Goal: Task Accomplishment & Management: Manage account settings

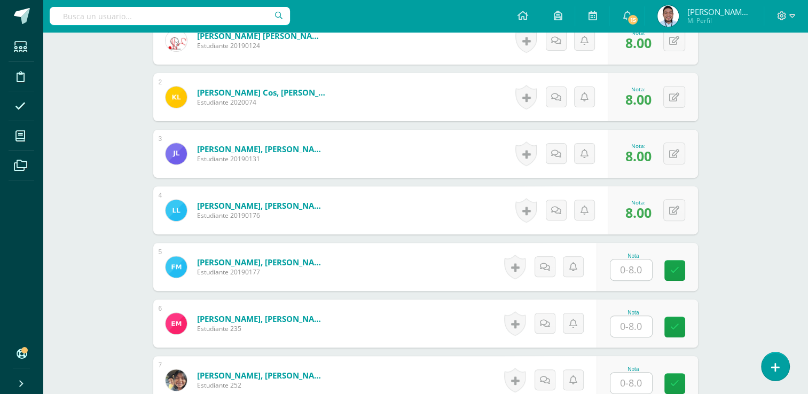
scroll to position [376, 0]
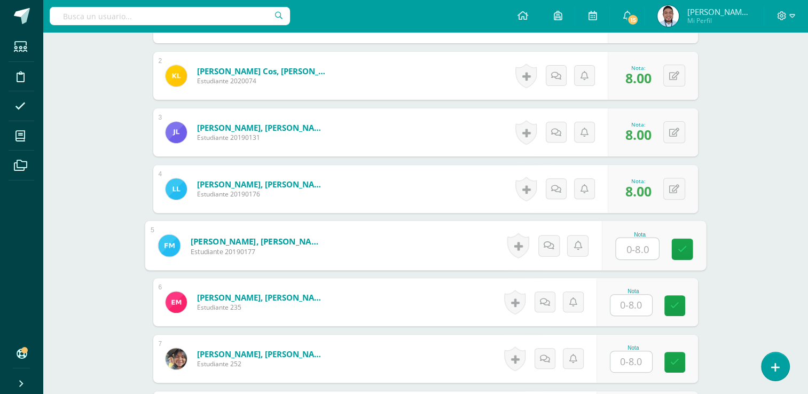
click at [629, 249] on input "text" at bounding box center [637, 248] width 43 height 21
type input "3"
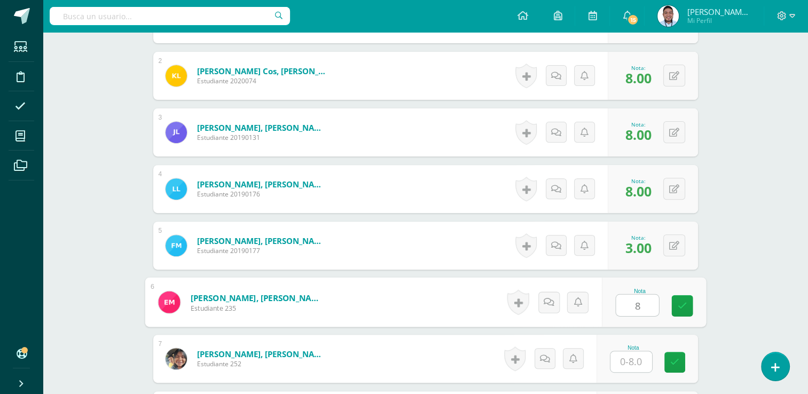
type input "8"
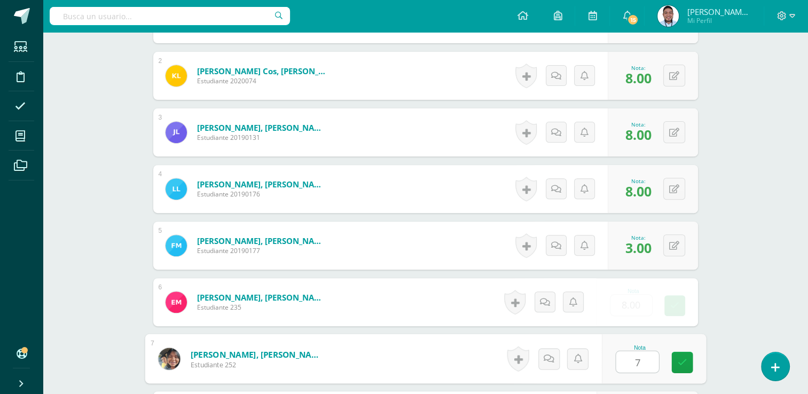
type input "7"
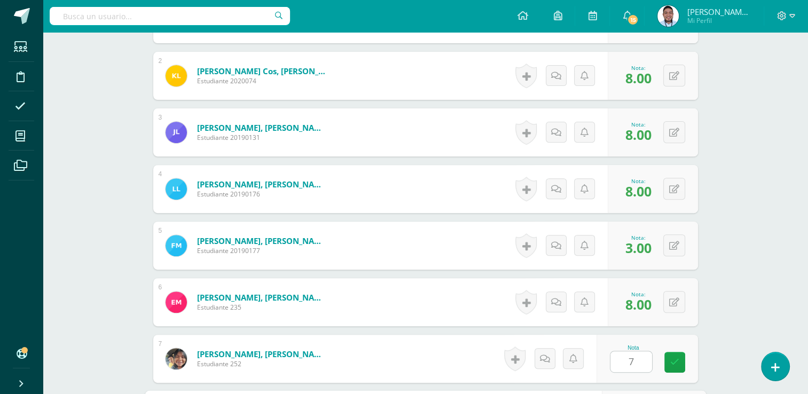
scroll to position [596, 0]
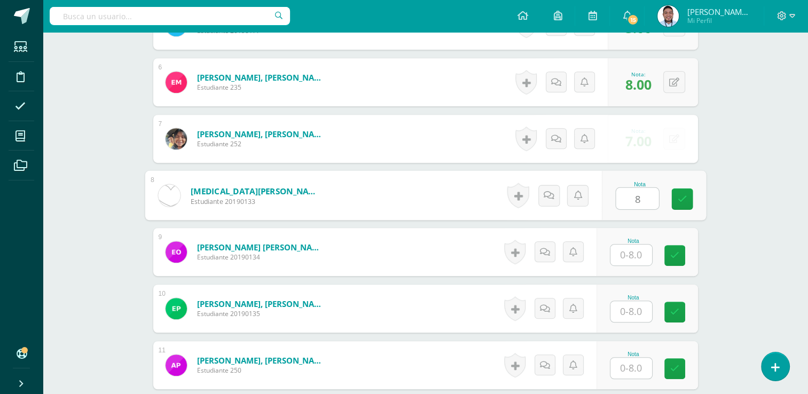
type input "8"
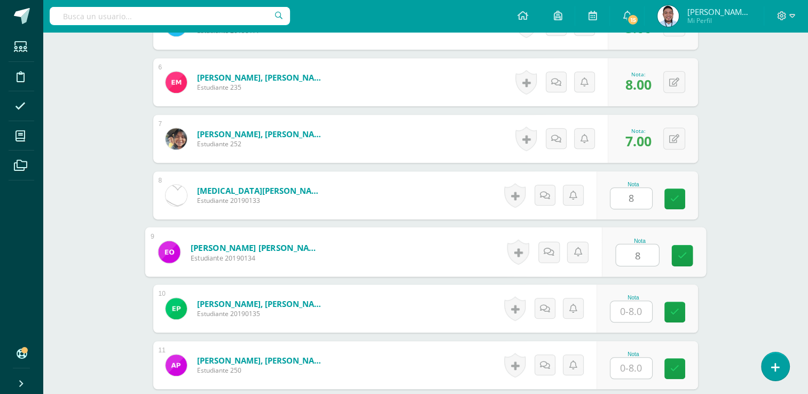
type input "8"
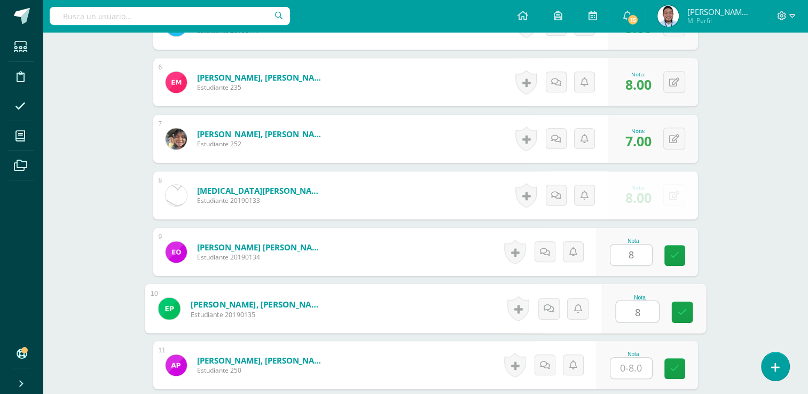
type input "8"
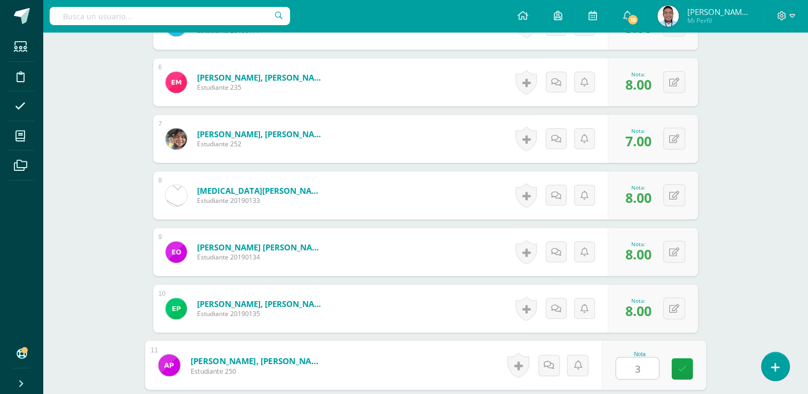
type input "3"
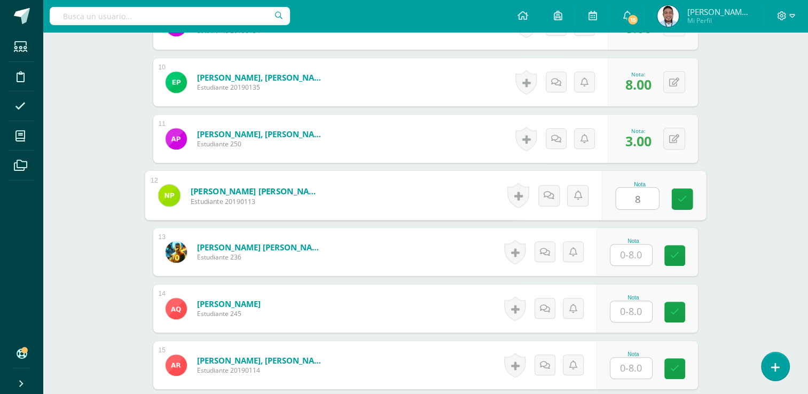
type input "8"
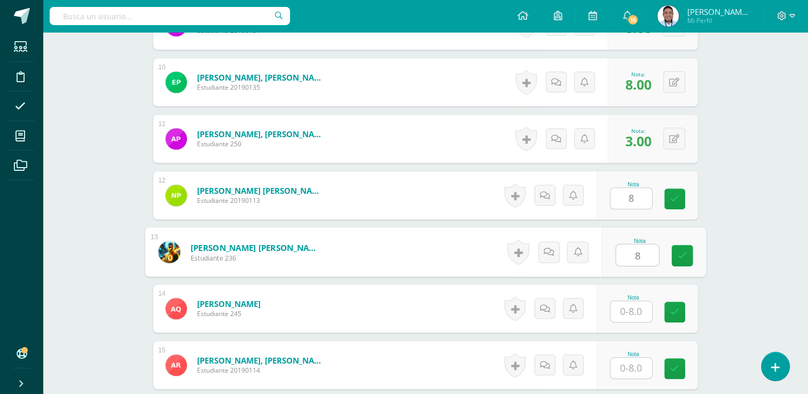
type input "8"
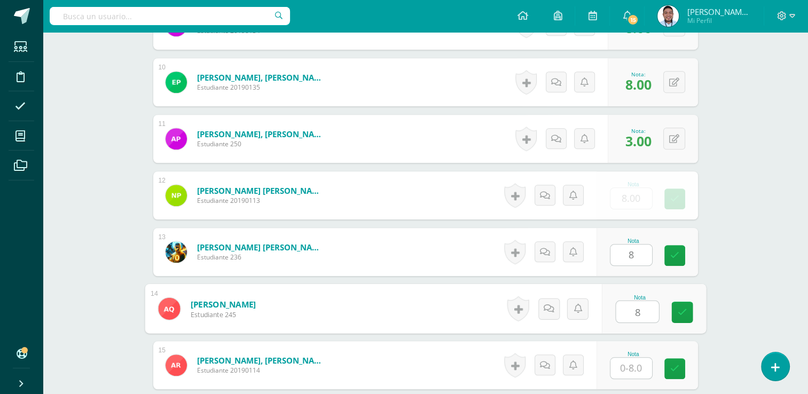
type input "8"
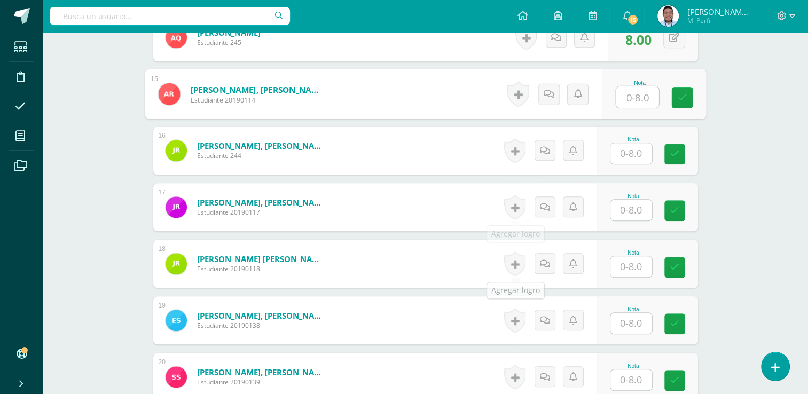
scroll to position [1055, 0]
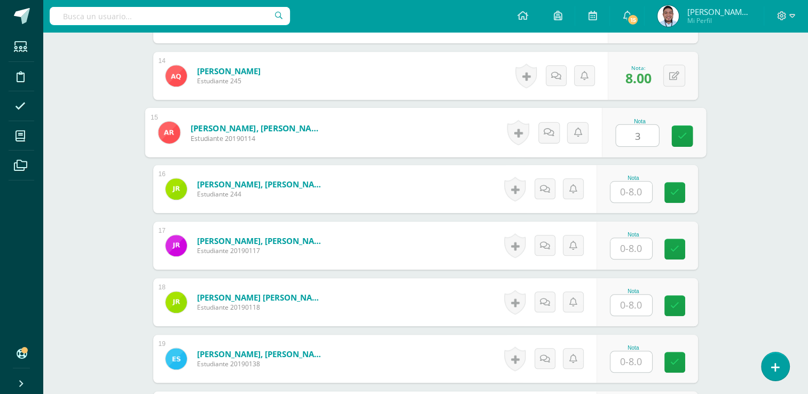
type input "3"
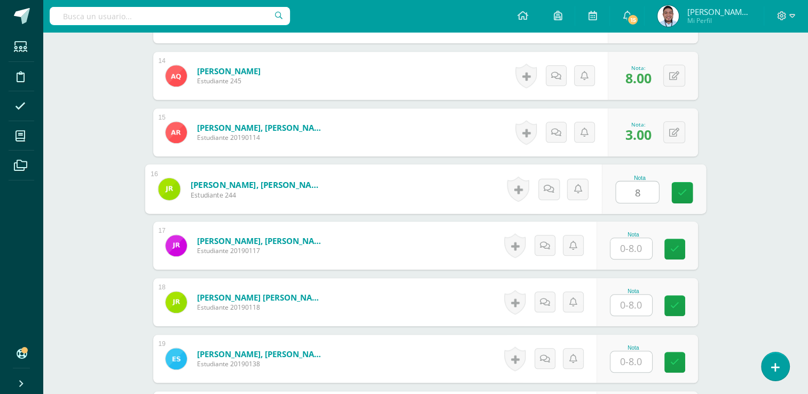
type input "8"
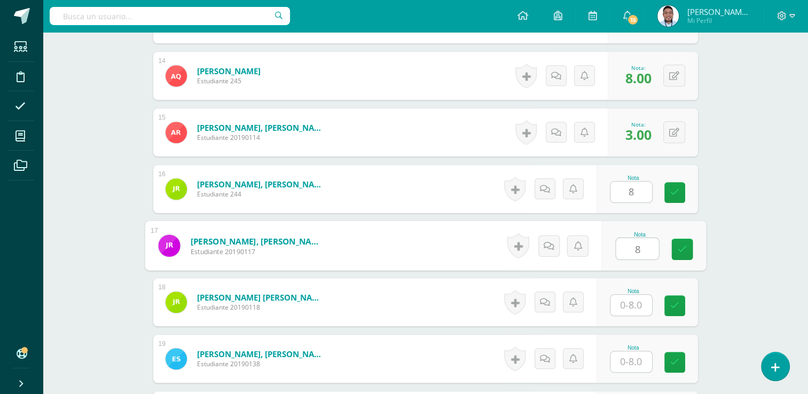
type input "8"
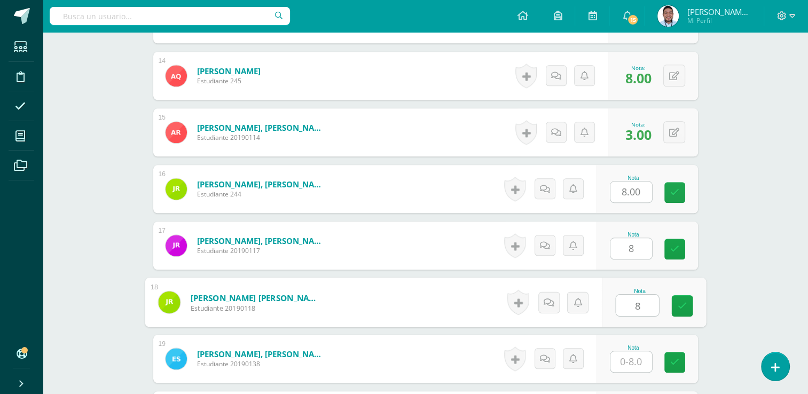
type input "8"
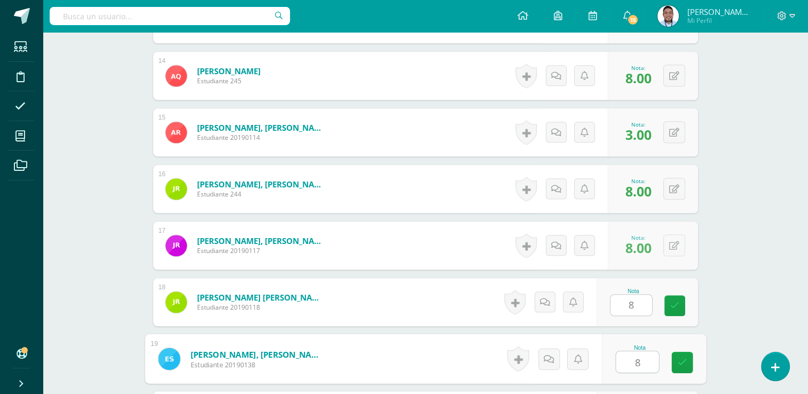
type input "8"
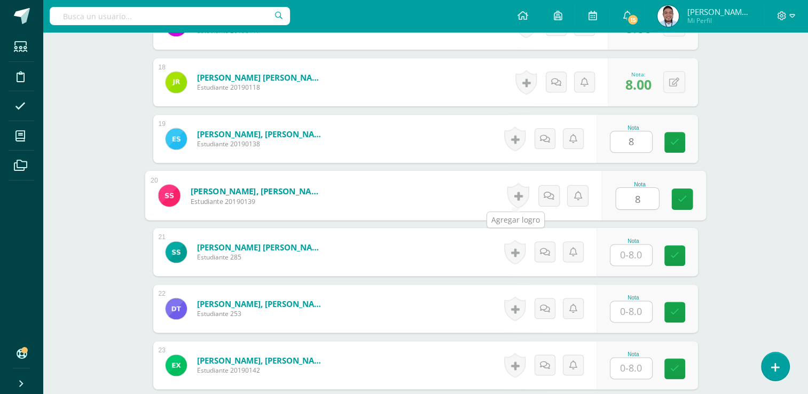
type input "8"
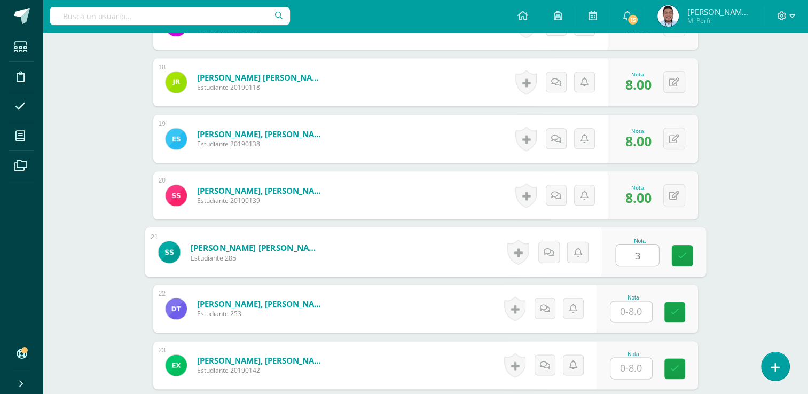
type input "3"
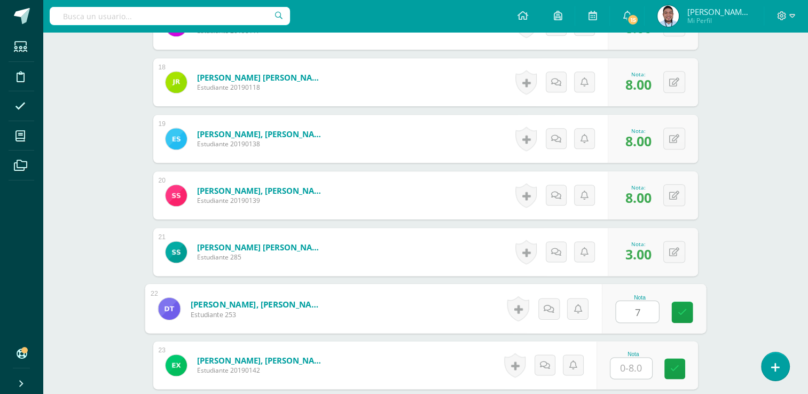
type input "7"
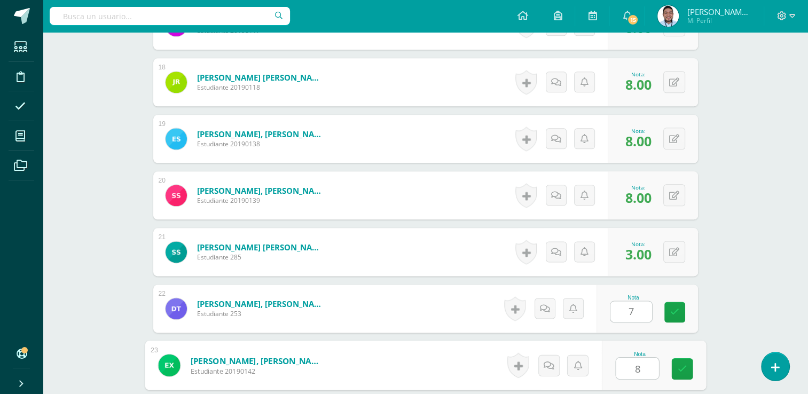
type input "8"
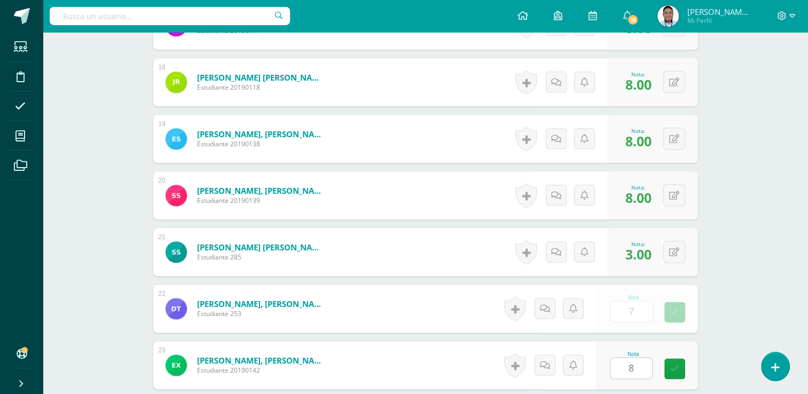
scroll to position [1448, 0]
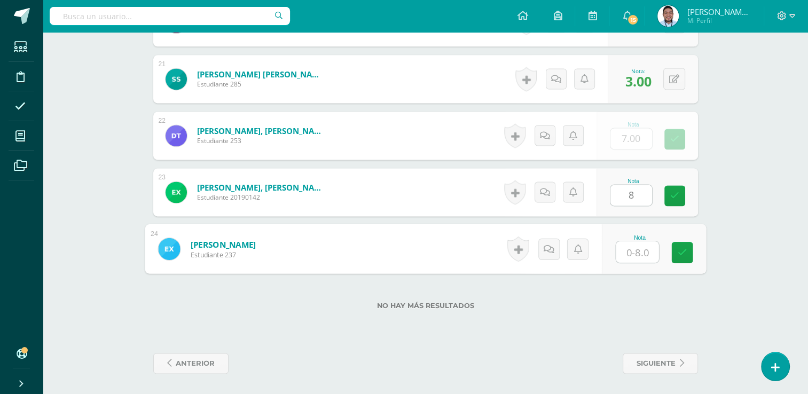
type input "8"
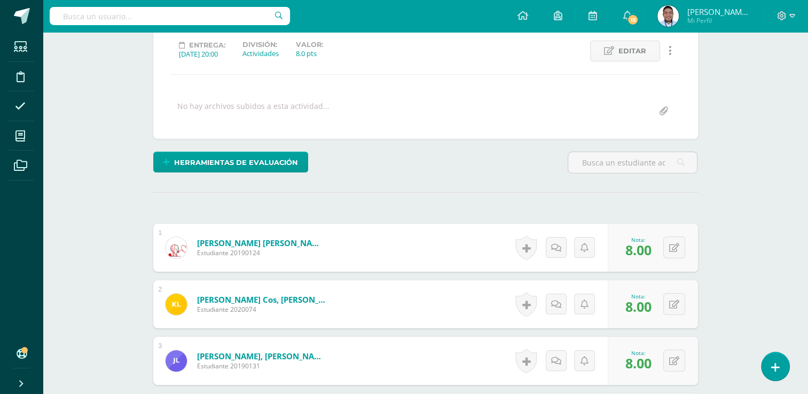
scroll to position [0, 0]
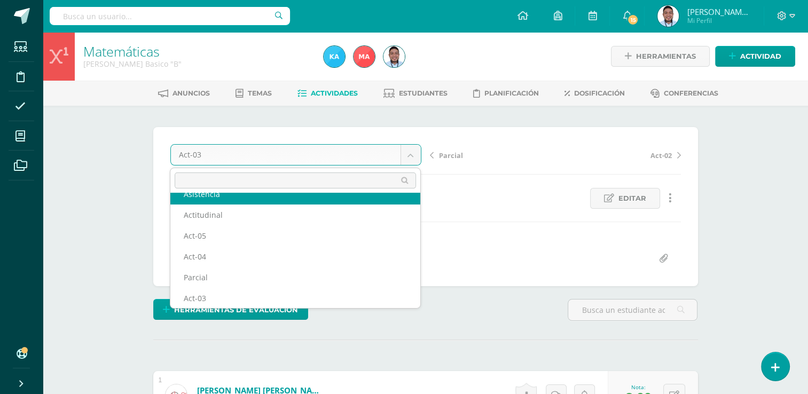
scroll to position [25, 0]
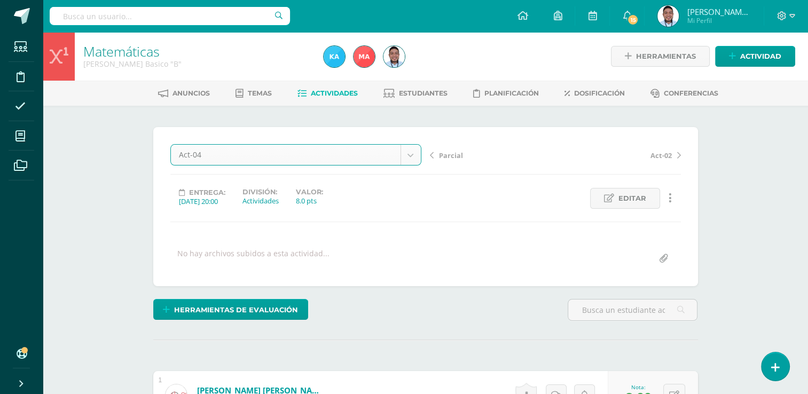
select select "/dashboard/teacher/grade-activity/120814/"
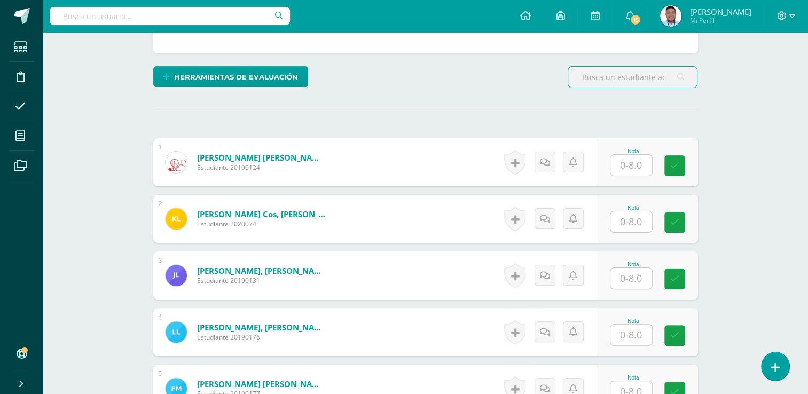
scroll to position [239, 0]
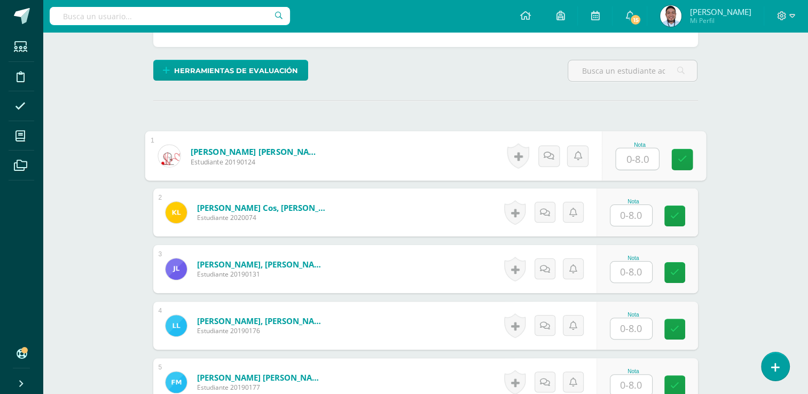
click at [645, 152] on input "text" at bounding box center [637, 158] width 43 height 21
type input "7"
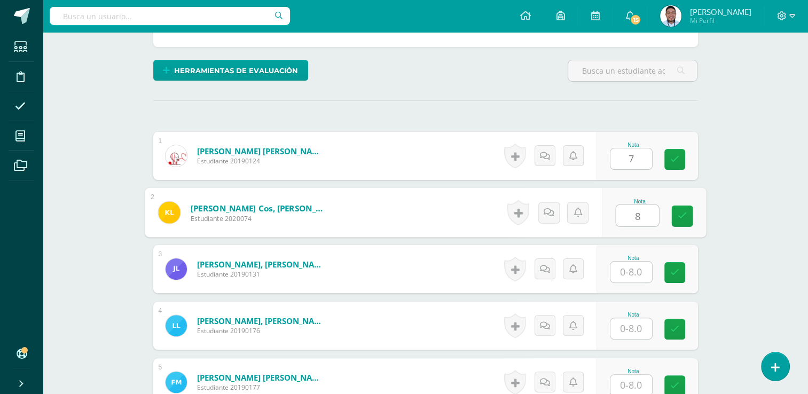
type input "8"
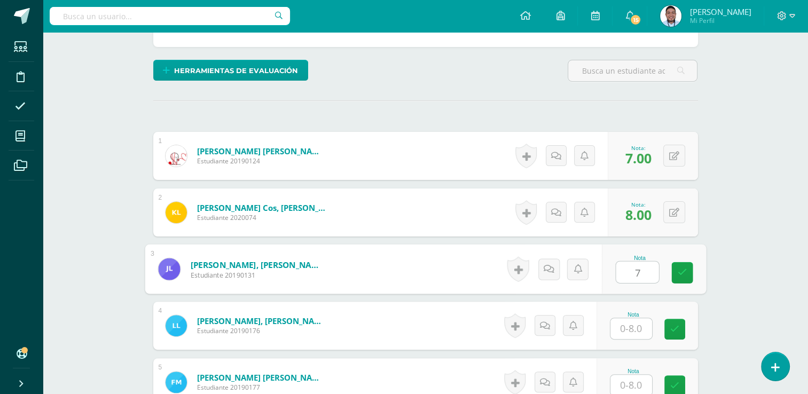
type input "7"
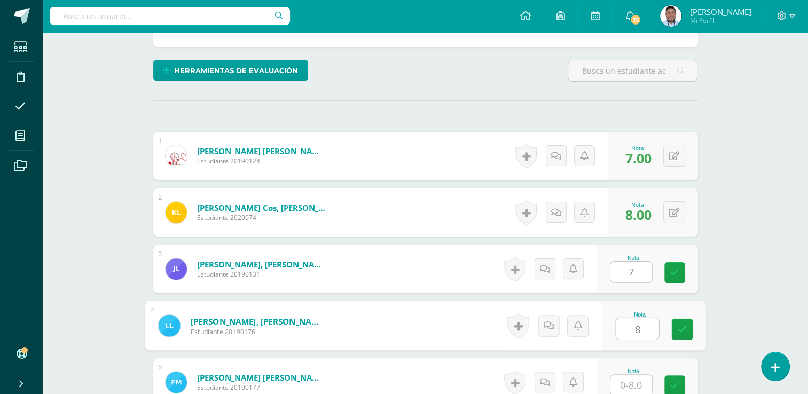
type input "8"
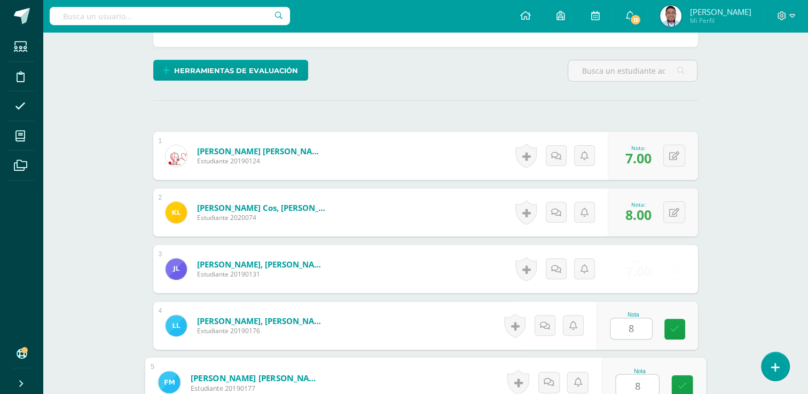
type input "8"
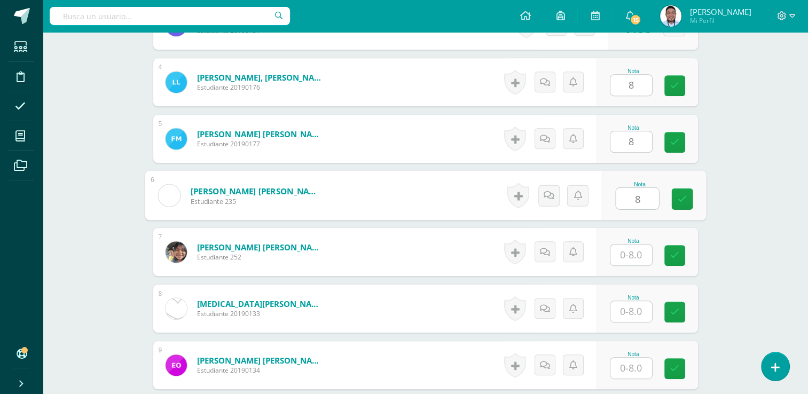
type input "8"
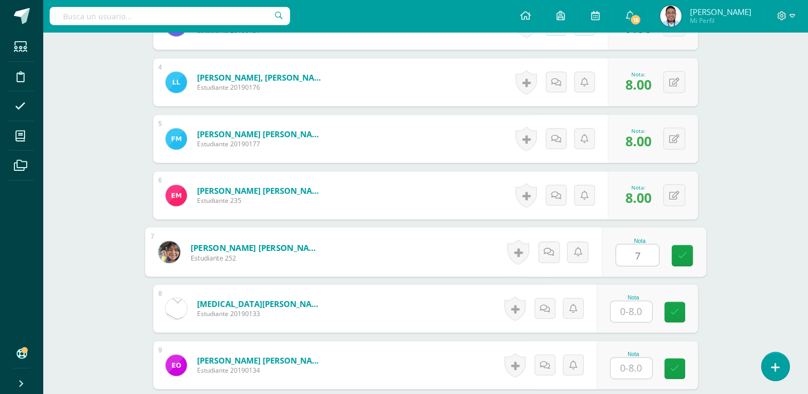
type input "7"
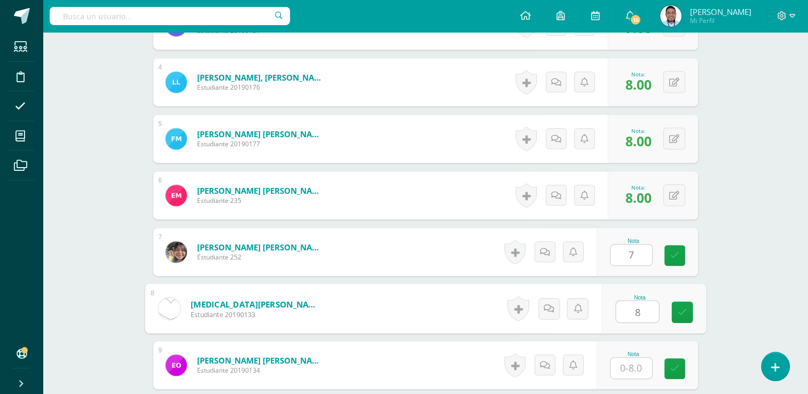
type input "8"
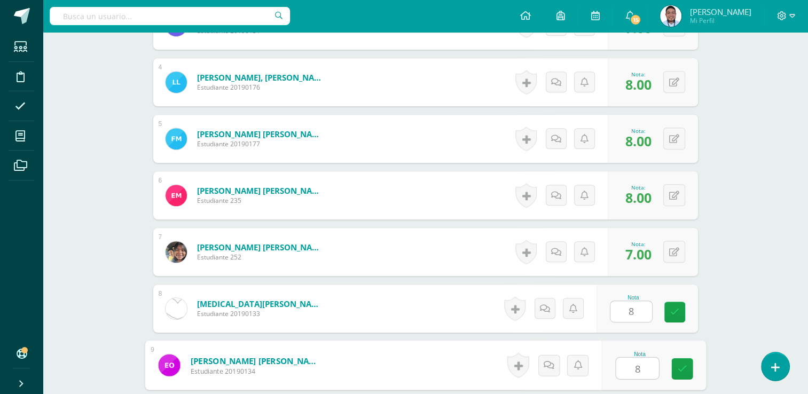
type input "8"
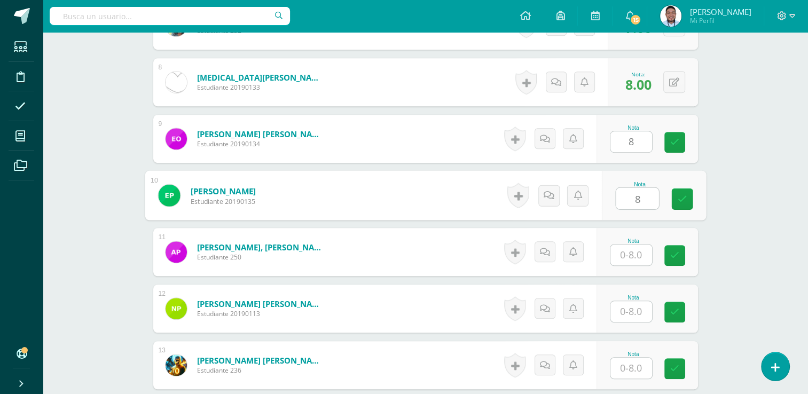
type input "8"
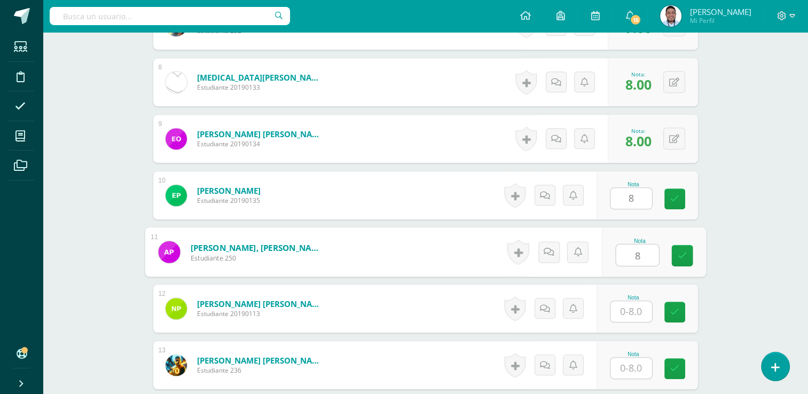
type input "8"
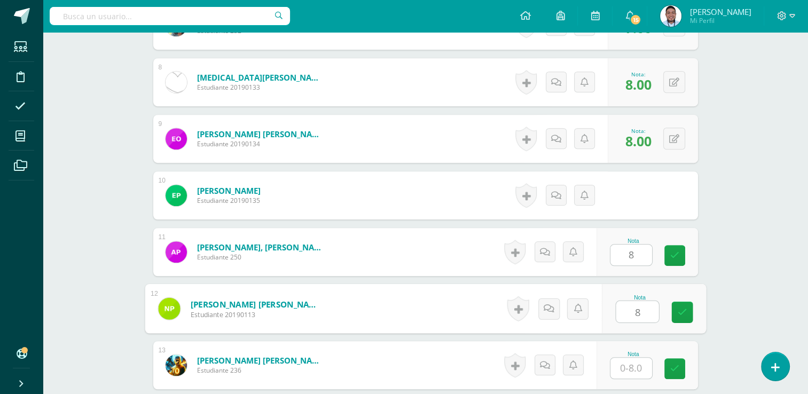
type input "8"
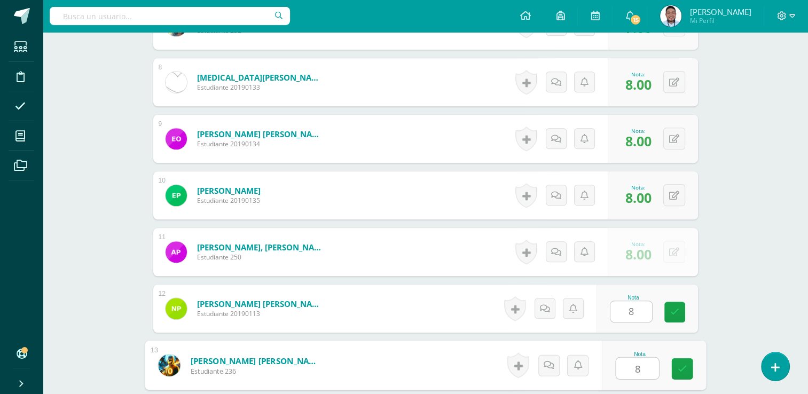
type input "8"
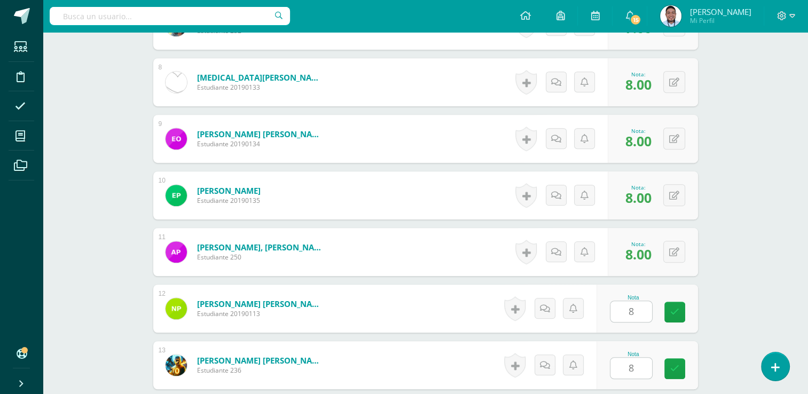
scroll to position [935, 0]
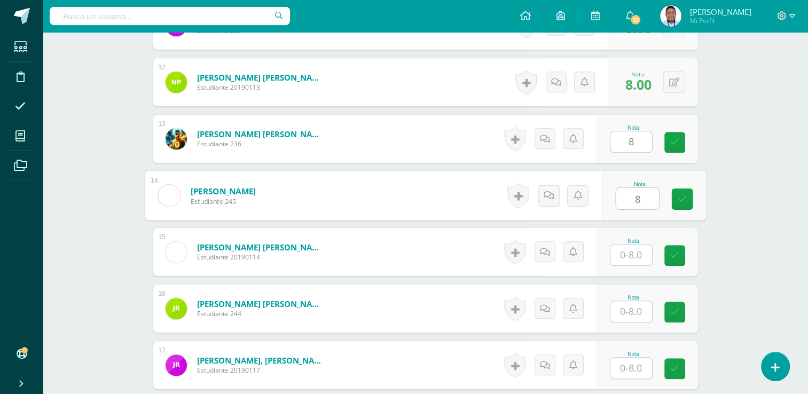
type input "8"
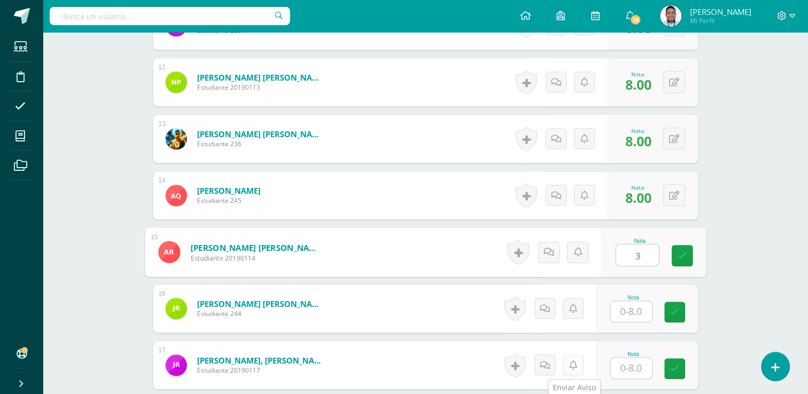
type input "3"
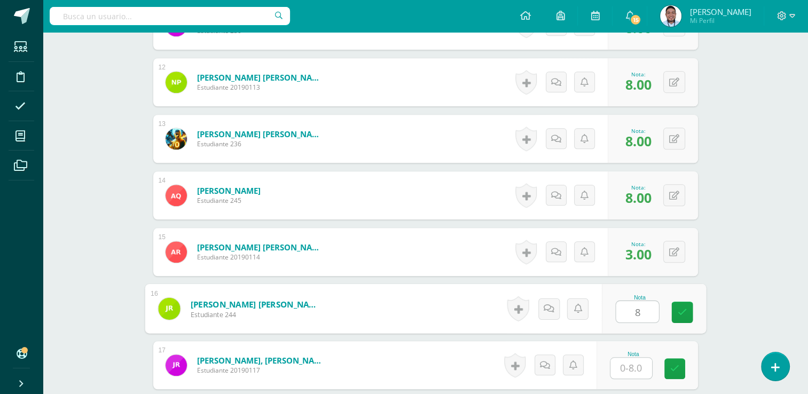
type input "8"
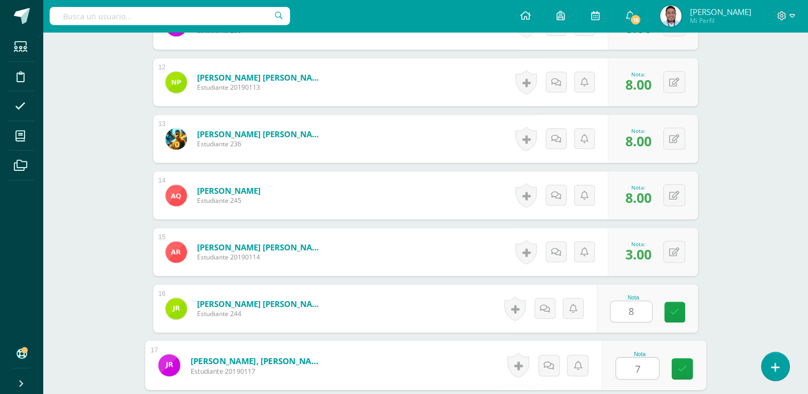
type input "7"
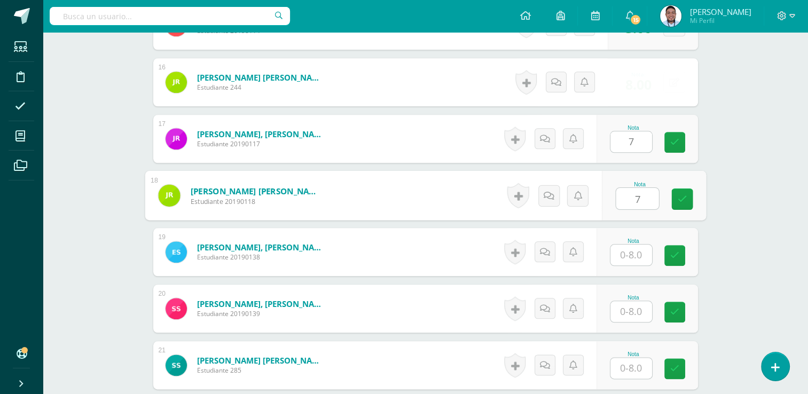
type input "7"
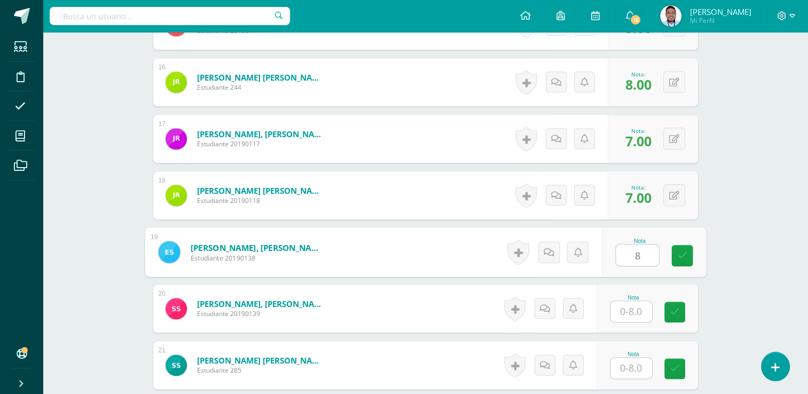
type input "8"
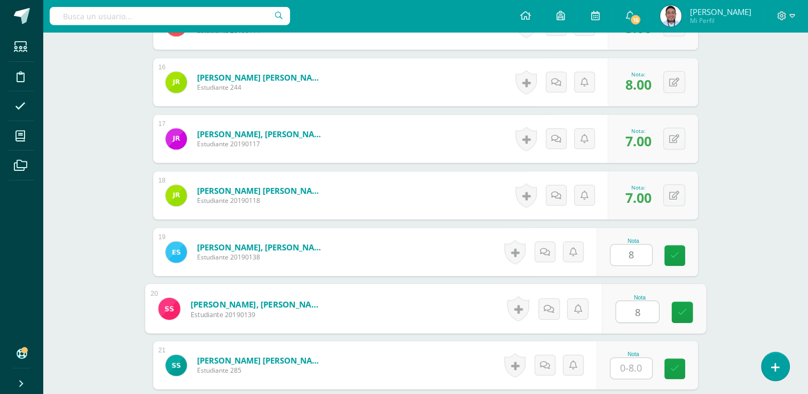
type input "8"
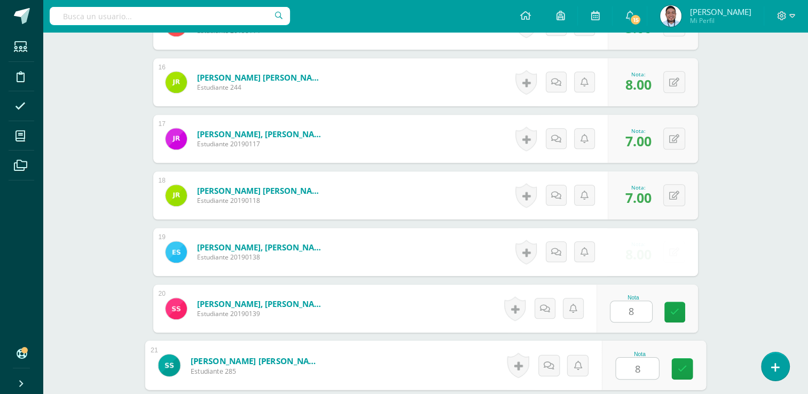
type input "8"
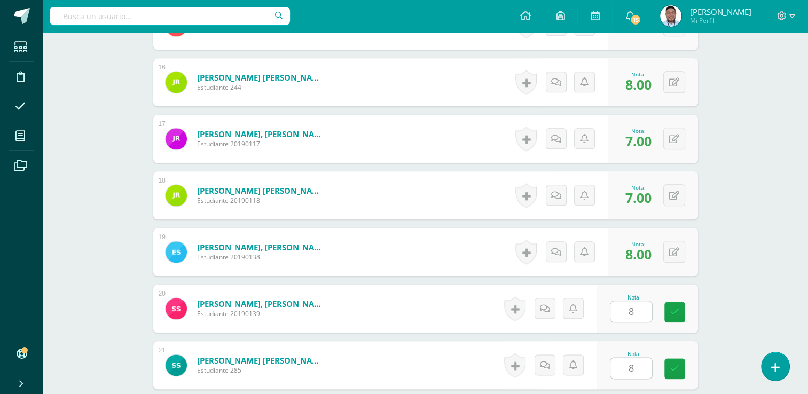
scroll to position [1388, 0]
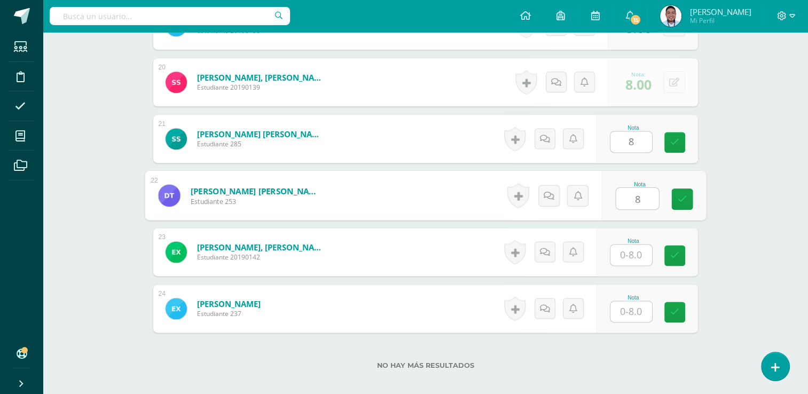
type input "8"
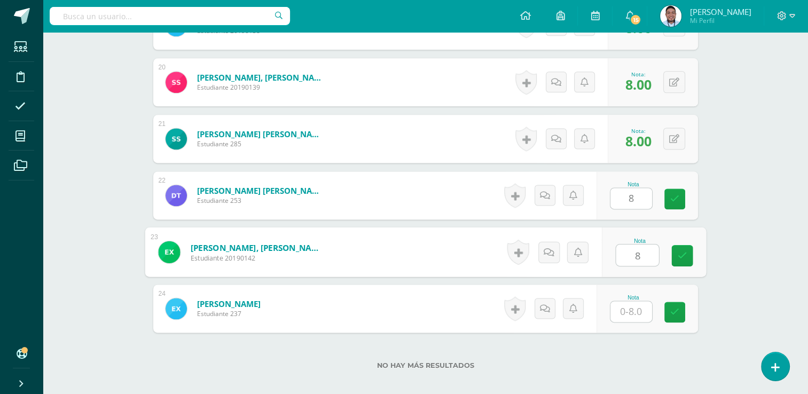
type input "8"
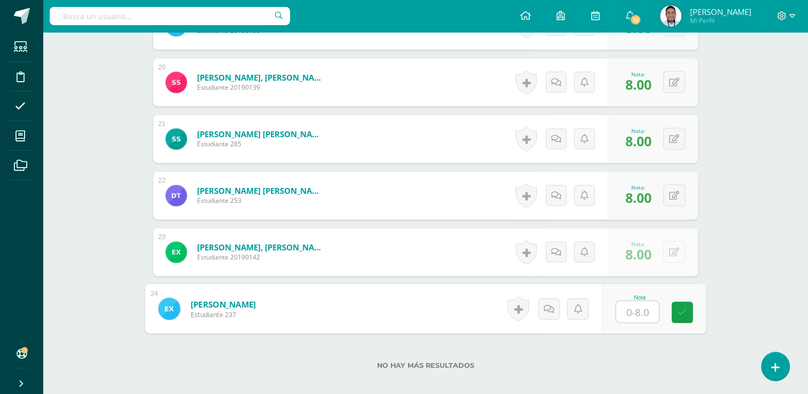
type input "8"
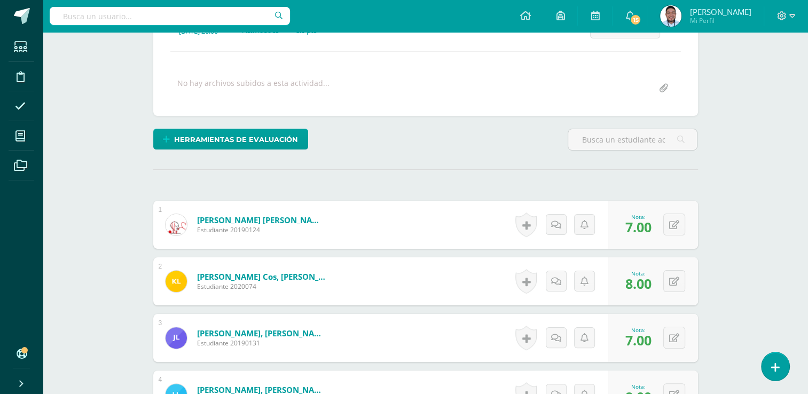
scroll to position [0, 0]
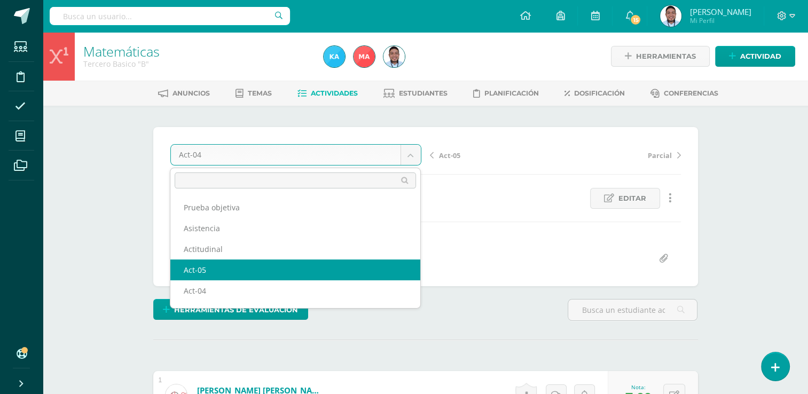
select select "/dashboard/teacher/grade-activity/120815/"
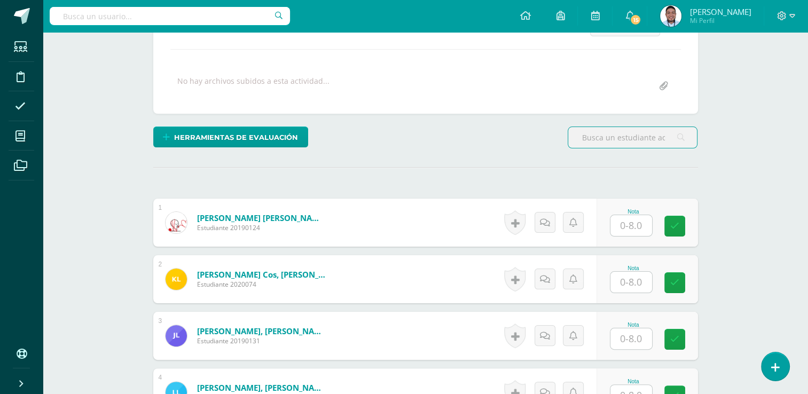
scroll to position [174, 0]
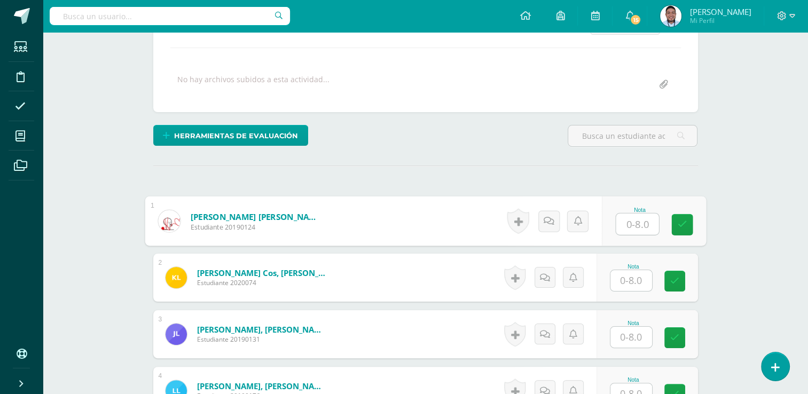
click at [644, 233] on input "text" at bounding box center [637, 224] width 43 height 21
type input "6"
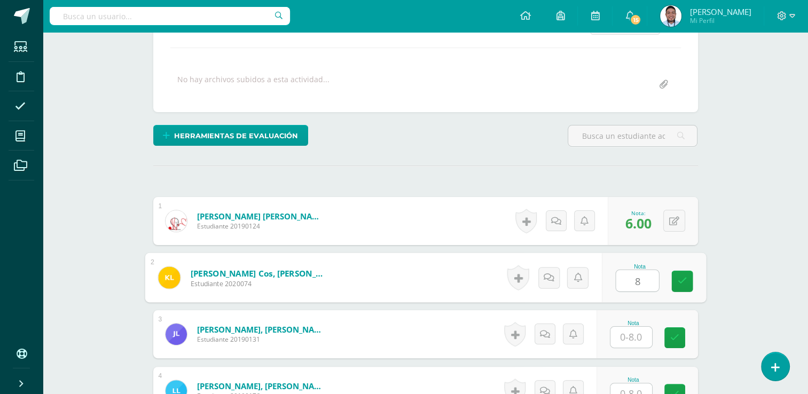
type input "8"
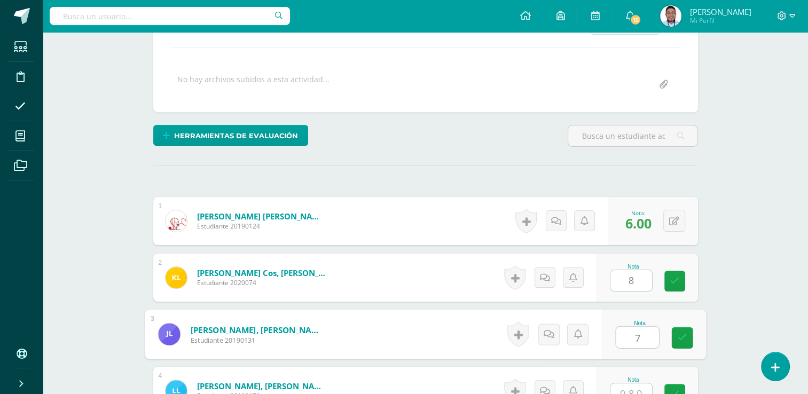
type input "7"
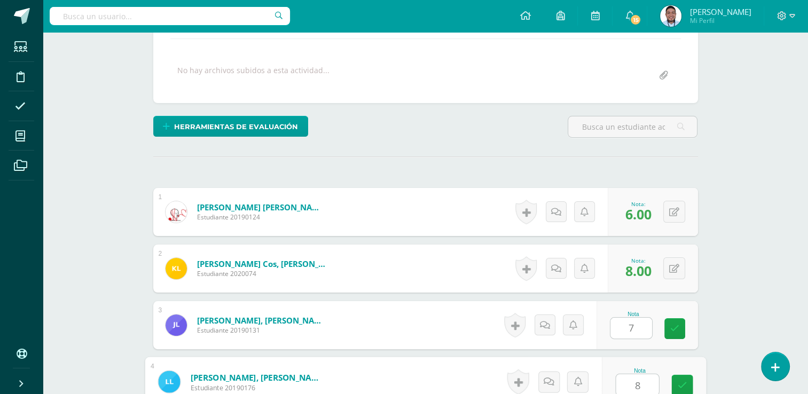
type input "8"
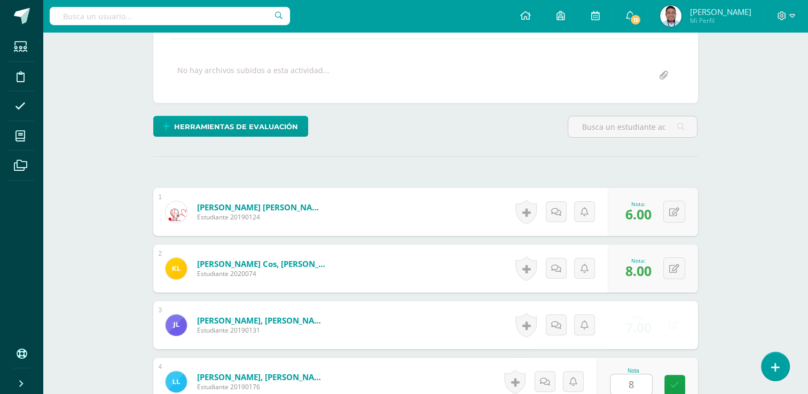
scroll to position [426, 0]
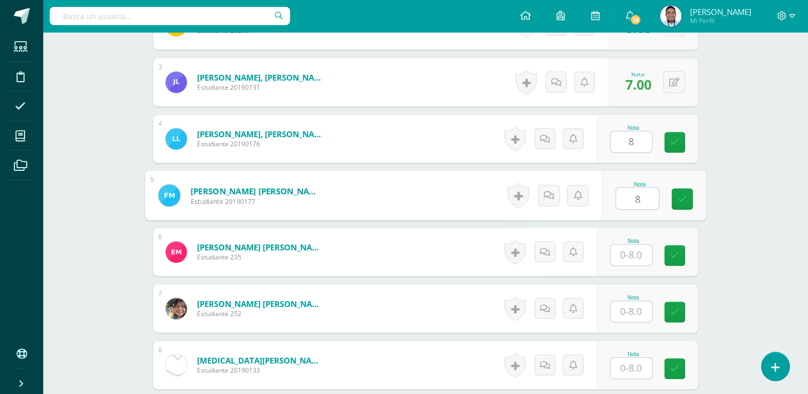
type input "8"
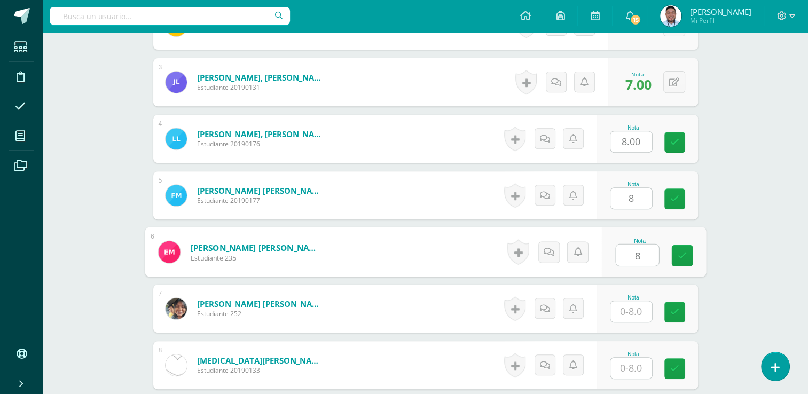
type input "8"
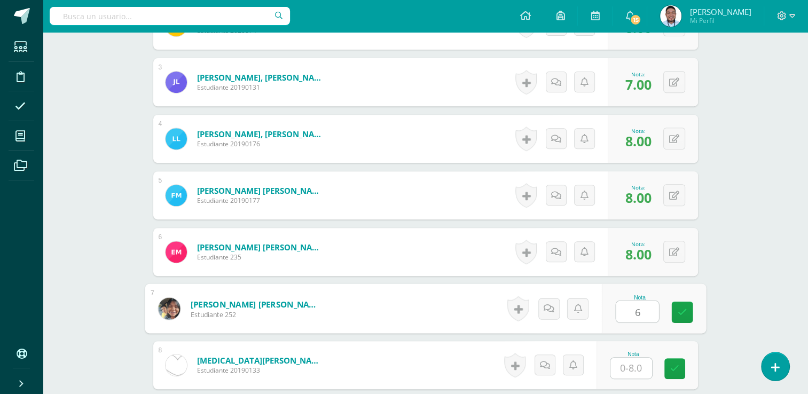
type input "6"
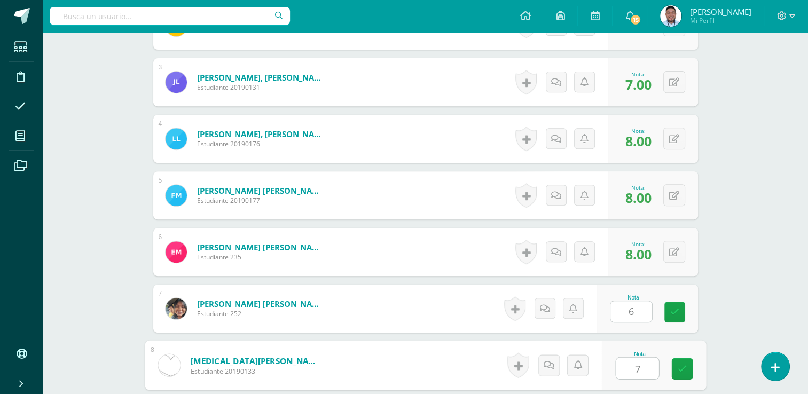
type input "7"
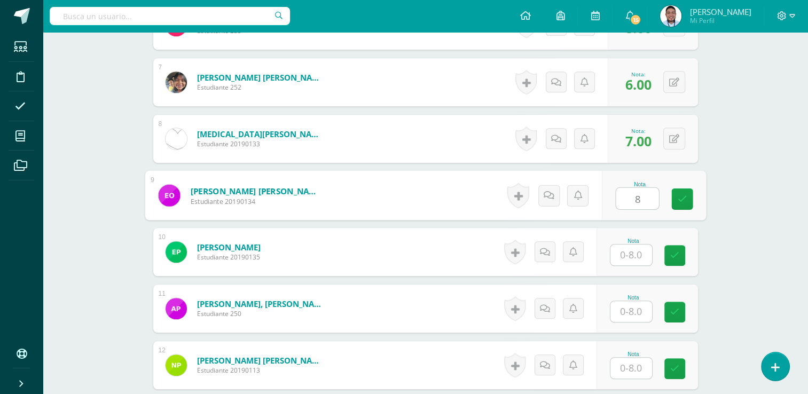
type input "8"
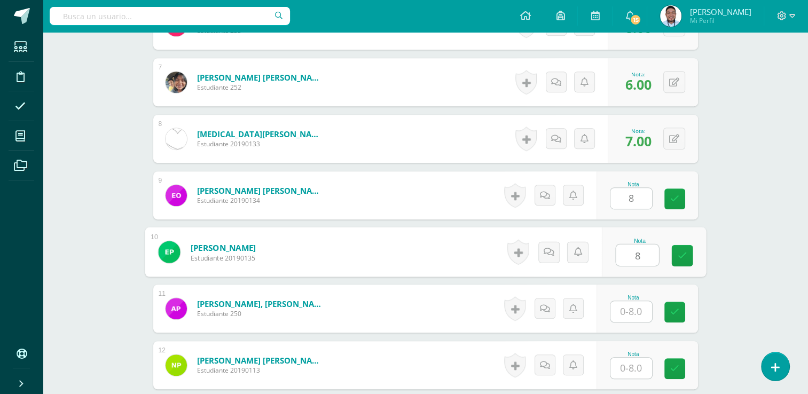
type input "8"
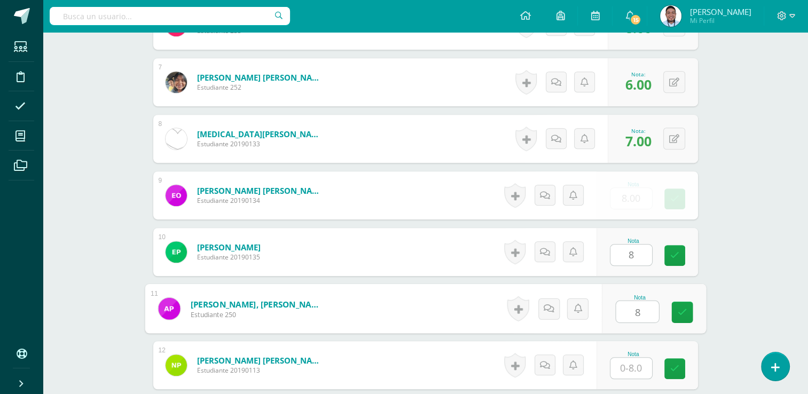
type input "8"
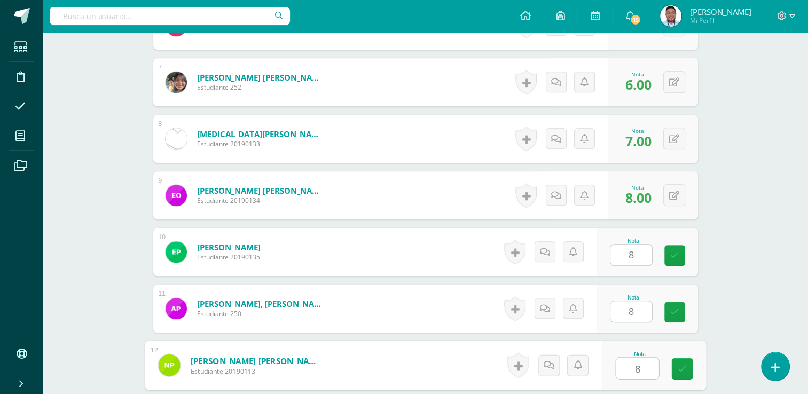
type input "8"
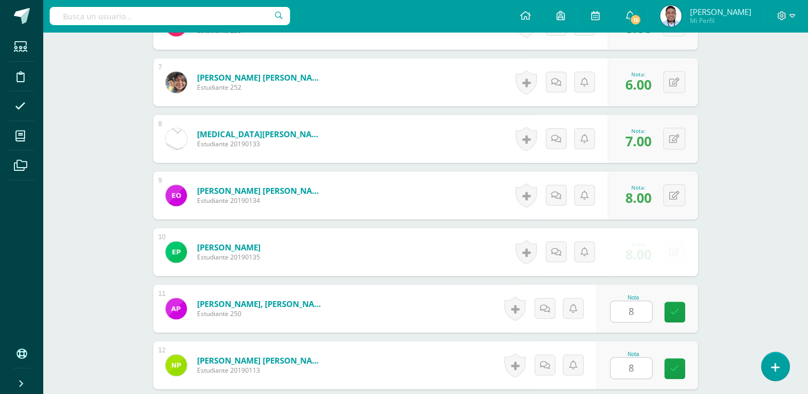
scroll to position [879, 0]
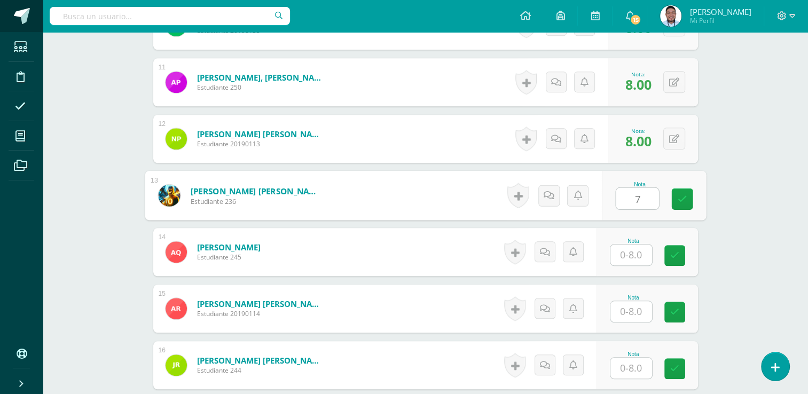
type input "7"
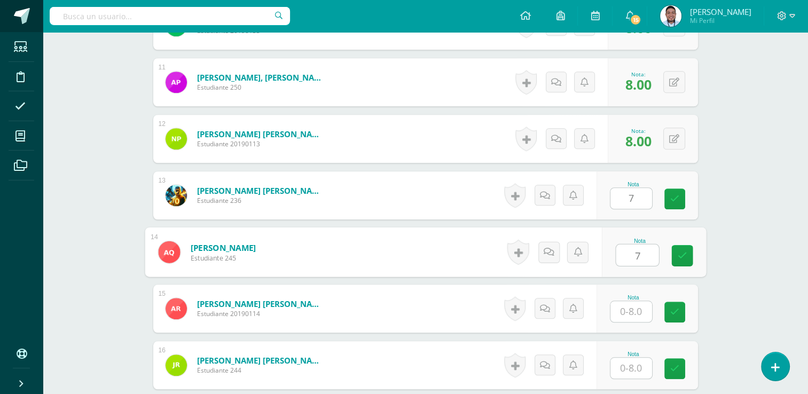
type input "7"
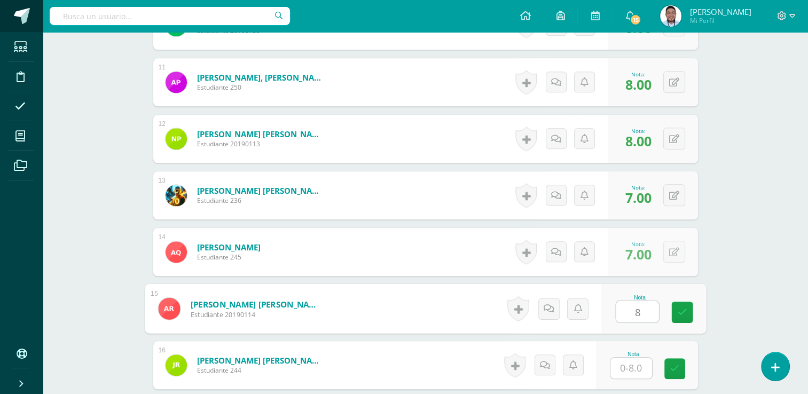
type input "8"
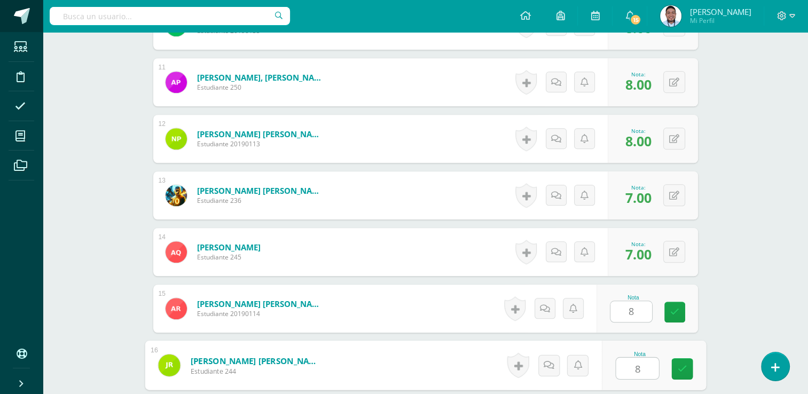
type input "8"
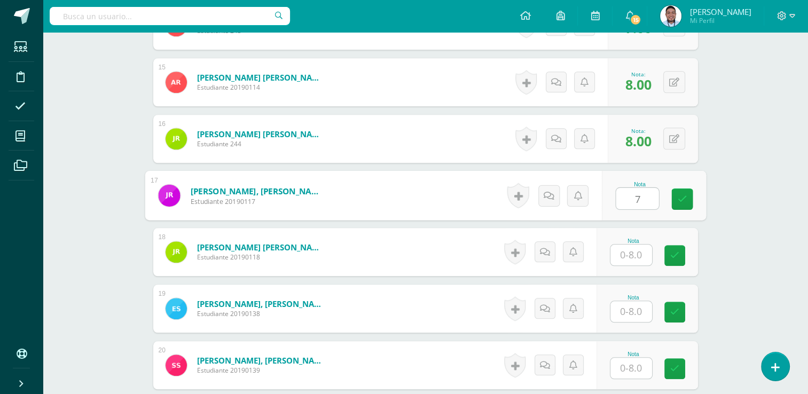
type input "7"
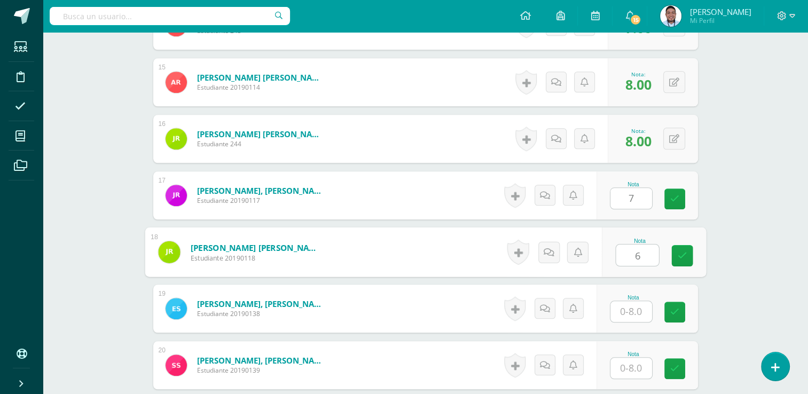
type input "6"
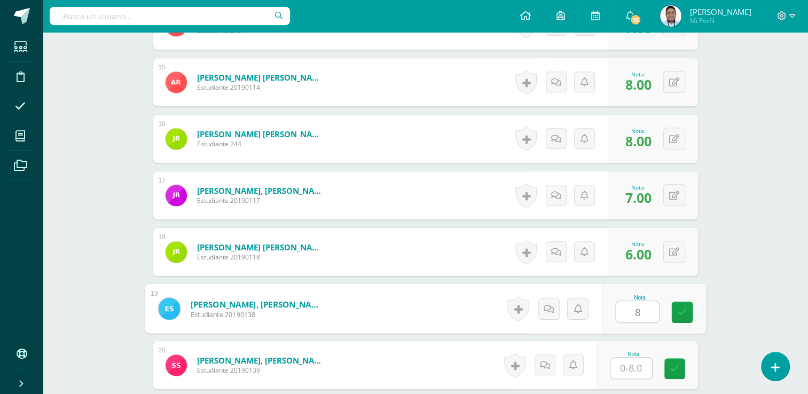
type input "8"
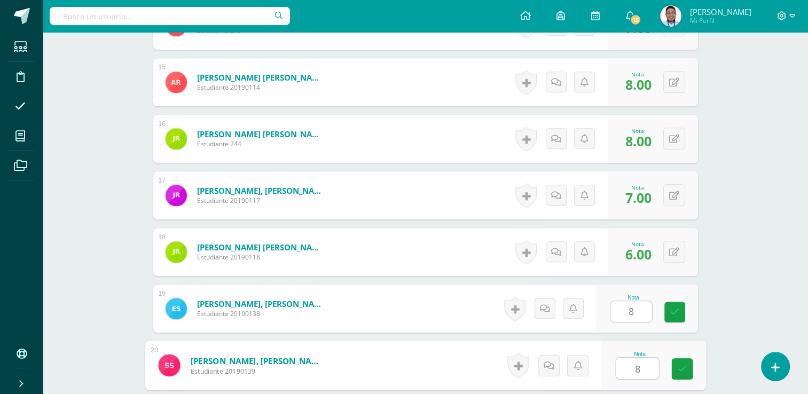
type input "8"
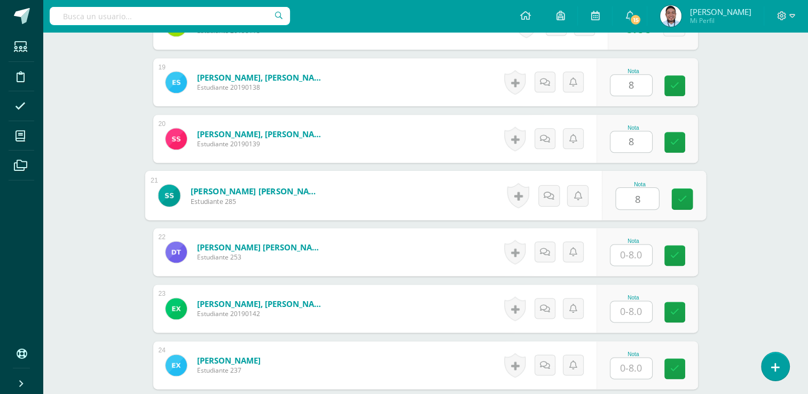
type input "8"
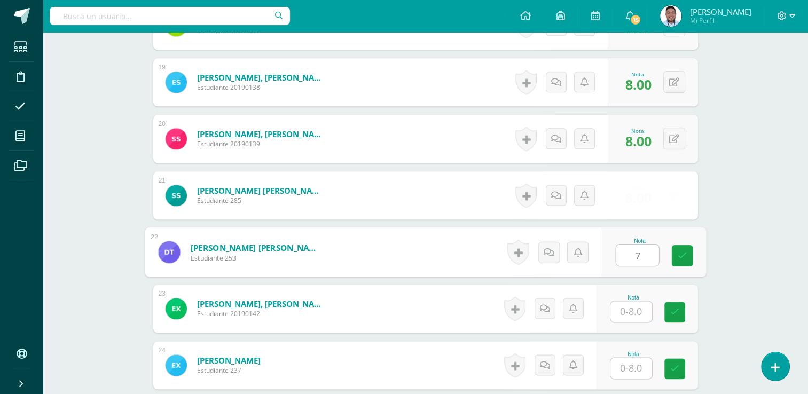
type input "7"
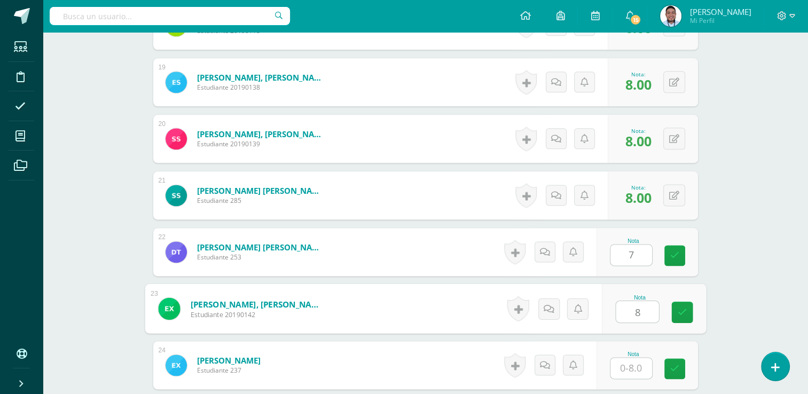
type input "8"
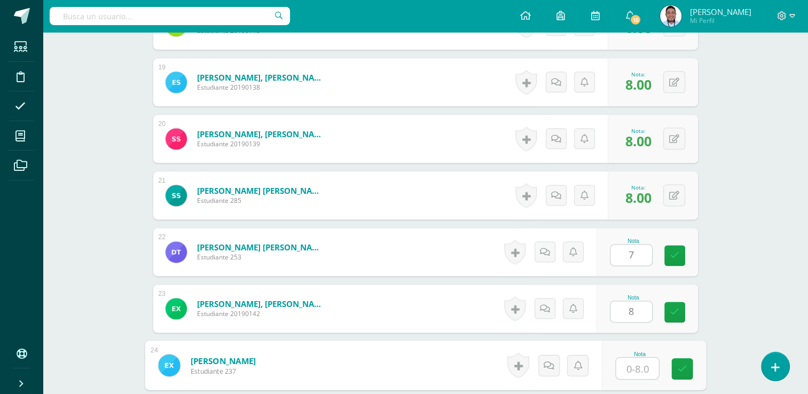
type input "8"
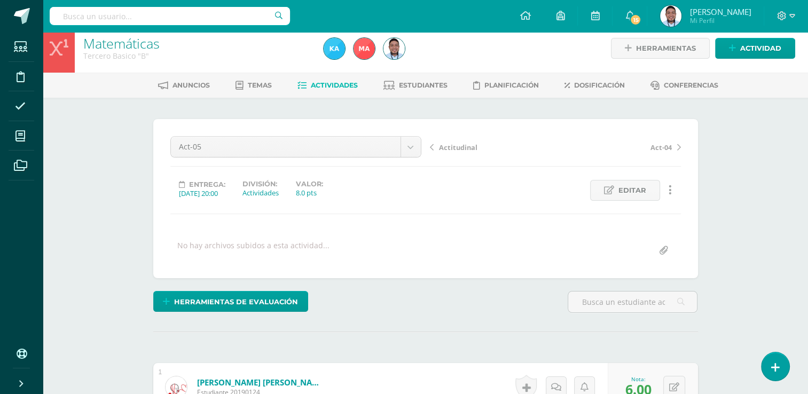
scroll to position [0, 0]
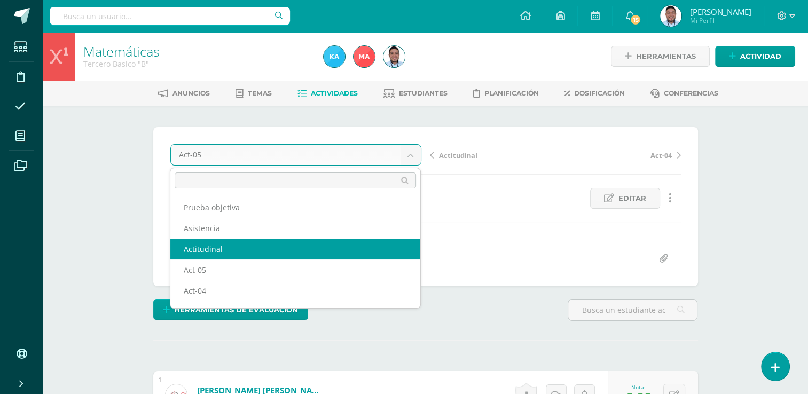
select select "/dashboard/teacher/grade-activity/120817/"
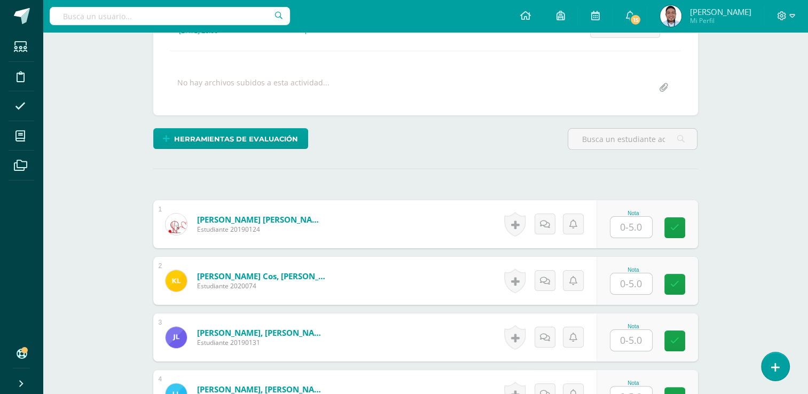
scroll to position [176, 0]
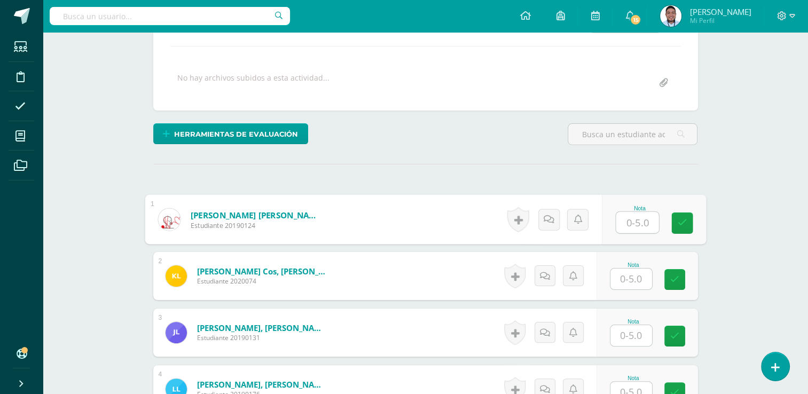
click at [624, 231] on input "text" at bounding box center [637, 222] width 43 height 21
type input "5"
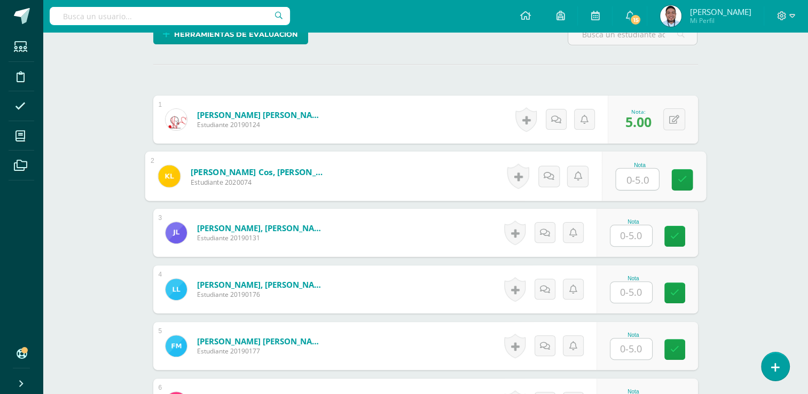
scroll to position [296, 0]
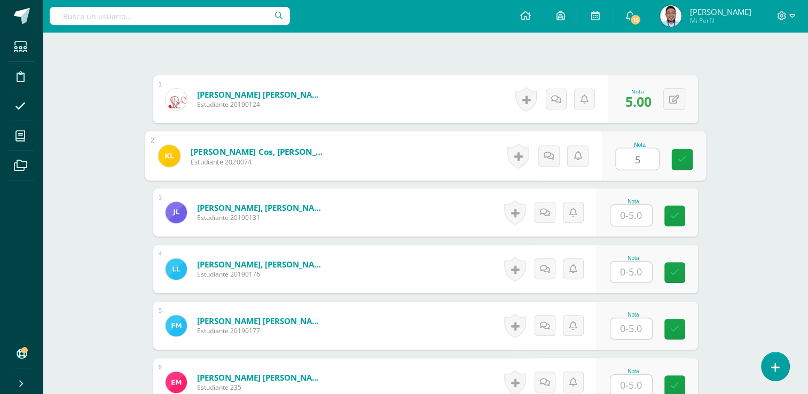
type input "5"
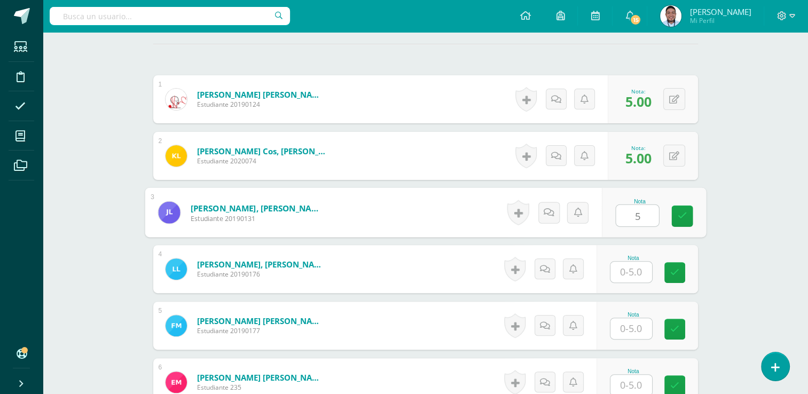
type input "5"
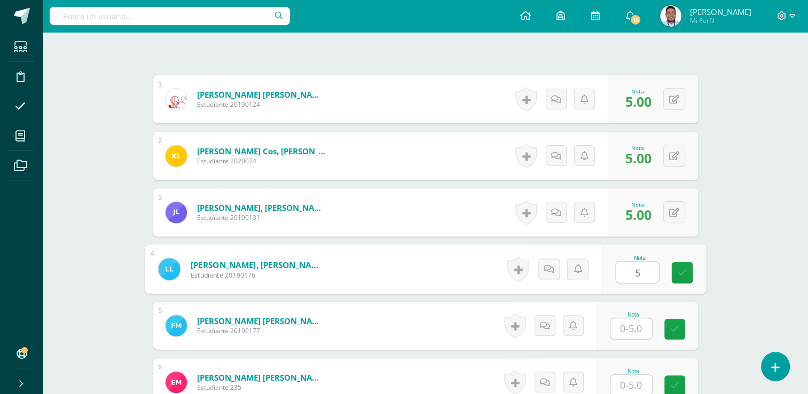
type input "5"
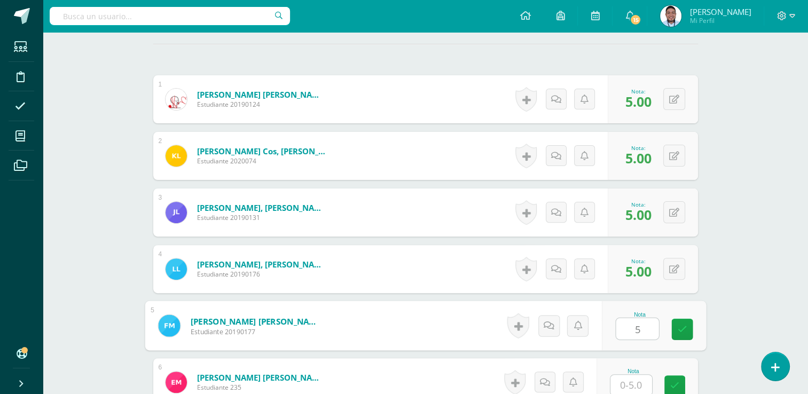
type input "5"
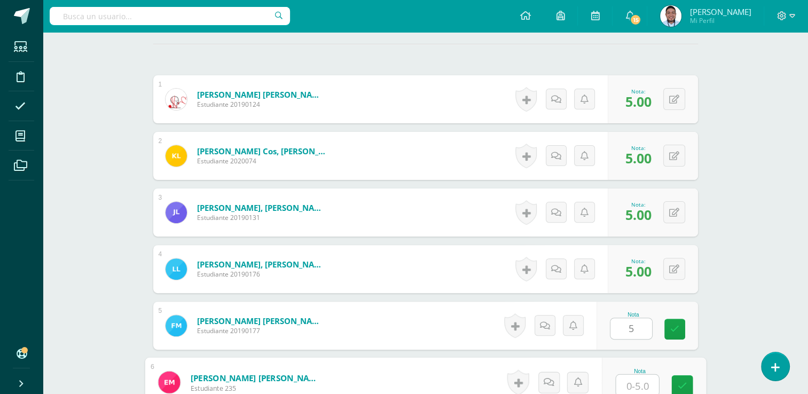
scroll to position [296, 0]
type input "5"
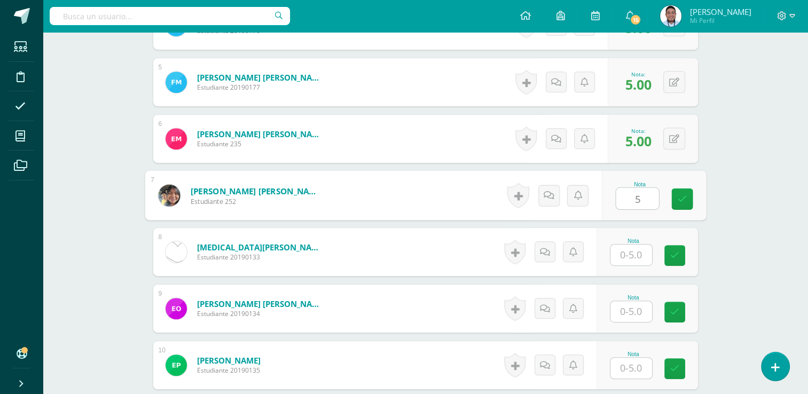
type input "5"
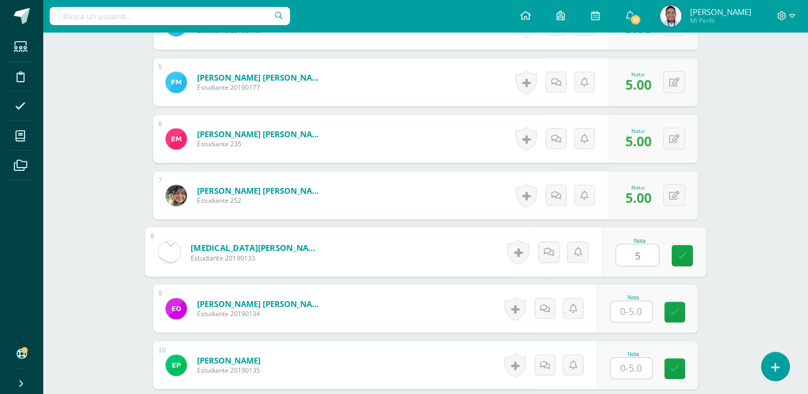
type input "5"
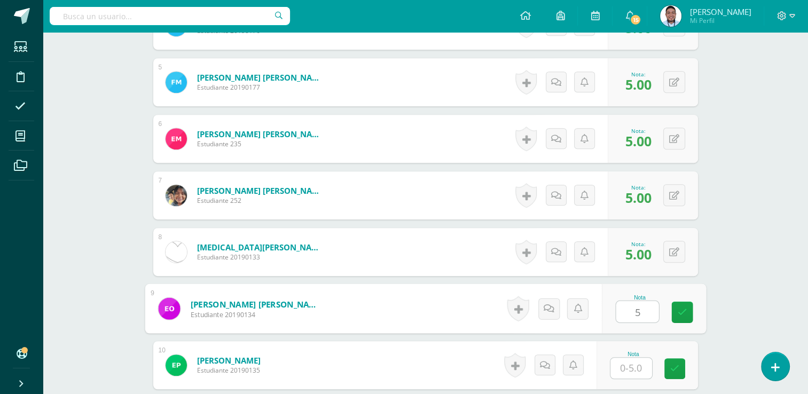
type input "5"
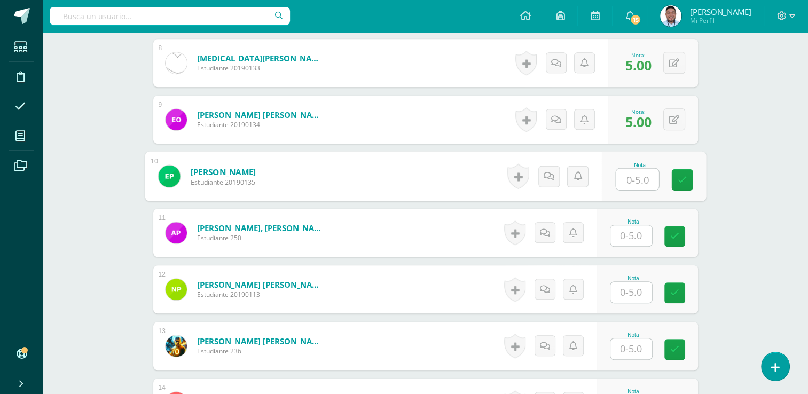
scroll to position [728, 0]
type input "5"
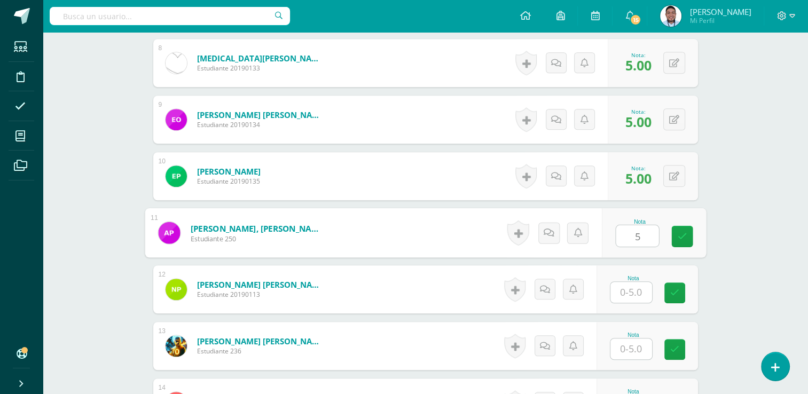
type input "5"
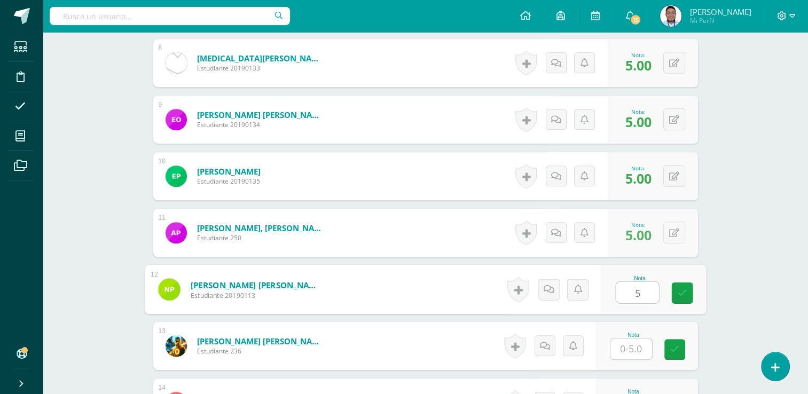
type input "5"
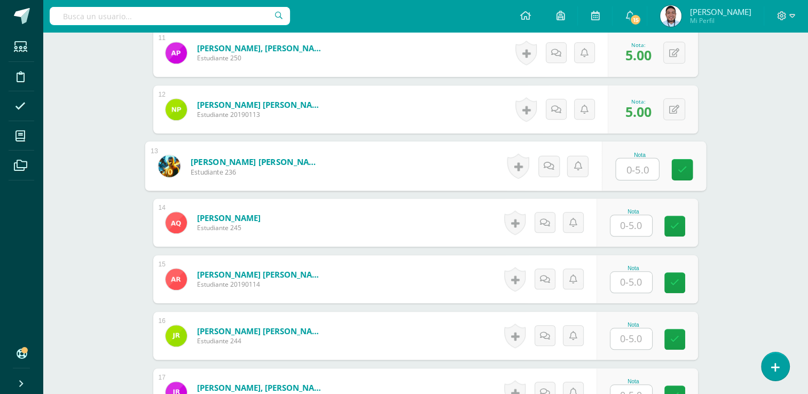
scroll to position [961, 0]
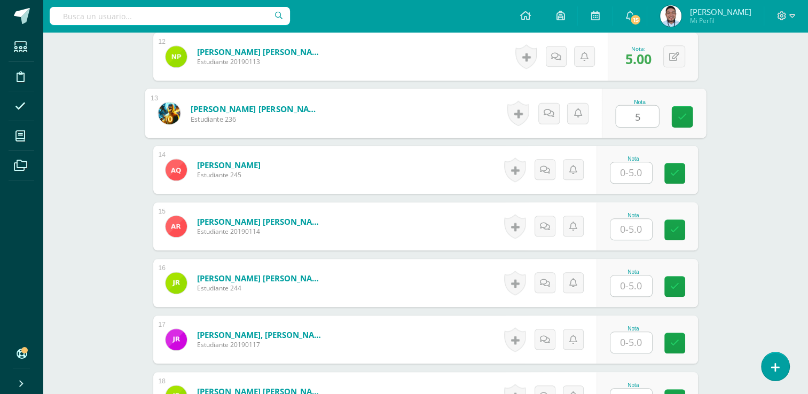
type input "5"
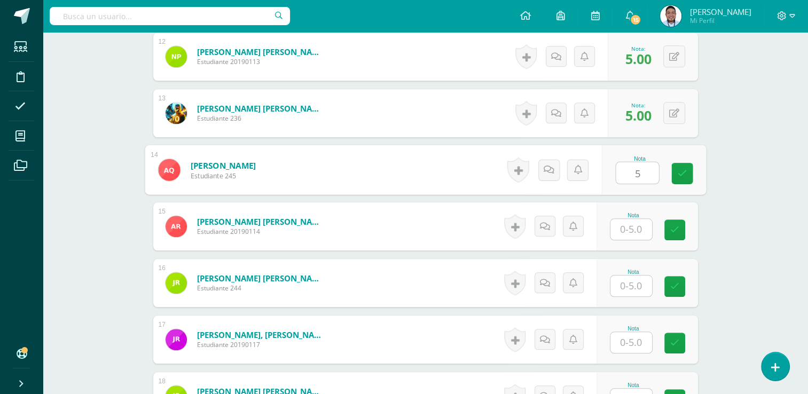
type input "5"
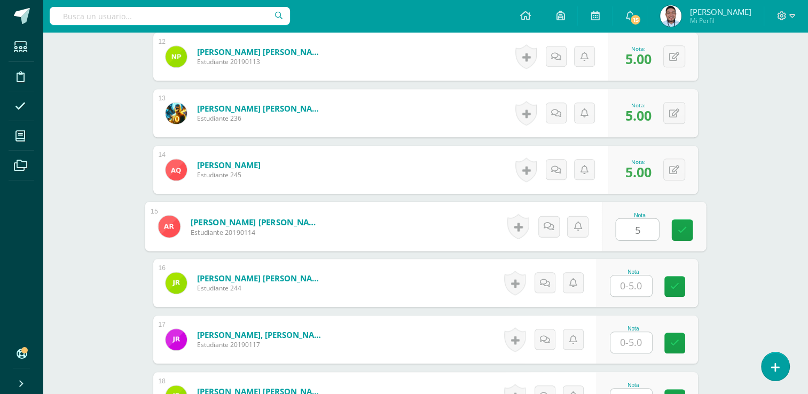
type input "5"
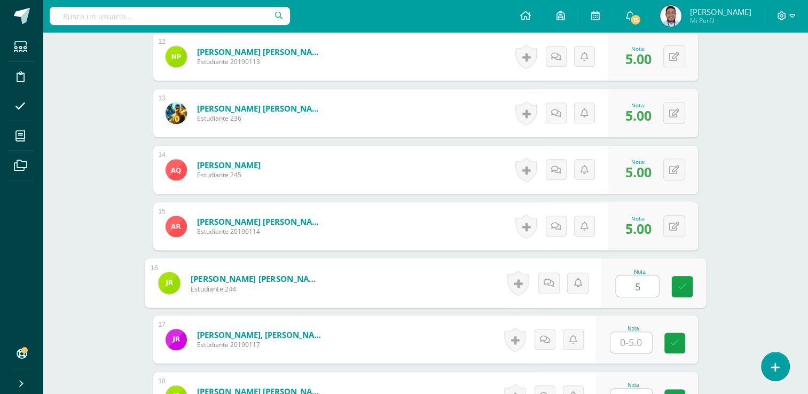
type input "5"
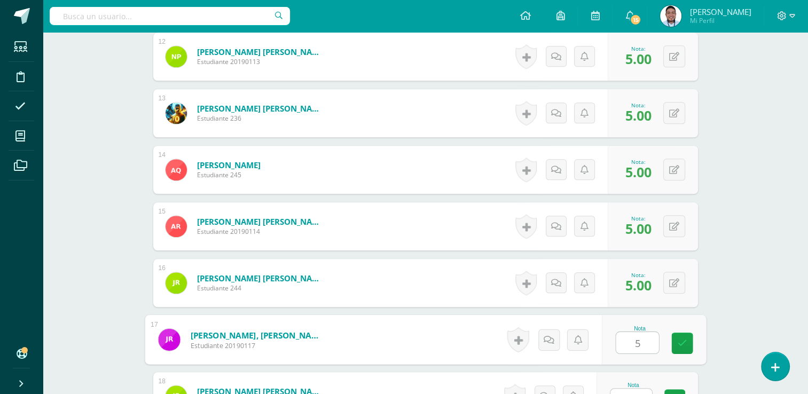
type input "5"
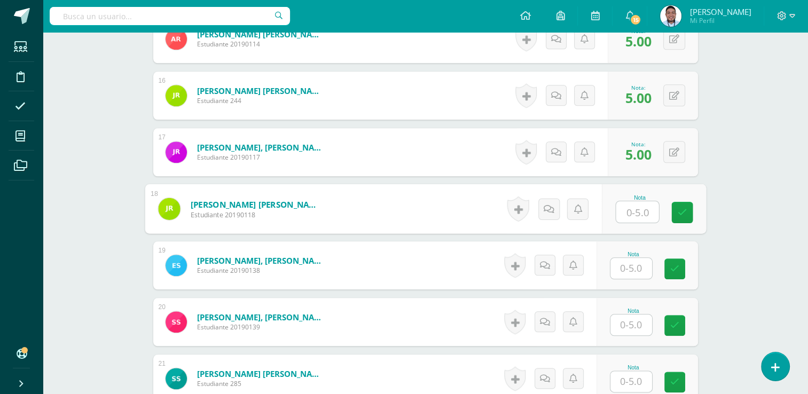
scroll to position [1150, 0]
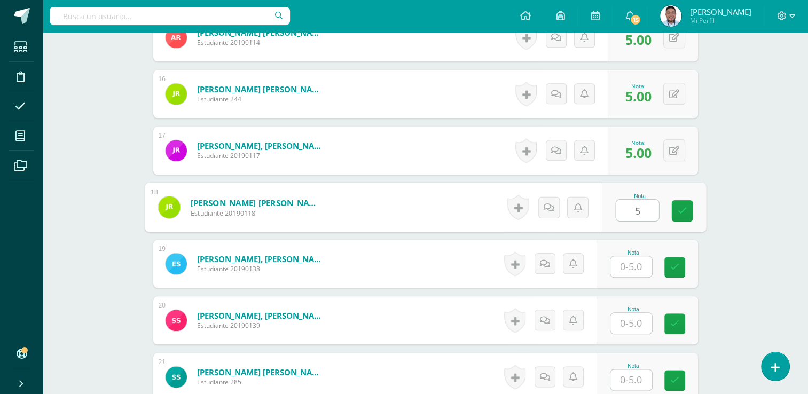
type input "5"
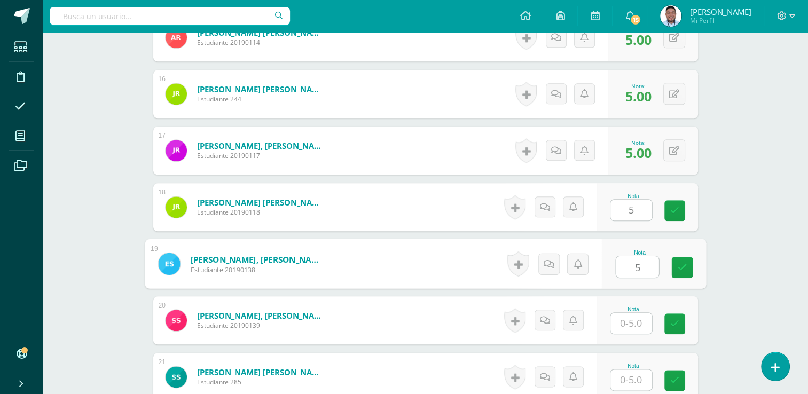
type input "5"
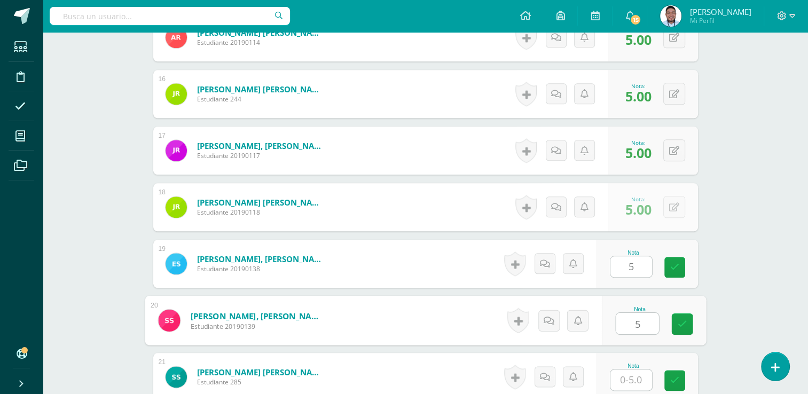
type input "5"
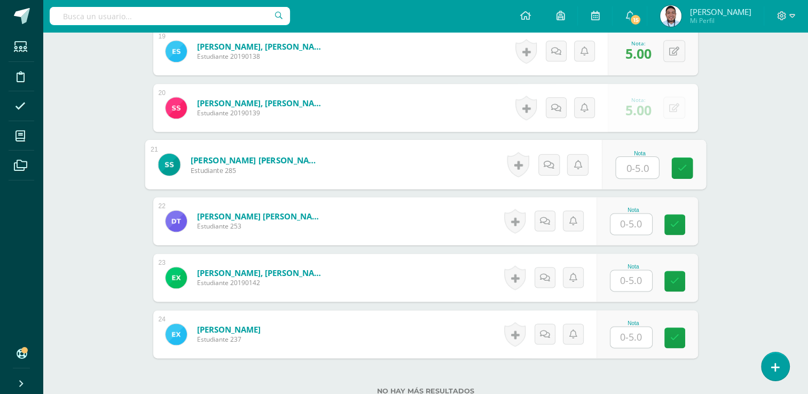
scroll to position [1364, 0]
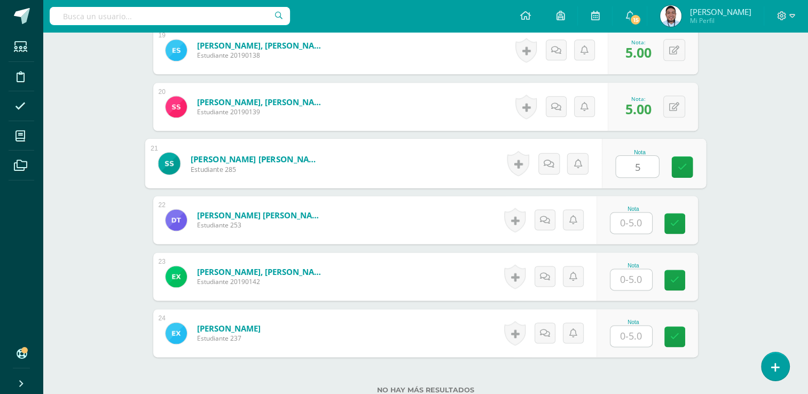
type input "5"
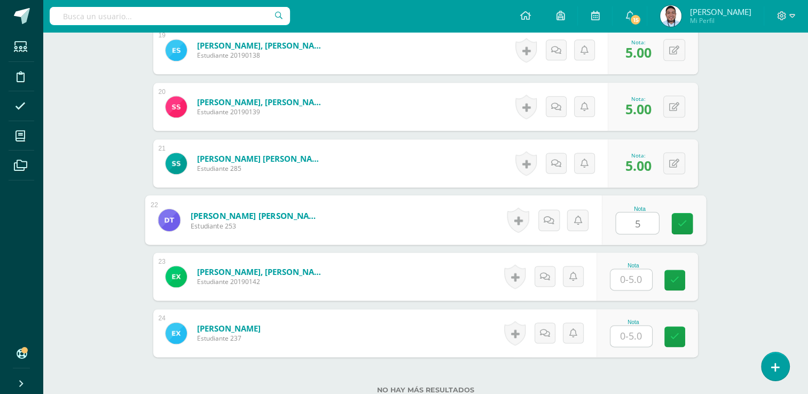
type input "5"
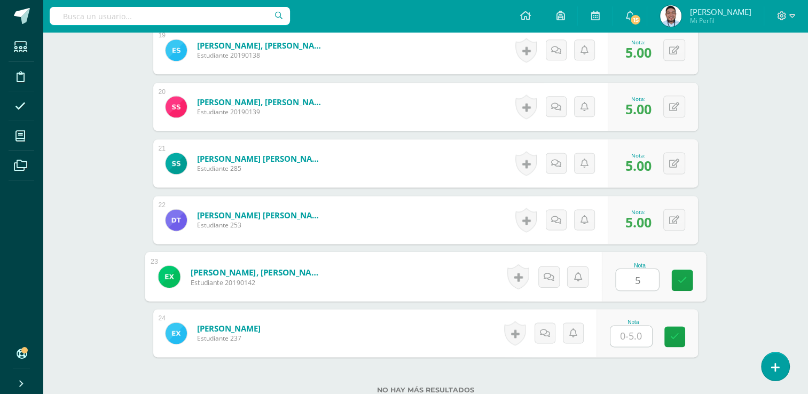
type input "5"
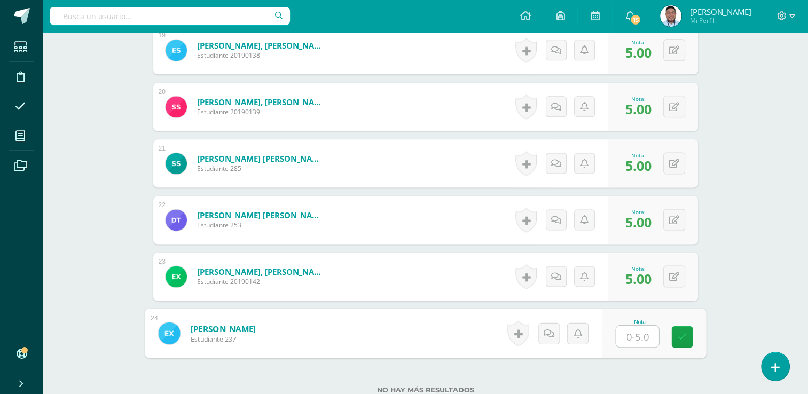
type input "5"
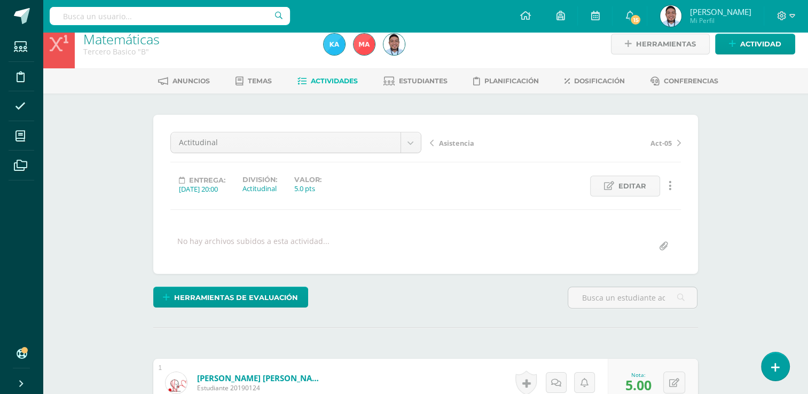
scroll to position [0, 0]
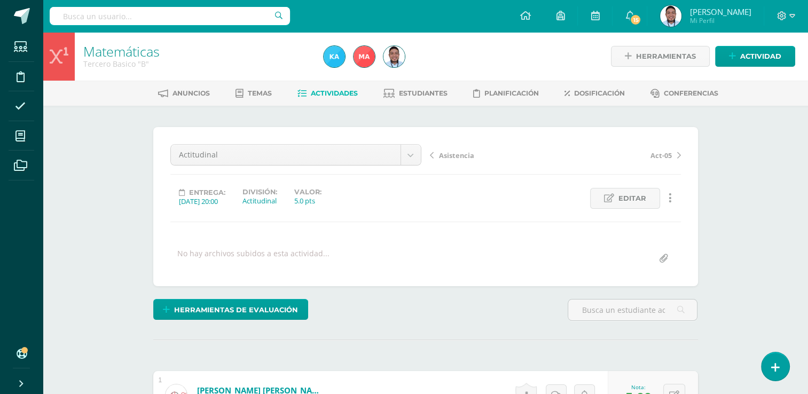
click at [225, 82] on div "Anuncios Temas Actividades Estudiantes Planificación Dosificación Conferencias" at bounding box center [438, 93] width 791 height 25
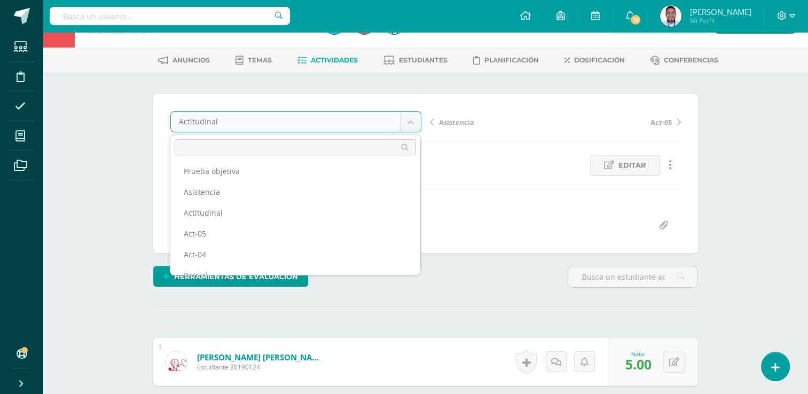
scroll to position [0, 0]
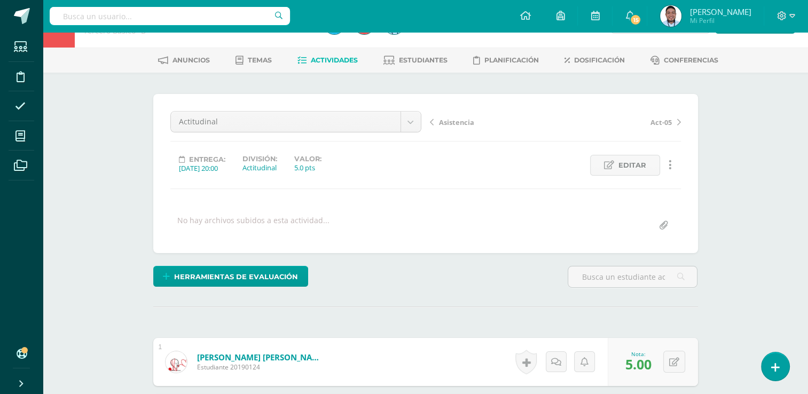
click at [425, 59] on span "Estudiantes" at bounding box center [423, 60] width 49 height 8
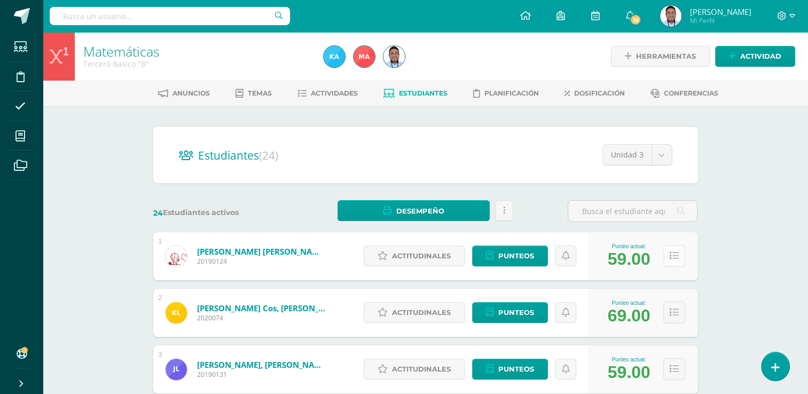
click at [681, 260] on button at bounding box center [674, 256] width 22 height 22
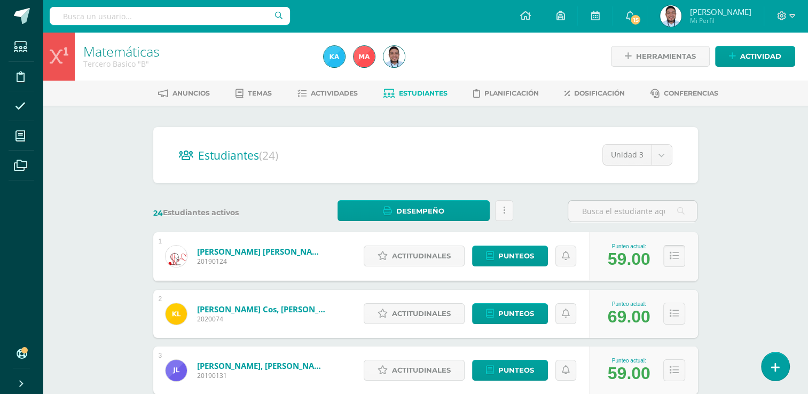
click at [674, 255] on icon at bounding box center [674, 255] width 9 height 9
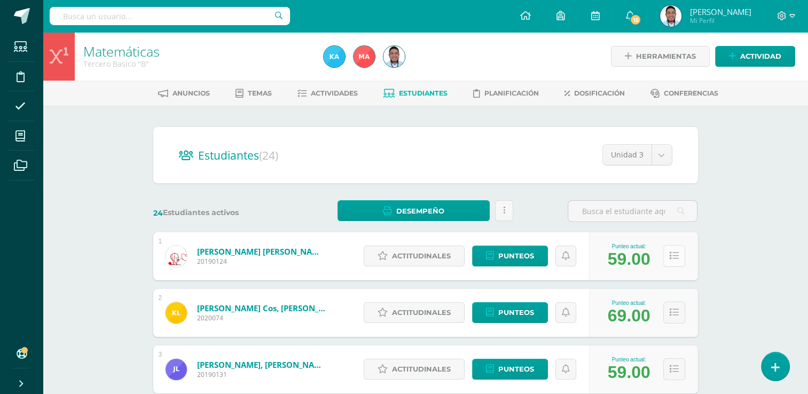
click at [674, 255] on icon at bounding box center [674, 255] width 9 height 9
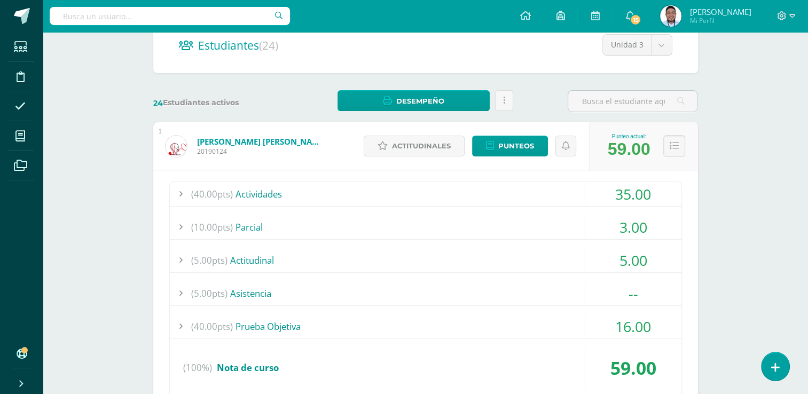
scroll to position [135, 0]
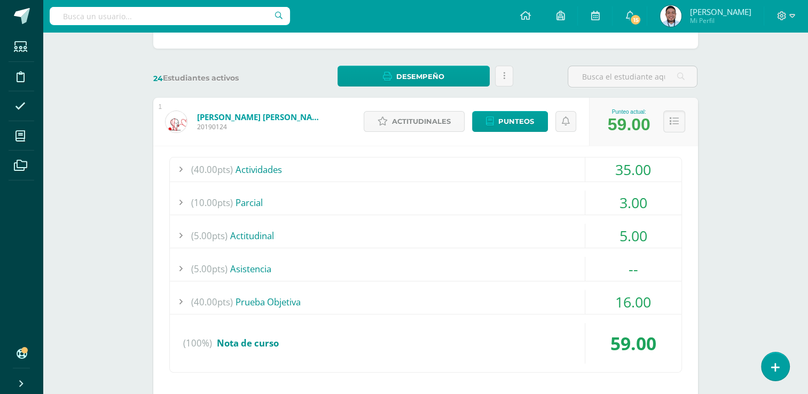
click at [285, 160] on div "(40.00pts) Actividades" at bounding box center [425, 169] width 511 height 24
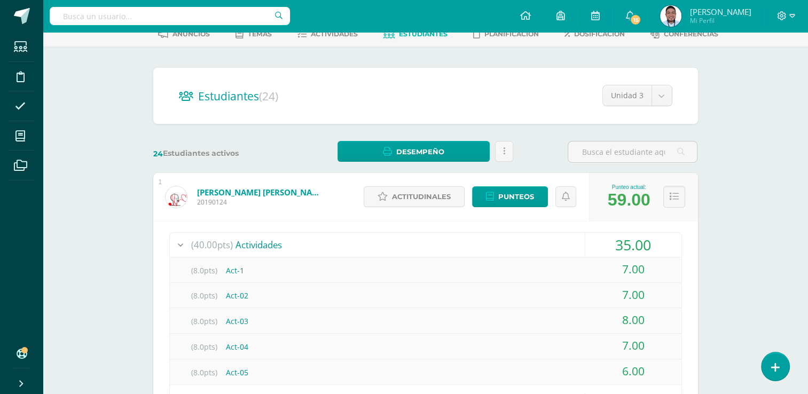
scroll to position [0, 0]
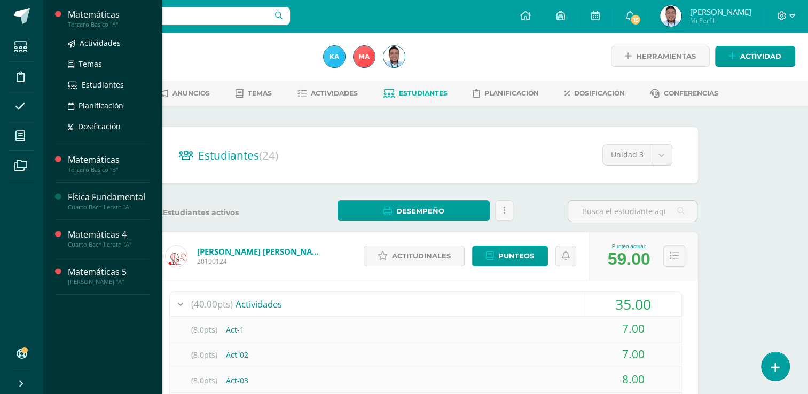
click at [109, 21] on div "Tercero Basico "A"" at bounding box center [108, 24] width 81 height 7
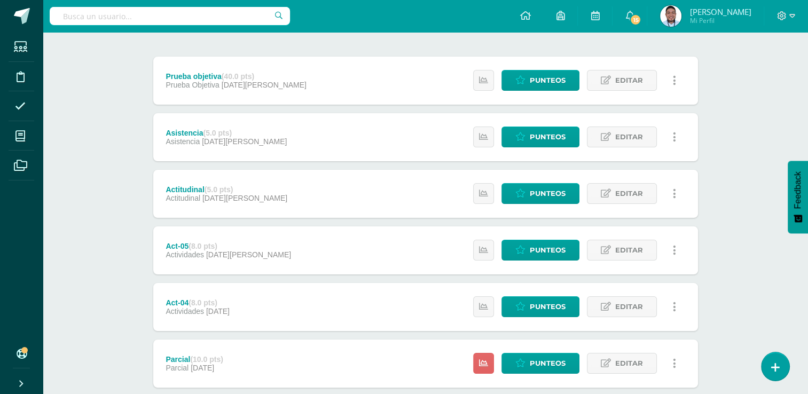
scroll to position [124, 0]
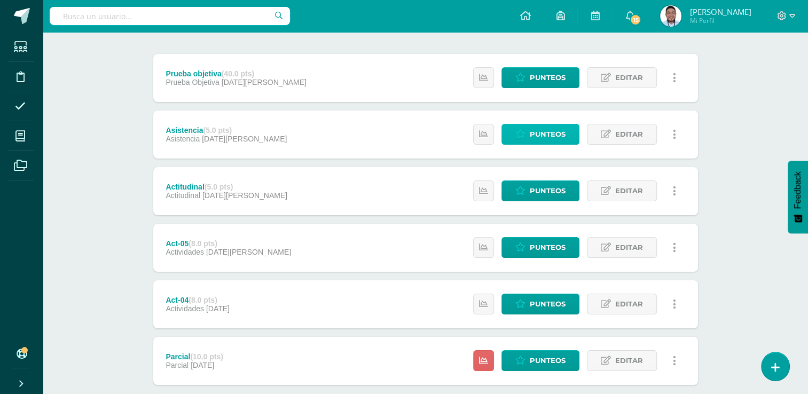
click at [543, 136] on span "Punteos" at bounding box center [548, 134] width 36 height 20
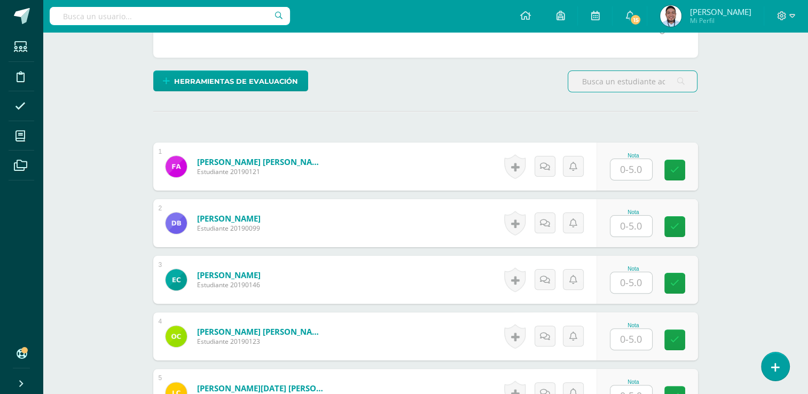
scroll to position [232, 0]
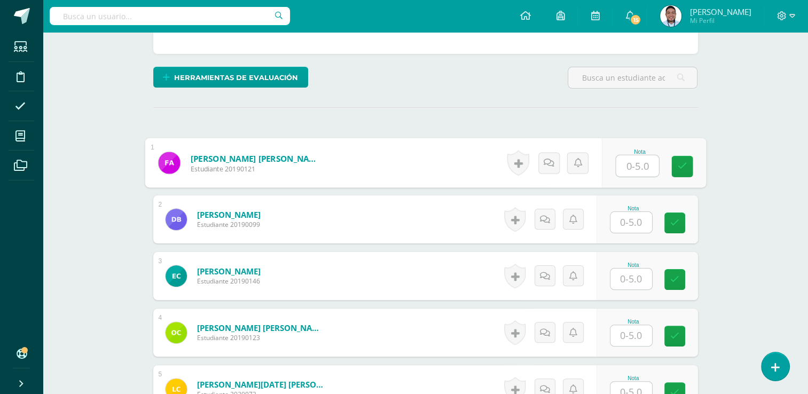
click at [619, 163] on input "text" at bounding box center [637, 165] width 43 height 21
type input "5"
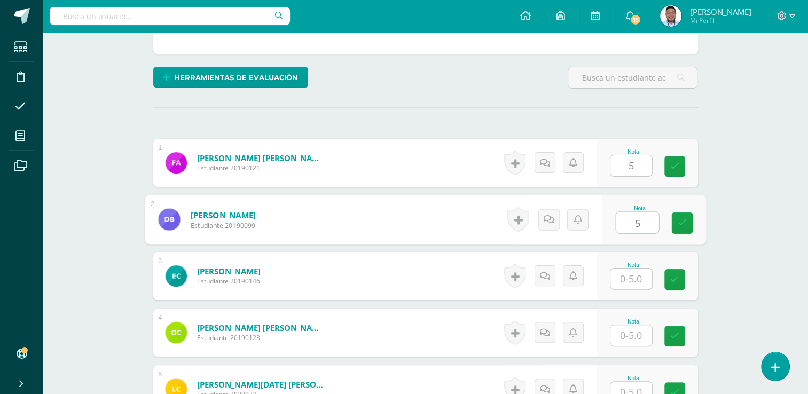
type input "5"
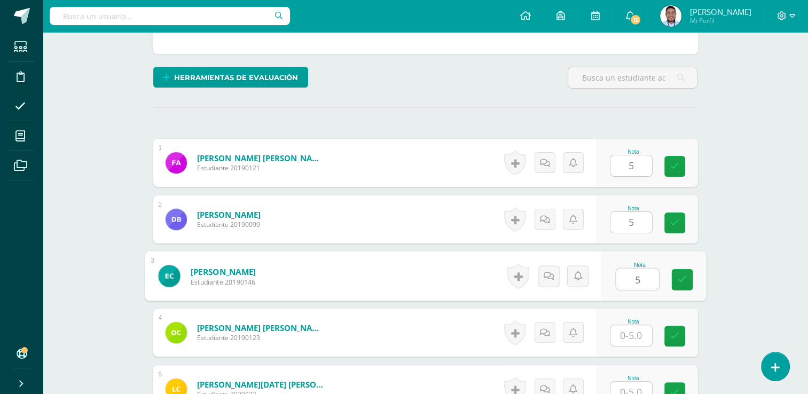
type input "5"
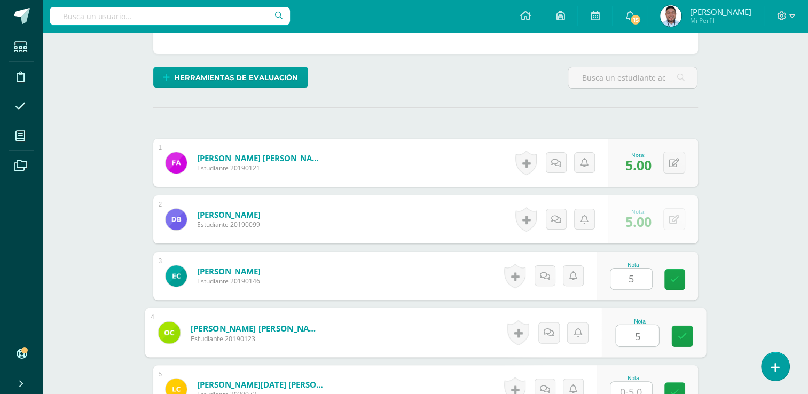
type input "5"
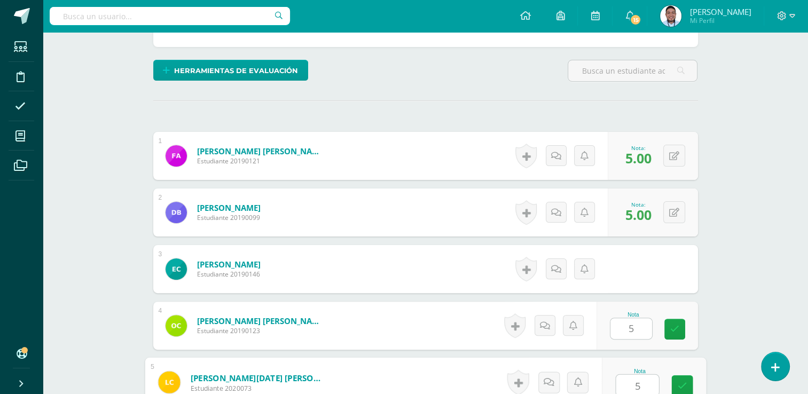
type input "5"
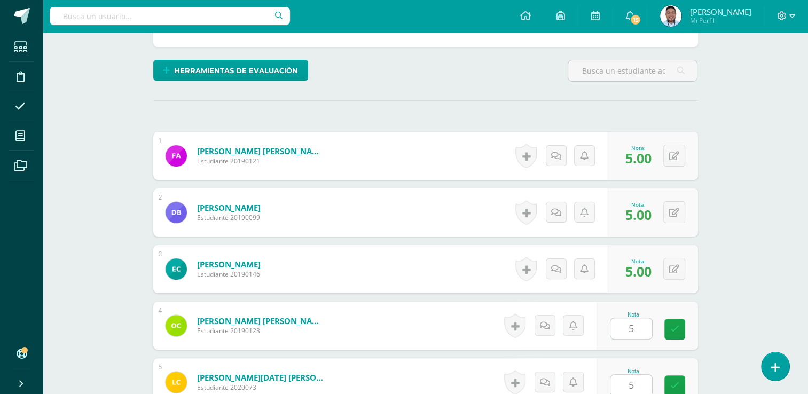
scroll to position [483, 0]
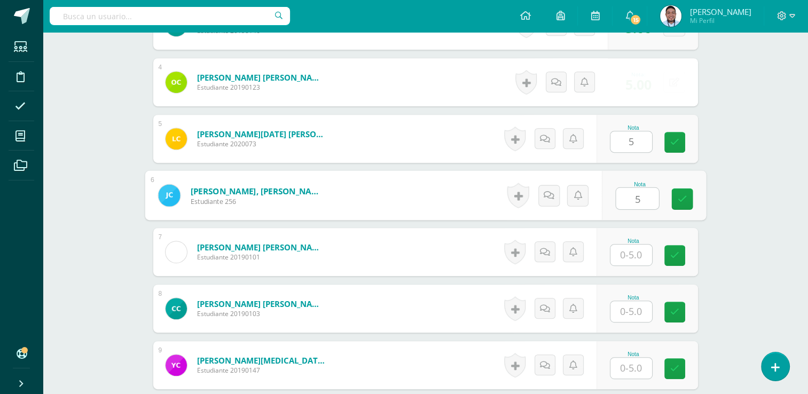
type input "5"
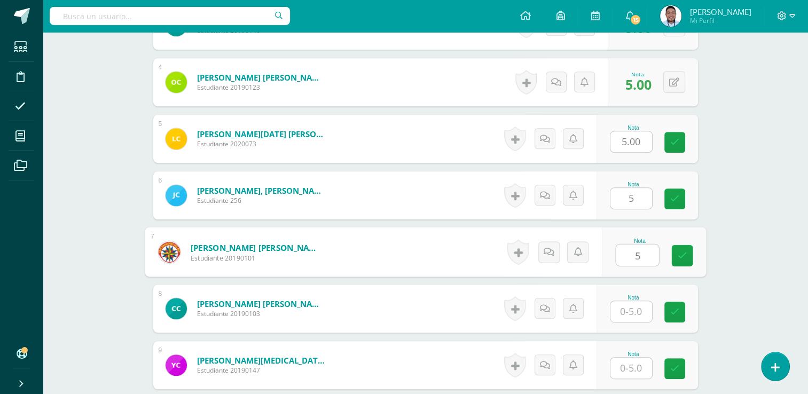
type input "5"
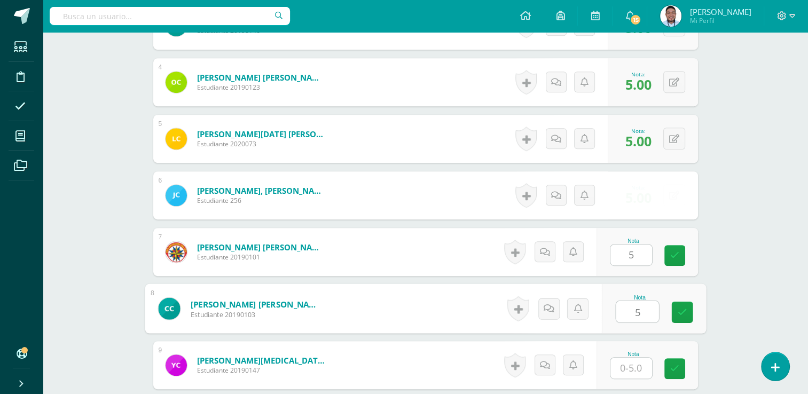
type input "5"
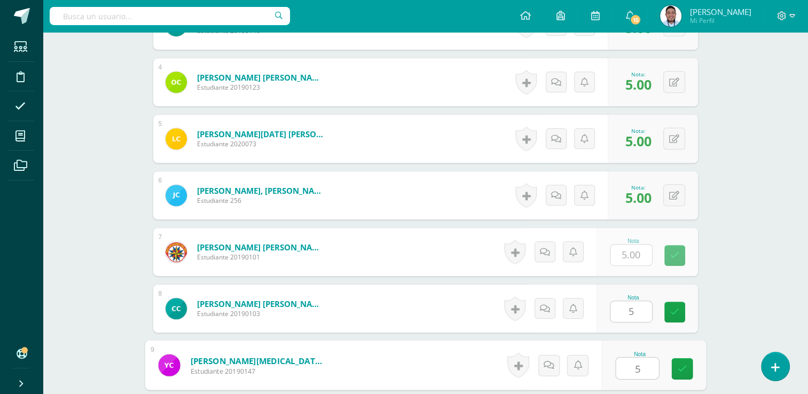
type input "5"
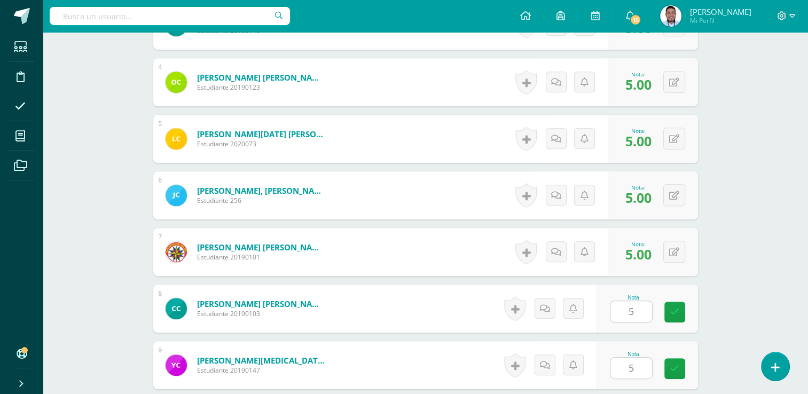
scroll to position [709, 0]
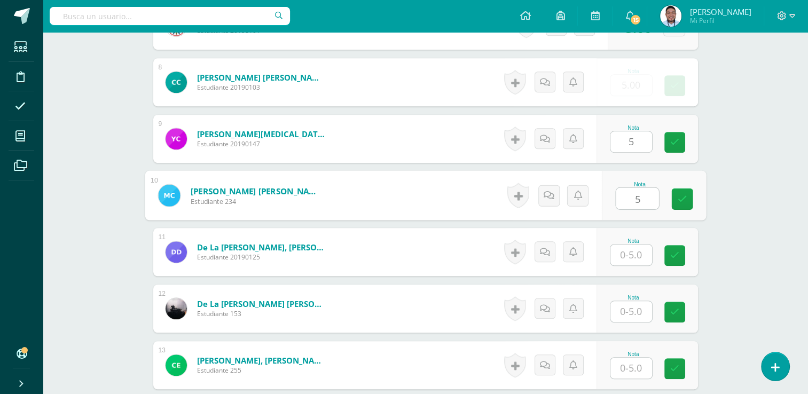
type input "5"
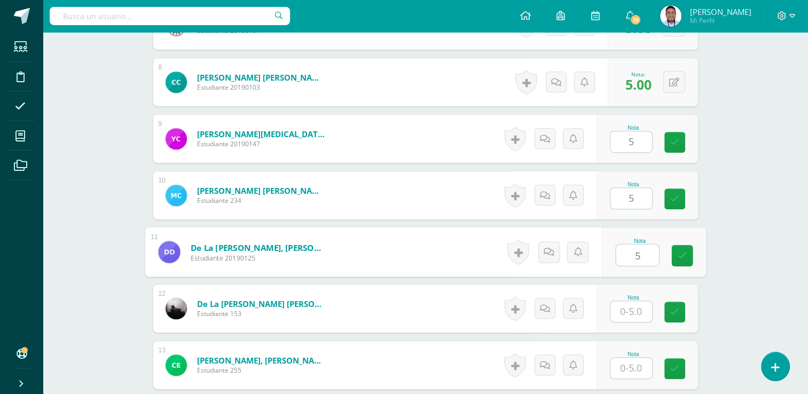
type input "5"
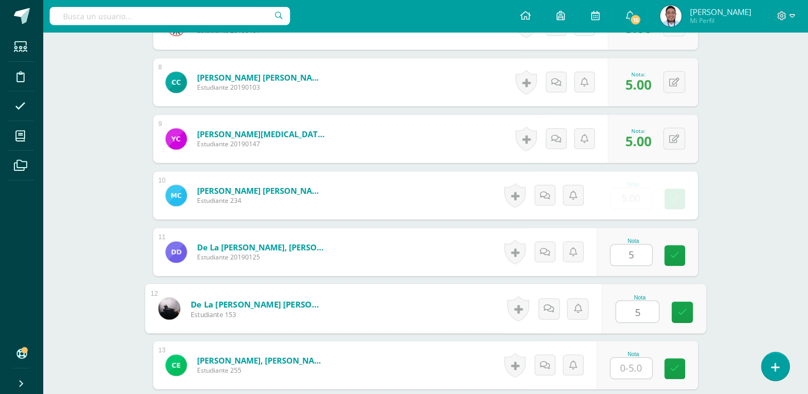
type input "5"
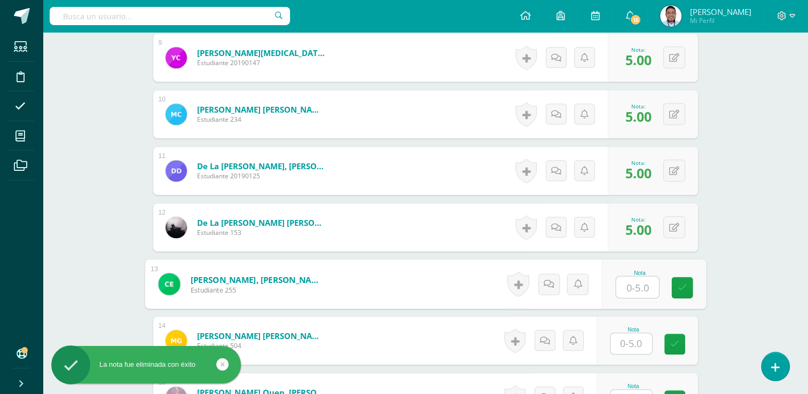
scroll to position [790, 0]
type input "5"
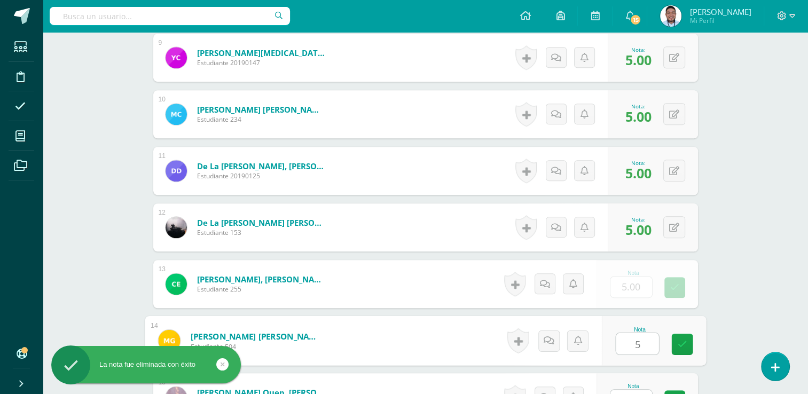
type input "5"
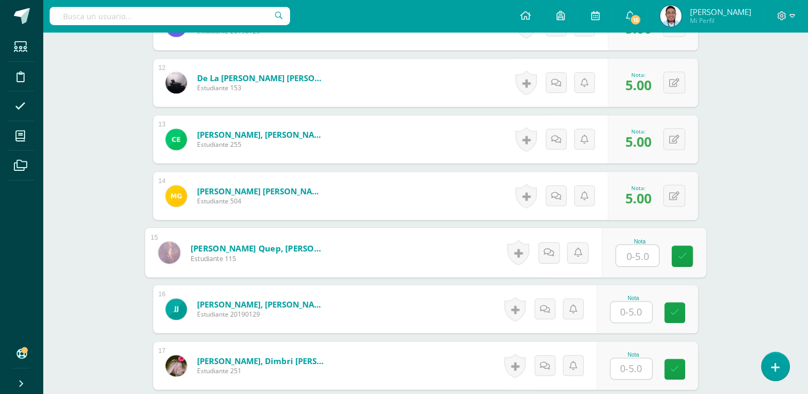
scroll to position [946, 0]
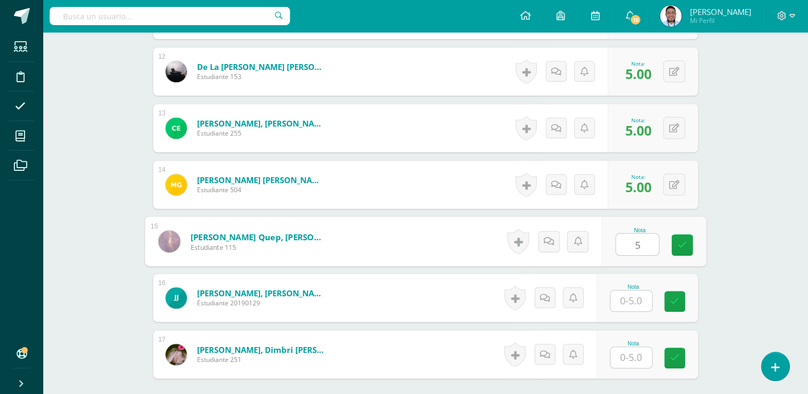
type input "5"
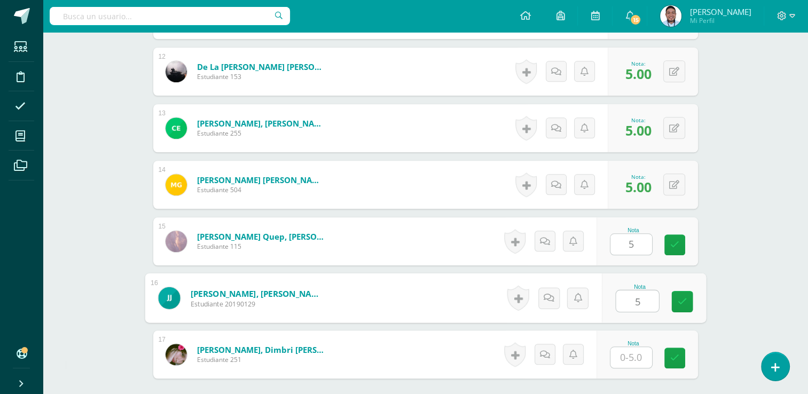
type input "5"
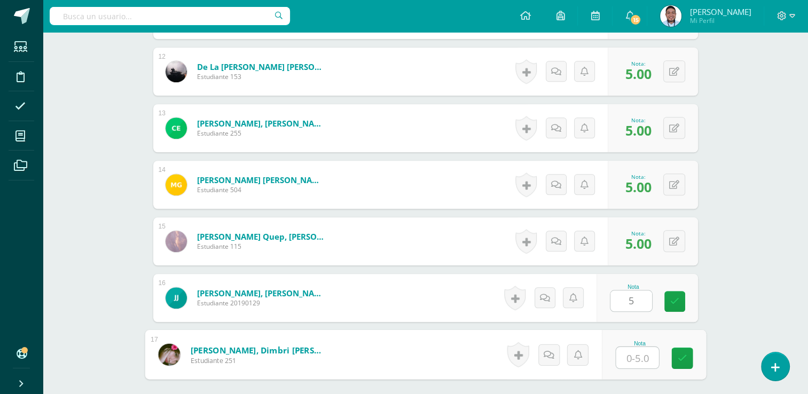
type input "5"
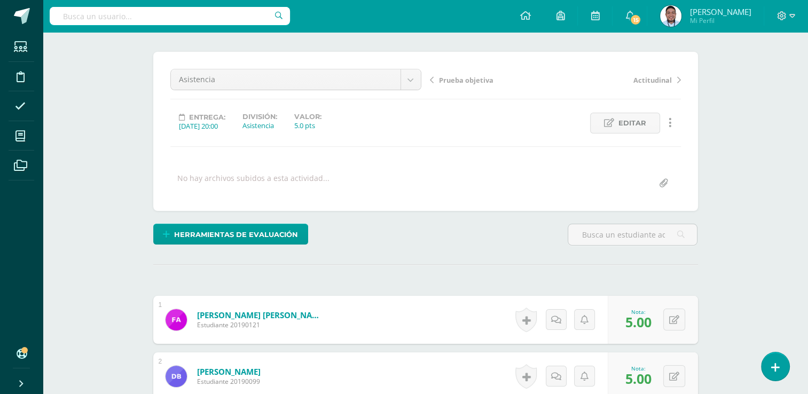
scroll to position [0, 0]
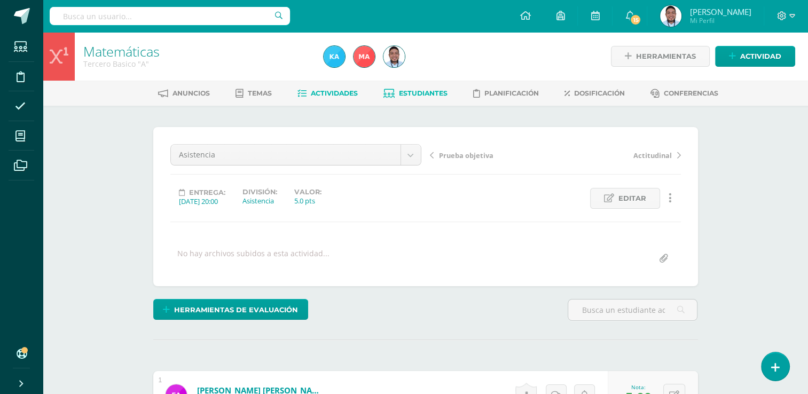
click at [409, 90] on span "Estudiantes" at bounding box center [423, 93] width 49 height 8
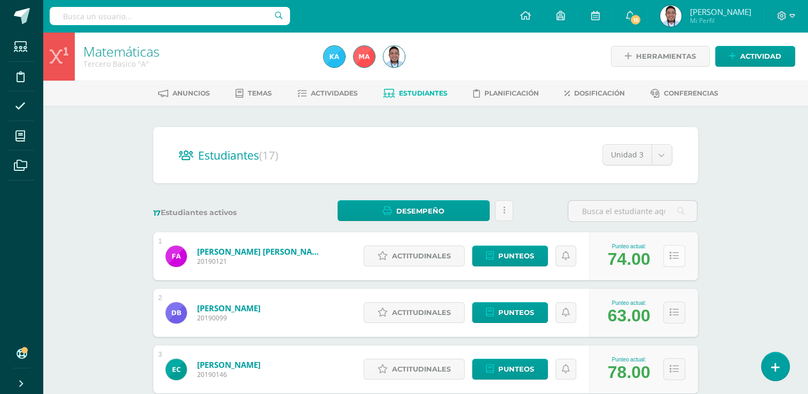
click at [664, 259] on button at bounding box center [674, 256] width 22 height 22
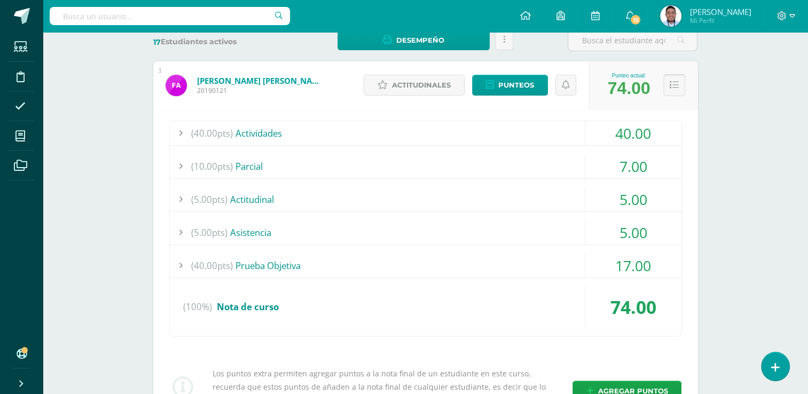
scroll to position [171, 0]
click at [673, 78] on button at bounding box center [674, 85] width 22 height 22
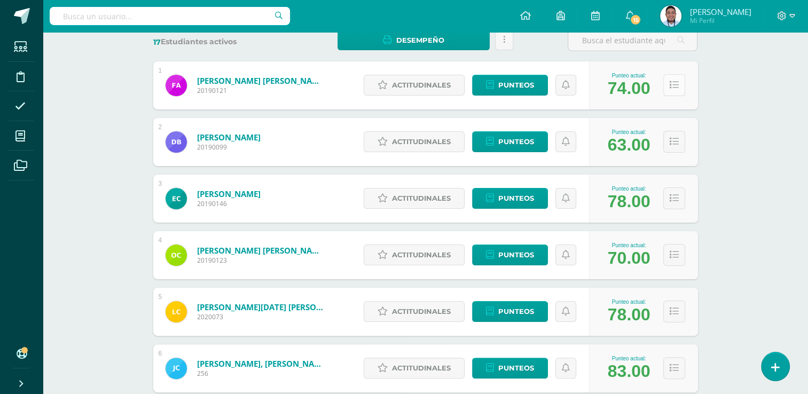
click at [673, 78] on button at bounding box center [674, 85] width 22 height 22
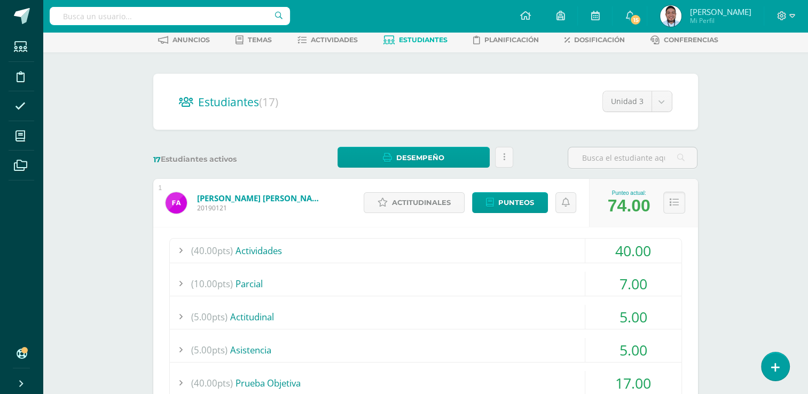
scroll to position [53, 0]
click at [672, 203] on icon at bounding box center [674, 202] width 9 height 9
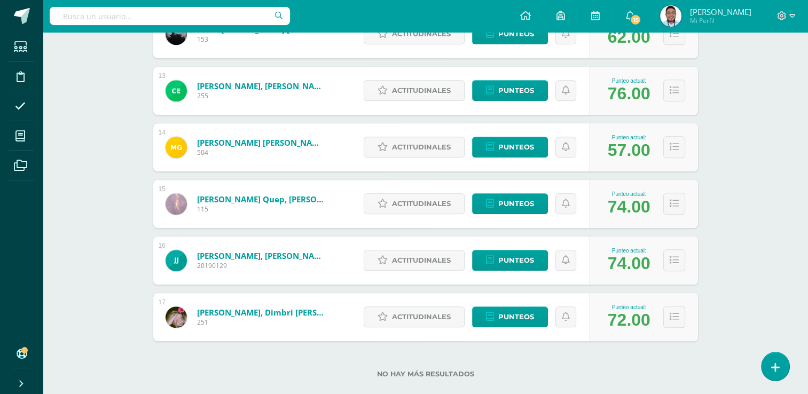
scroll to position [847, 0]
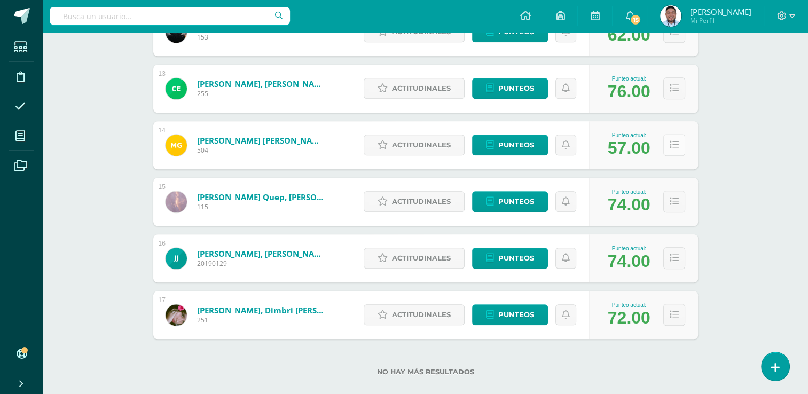
click at [673, 153] on button at bounding box center [674, 145] width 22 height 22
click at [673, 144] on icon at bounding box center [674, 144] width 9 height 9
click at [668, 142] on button at bounding box center [674, 145] width 22 height 22
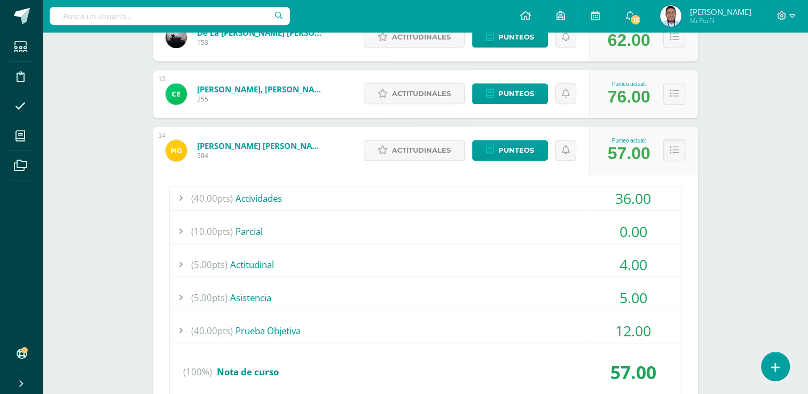
scroll to position [840, 0]
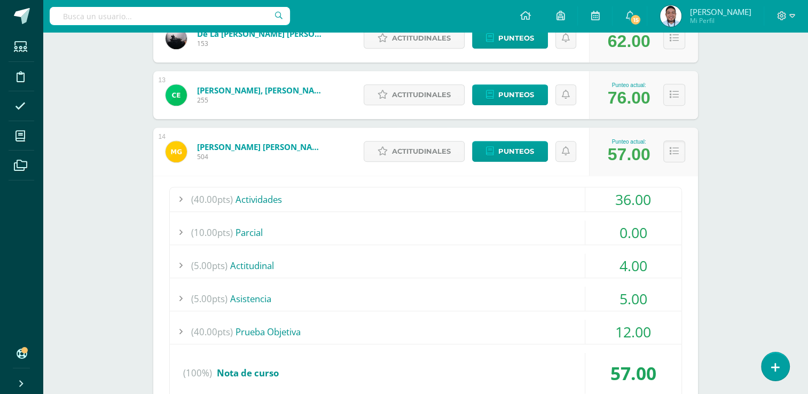
click at [286, 228] on div "(10.00pts) Parcial" at bounding box center [425, 232] width 511 height 24
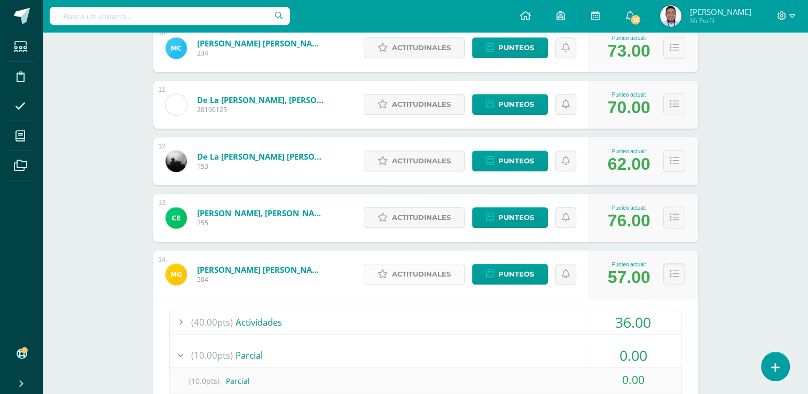
scroll to position [715, 0]
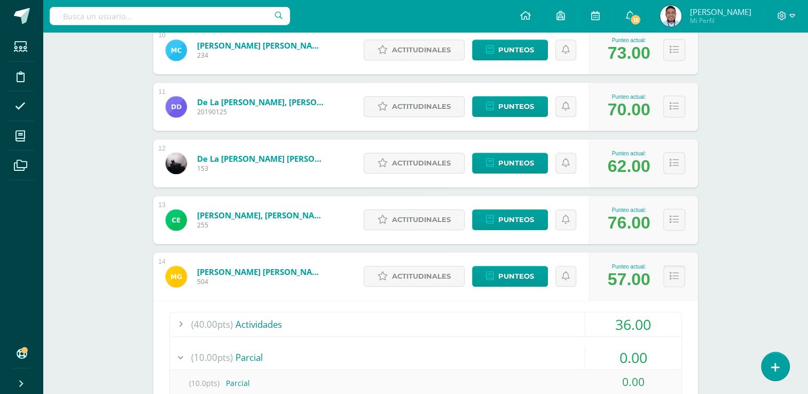
click at [668, 281] on button at bounding box center [674, 276] width 22 height 22
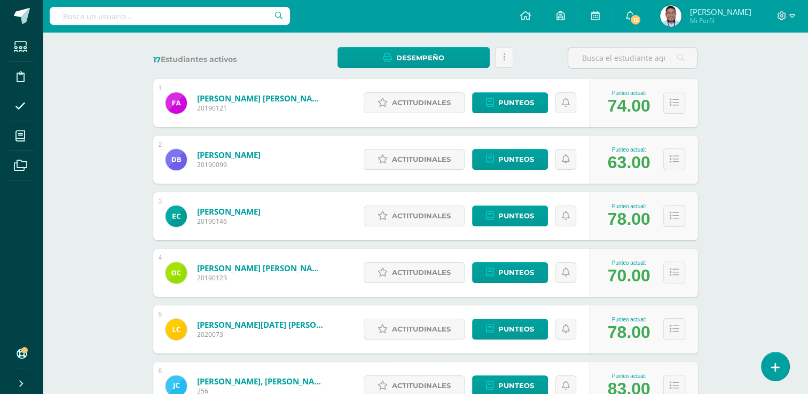
scroll to position [0, 0]
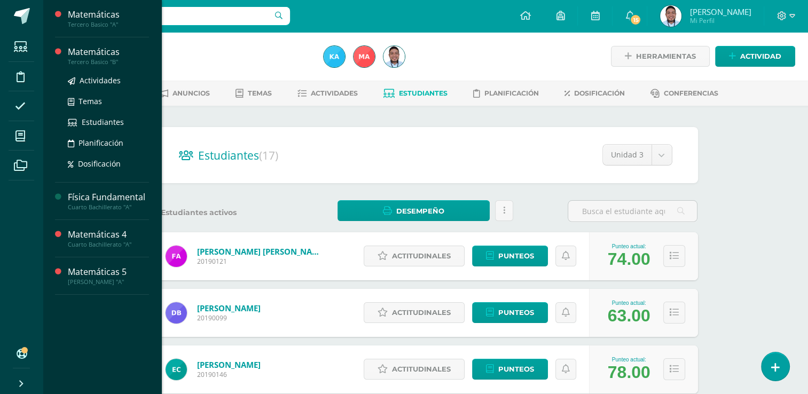
click at [118, 54] on div "Matemáticas" at bounding box center [108, 52] width 81 height 12
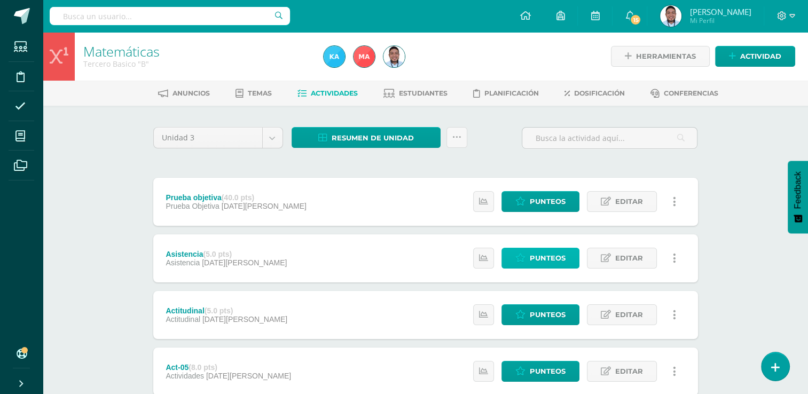
click at [536, 261] on span "Punteos" at bounding box center [548, 258] width 36 height 20
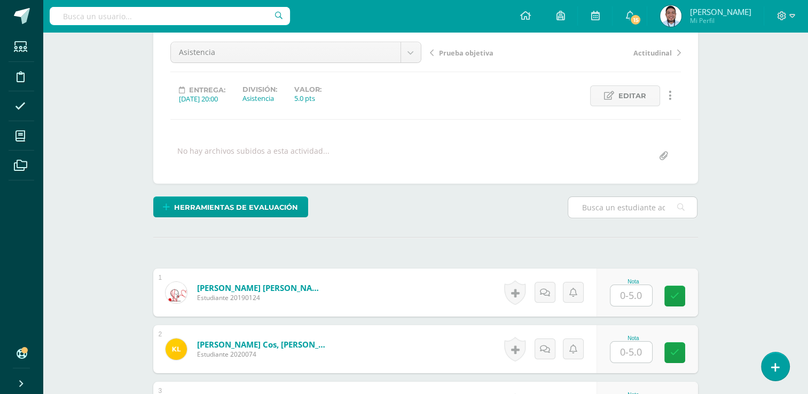
scroll to position [103, 0]
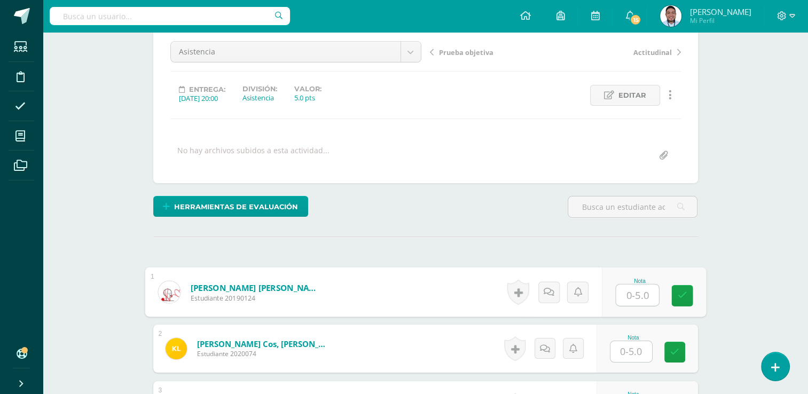
click at [628, 289] on input "text" at bounding box center [637, 295] width 43 height 21
type input "4"
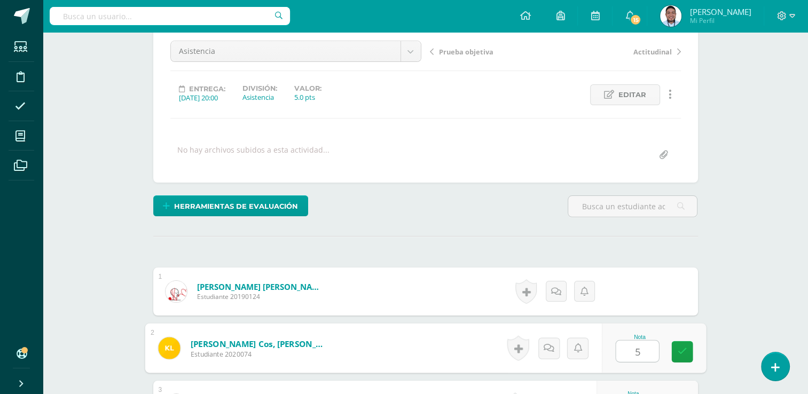
type input "5"
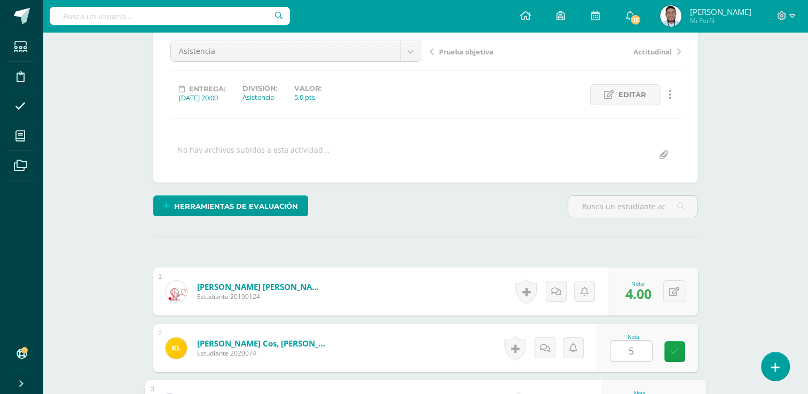
scroll to position [313, 0]
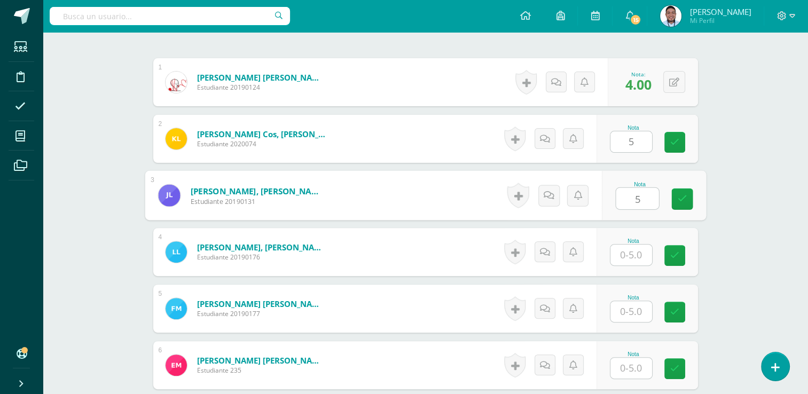
type input "5"
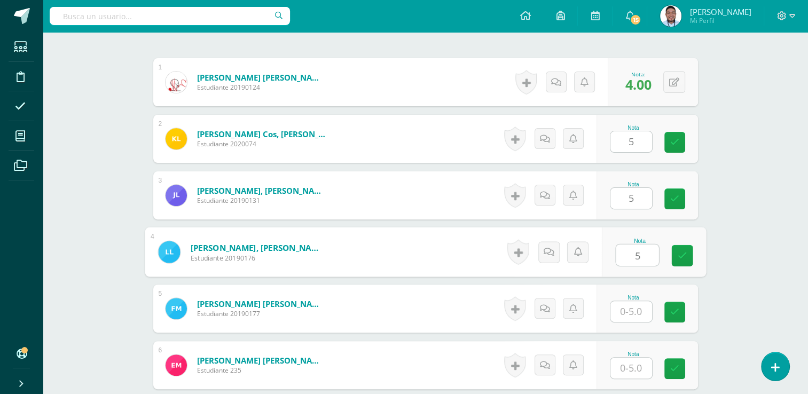
type input "5"
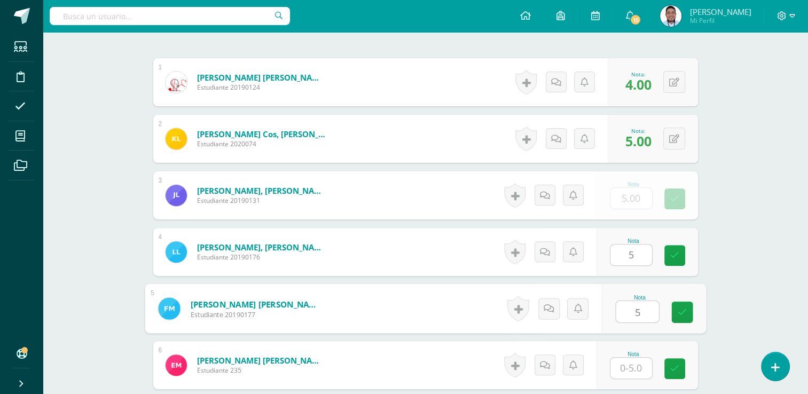
type input "5"
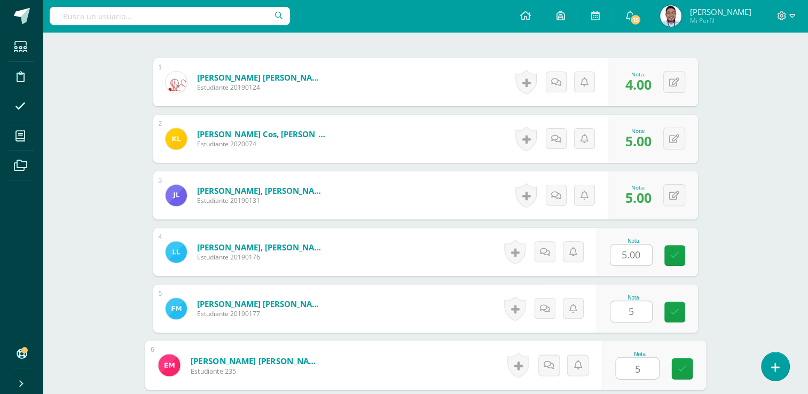
type input "5"
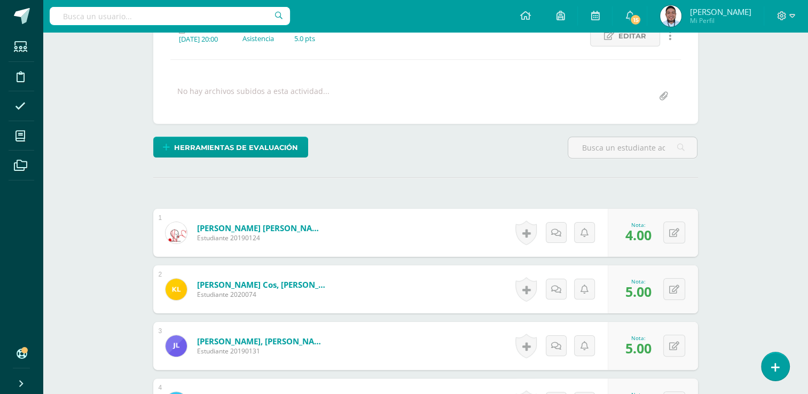
scroll to position [258, 0]
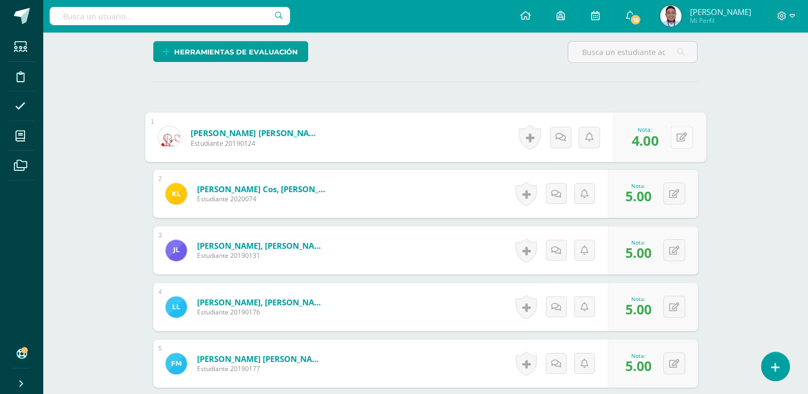
click at [668, 133] on div "0 Logros Logros obtenidos Aún no hay logros agregados Nota: 4.00" at bounding box center [659, 138] width 93 height 50
click at [690, 139] on button at bounding box center [681, 137] width 22 height 22
type input "5"
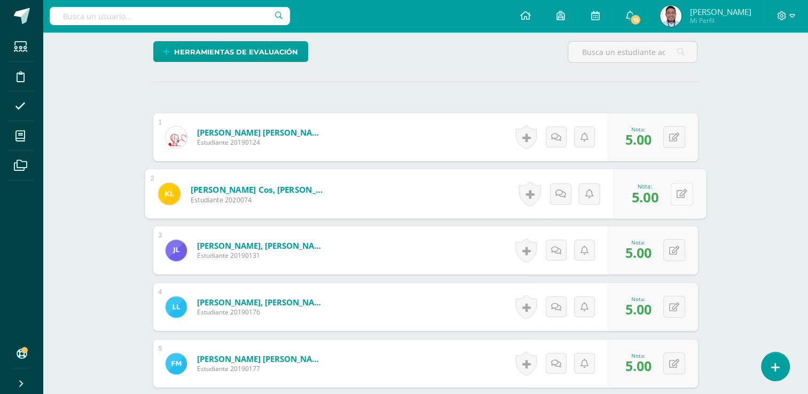
click at [676, 192] on icon at bounding box center [681, 193] width 11 height 9
type input "4"
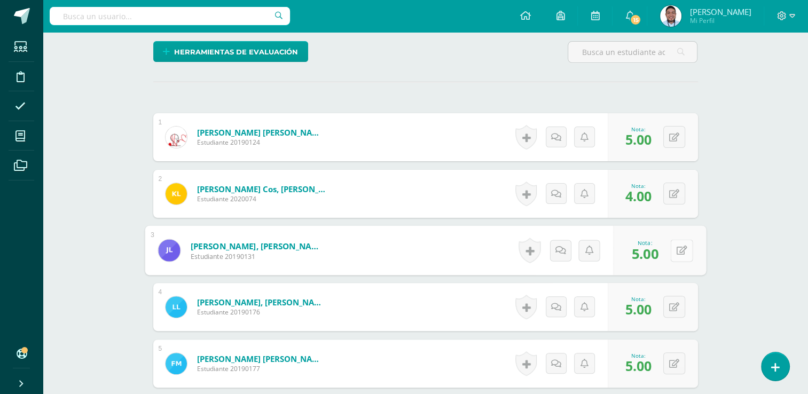
click at [670, 250] on button at bounding box center [681, 250] width 22 height 22
type input "4"
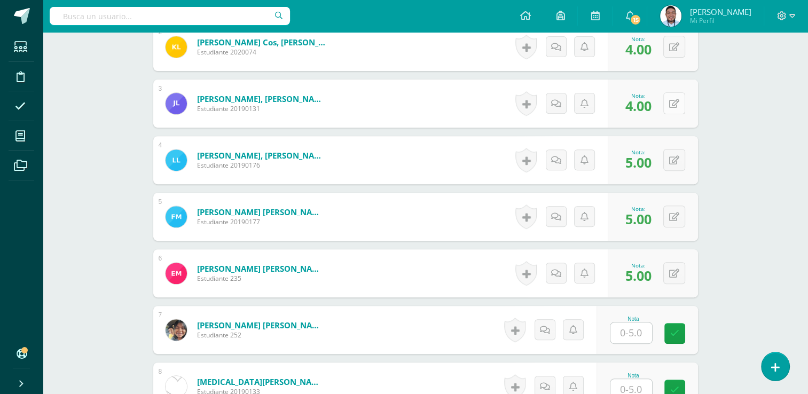
scroll to position [405, 0]
click at [676, 208] on button at bounding box center [681, 216] width 22 height 22
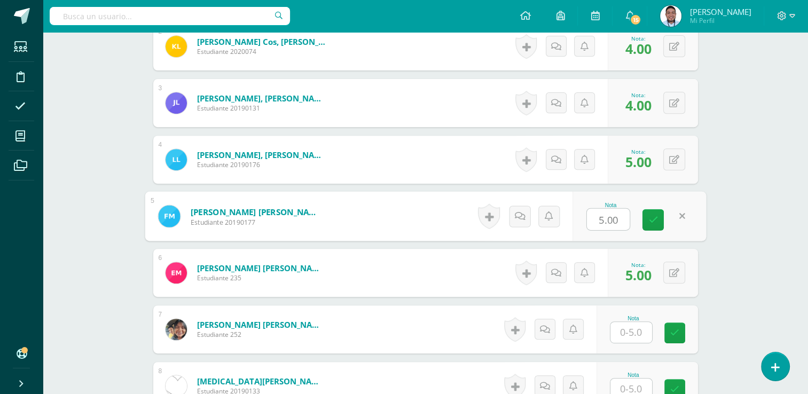
type input "4"
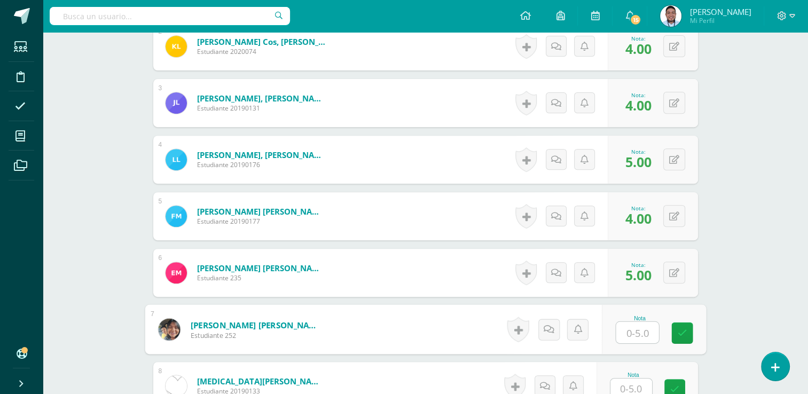
click at [644, 326] on input "text" at bounding box center [637, 332] width 43 height 21
type input "5"
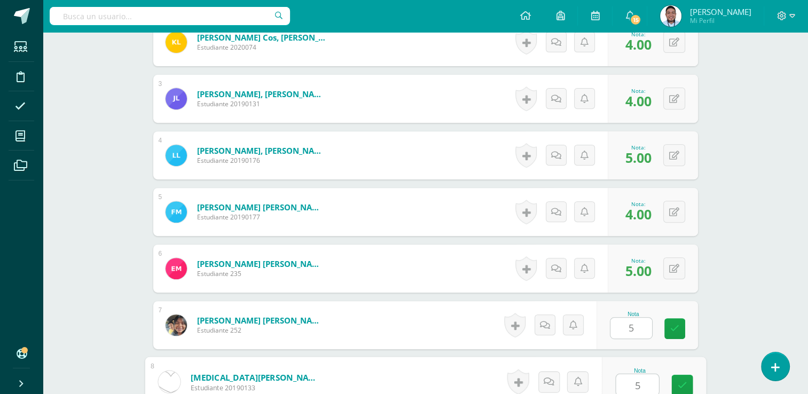
type input "5"
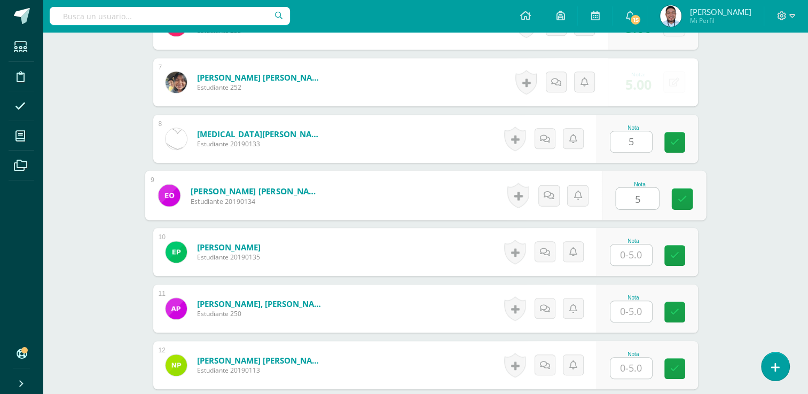
type input "5"
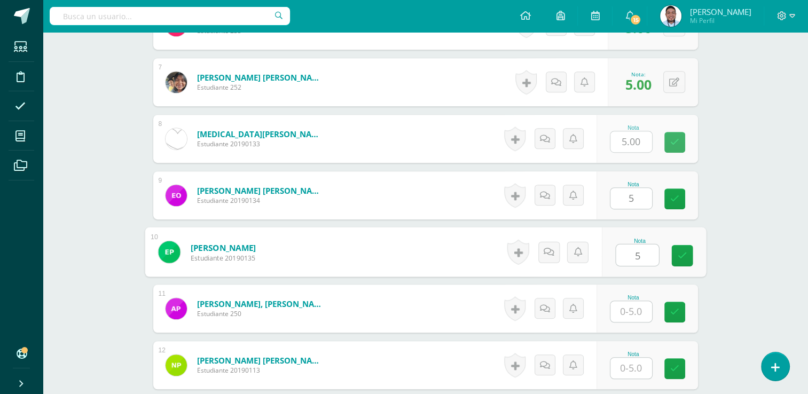
type input "5"
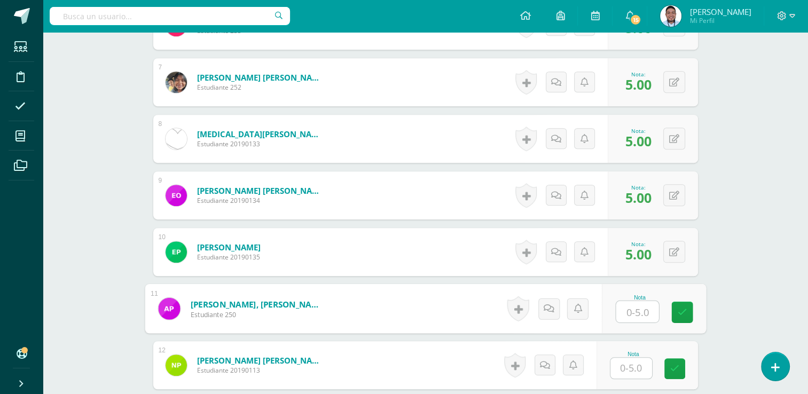
scroll to position [682, 0]
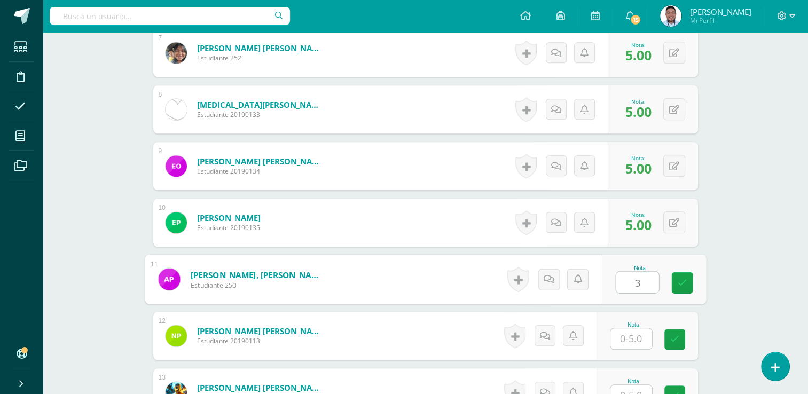
type input "3"
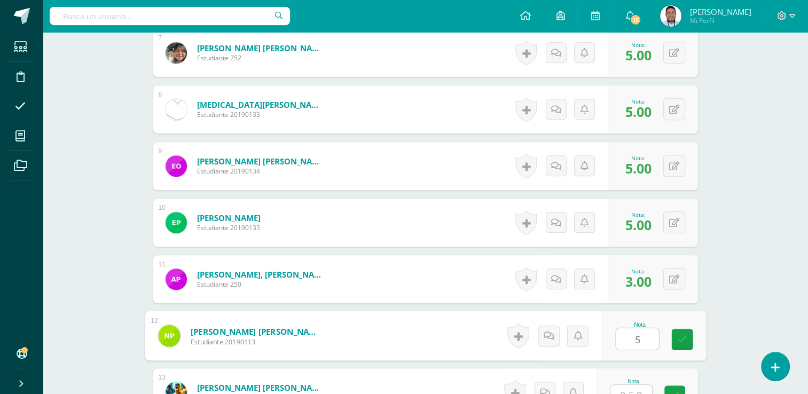
type input "5"
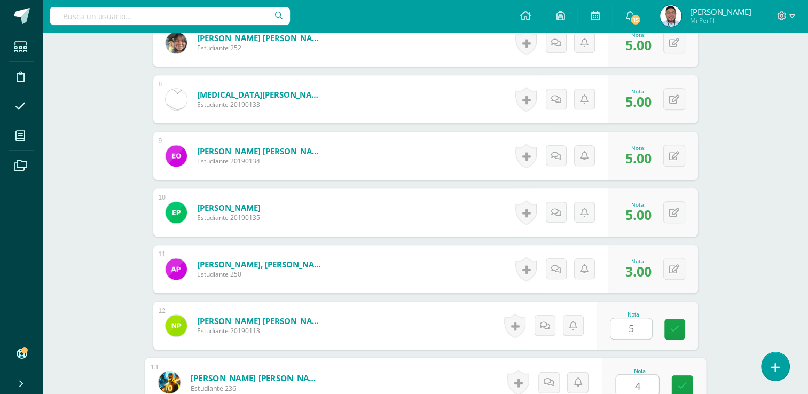
type input "4"
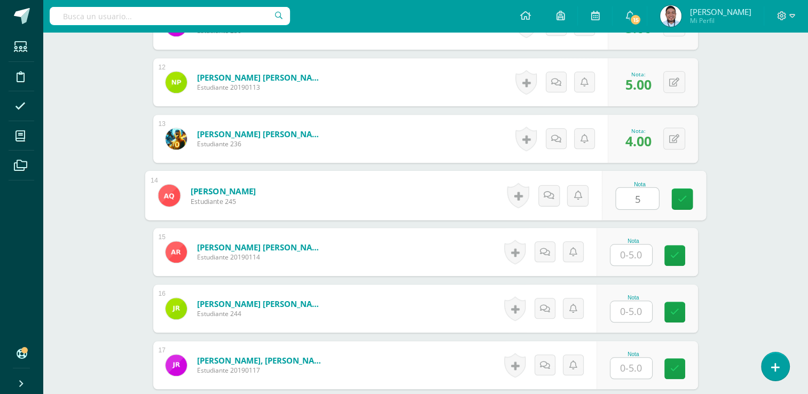
type input "5"
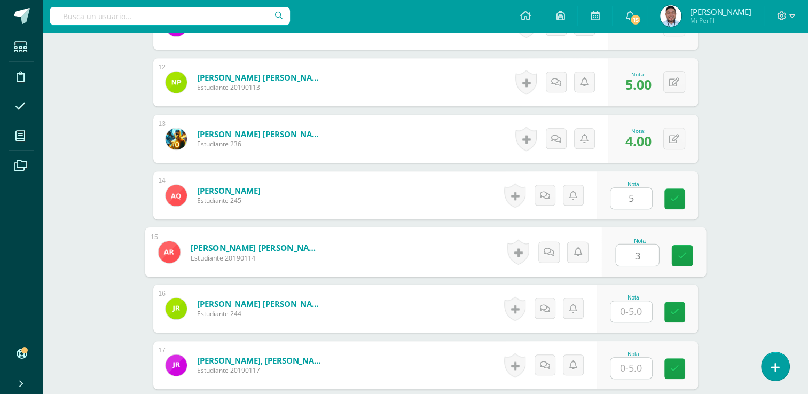
type input "3"
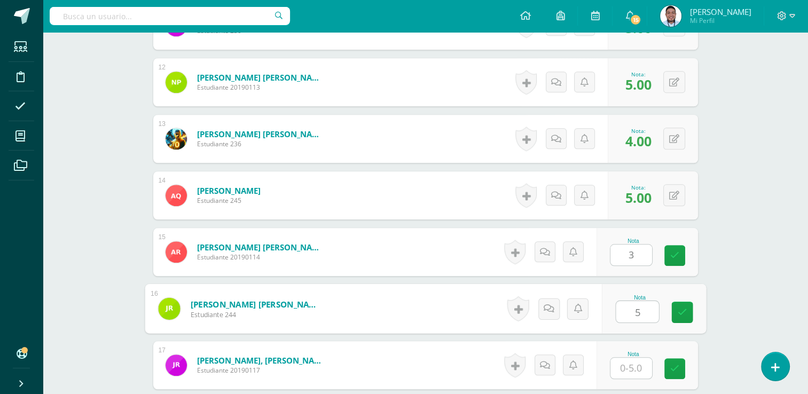
type input "5"
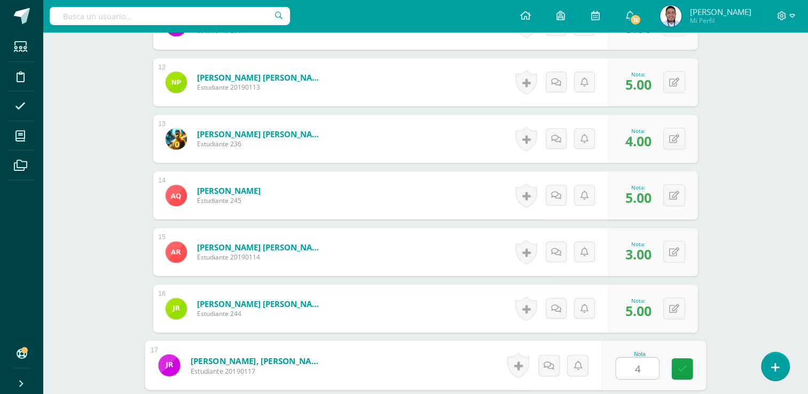
type input "4"
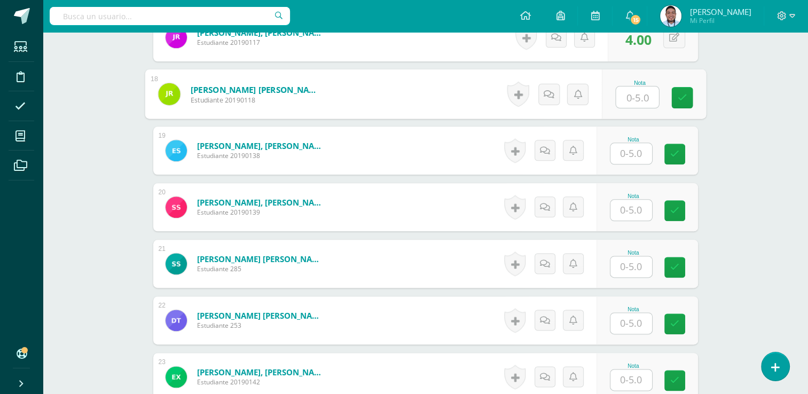
scroll to position [1264, 0]
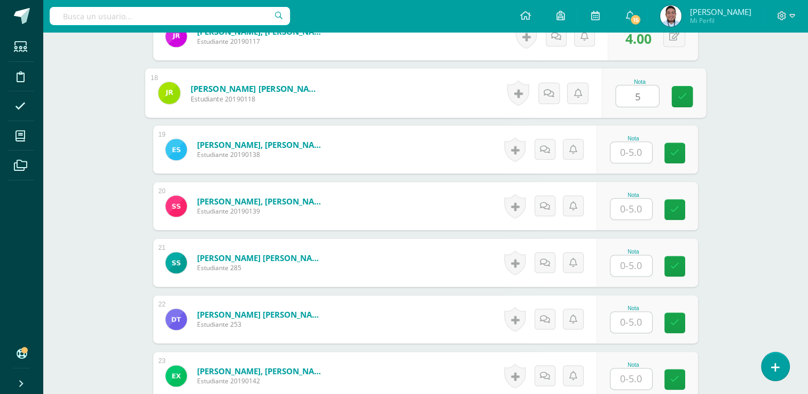
type input "5"
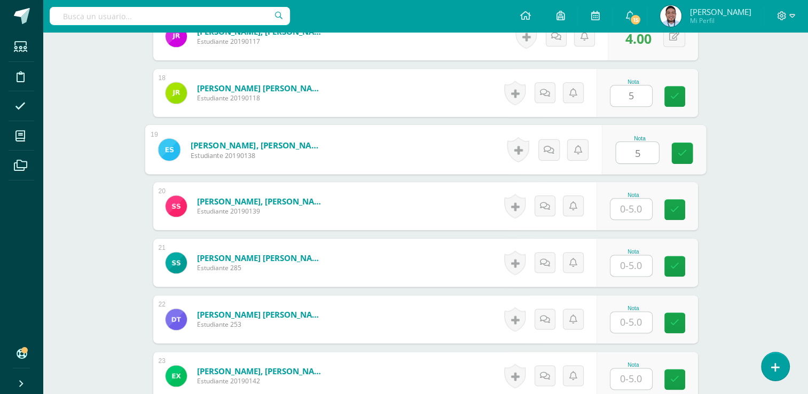
type input "5"
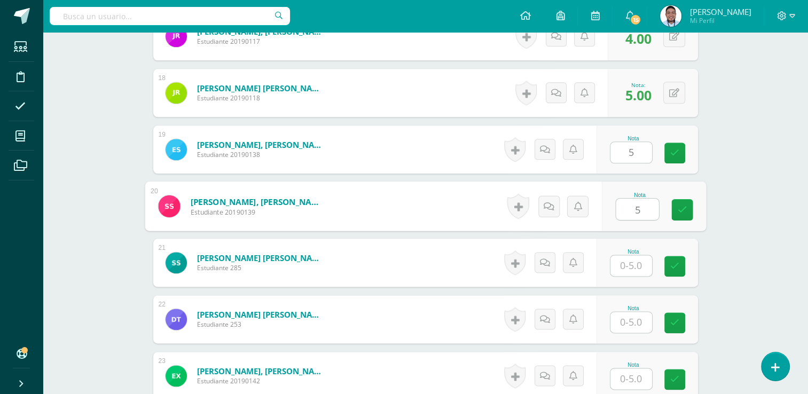
type input "5"
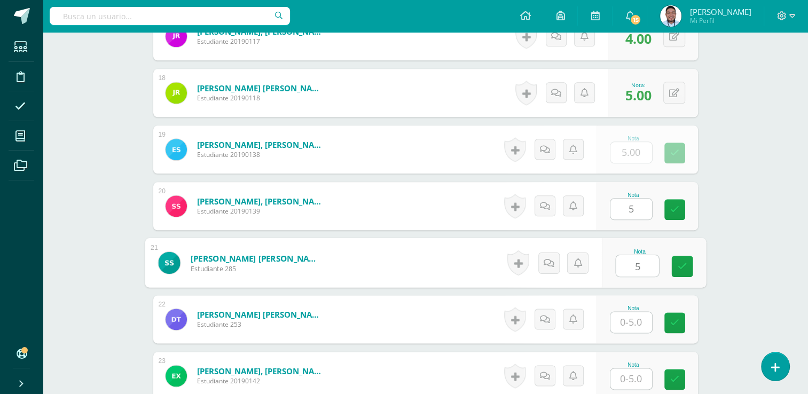
type input "5"
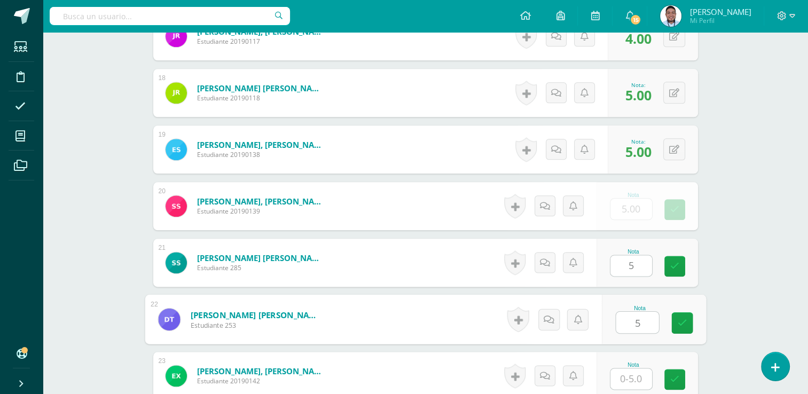
type input "5"
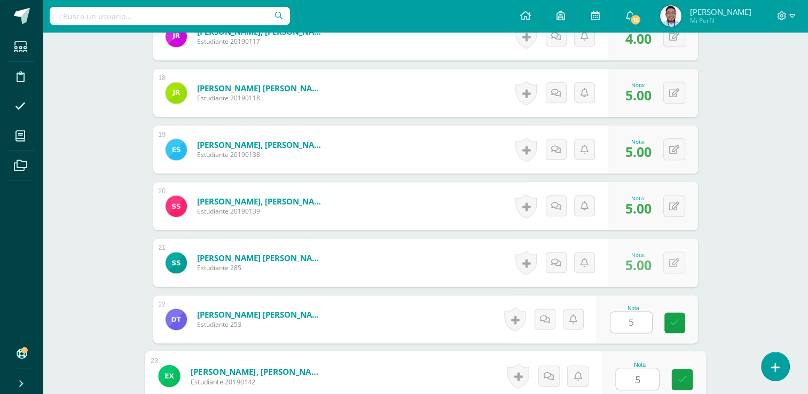
type input "5"
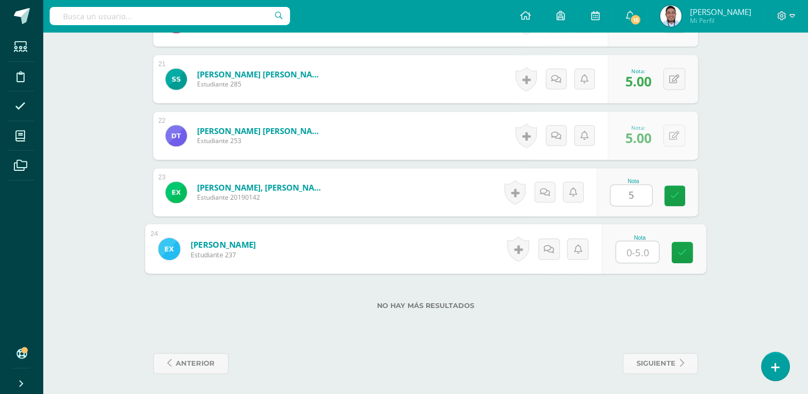
type input "5"
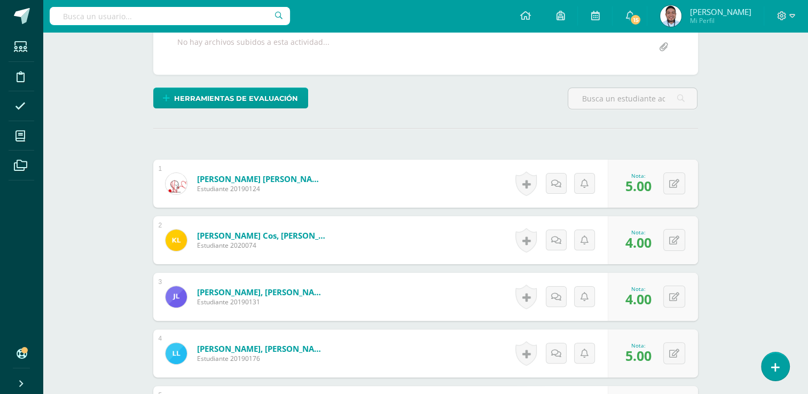
scroll to position [0, 0]
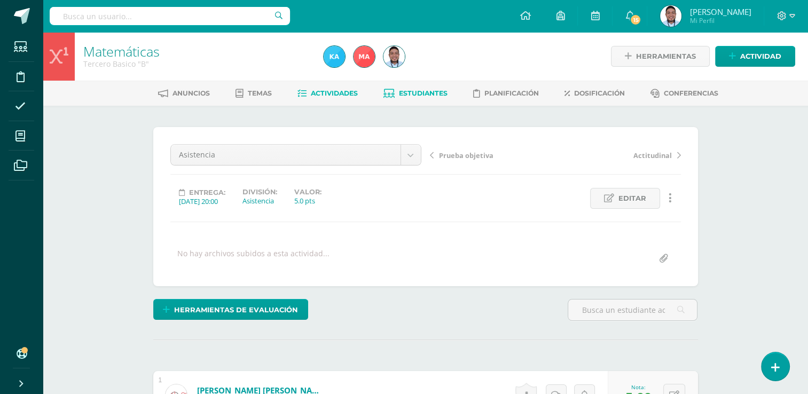
click at [419, 93] on span "Estudiantes" at bounding box center [423, 93] width 49 height 8
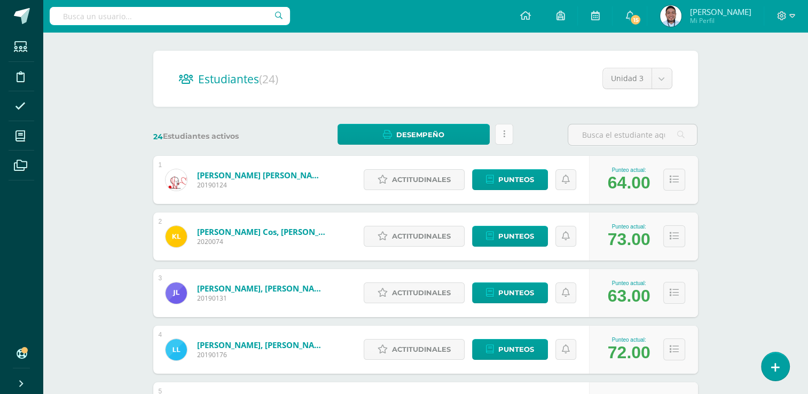
scroll to position [77, 0]
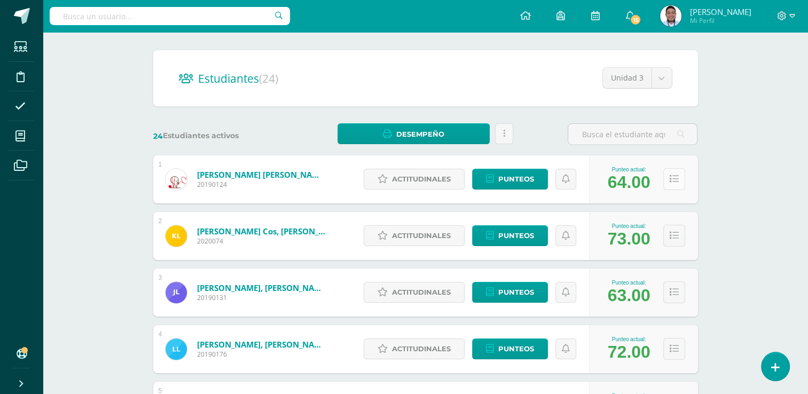
click at [680, 180] on button at bounding box center [674, 179] width 22 height 22
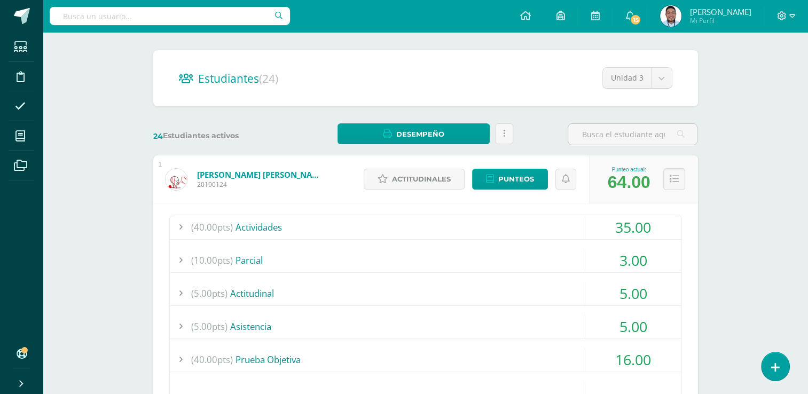
click at [287, 229] on div "(40.00pts) Actividades" at bounding box center [425, 227] width 511 height 24
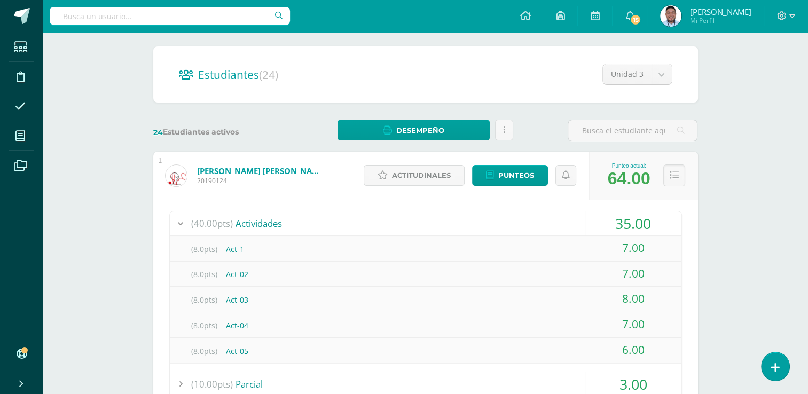
scroll to position [0, 0]
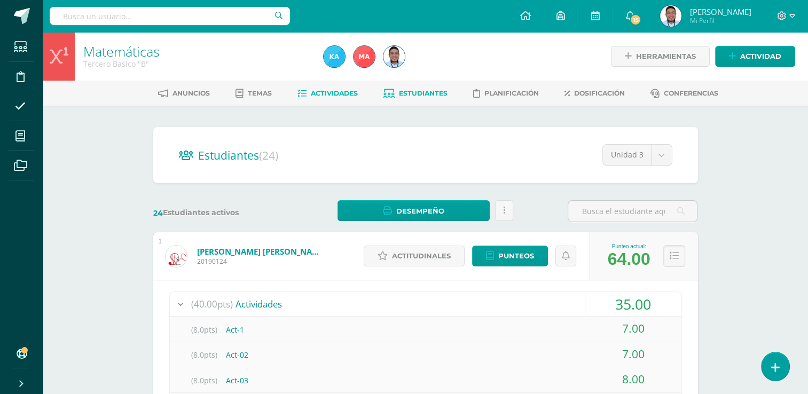
click at [340, 92] on span "Actividades" at bounding box center [334, 93] width 47 height 8
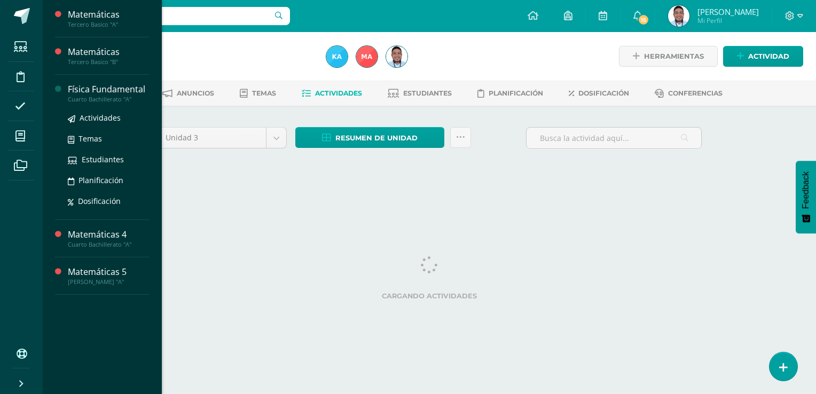
click at [94, 91] on div "Física Fundamental" at bounding box center [108, 89] width 81 height 12
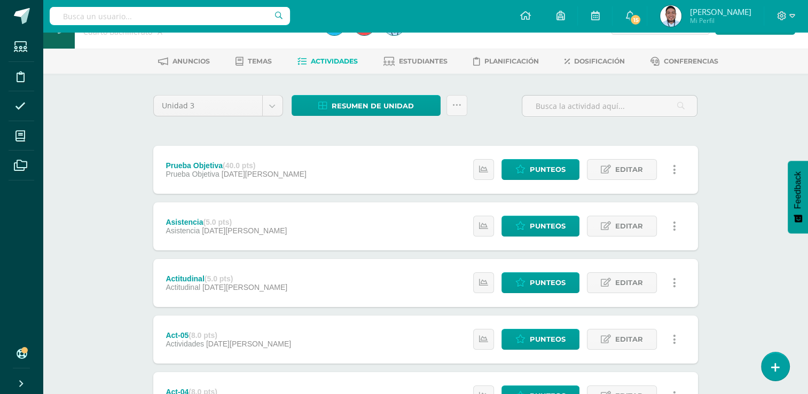
scroll to position [31, 0]
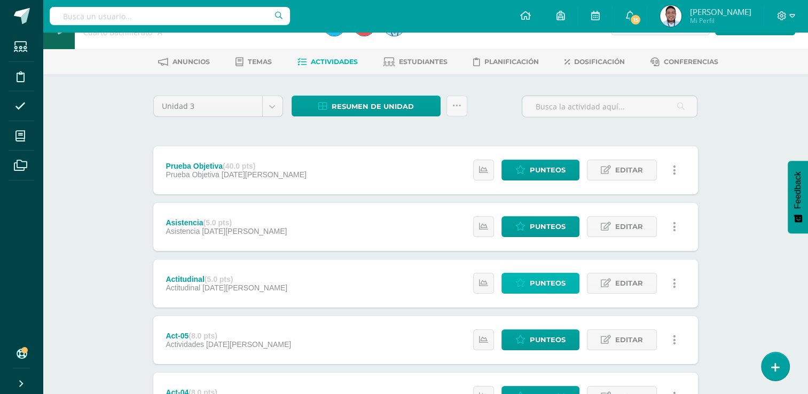
click at [540, 277] on span "Punteos" at bounding box center [548, 283] width 36 height 20
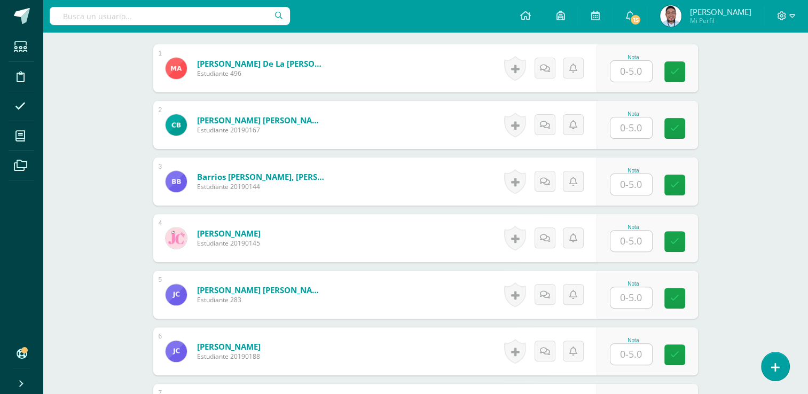
scroll to position [306, 0]
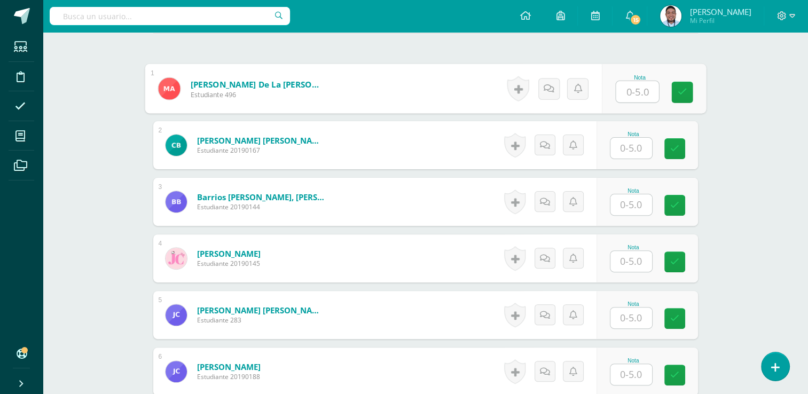
click at [634, 95] on input "text" at bounding box center [637, 91] width 43 height 21
type input "5"
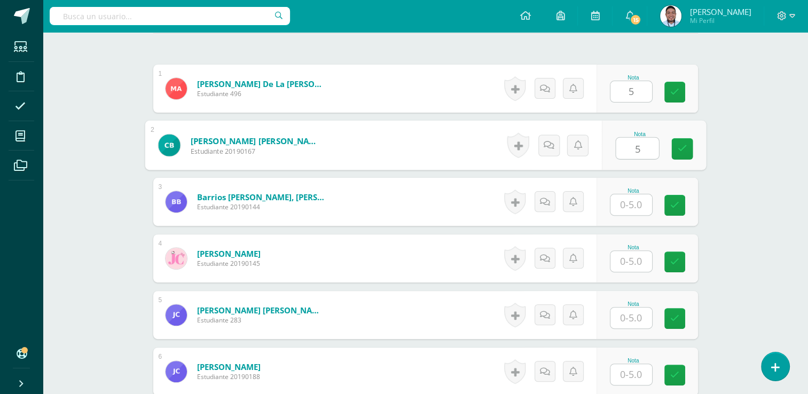
type input "5"
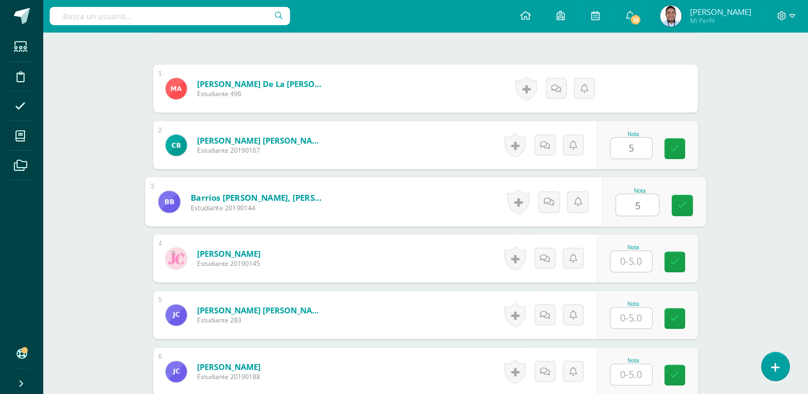
type input "5"
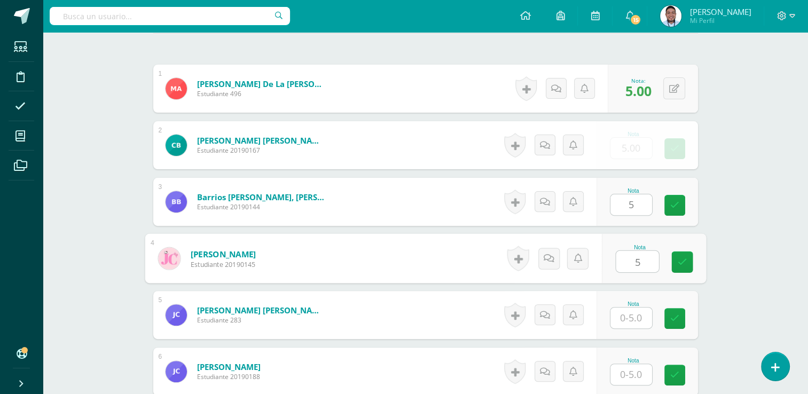
type input "5"
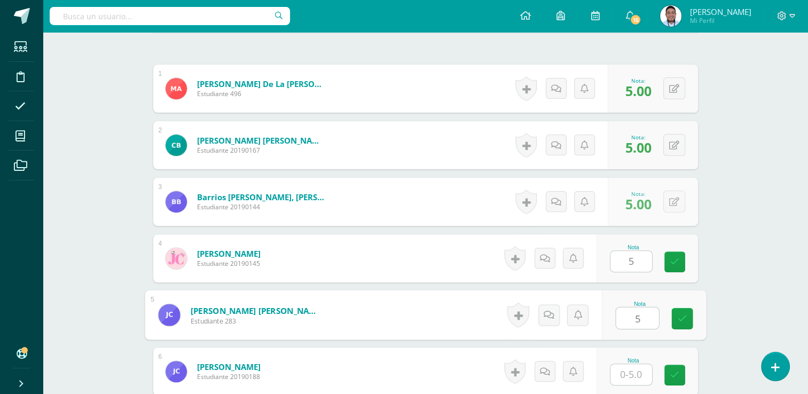
type input "5"
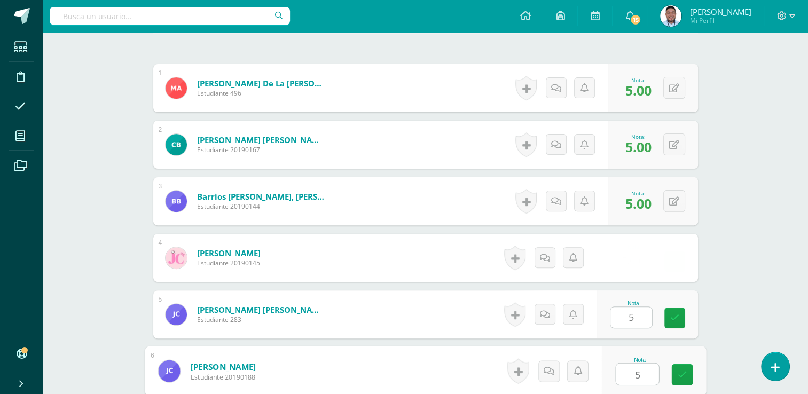
type input "5"
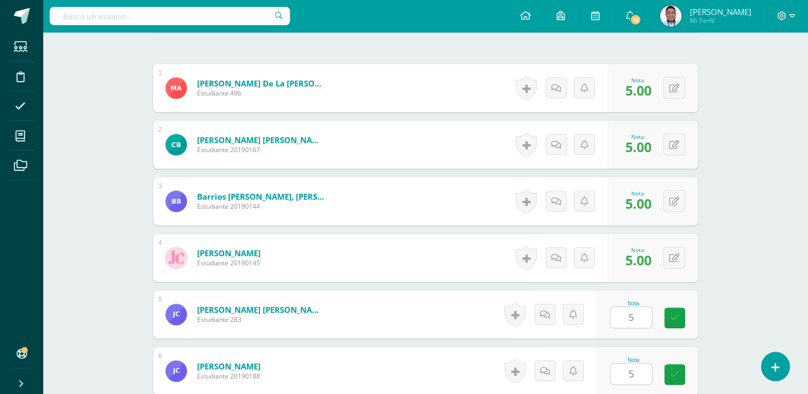
scroll to position [539, 0]
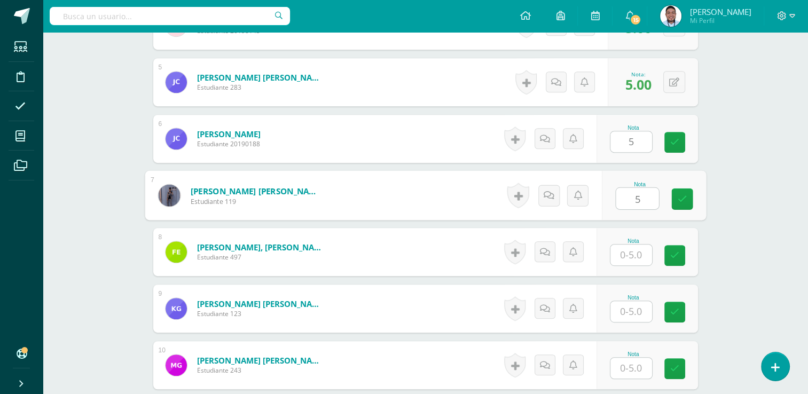
type input "5"
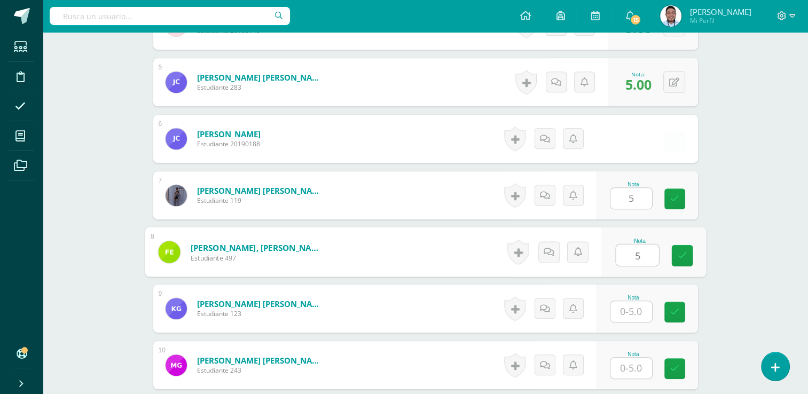
type input "5"
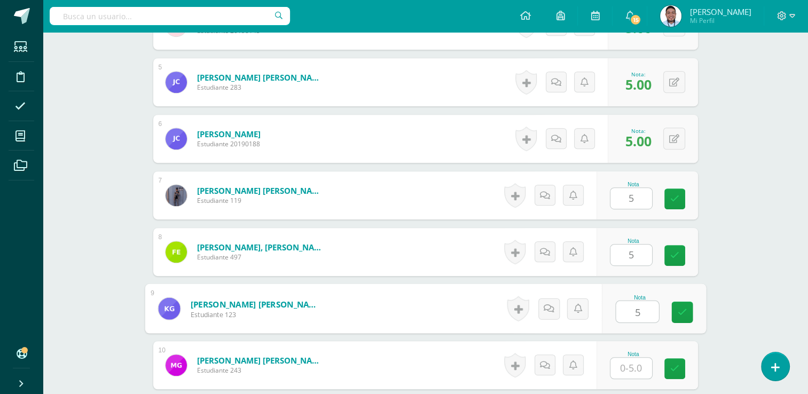
type input "5"
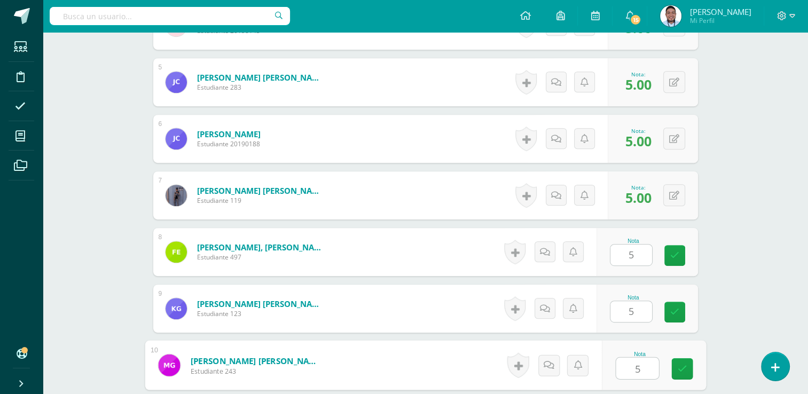
type input "5"
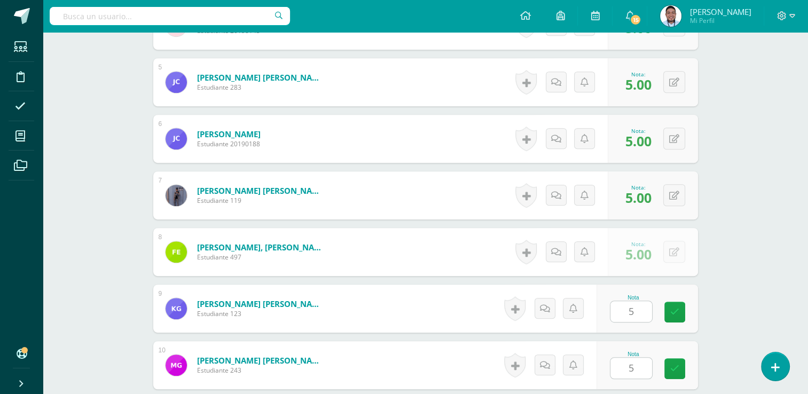
scroll to position [766, 0]
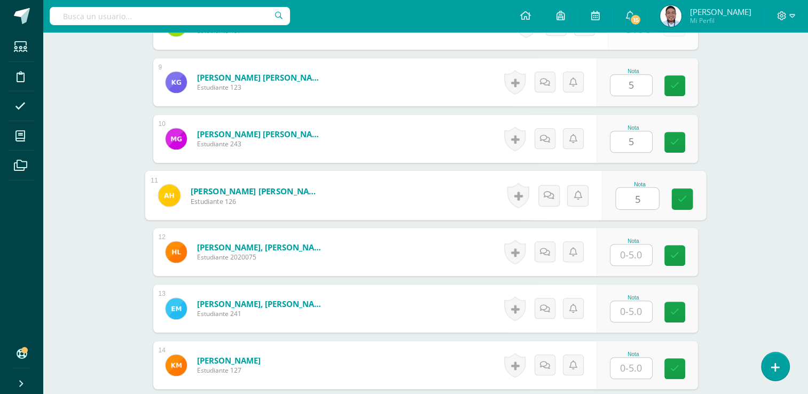
type input "5"
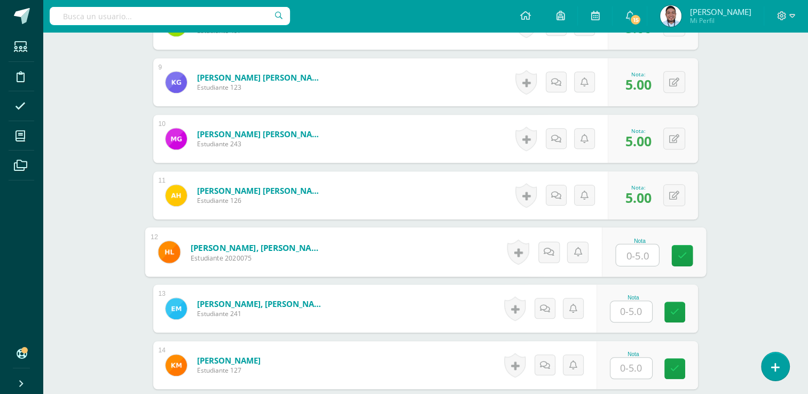
scroll to position [766, 0]
type input "5"
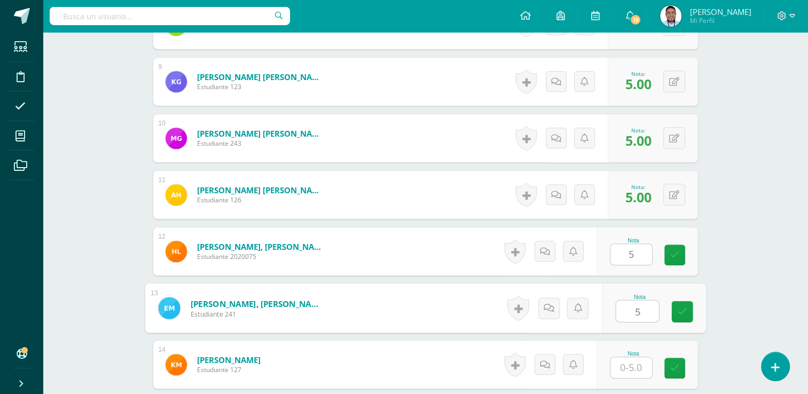
type input "5"
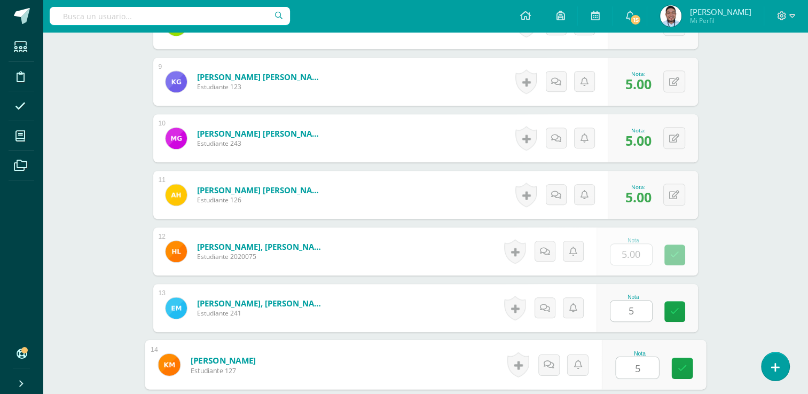
type input "5"
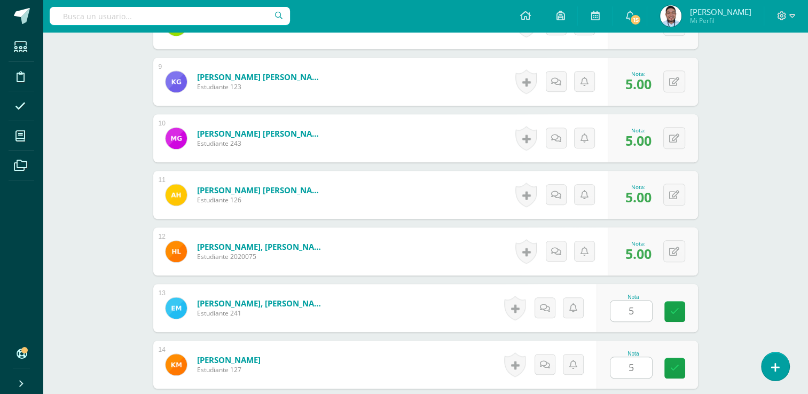
scroll to position [992, 0]
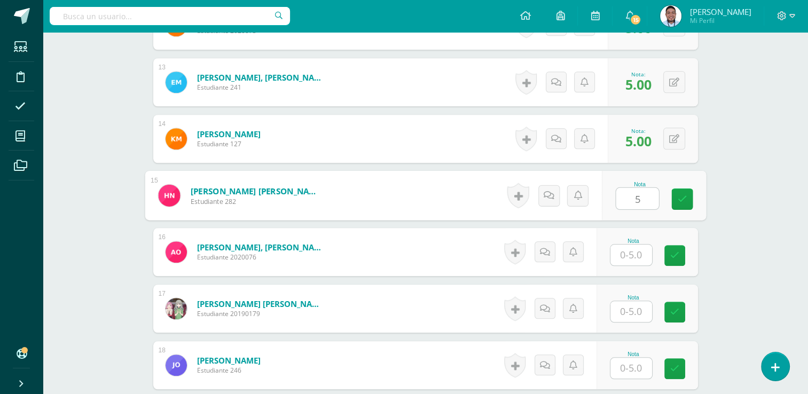
type input "5"
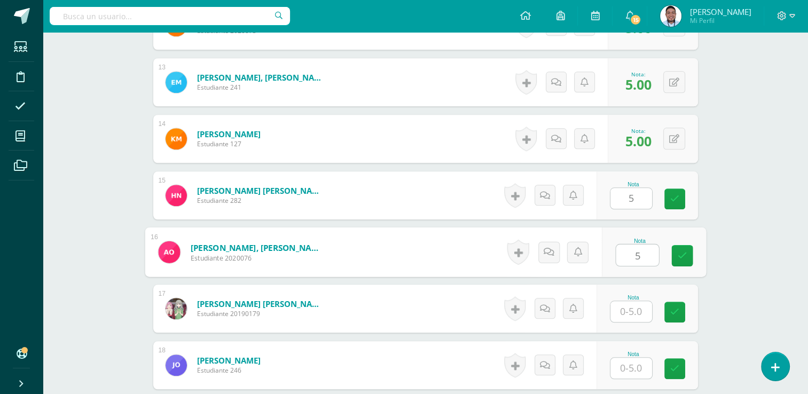
type input "5"
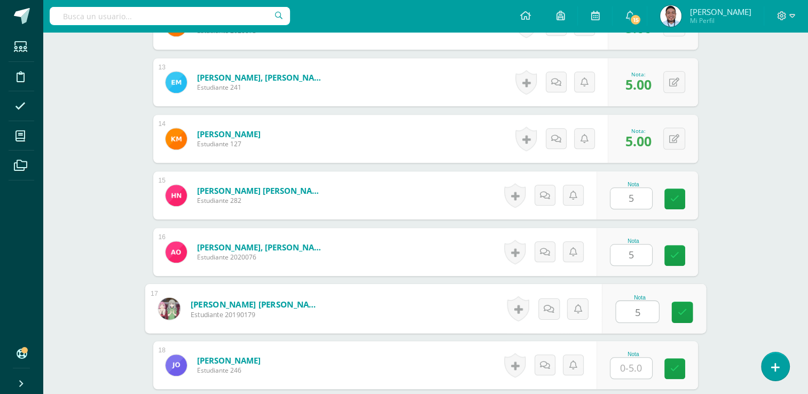
type input "5"
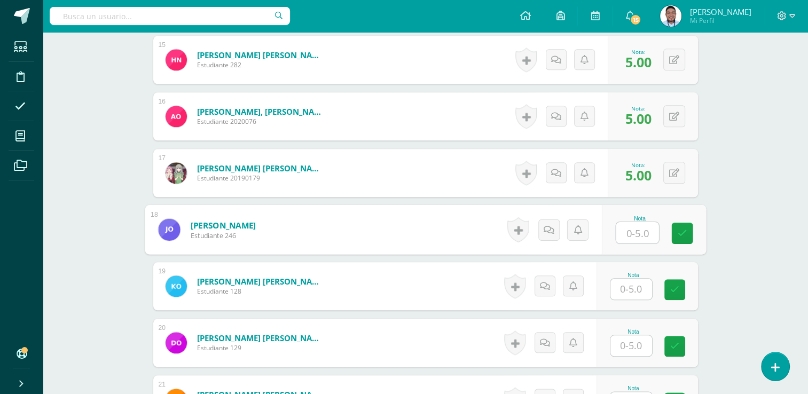
scroll to position [1130, 0]
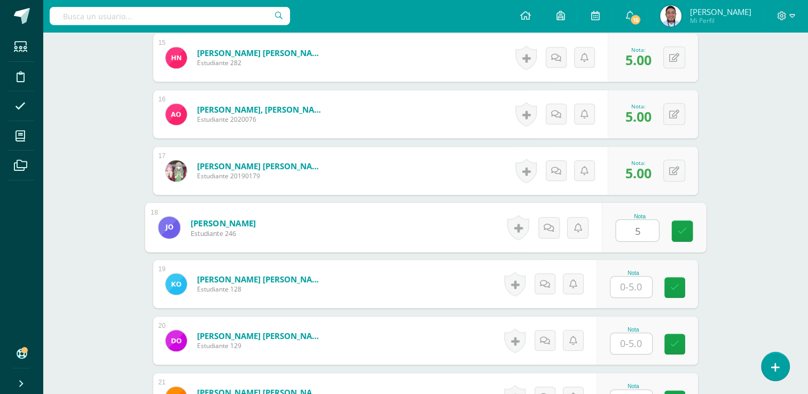
type input "5"
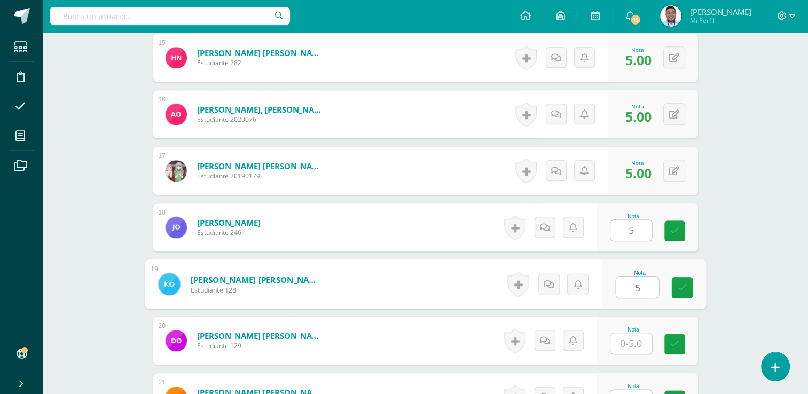
type input "5"
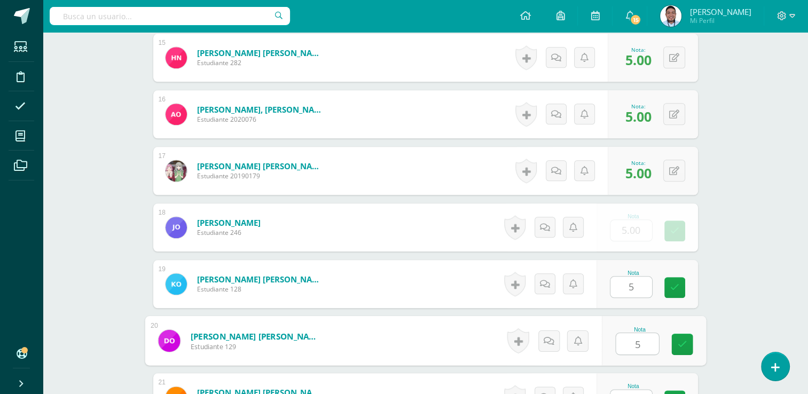
type input "5"
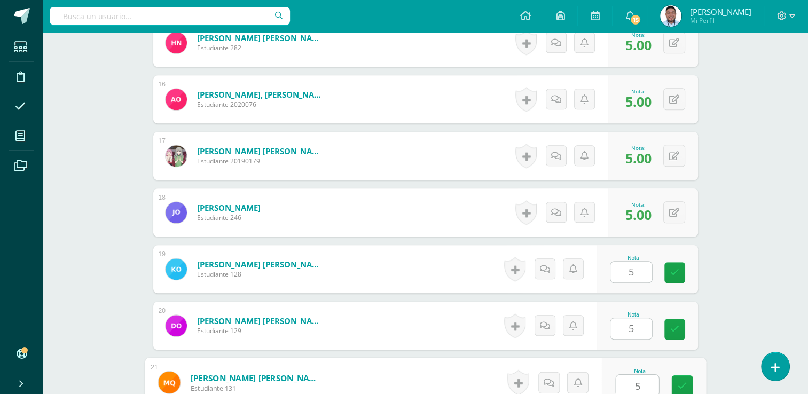
type input "5"
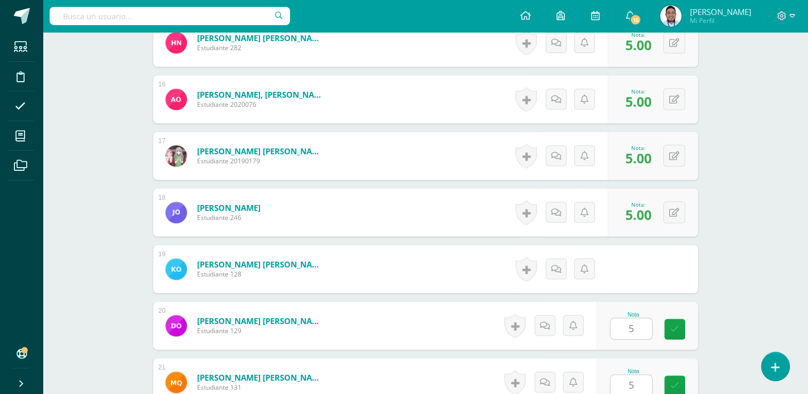
scroll to position [1388, 0]
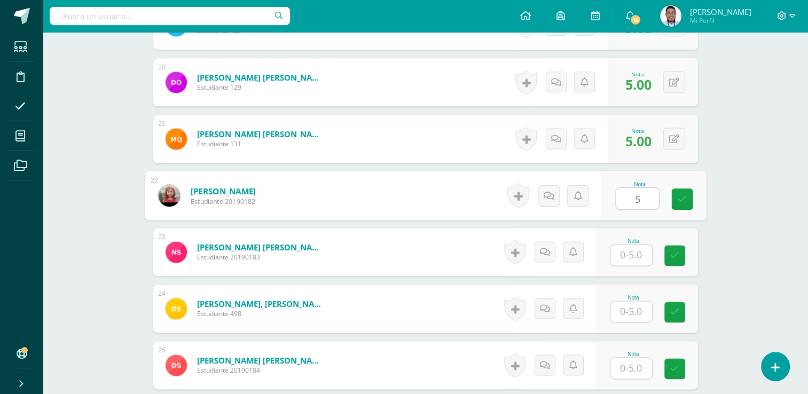
type input "5"
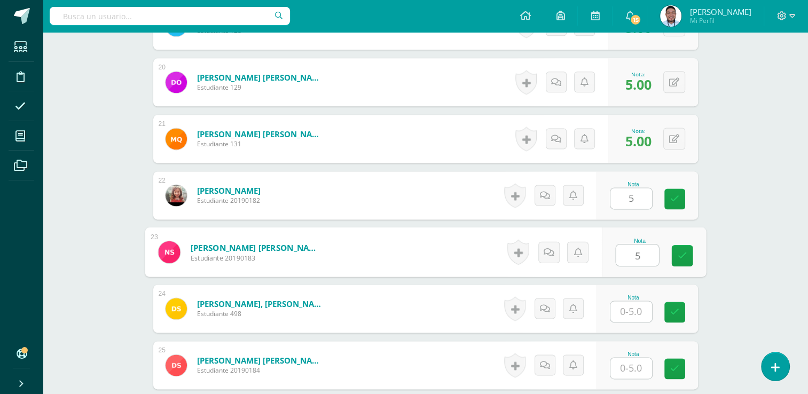
type input "5"
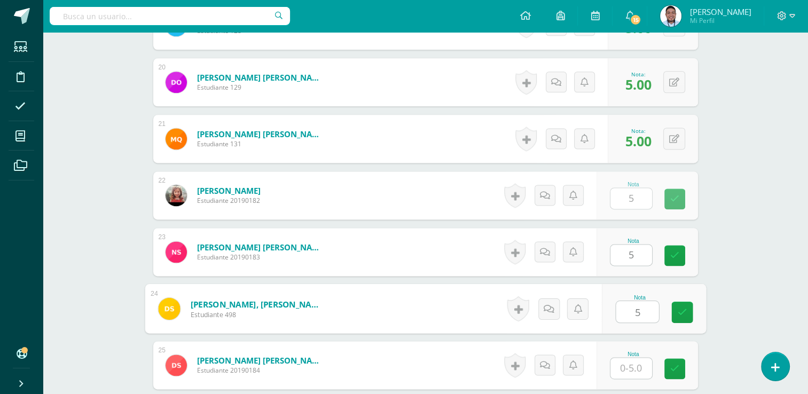
type input "5"
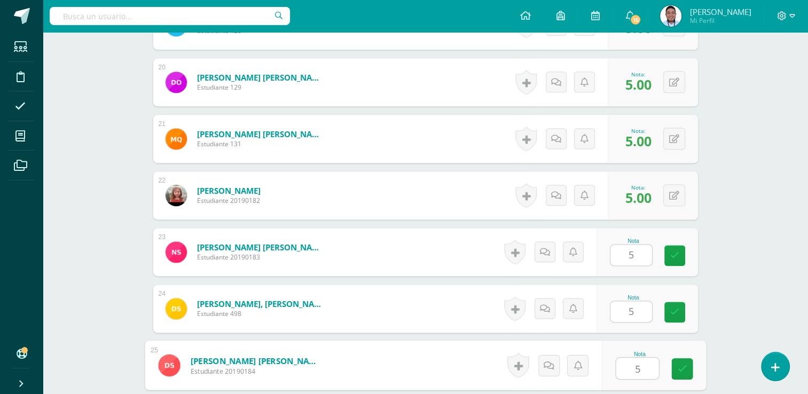
type input "5"
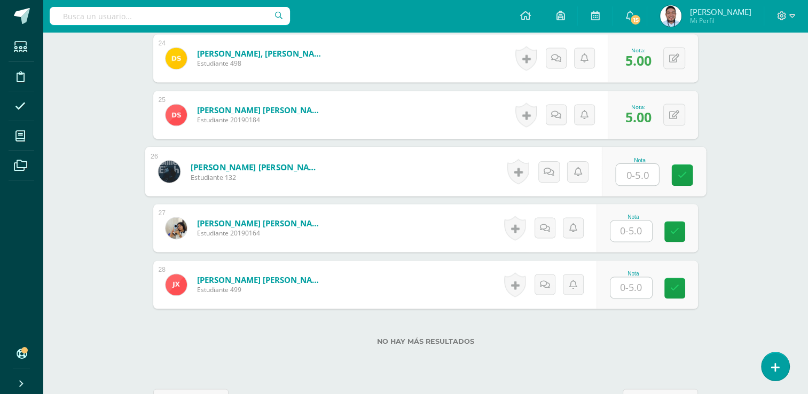
scroll to position [1640, 0]
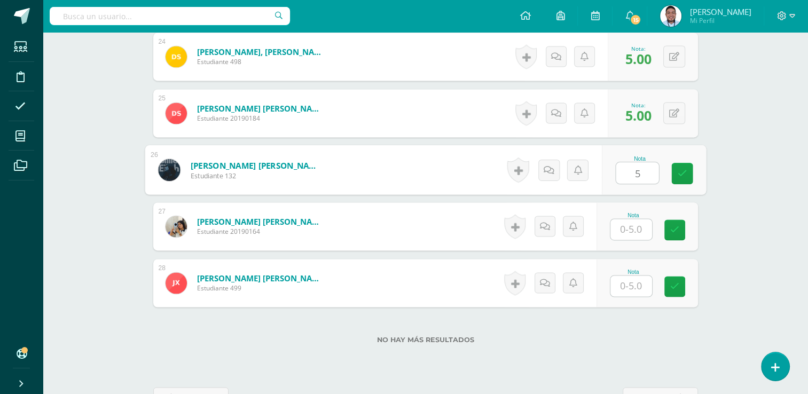
type input "5"
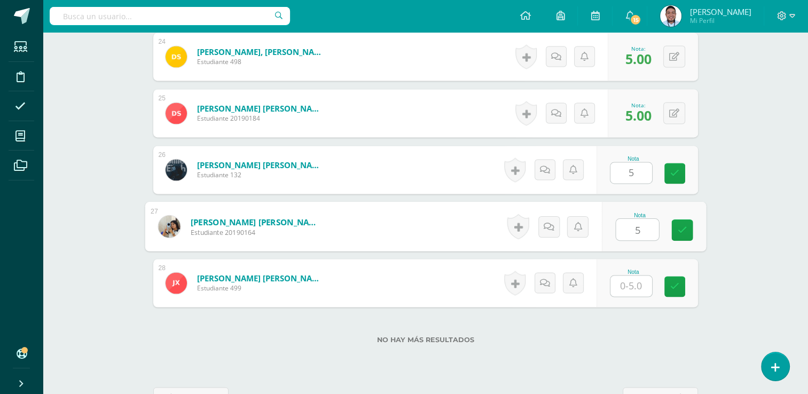
type input "5"
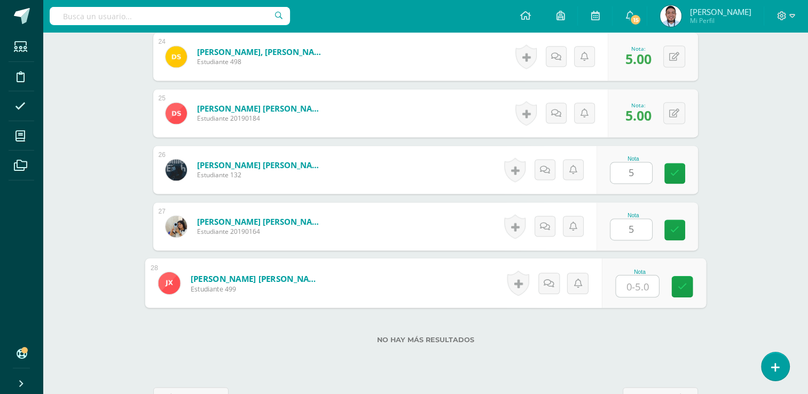
type input "5"
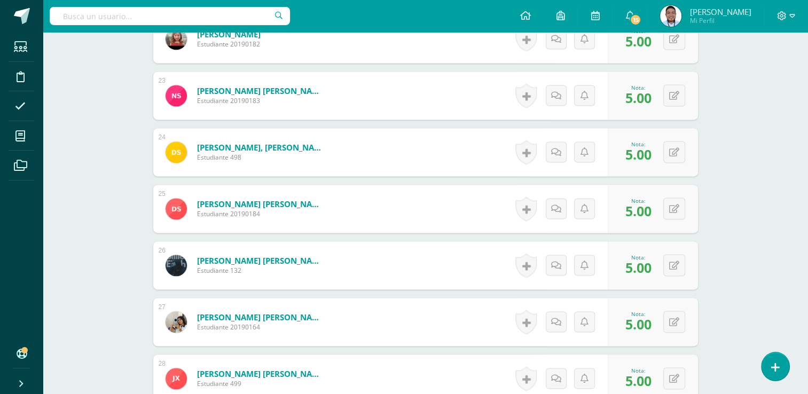
scroll to position [1436, 0]
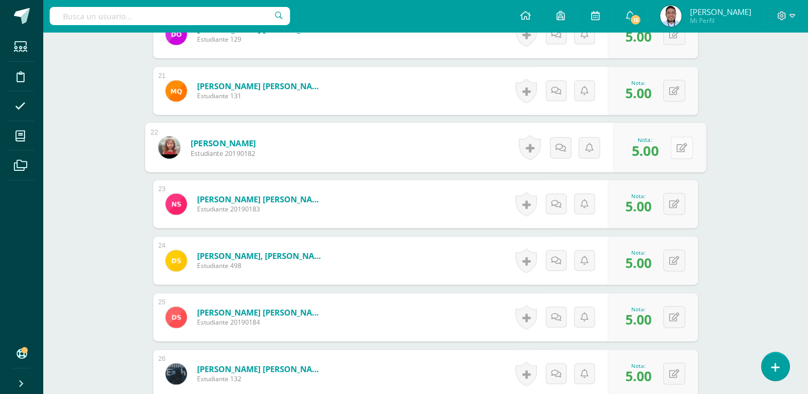
click at [671, 145] on button at bounding box center [681, 147] width 22 height 22
type input "0"
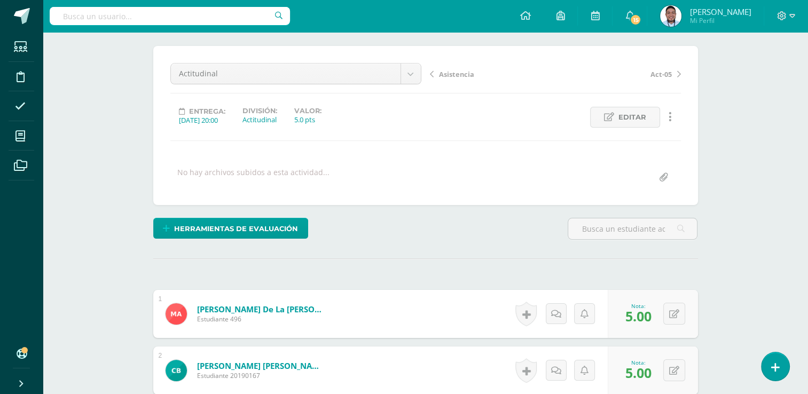
scroll to position [0, 0]
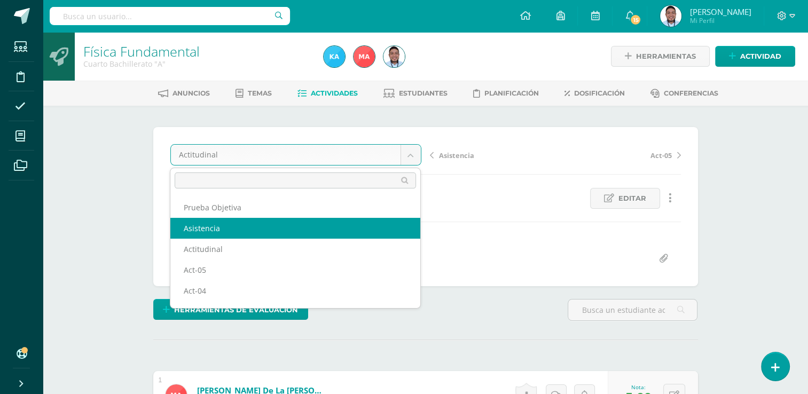
select select "/dashboard/teacher/grade-activity/120827/"
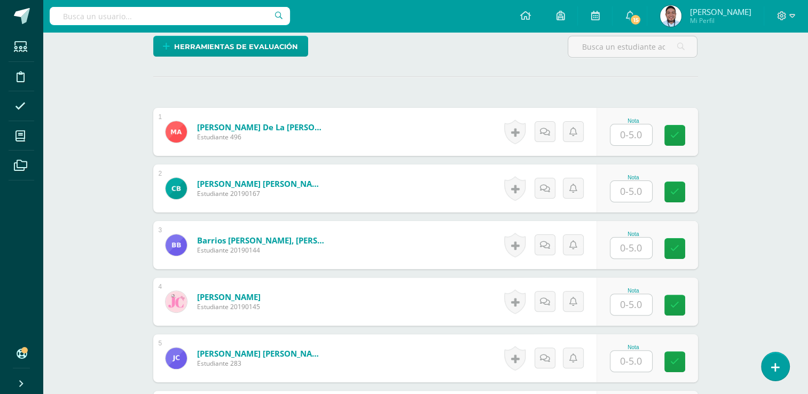
scroll to position [264, 0]
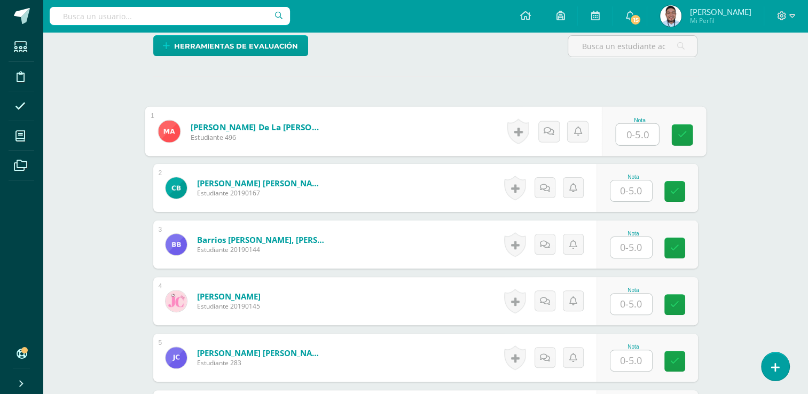
click at [622, 124] on input "text" at bounding box center [637, 134] width 43 height 21
type input "5"
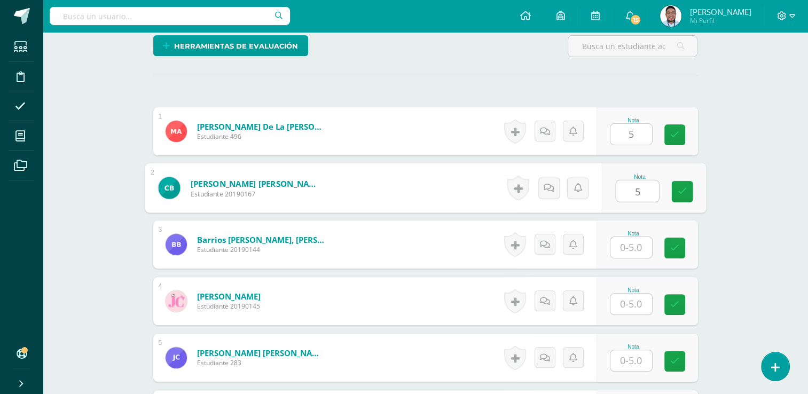
type input "5"
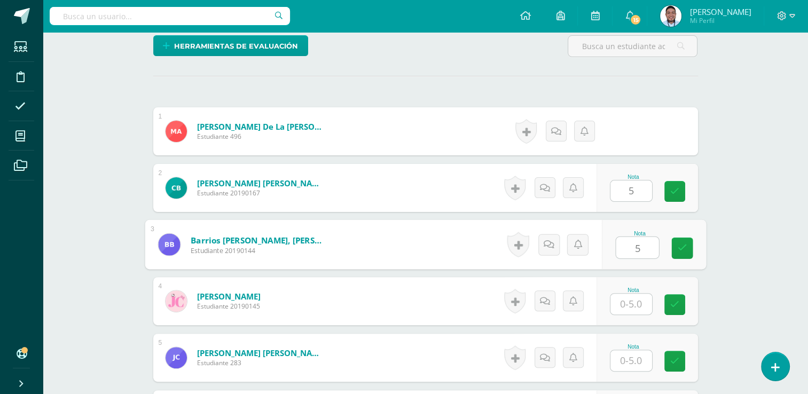
type input "5"
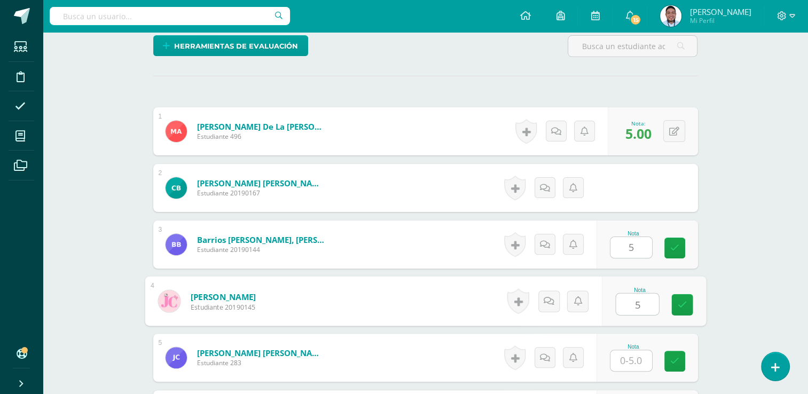
type input "5"
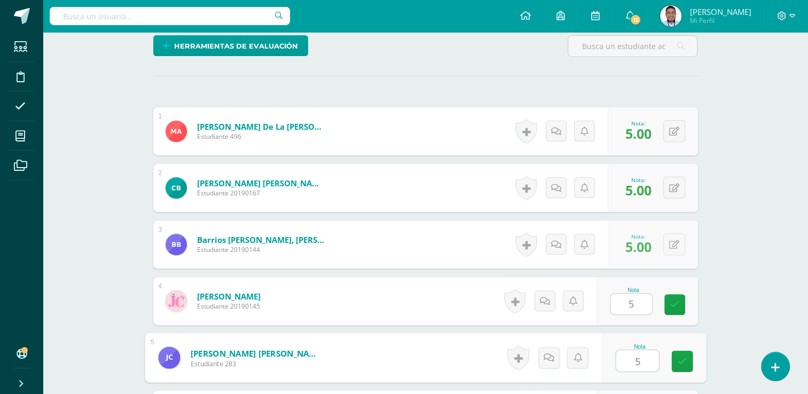
type input "5"
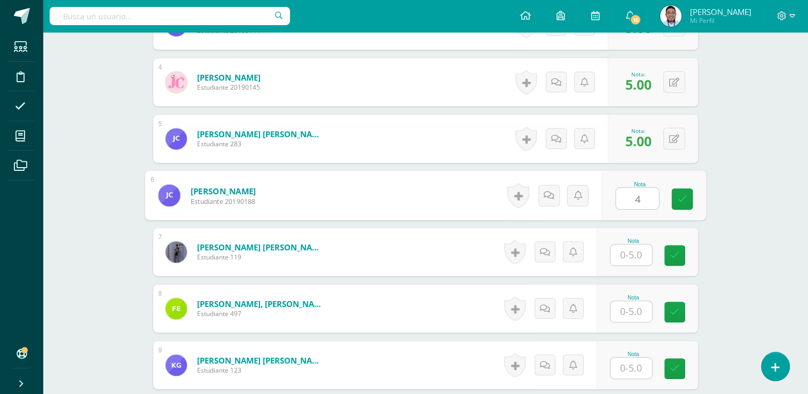
type input "4"
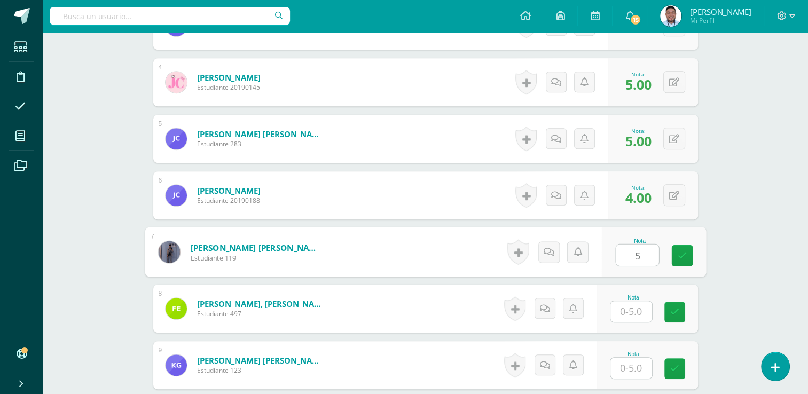
type input "5"
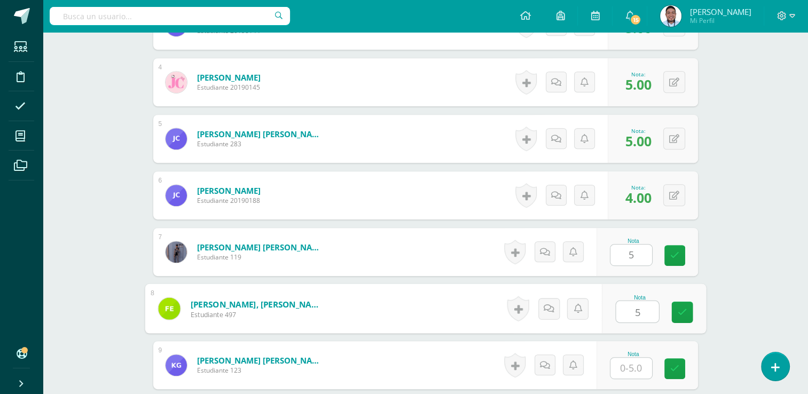
type input "5"
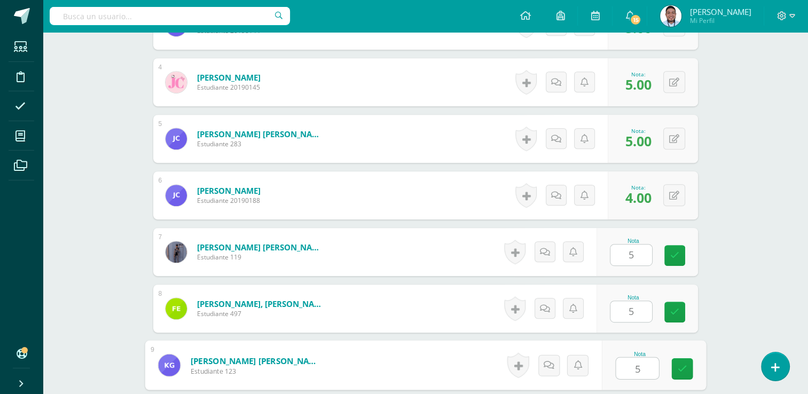
type input "5"
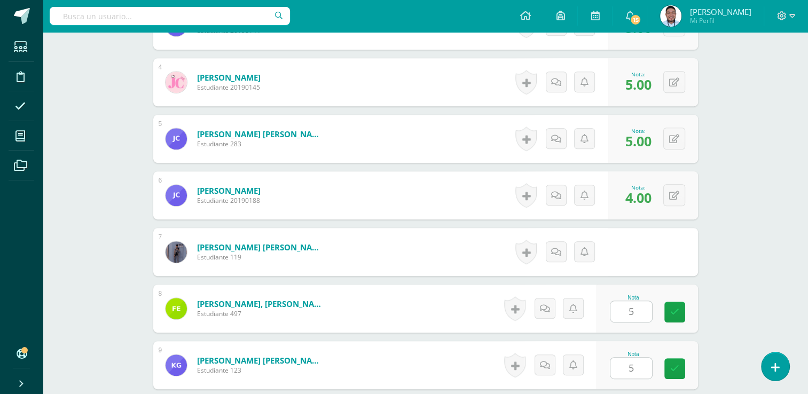
scroll to position [709, 0]
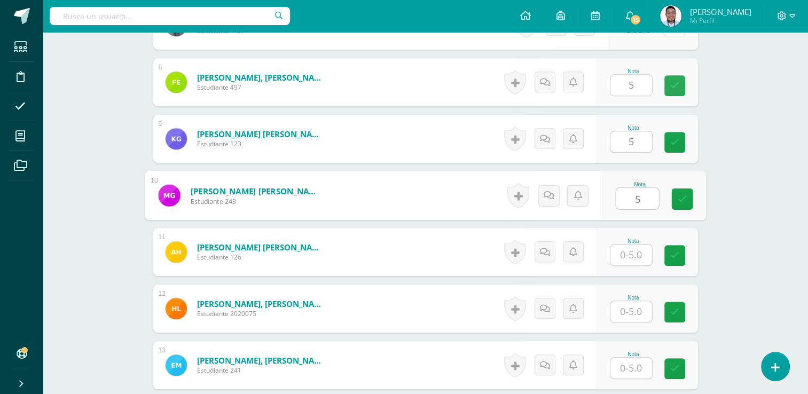
type input "5"
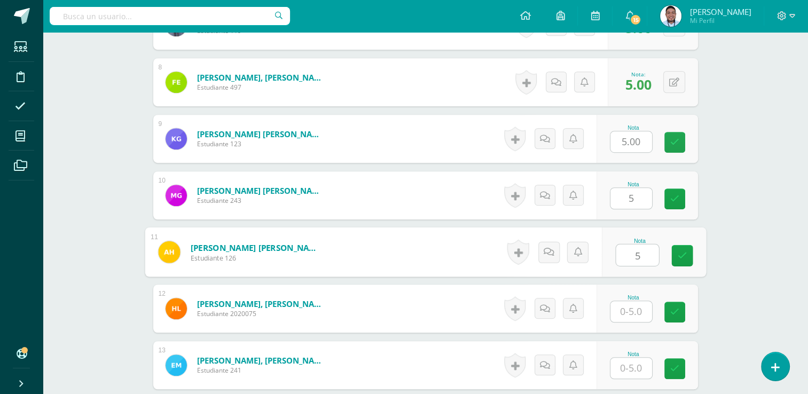
type input "5"
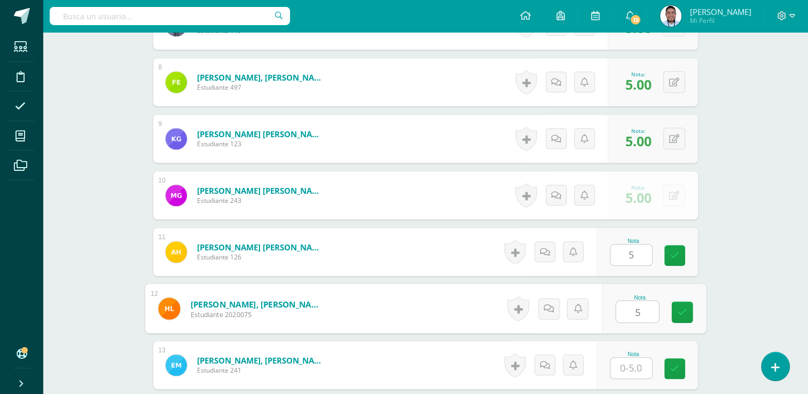
type input "5"
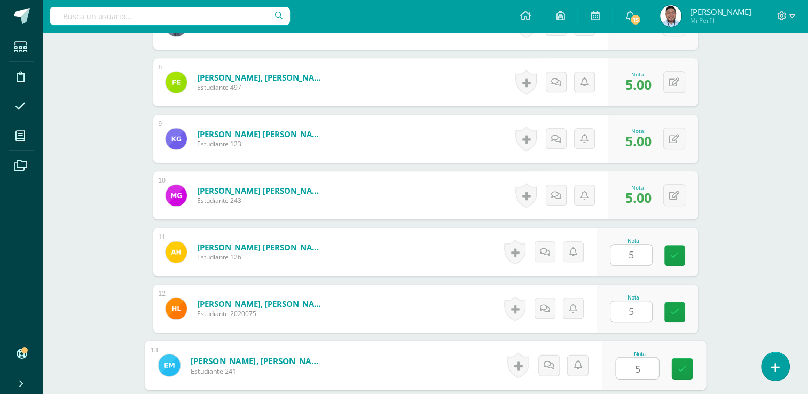
type input "5"
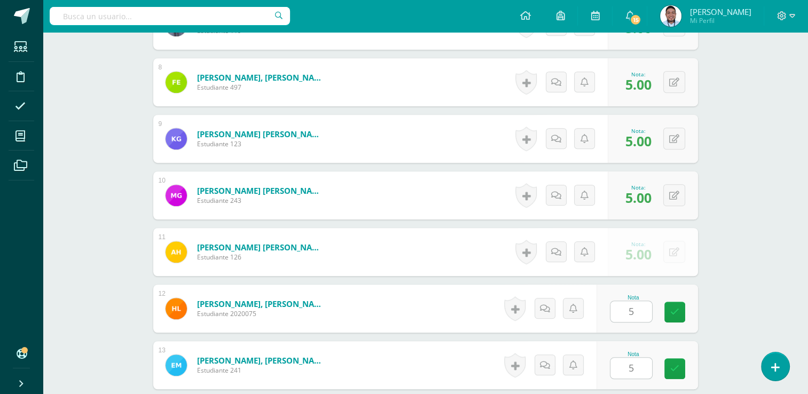
scroll to position [935, 0]
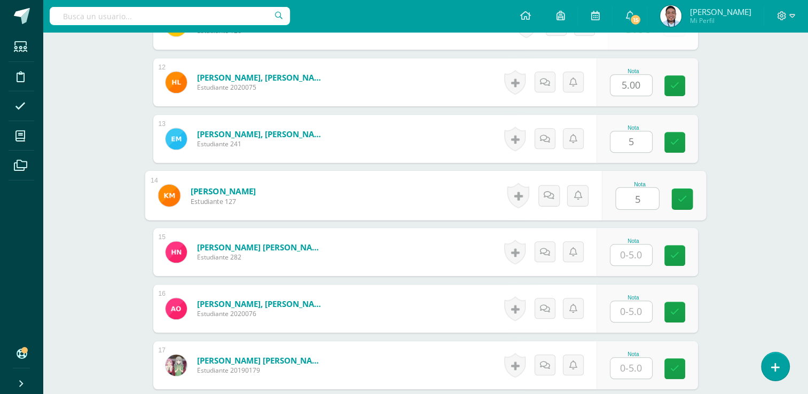
type input "5"
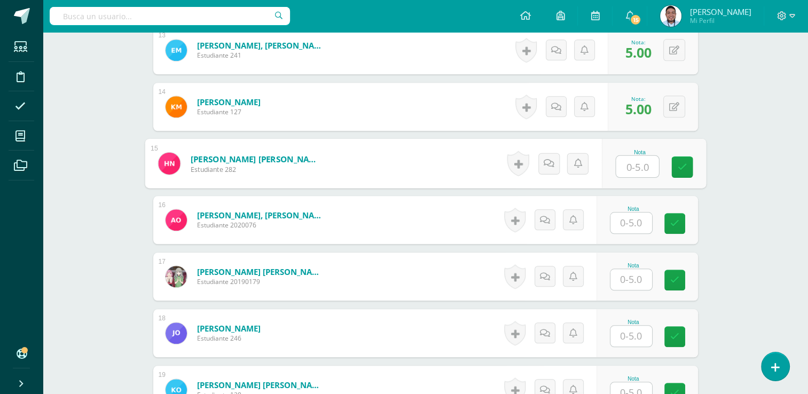
scroll to position [1057, 0]
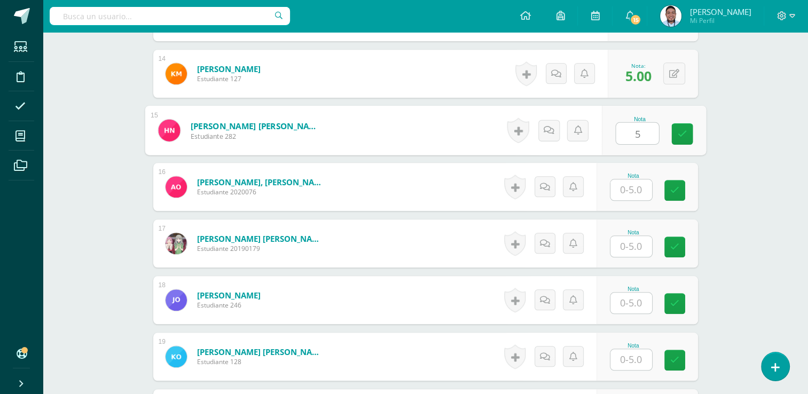
type input "5"
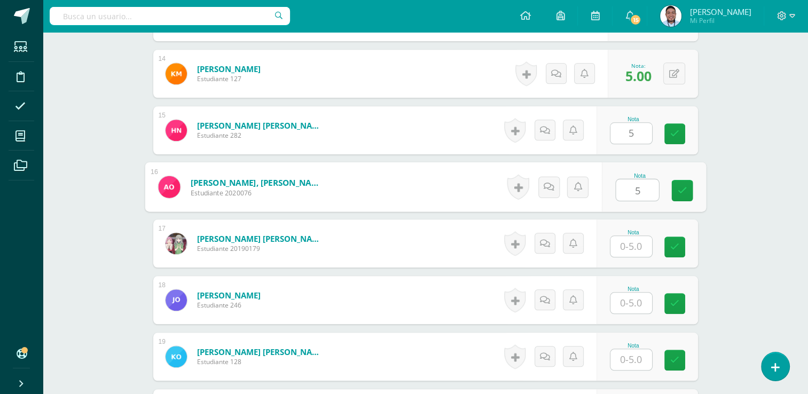
type input "5"
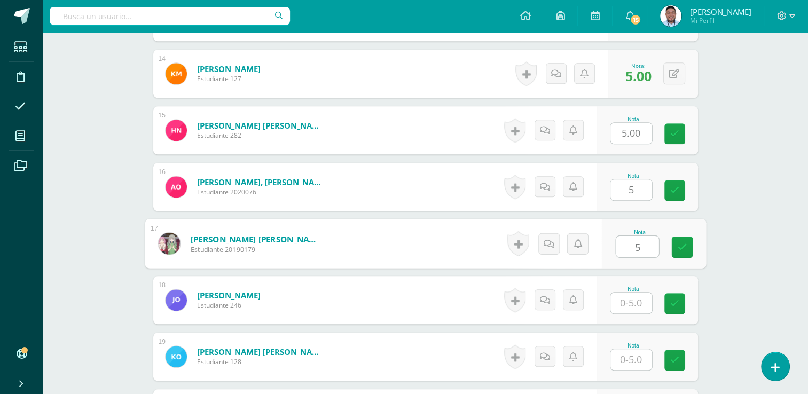
type input "5"
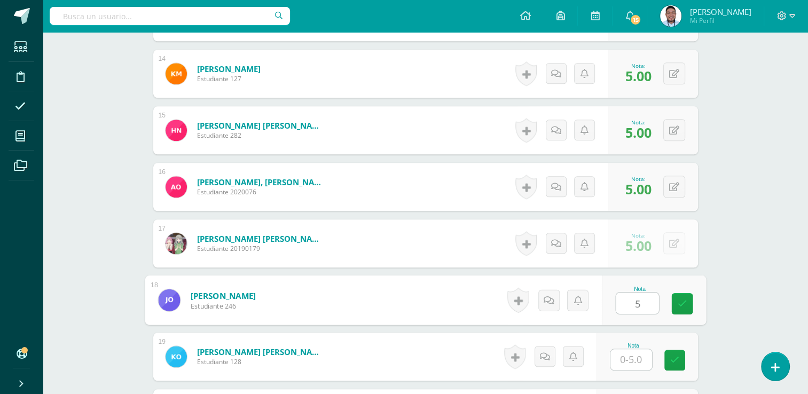
type input "5"
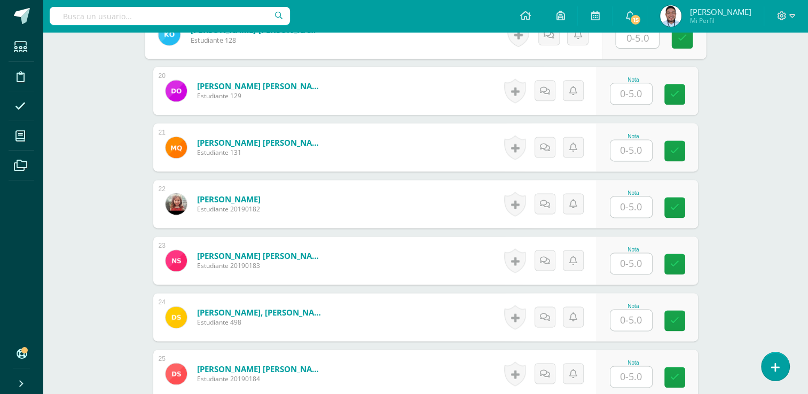
scroll to position [1339, 0]
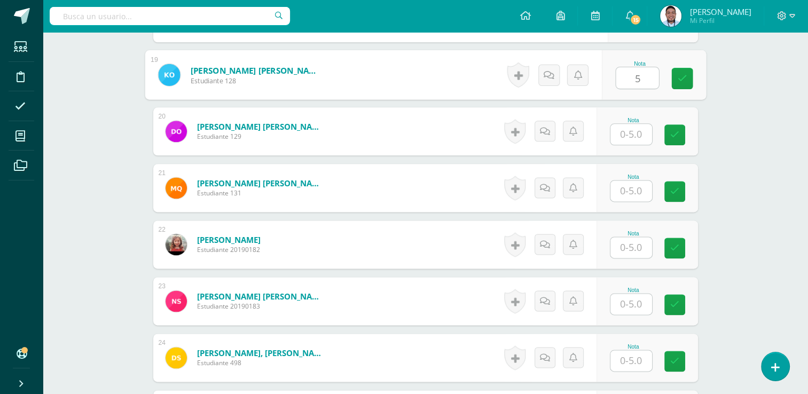
type input "5"
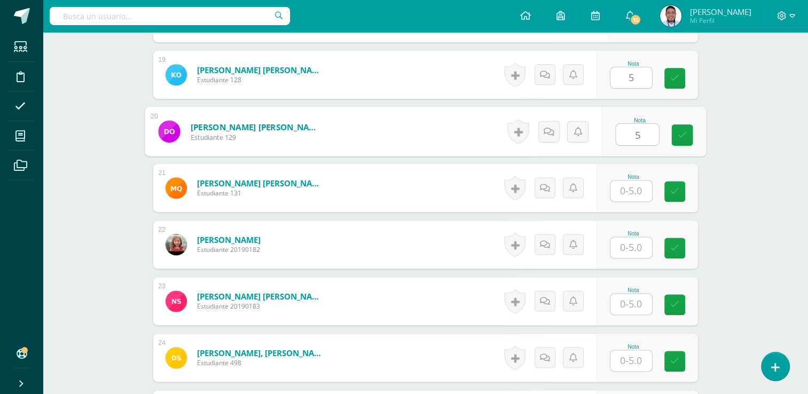
type input "5"
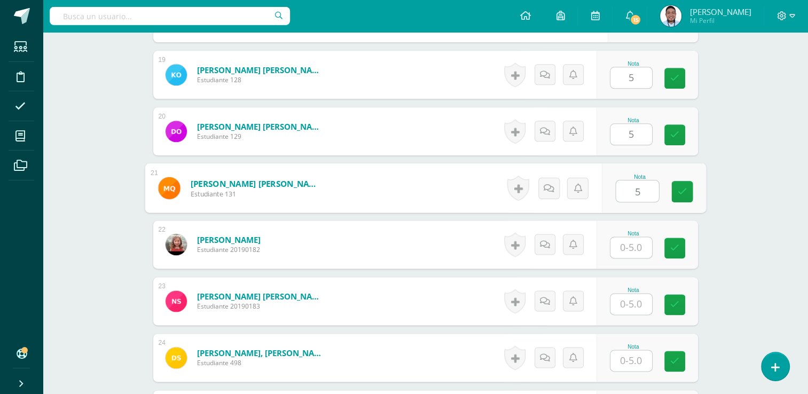
type input "5"
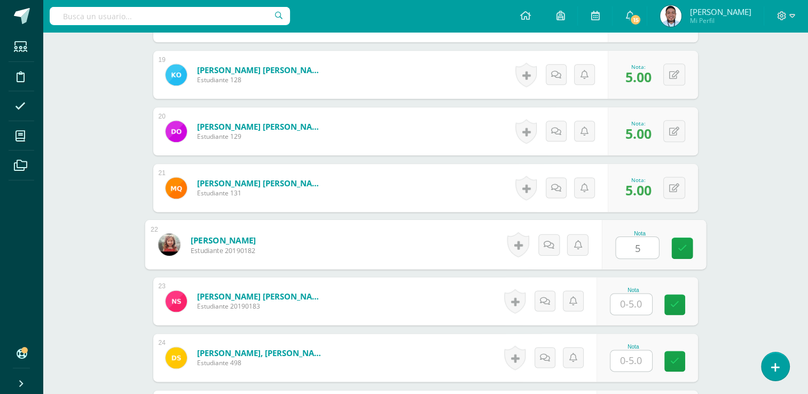
type input "5"
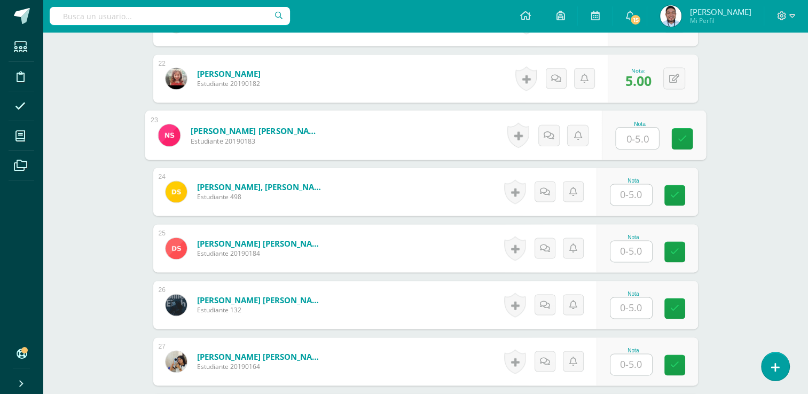
scroll to position [1510, 0]
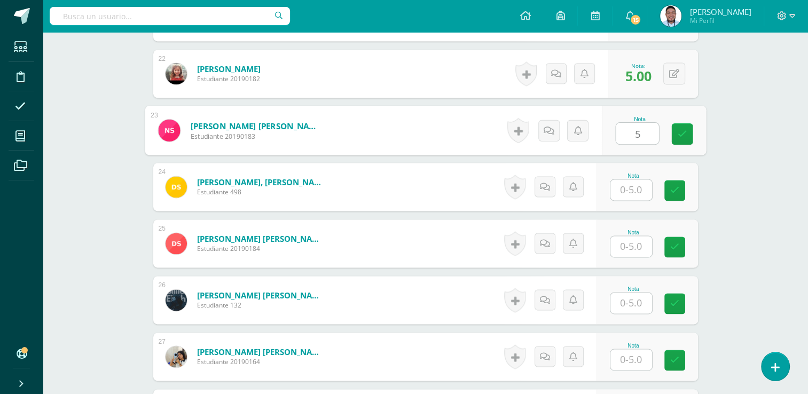
type input "5"
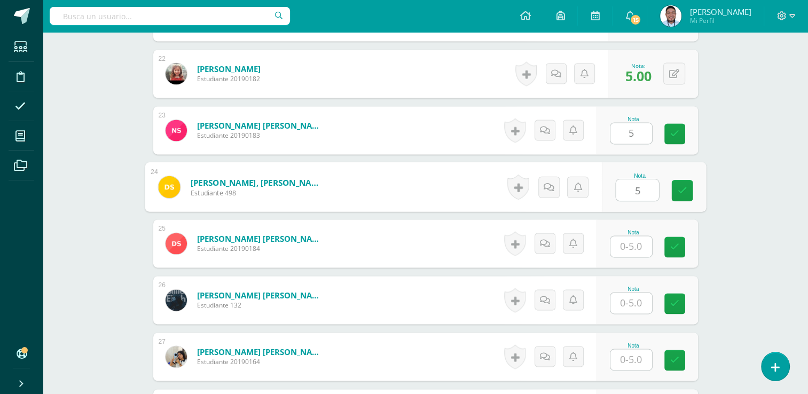
type input "5"
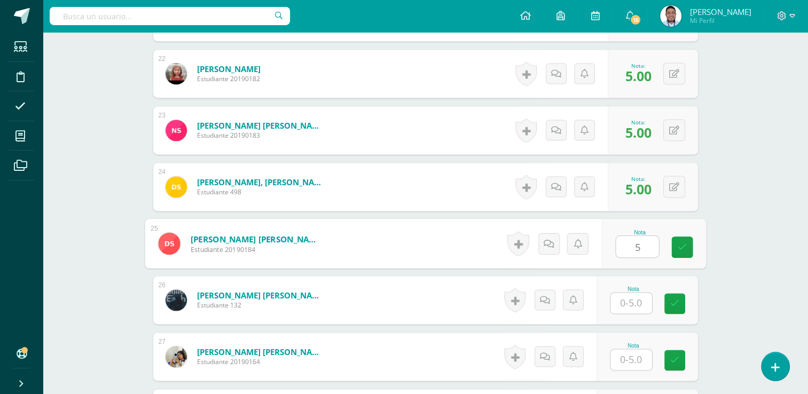
type input "5"
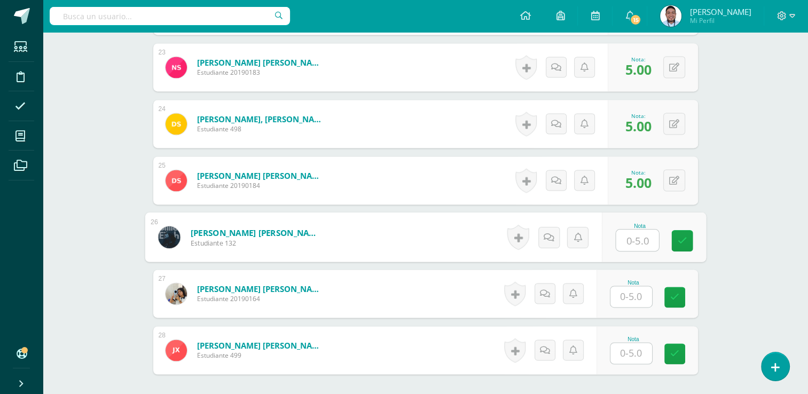
scroll to position [1674, 0]
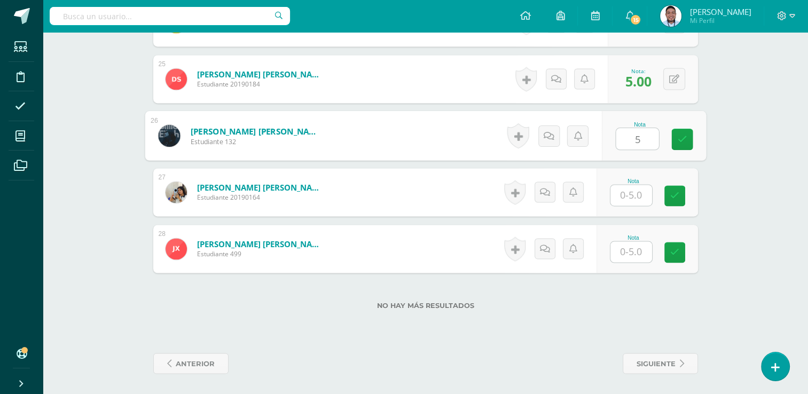
type input "5"
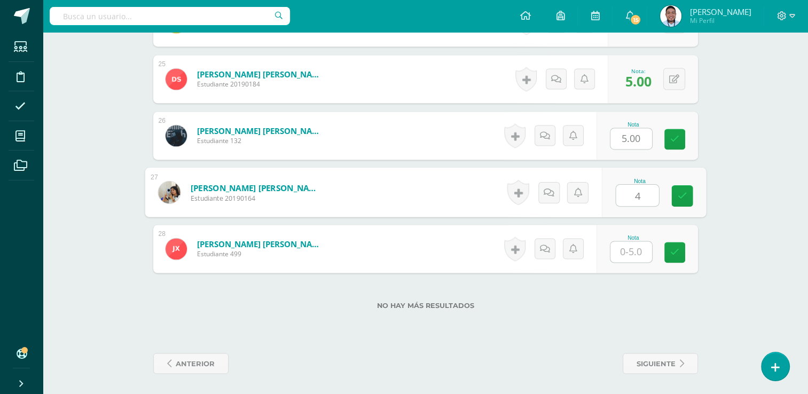
type input "4"
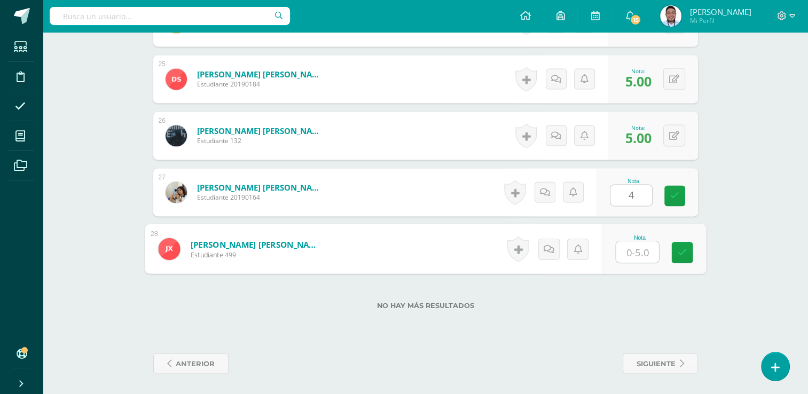
type input "3"
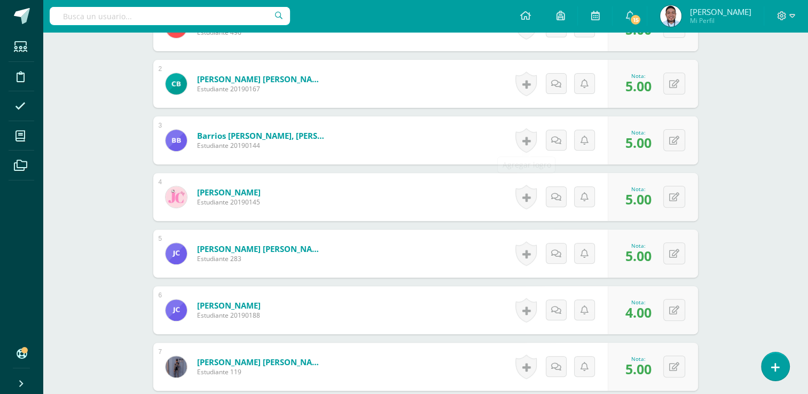
scroll to position [0, 0]
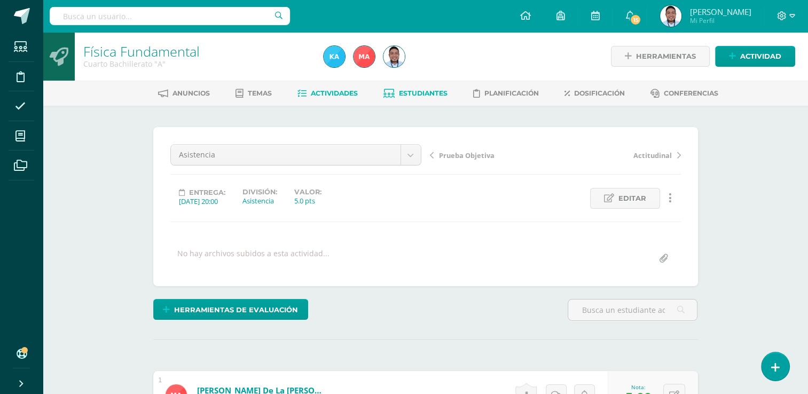
click at [421, 89] on span "Estudiantes" at bounding box center [423, 93] width 49 height 8
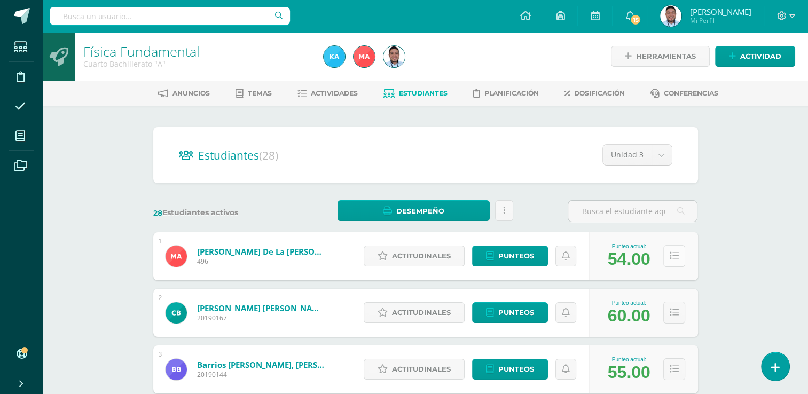
click at [670, 254] on icon at bounding box center [674, 255] width 9 height 9
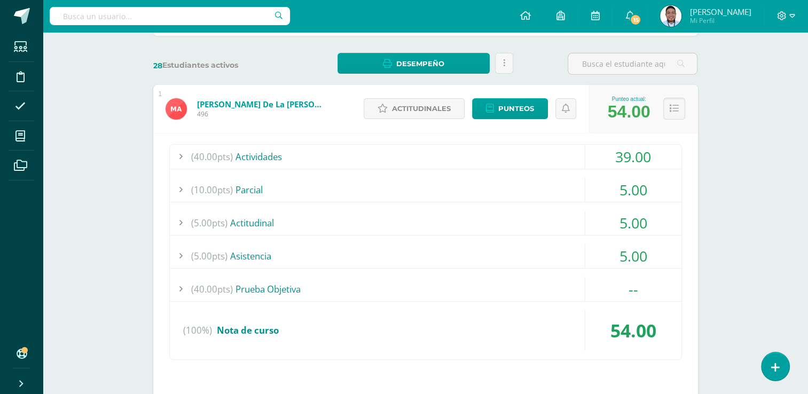
scroll to position [147, 0]
click at [266, 157] on div "(40.00pts) Actividades" at bounding box center [425, 157] width 511 height 24
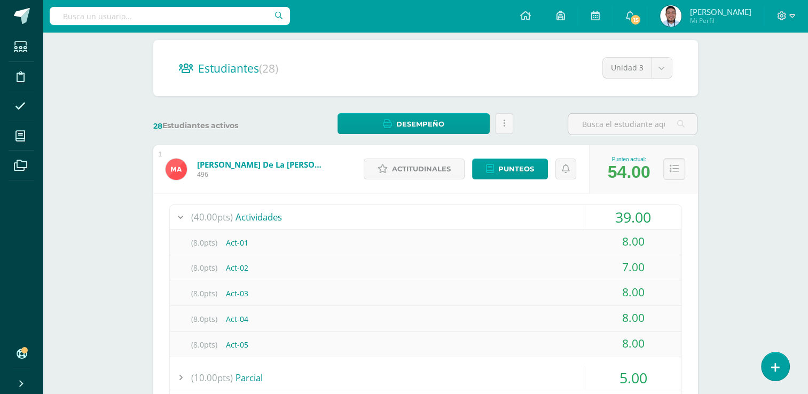
scroll to position [86, 0]
click at [677, 168] on icon at bounding box center [674, 169] width 9 height 9
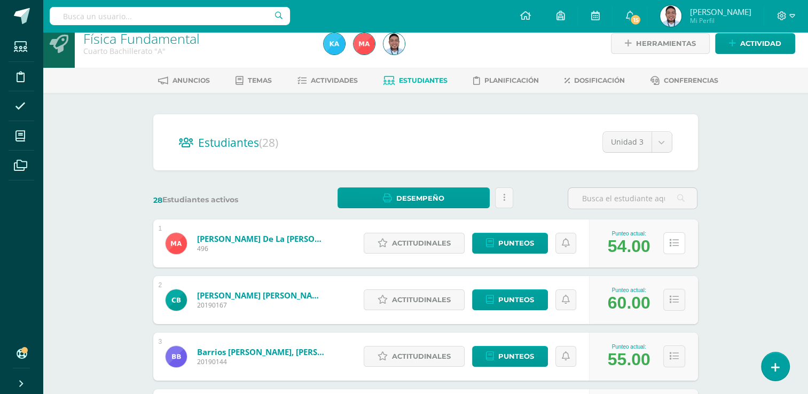
scroll to position [0, 0]
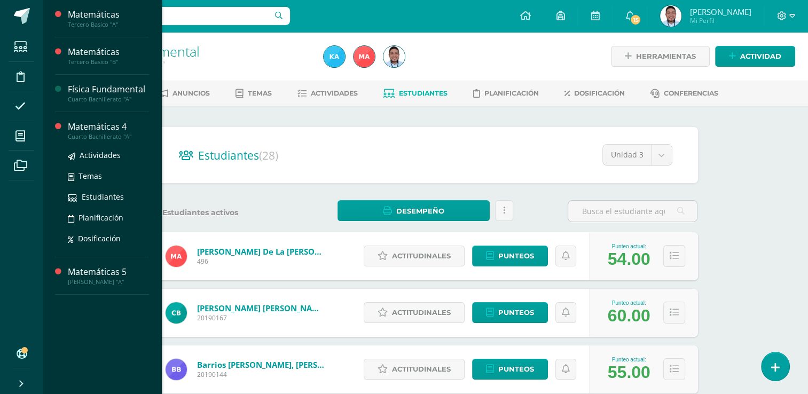
click at [94, 130] on div "Matemáticas 4" at bounding box center [108, 127] width 81 height 12
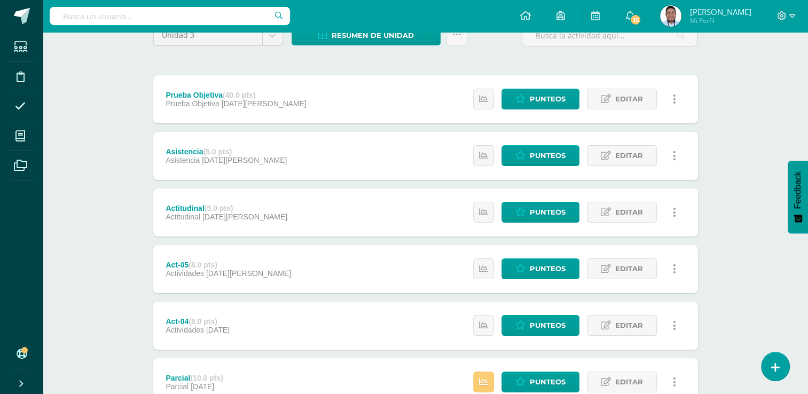
scroll to position [104, 0]
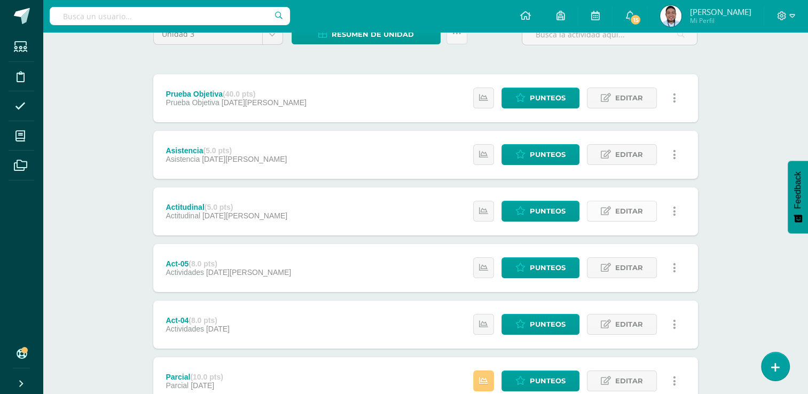
click at [616, 208] on span "Editar" at bounding box center [629, 211] width 28 height 20
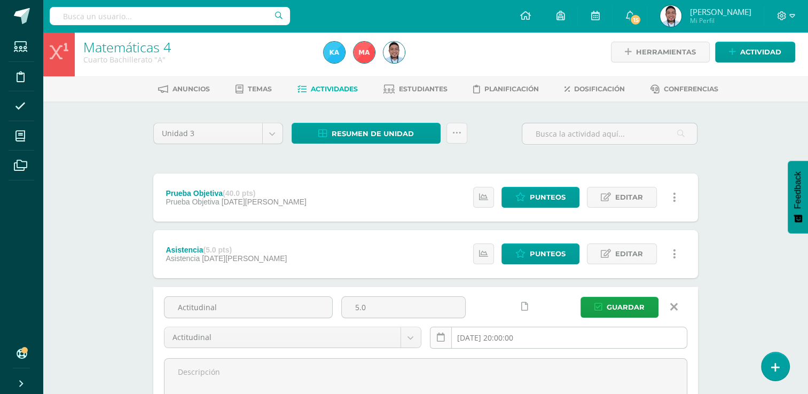
scroll to position [0, 0]
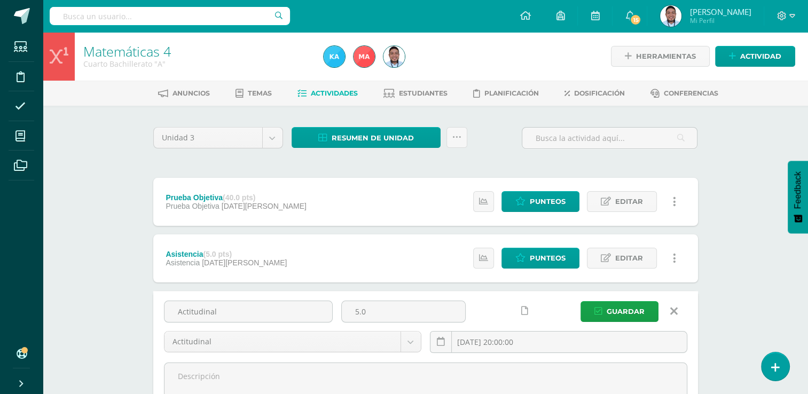
click at [673, 312] on icon at bounding box center [673, 311] width 7 height 12
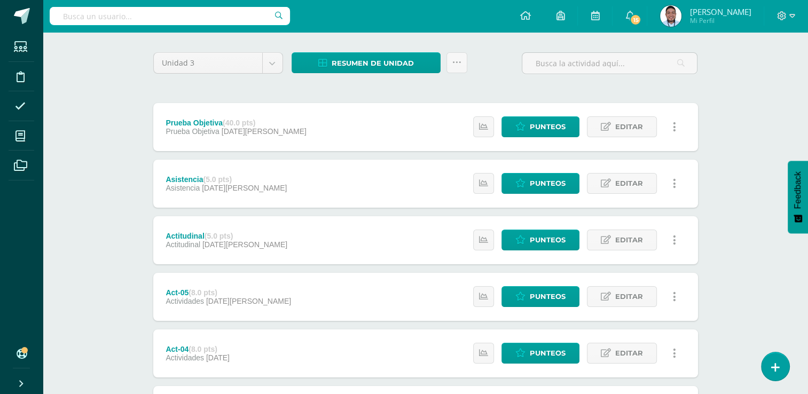
scroll to position [81, 0]
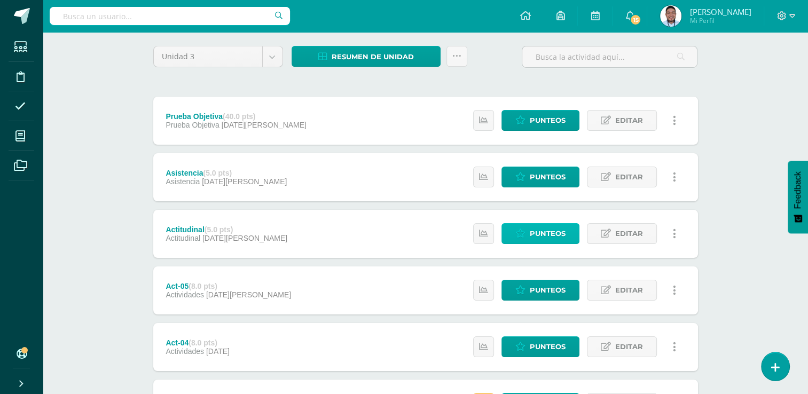
click at [526, 230] on link "Punteos" at bounding box center [540, 233] width 78 height 21
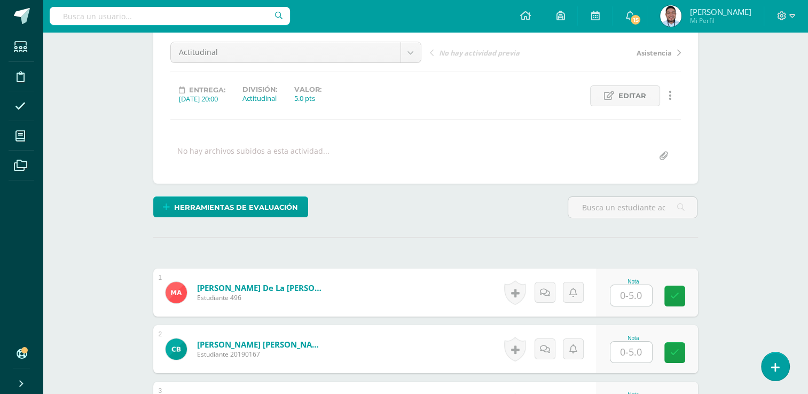
scroll to position [103, 0]
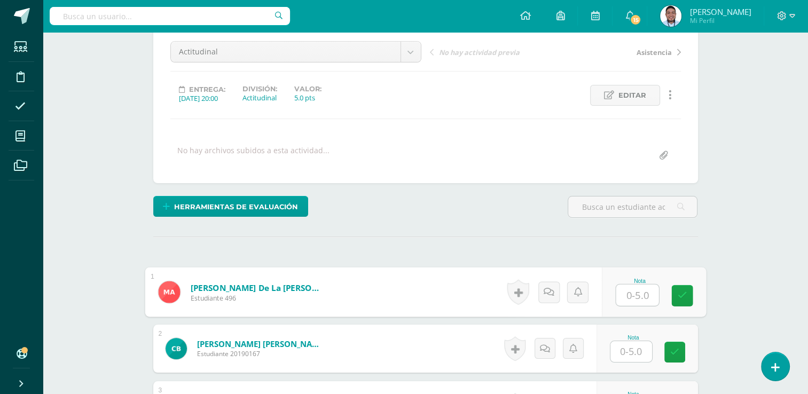
click at [628, 296] on input "text" at bounding box center [637, 295] width 43 height 21
type input "5"
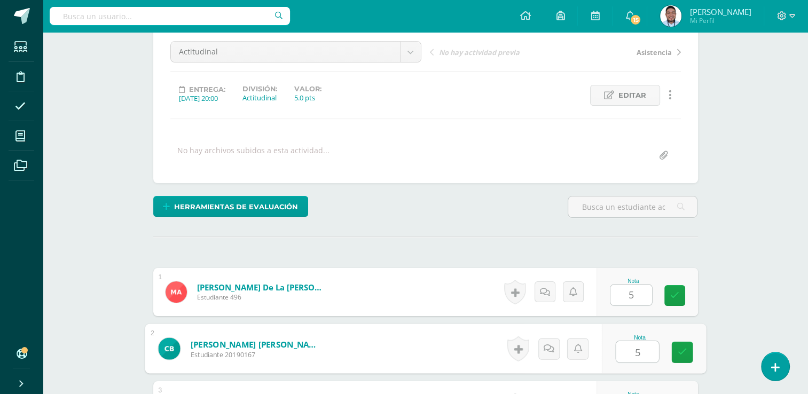
type input "5"
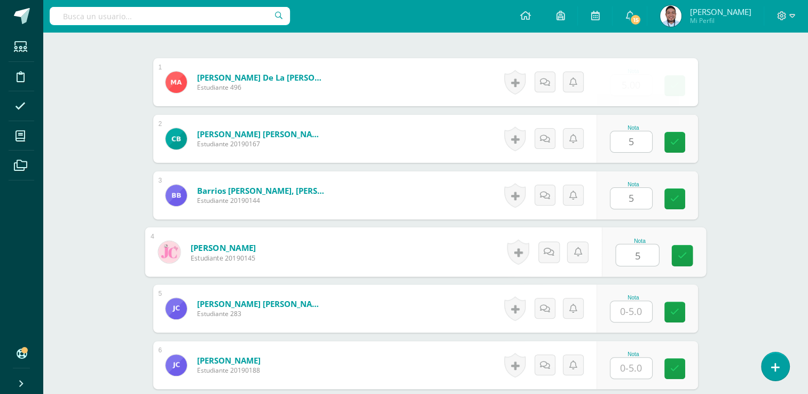
type input "5"
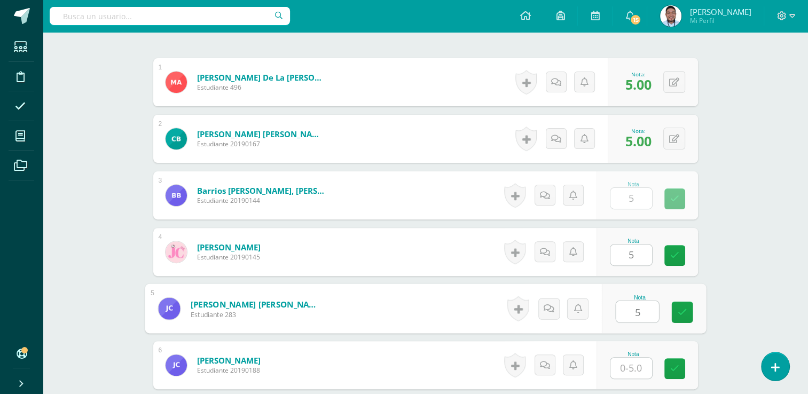
type input "5"
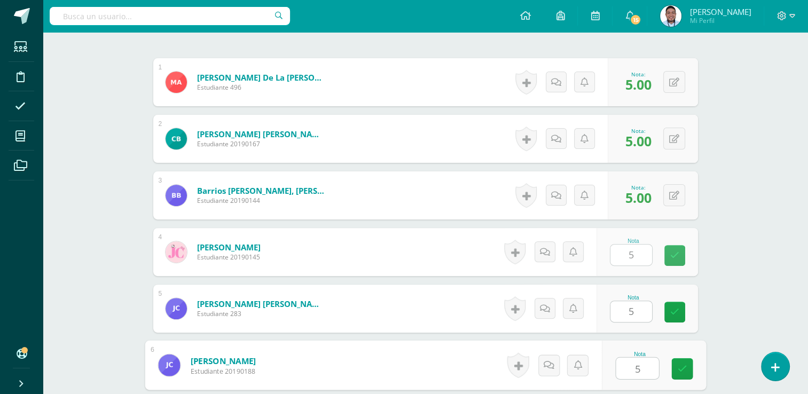
type input "5"
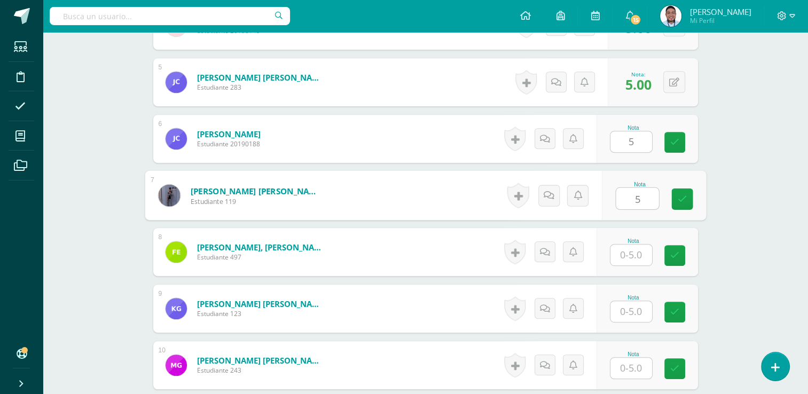
scroll to position [540, 0]
type input "5"
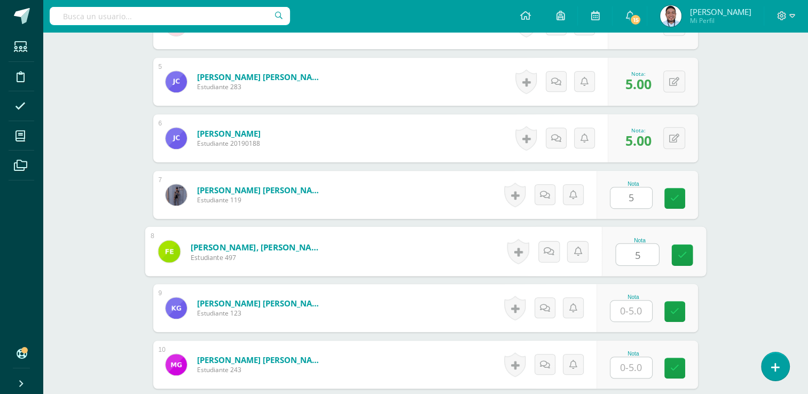
type input "5"
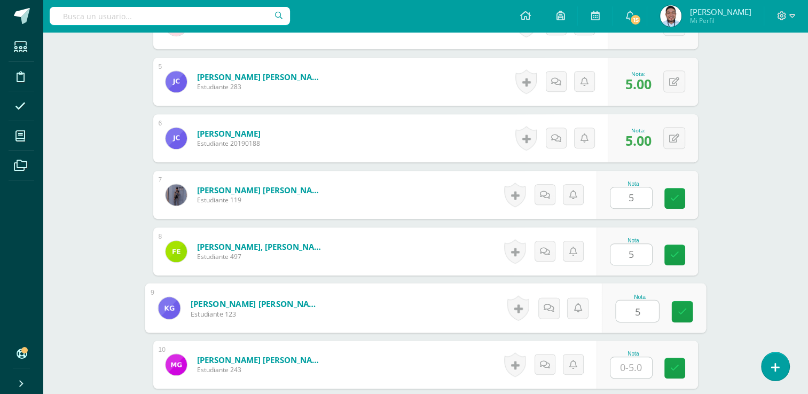
type input "5"
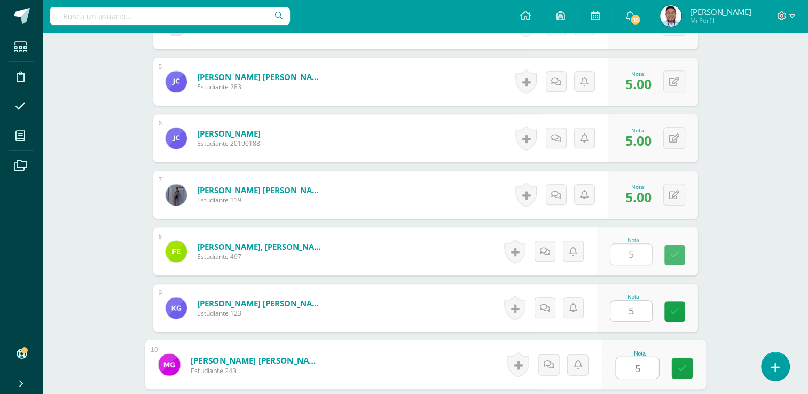
type input "5"
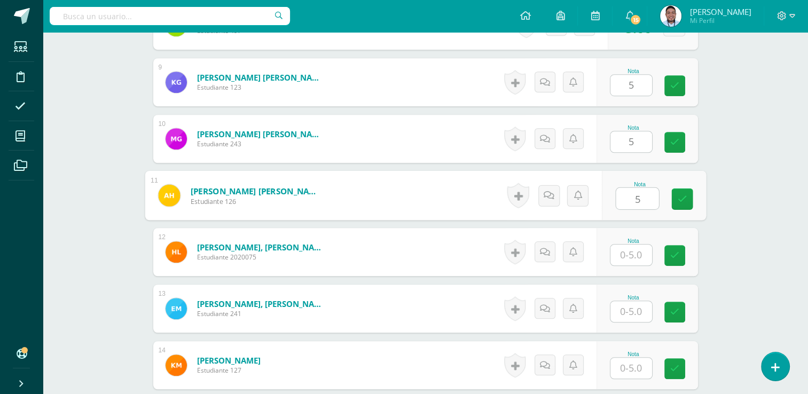
type input "5"
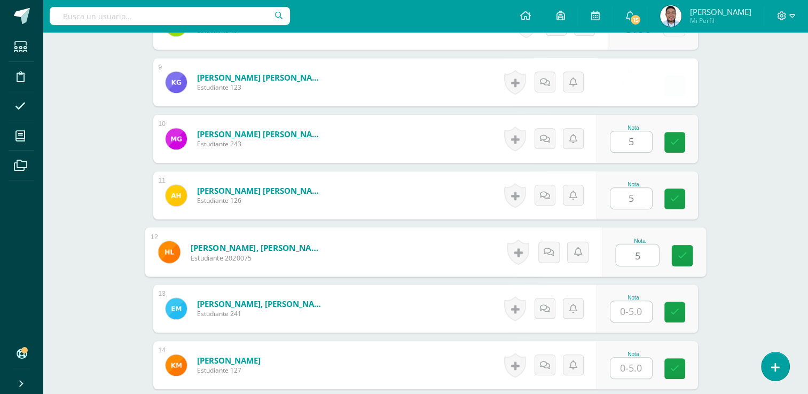
type input "5"
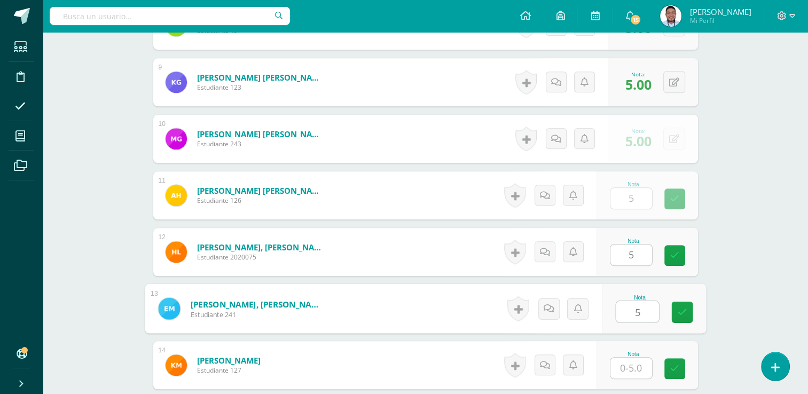
type input "5"
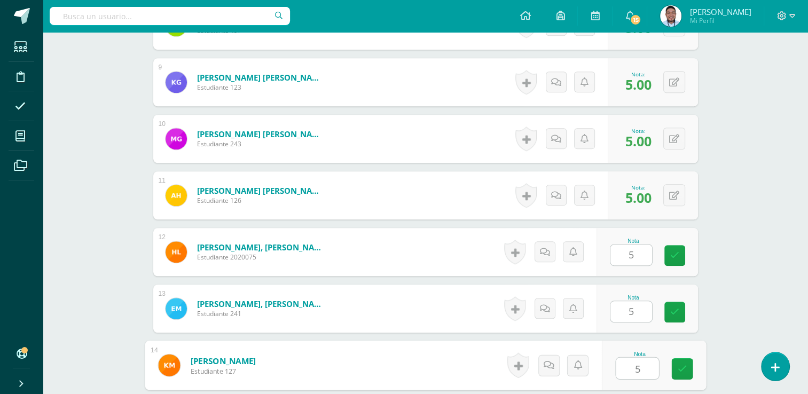
type input "5"
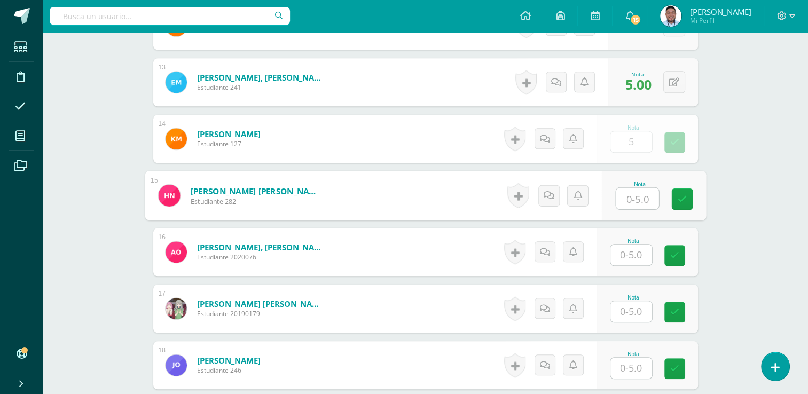
scroll to position [993, 0]
type input "5"
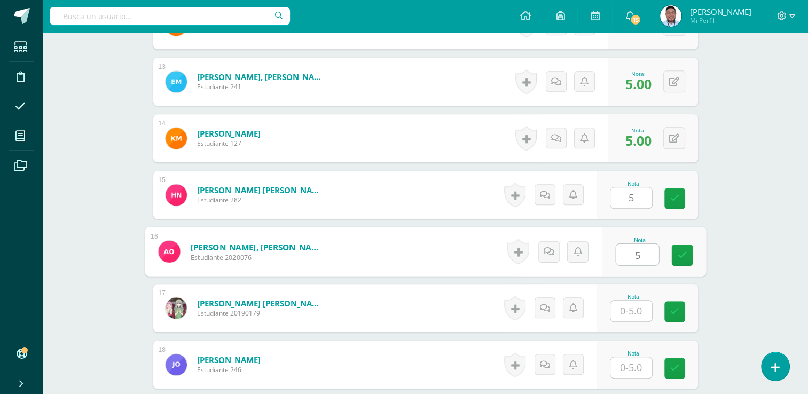
type input "5"
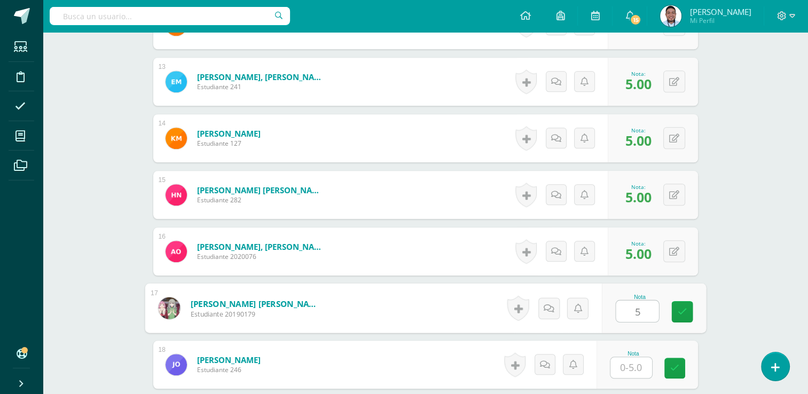
type input "5"
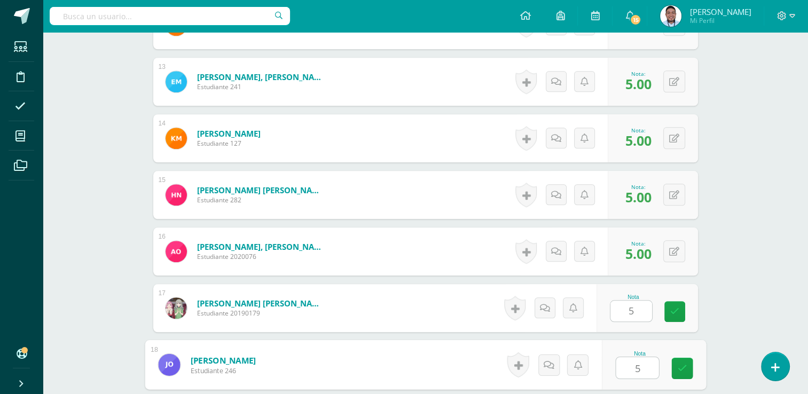
type input "5"
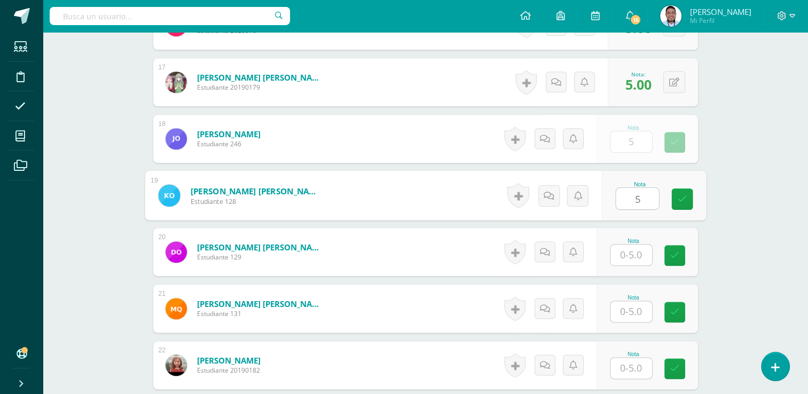
type input "5"
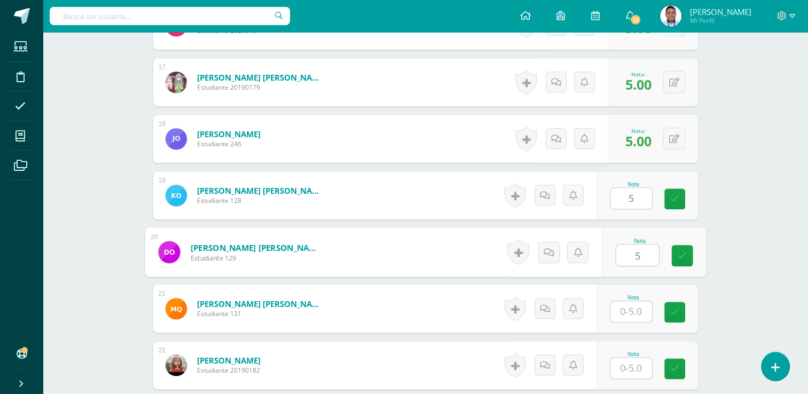
type input "5"
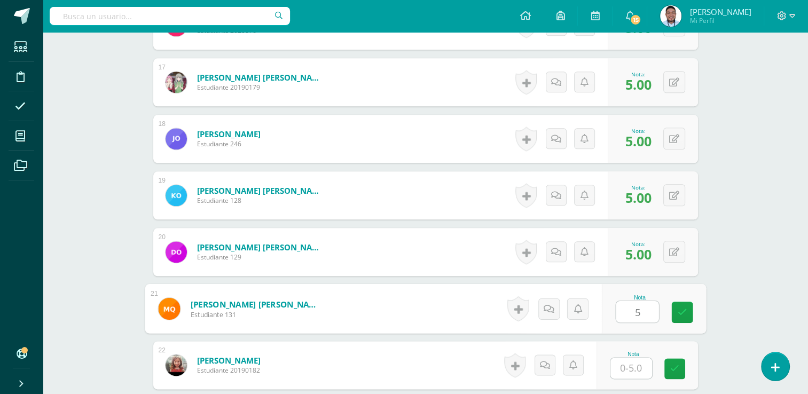
type input "5"
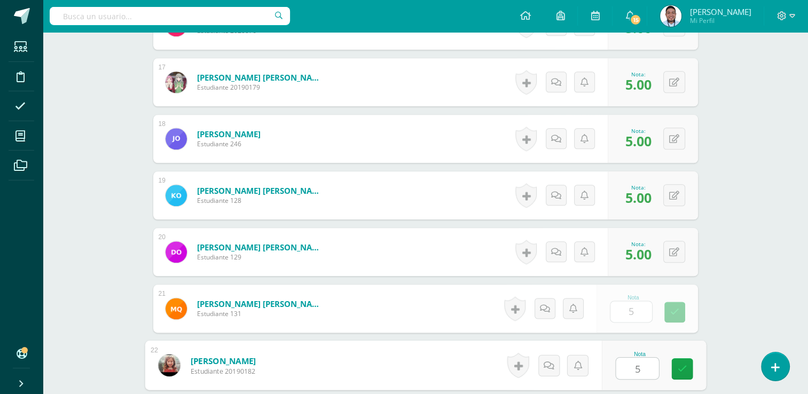
type input "5"
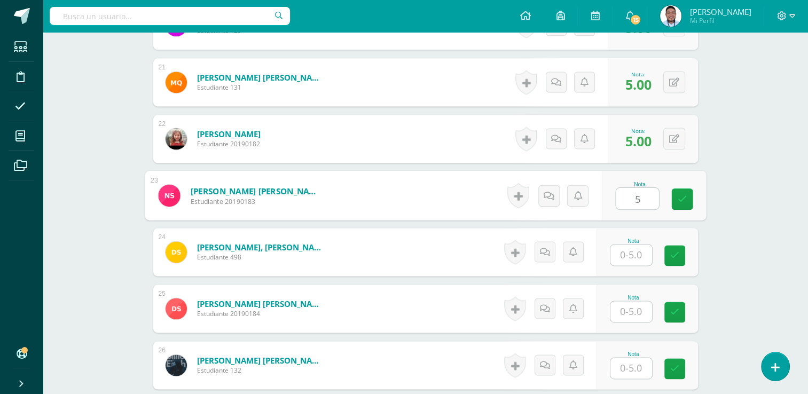
type input "5"
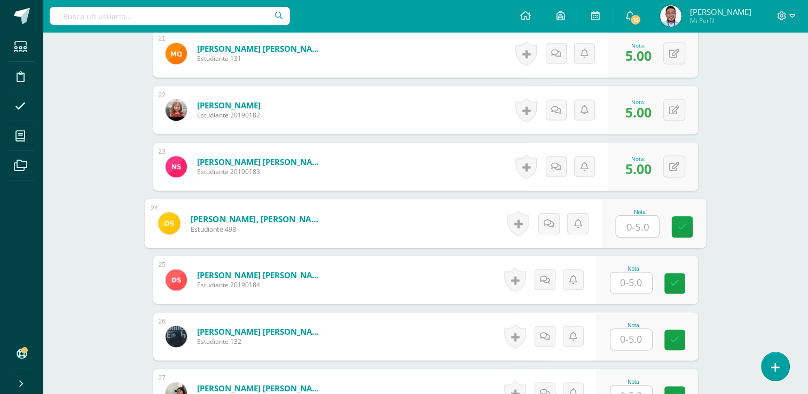
scroll to position [1492, 0]
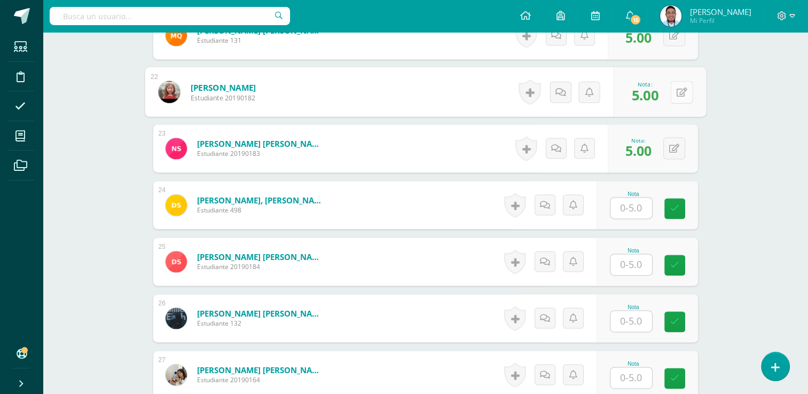
click at [681, 94] on button at bounding box center [681, 92] width 22 height 22
type input "0"
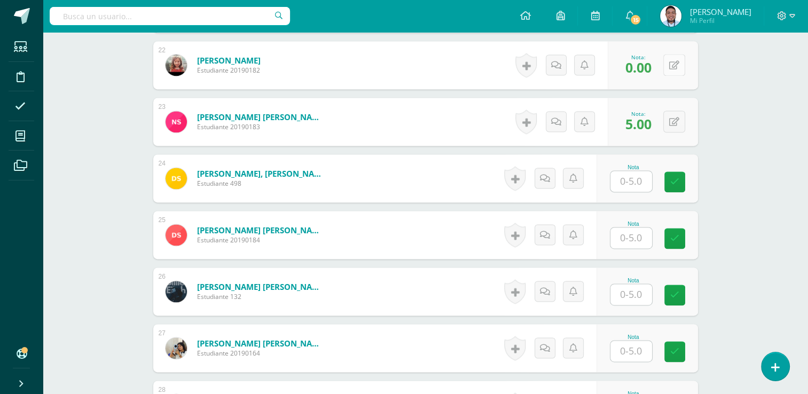
scroll to position [1518, 0]
click at [635, 179] on input "text" at bounding box center [637, 181] width 43 height 21
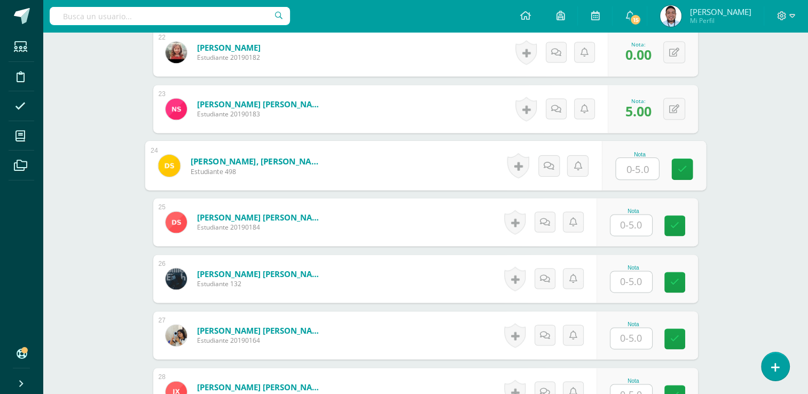
scroll to position [1541, 0]
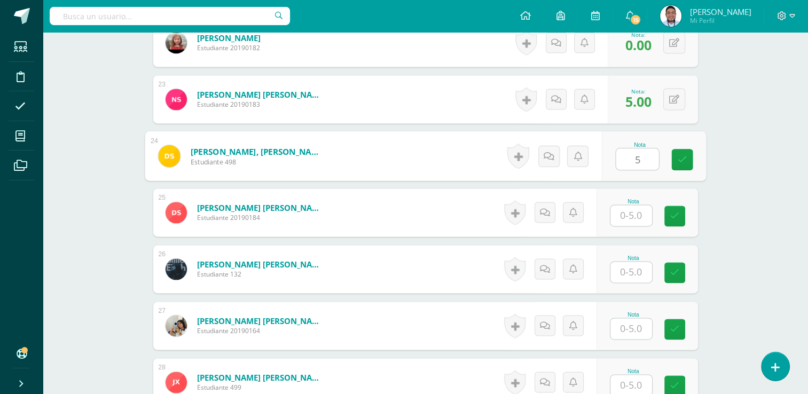
type input "5"
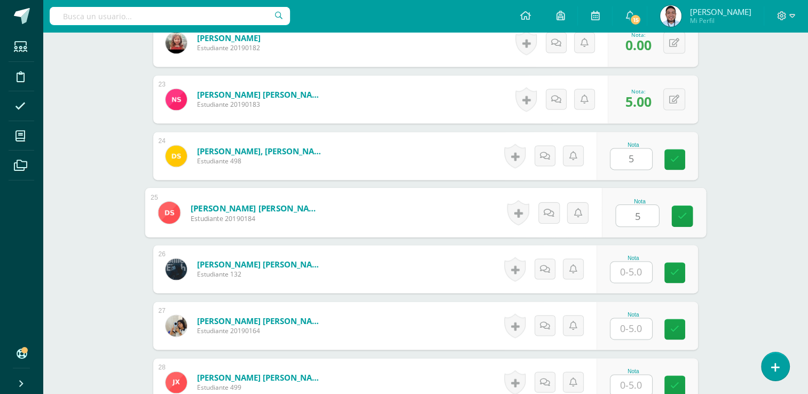
type input "5"
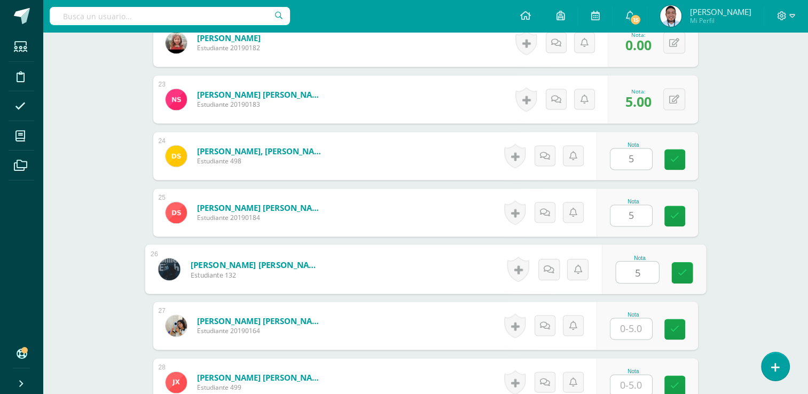
type input "5"
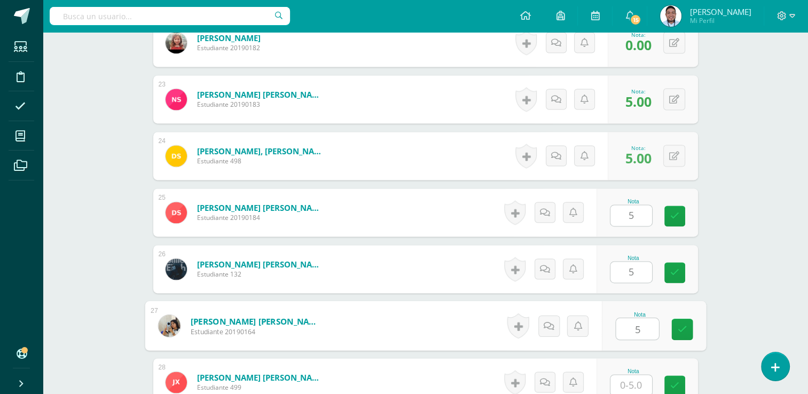
type input "5"
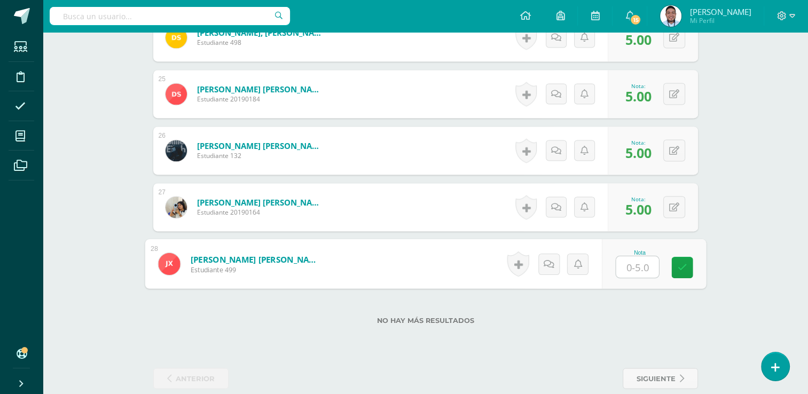
scroll to position [1660, 0]
type input "5"
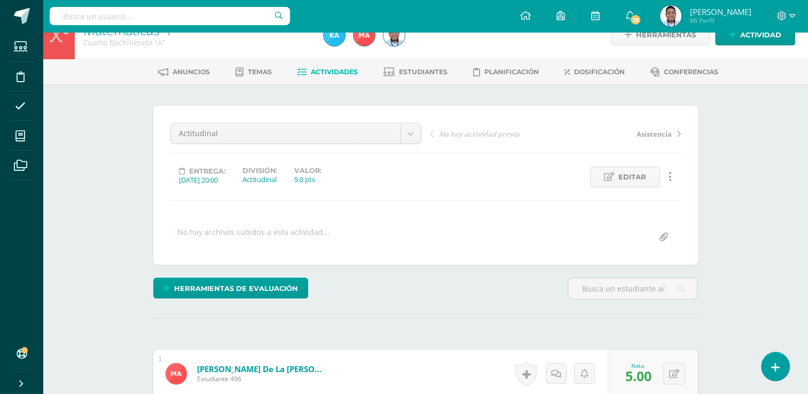
scroll to position [0, 0]
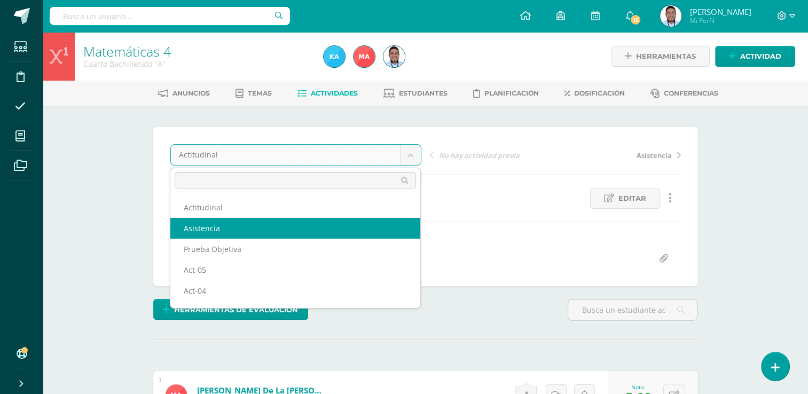
select select "/dashboard/teacher/grade-activity/120846/"
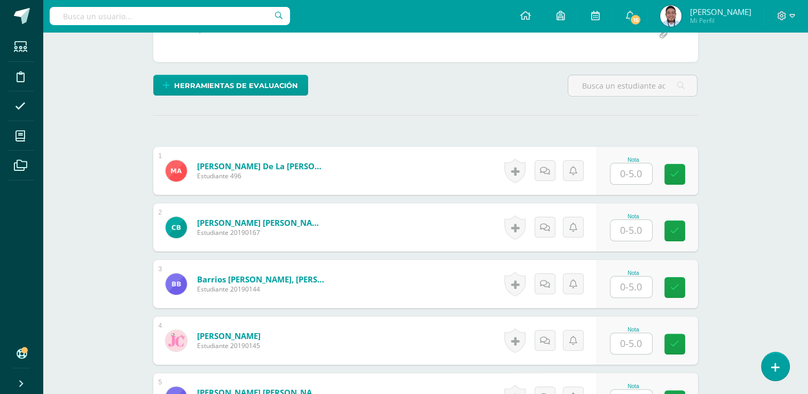
scroll to position [224, 0]
click at [631, 171] on input "text" at bounding box center [637, 173] width 43 height 21
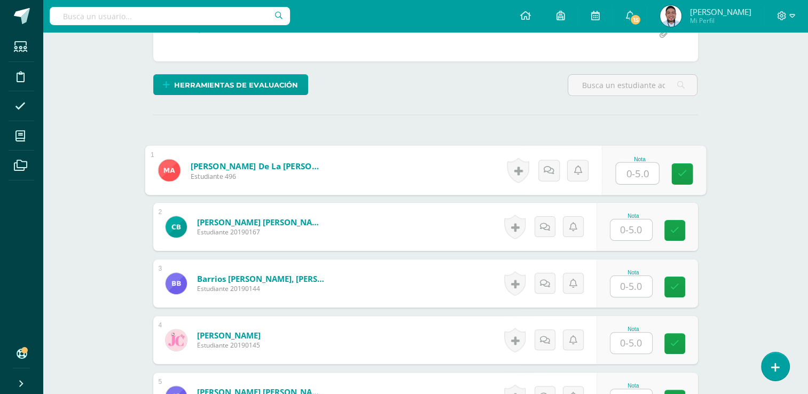
scroll to position [225, 0]
type input "5"
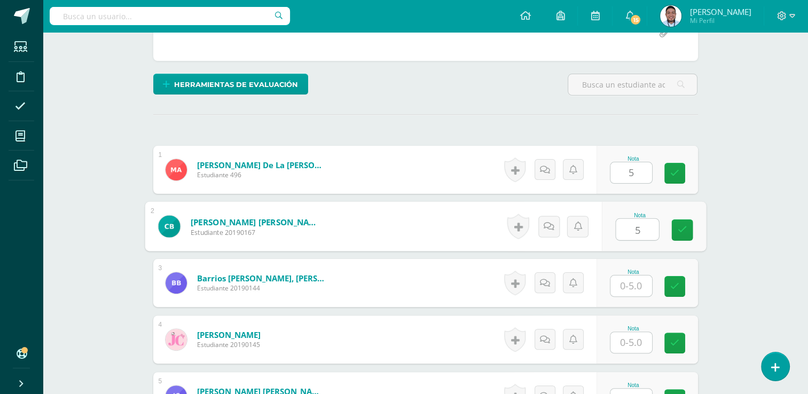
type input "5"
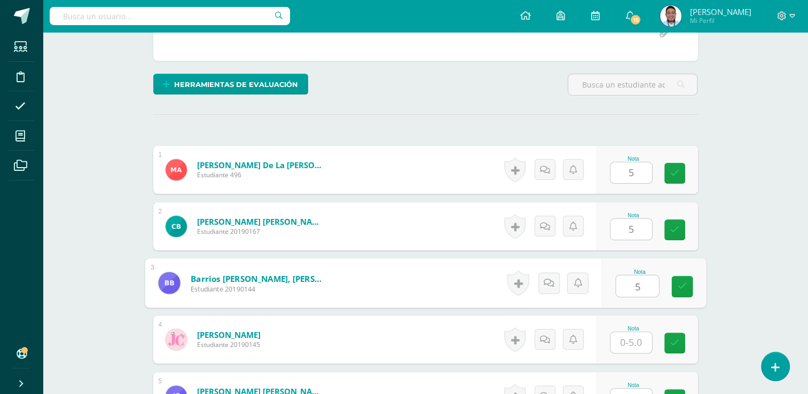
type input "5"
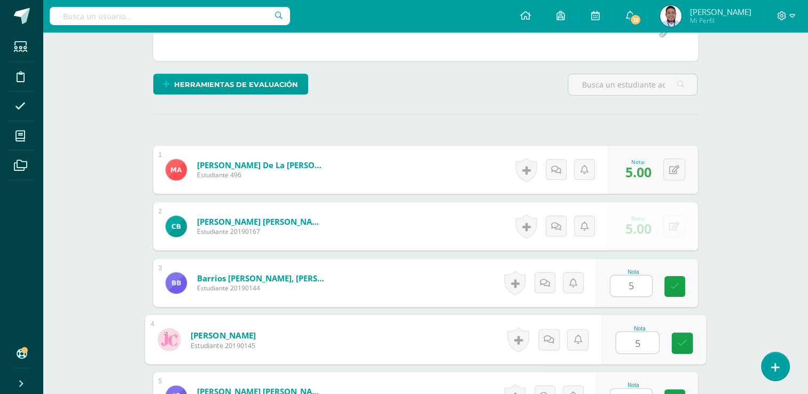
type input "5"
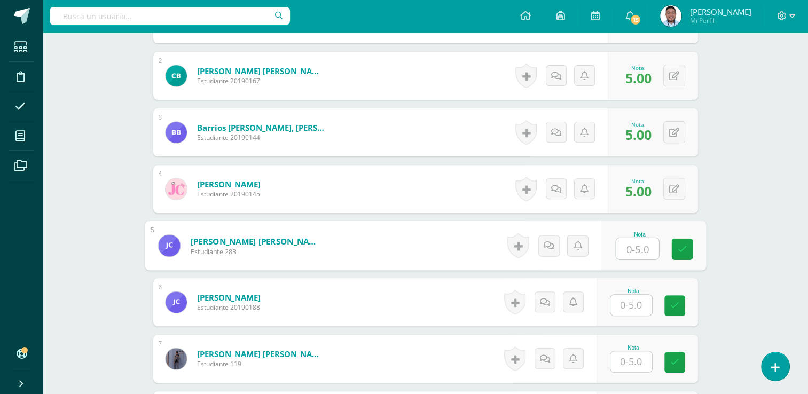
scroll to position [376, 0]
type input "5"
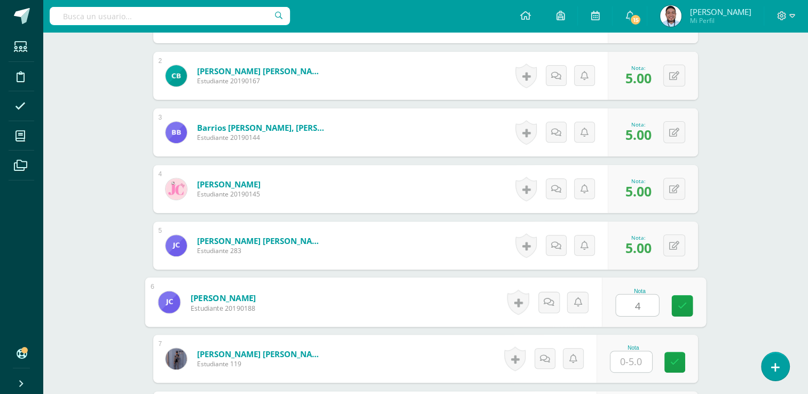
type input "4"
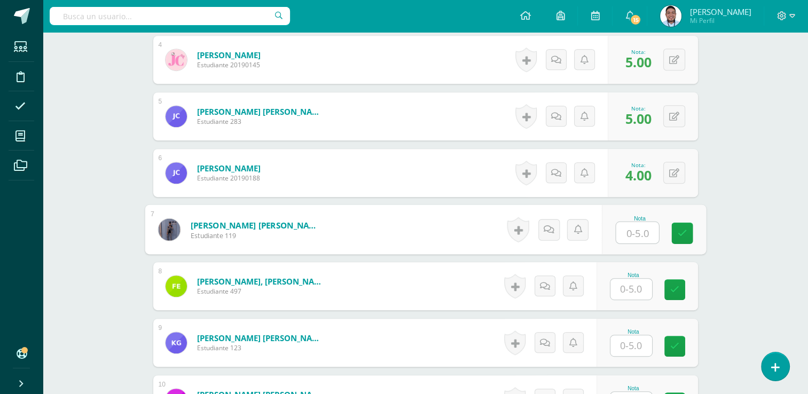
scroll to position [507, 0]
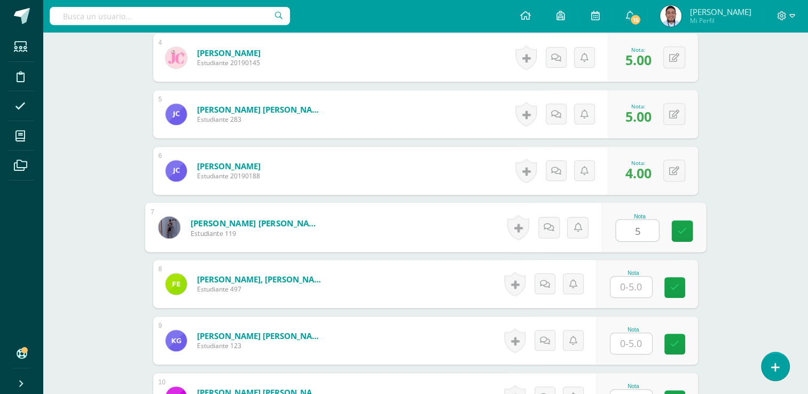
type input "5"
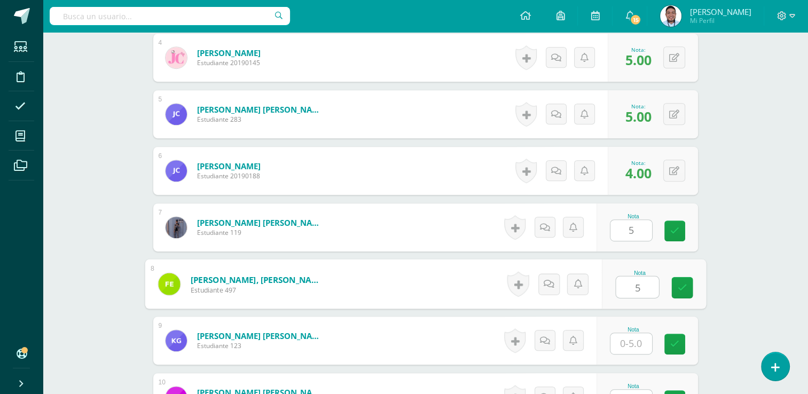
type input "5"
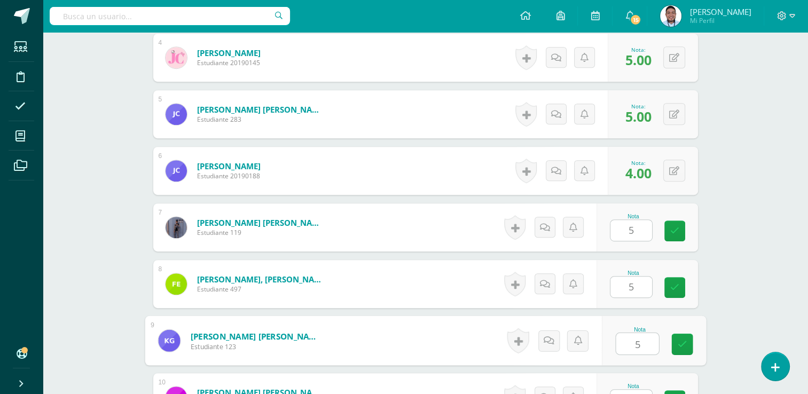
type input "5"
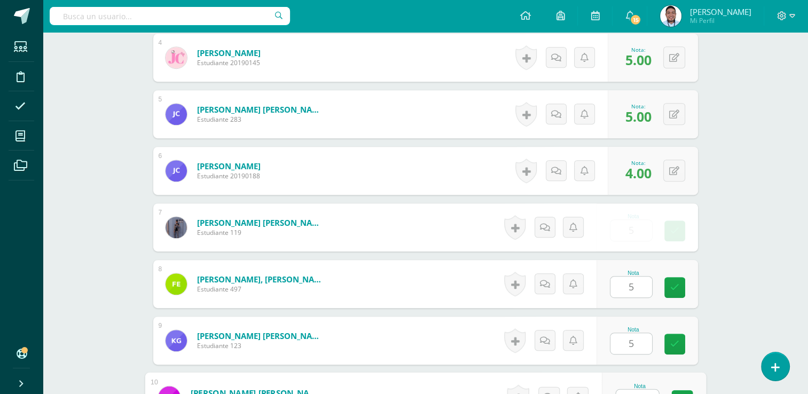
scroll to position [523, 0]
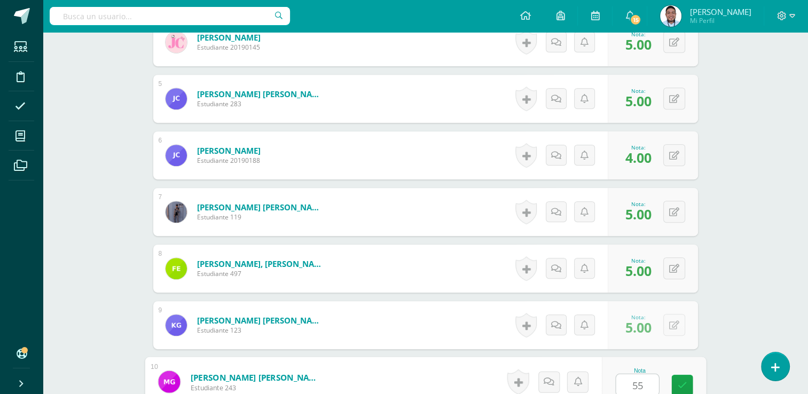
type input "55"
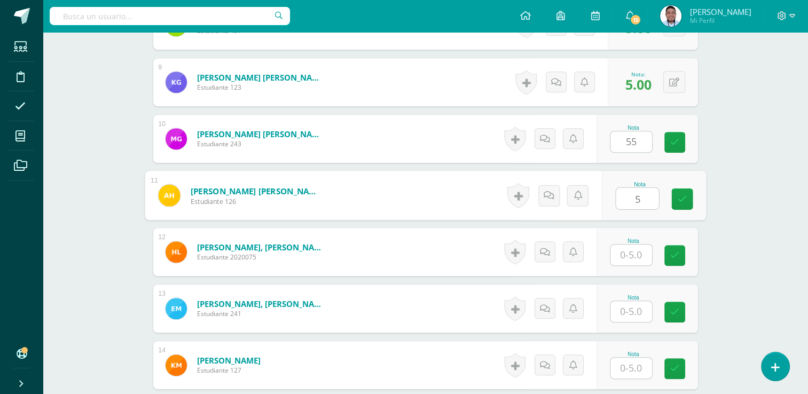
type input "5"
type input "0"
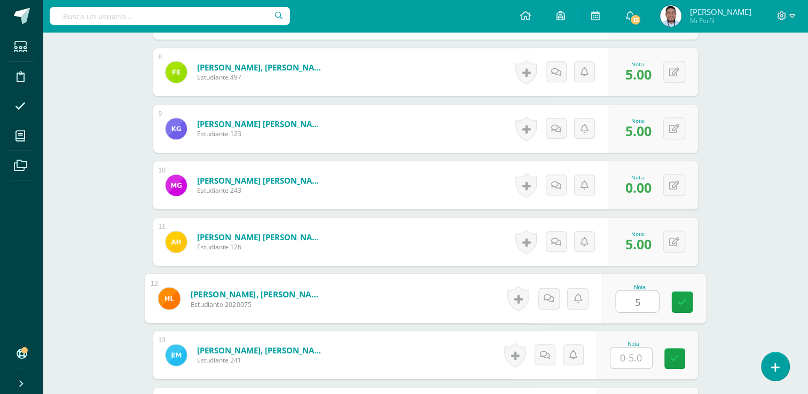
scroll to position [719, 0]
type input "5"
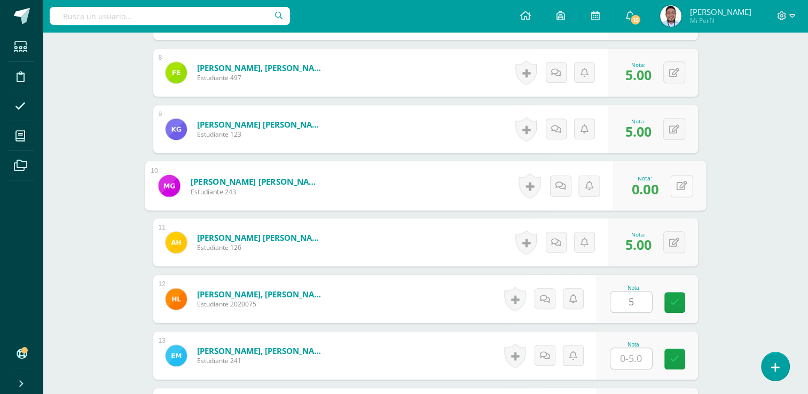
click at [671, 184] on button at bounding box center [681, 186] width 22 height 22
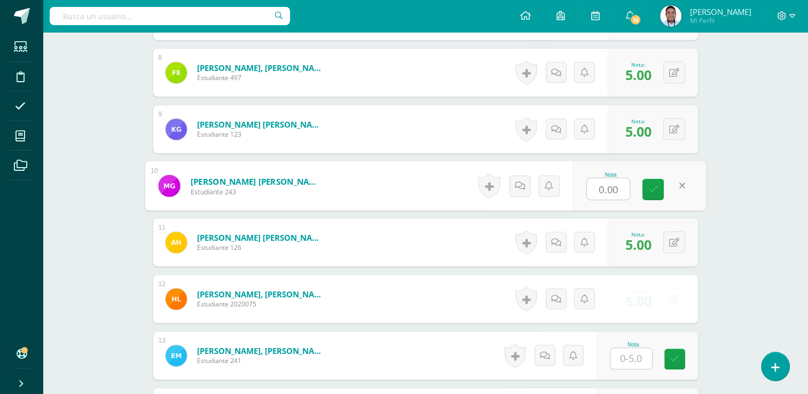
type input "5"
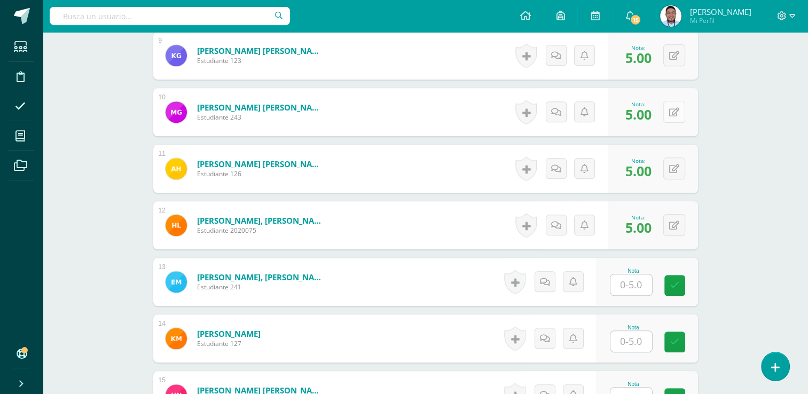
scroll to position [793, 0]
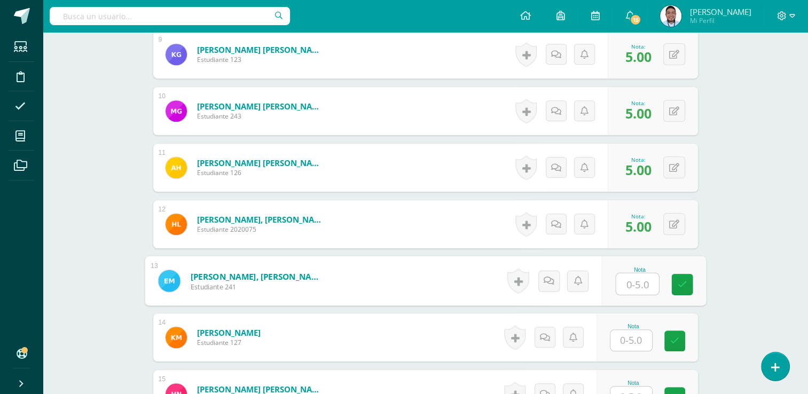
click at [635, 275] on input "text" at bounding box center [637, 283] width 43 height 21
type input "5"
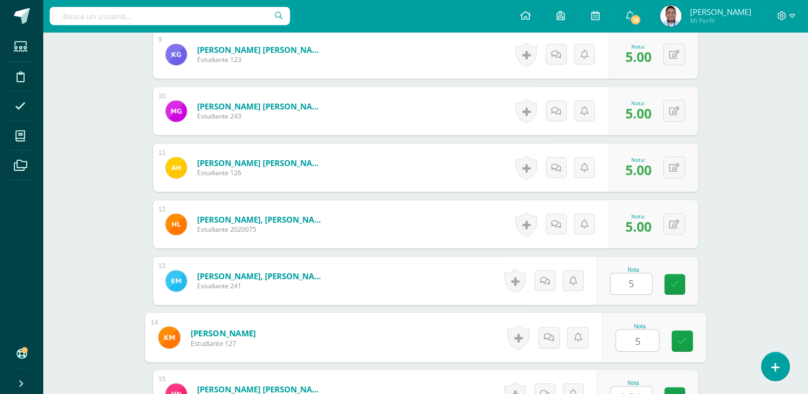
type input "5"
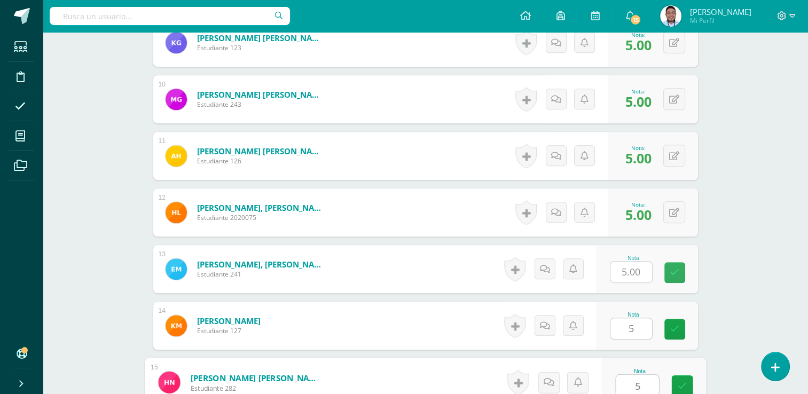
type input "5"
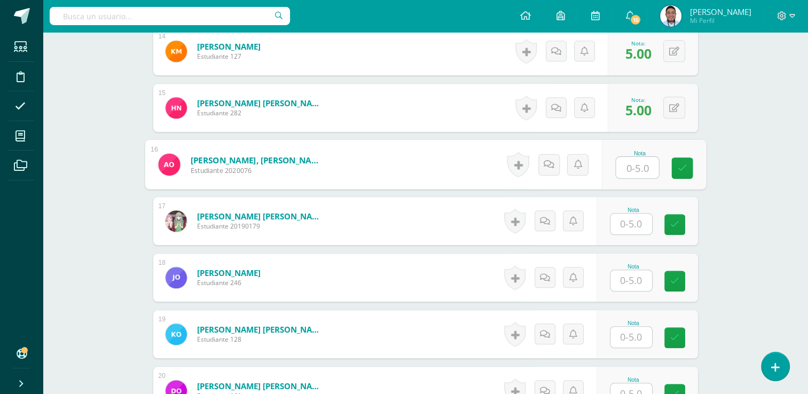
scroll to position [1081, 0]
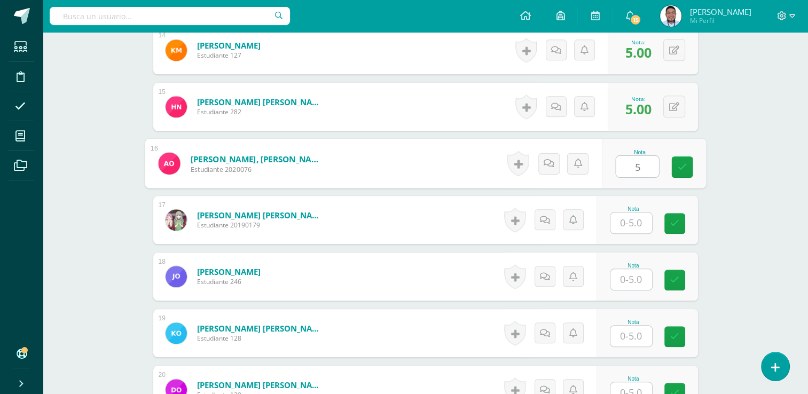
type input "5"
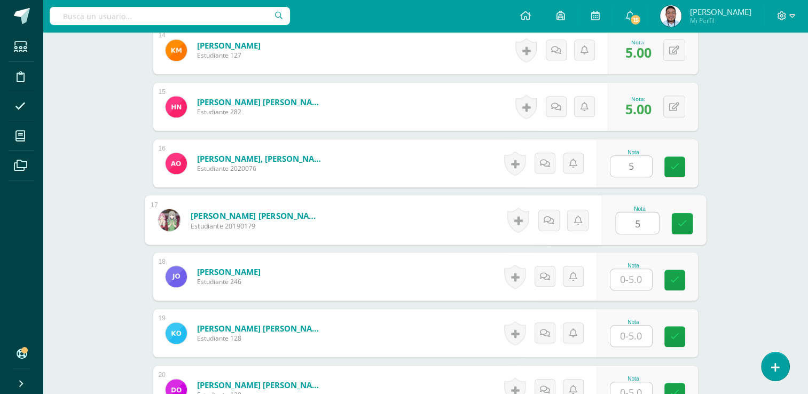
type input "5"
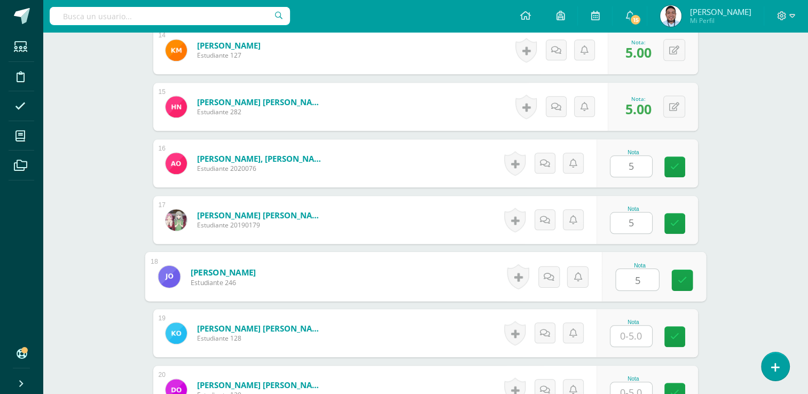
type input "5"
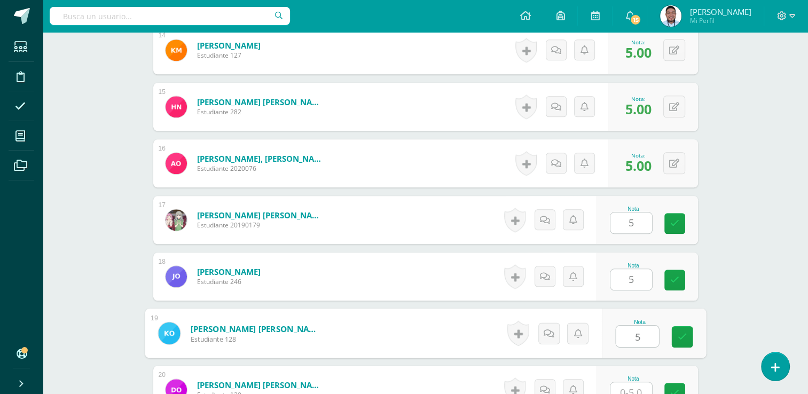
type input "5"
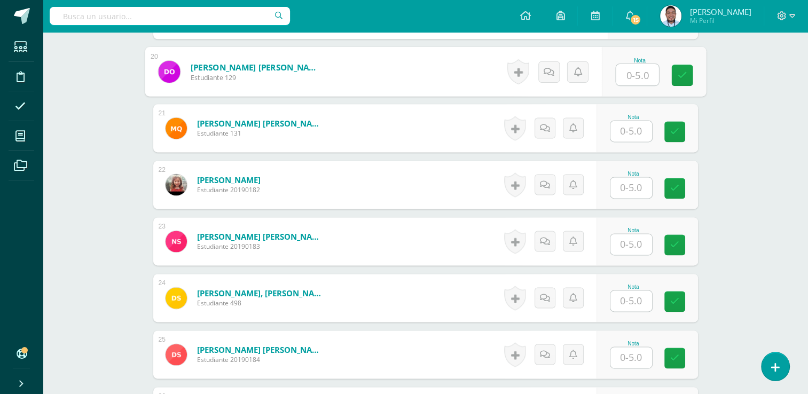
scroll to position [1403, 0]
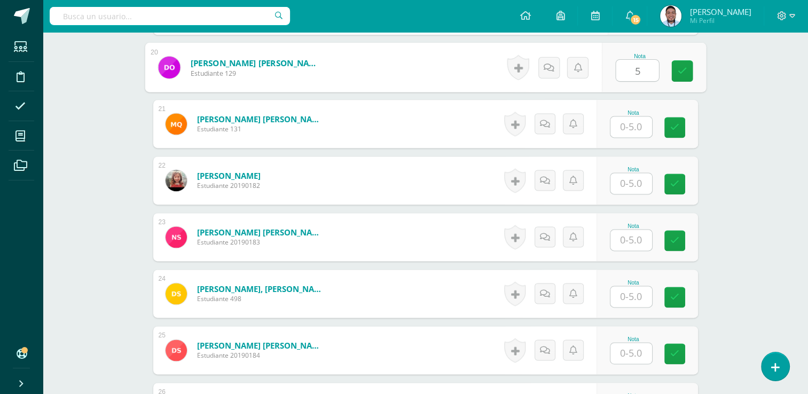
type input "5"
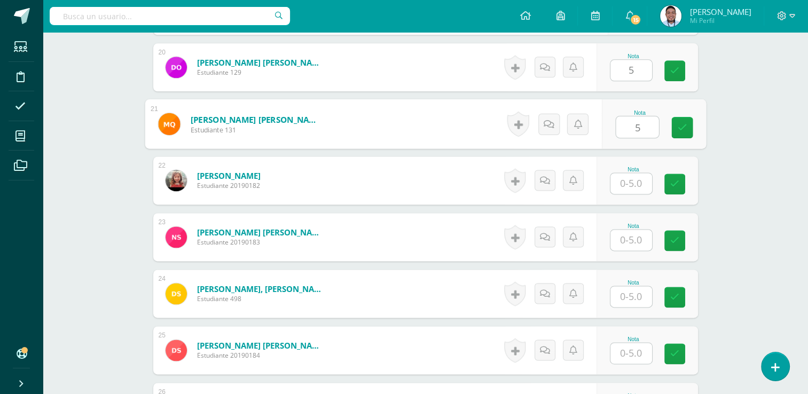
type input "5"
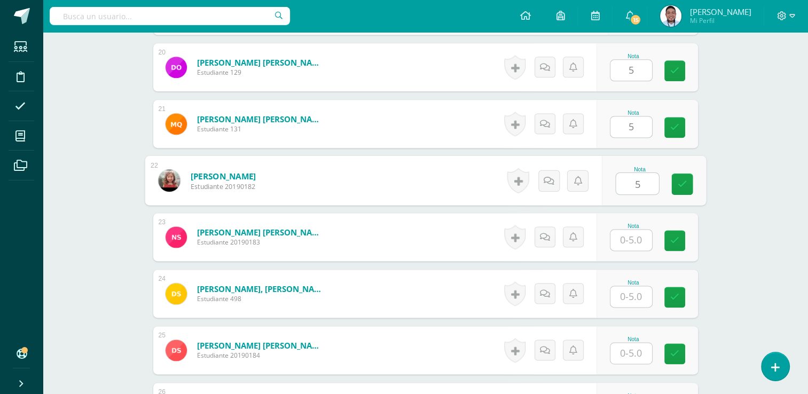
type input "5"
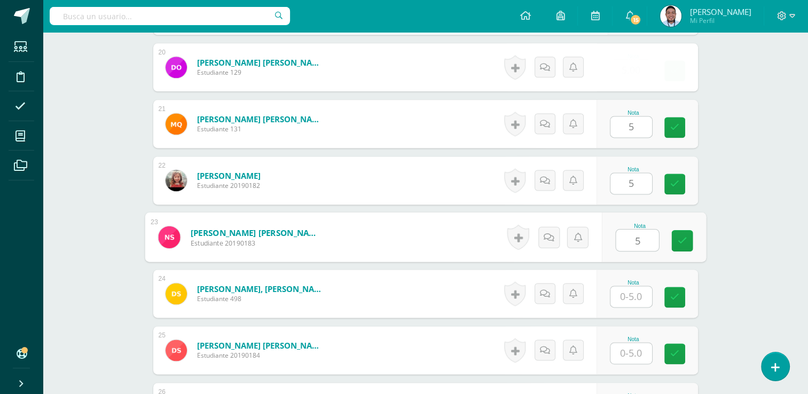
type input "5"
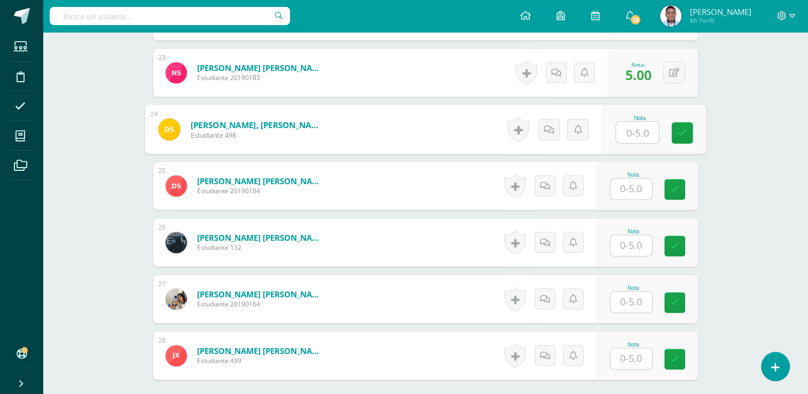
scroll to position [1606, 0]
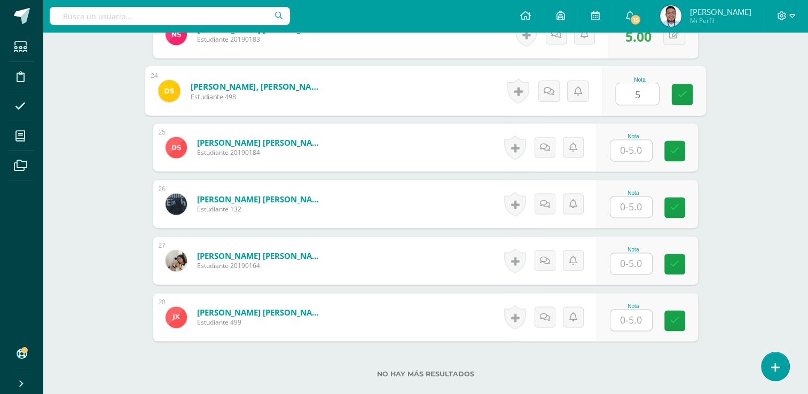
type input "5"
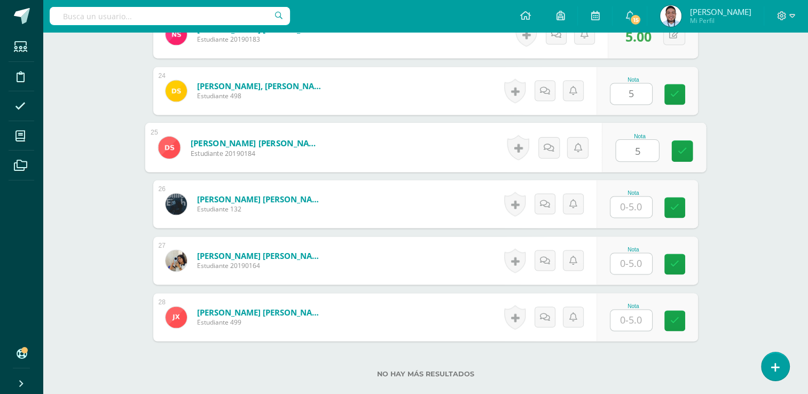
type input "5"
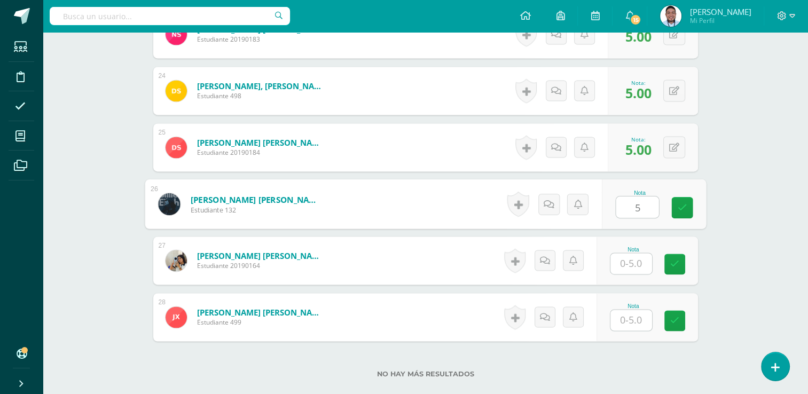
type input "5"
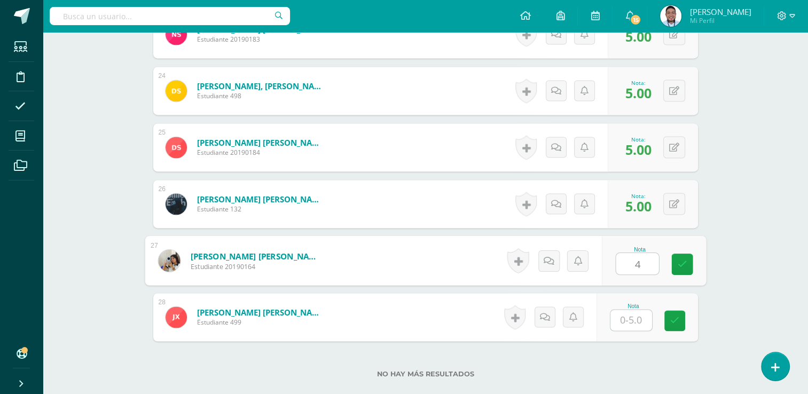
type input "4"
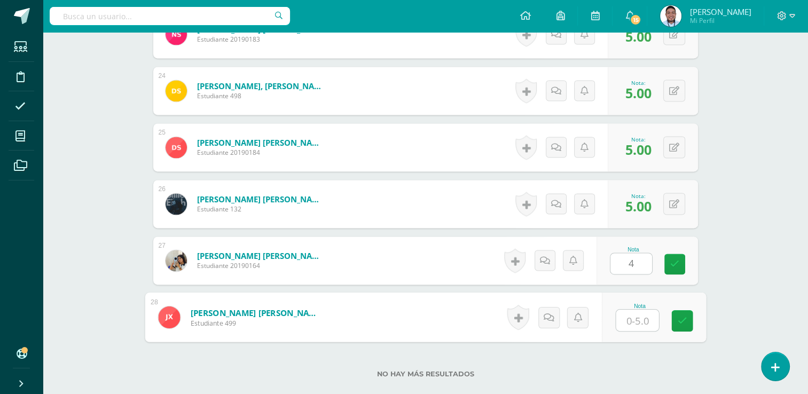
type input "3"
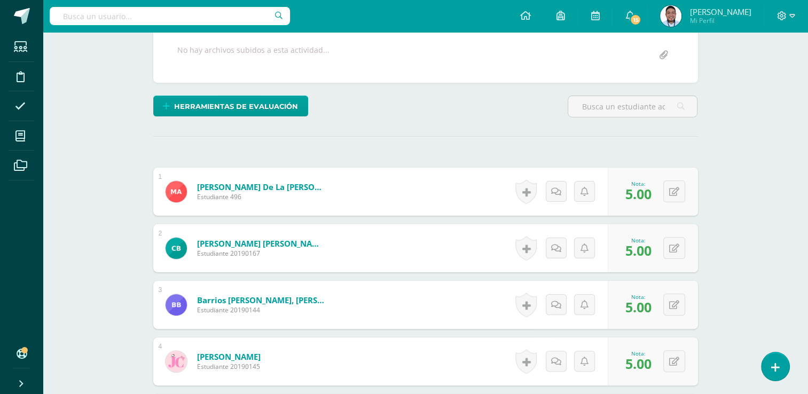
scroll to position [0, 0]
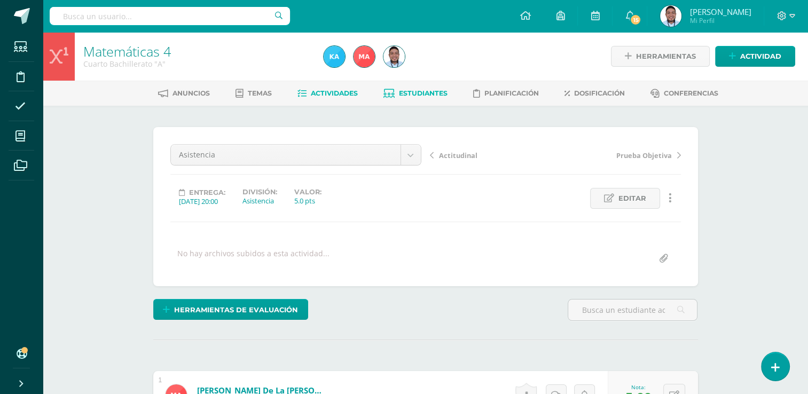
click at [424, 97] on span "Estudiantes" at bounding box center [423, 93] width 49 height 8
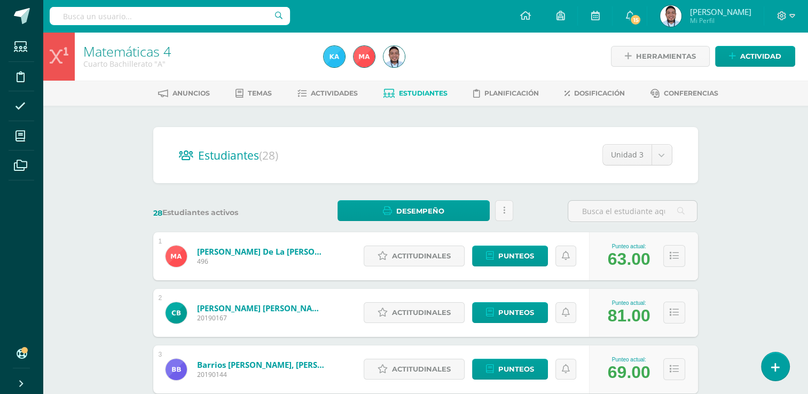
scroll to position [32, 0]
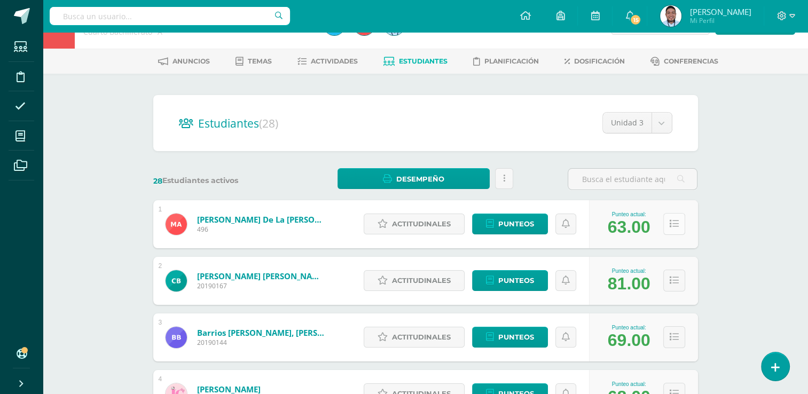
click at [665, 225] on button at bounding box center [674, 224] width 22 height 22
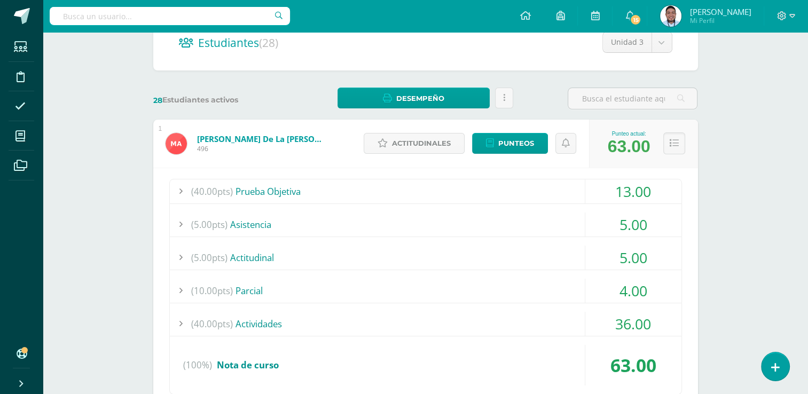
scroll to position [114, 0]
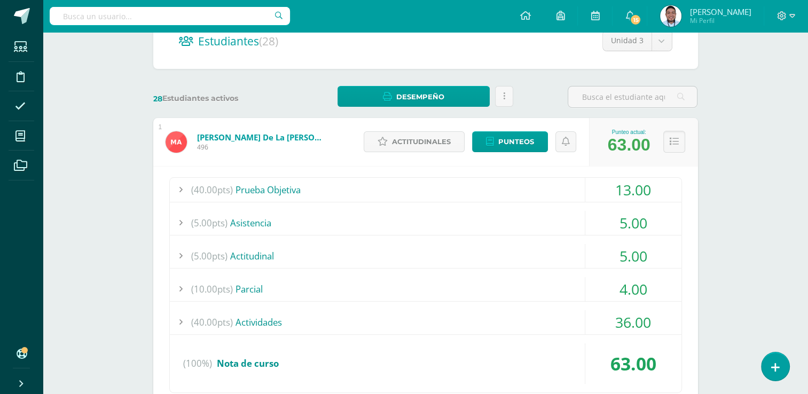
click at [269, 321] on div "(40.00pts) Actividades" at bounding box center [425, 322] width 511 height 24
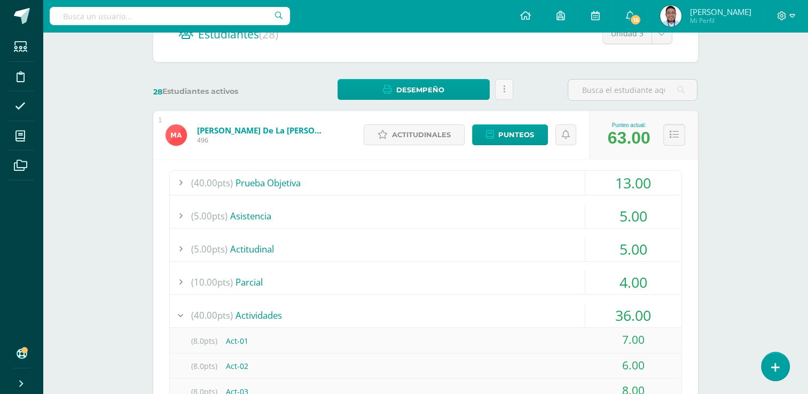
scroll to position [0, 0]
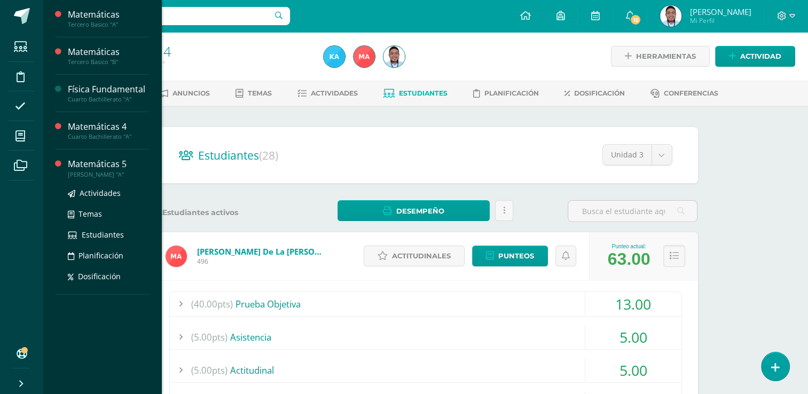
click at [89, 168] on div "Matemáticas 5" at bounding box center [108, 164] width 81 height 12
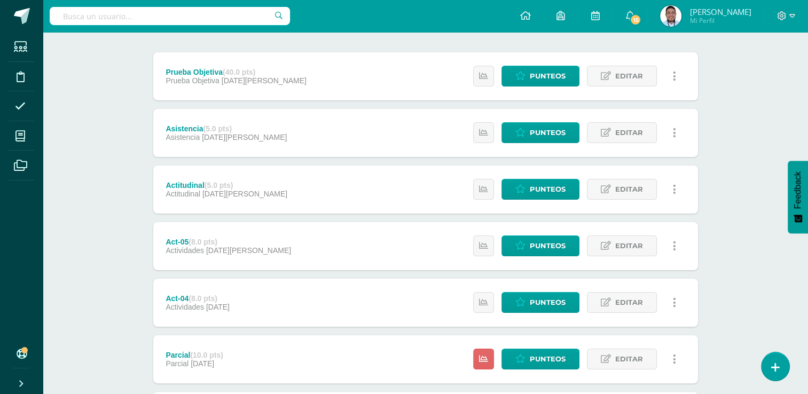
scroll to position [128, 0]
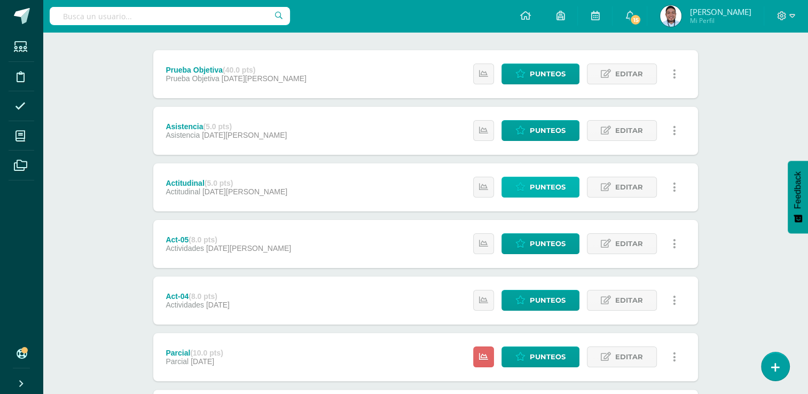
click at [529, 188] on link "Punteos" at bounding box center [540, 187] width 78 height 21
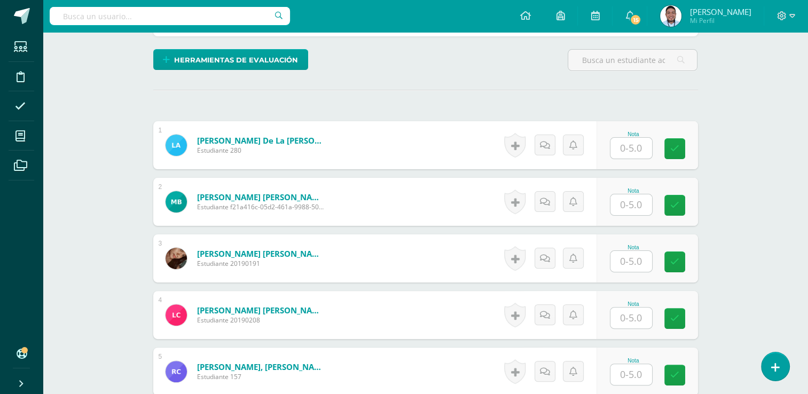
scroll to position [250, 0]
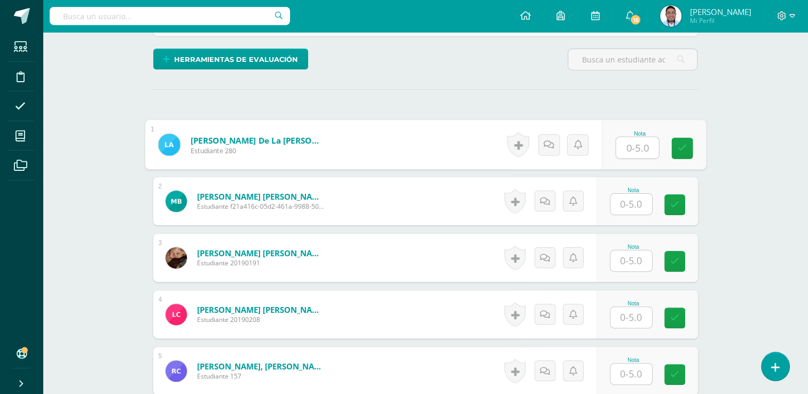
click at [627, 138] on input "text" at bounding box center [637, 147] width 43 height 21
type input "5"
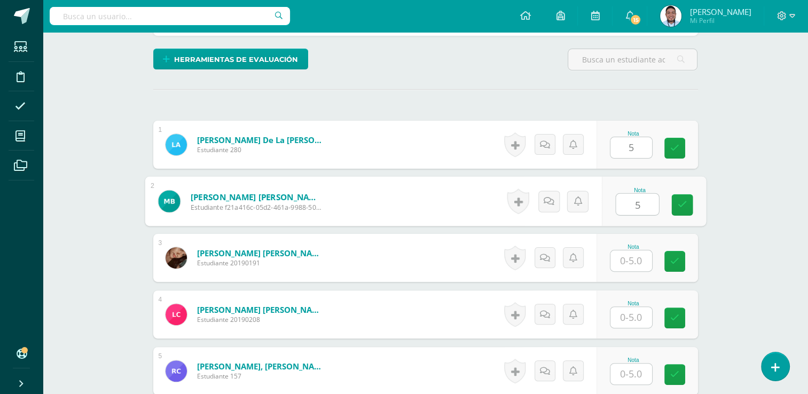
type input "5"
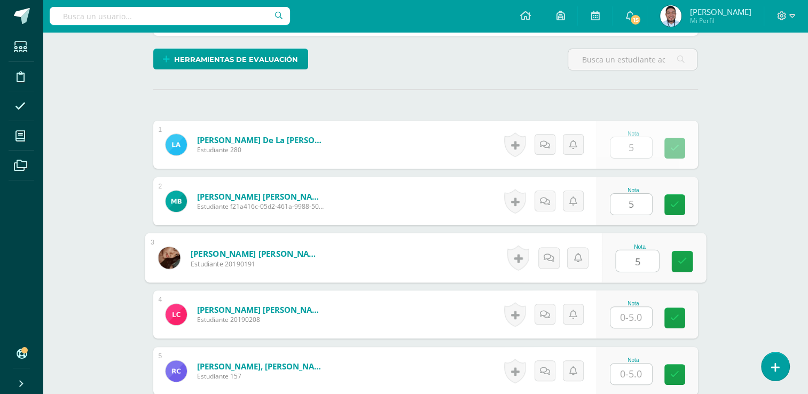
type input "5"
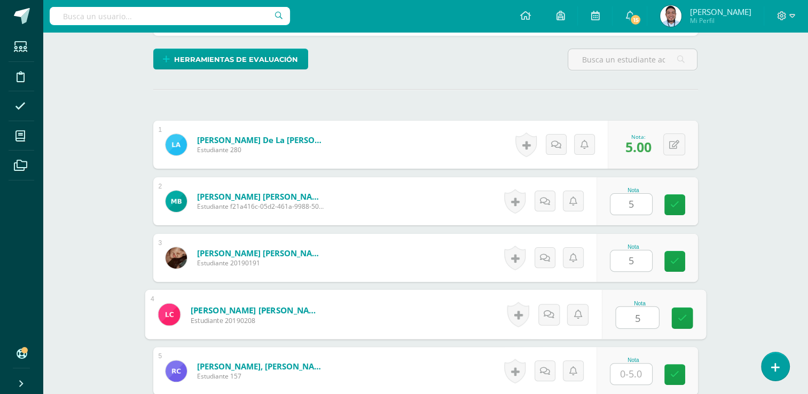
type input "5"
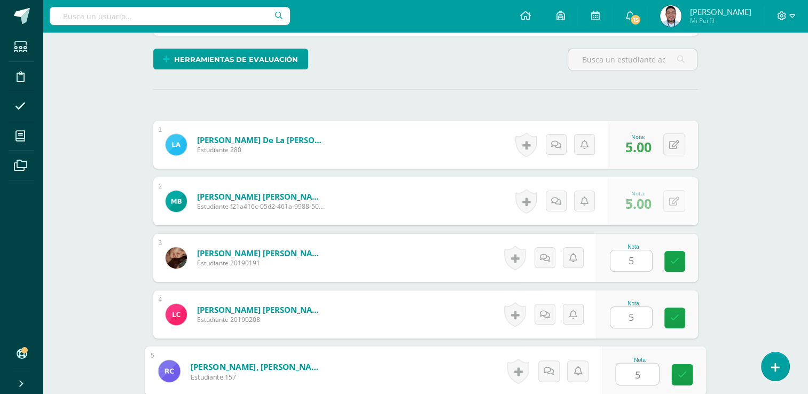
type input "5"
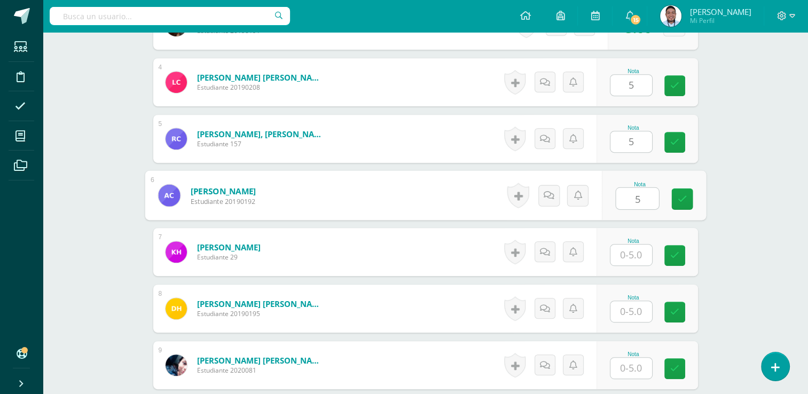
type input "5"
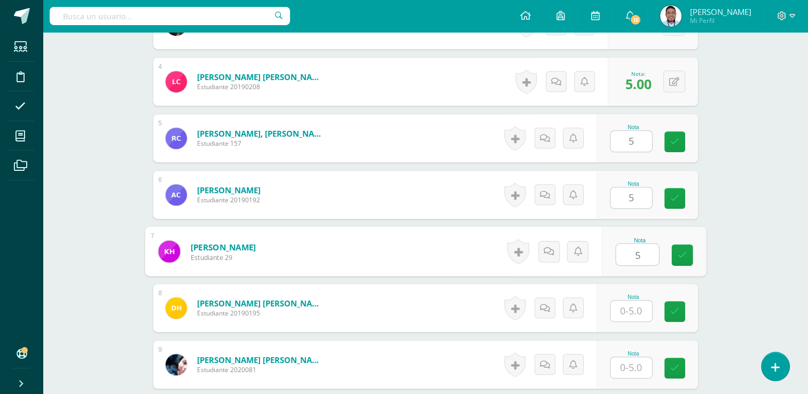
type input "5"
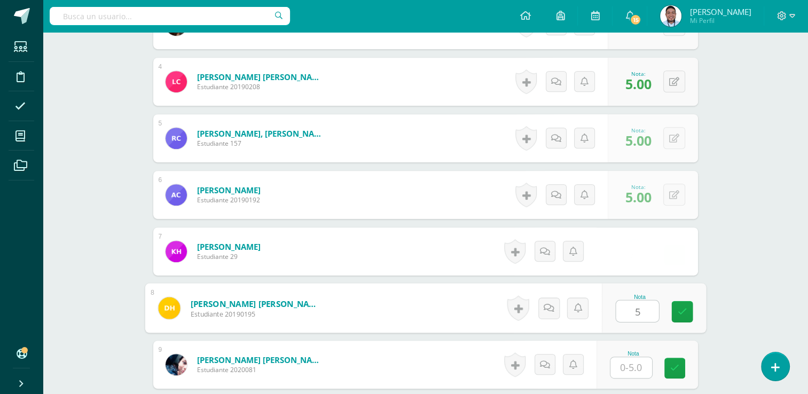
type input "5"
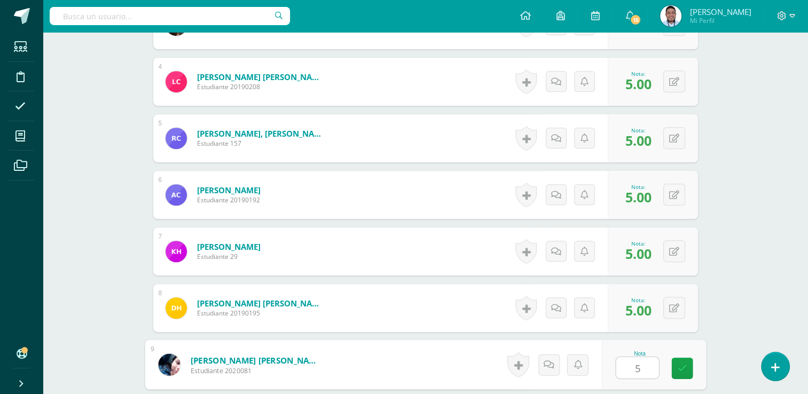
type input "5"
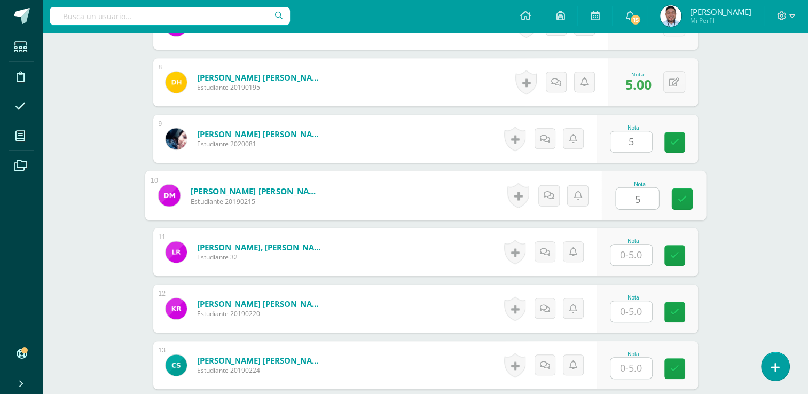
type input "5"
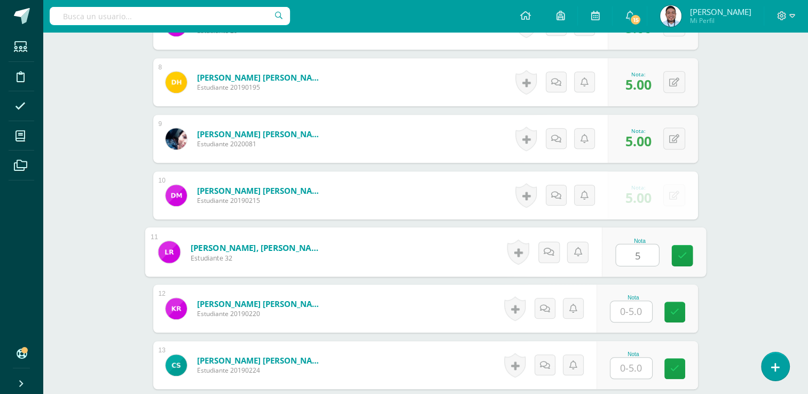
type input "5"
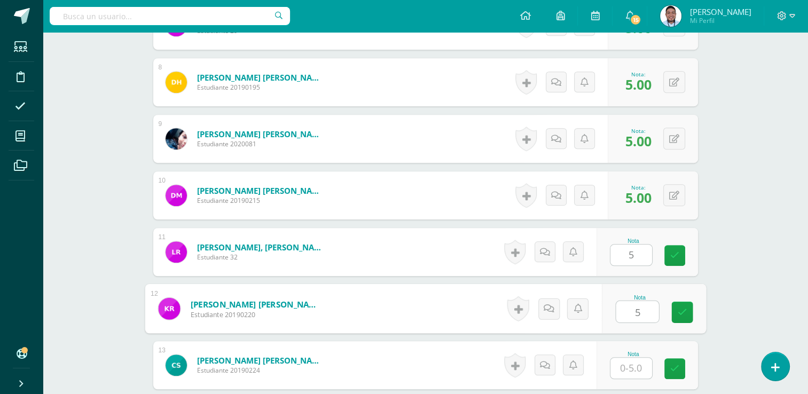
type input "5"
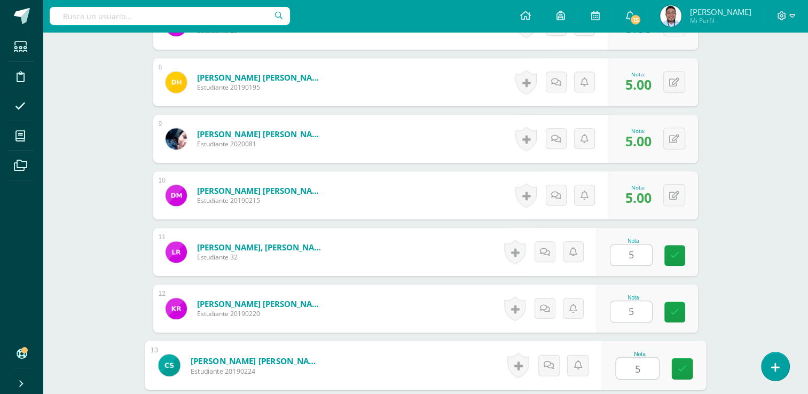
type input "5"
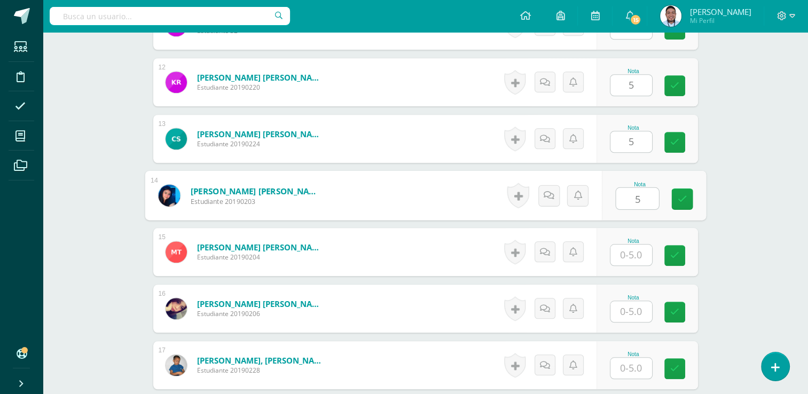
type input "5"
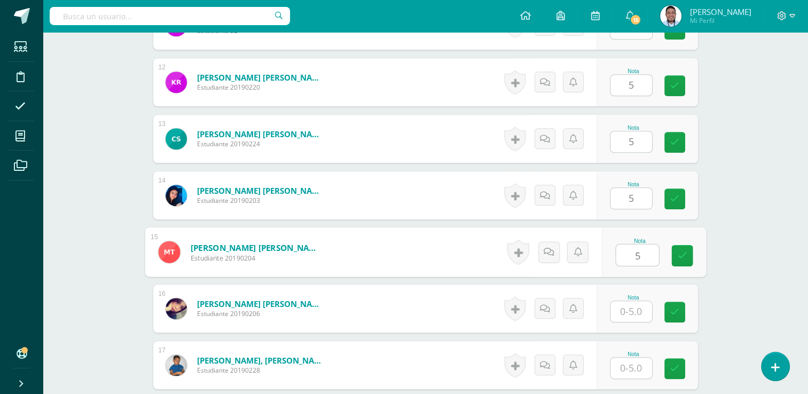
type input "5"
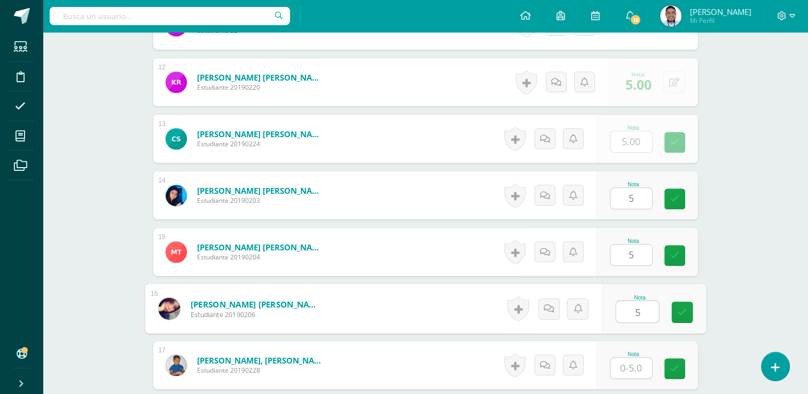
type input "5"
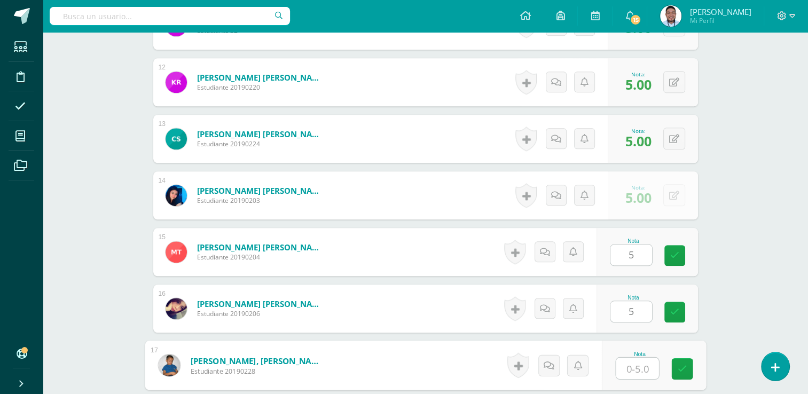
type input "5"
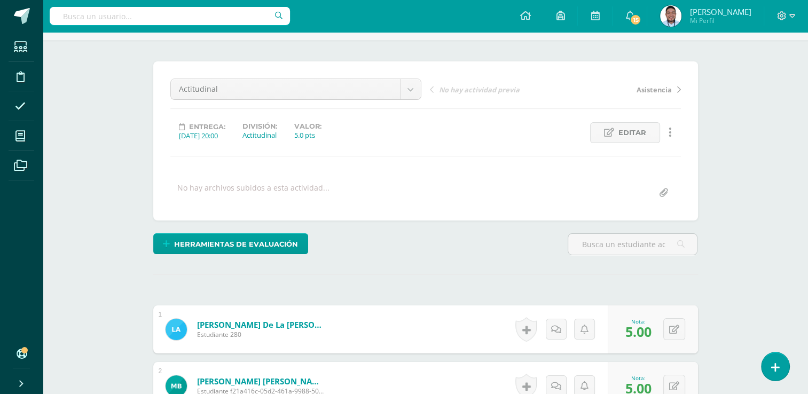
scroll to position [0, 0]
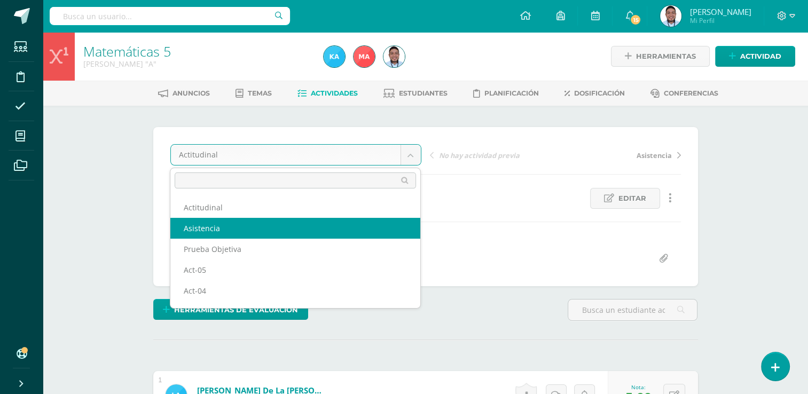
select select "/dashboard/teacher/grade-activity/120845/"
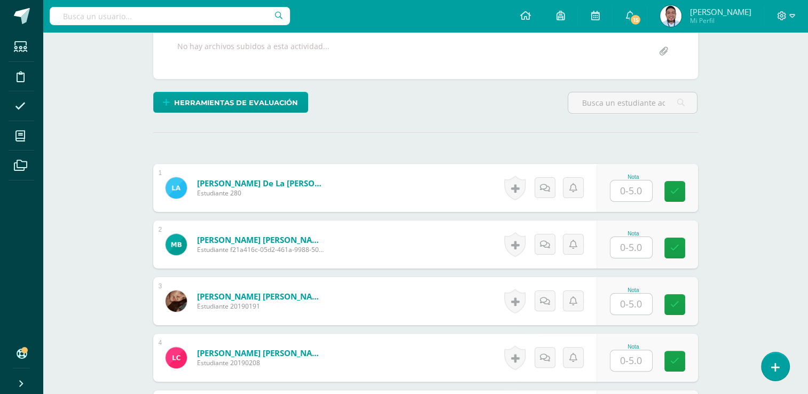
scroll to position [260, 0]
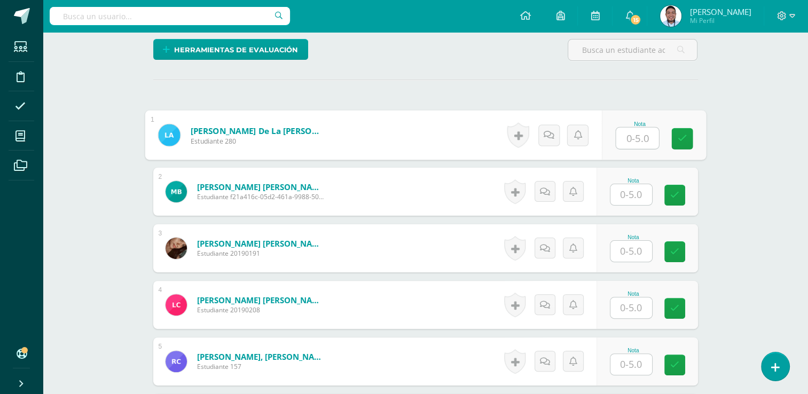
click at [620, 135] on input "text" at bounding box center [637, 138] width 43 height 21
type input "4"
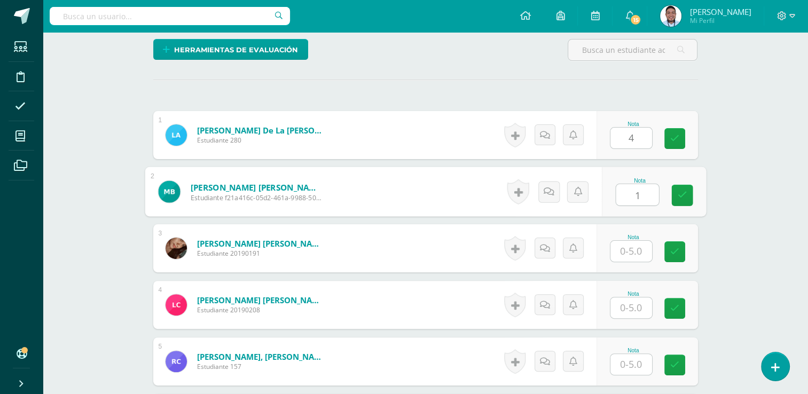
type input "1"
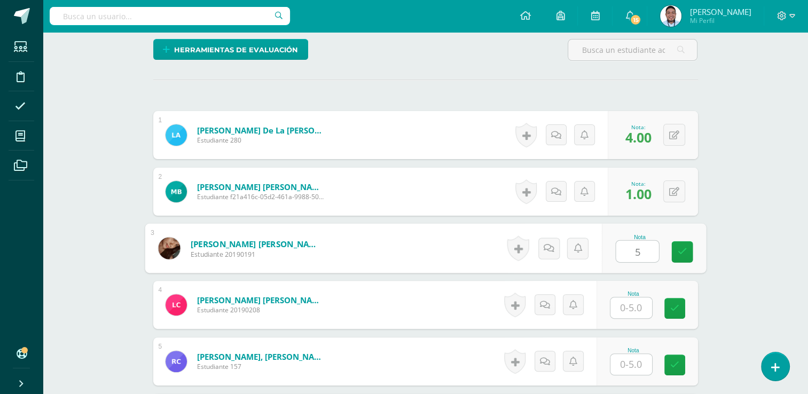
type input "5"
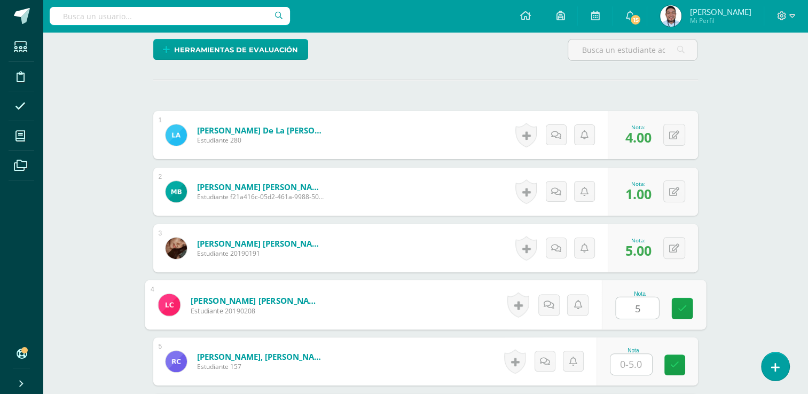
type input "5"
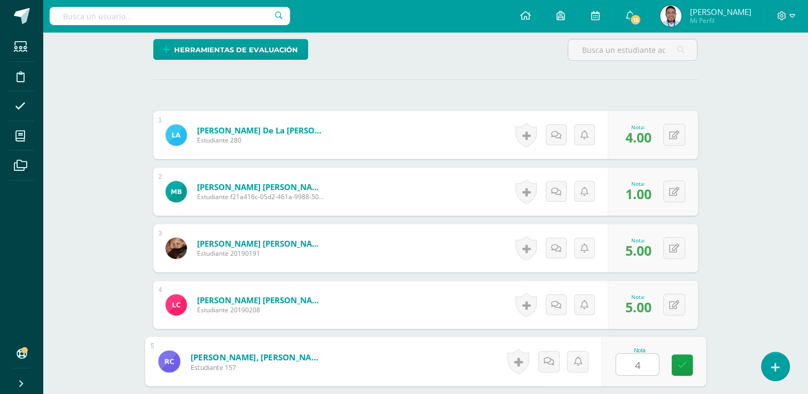
type input "4"
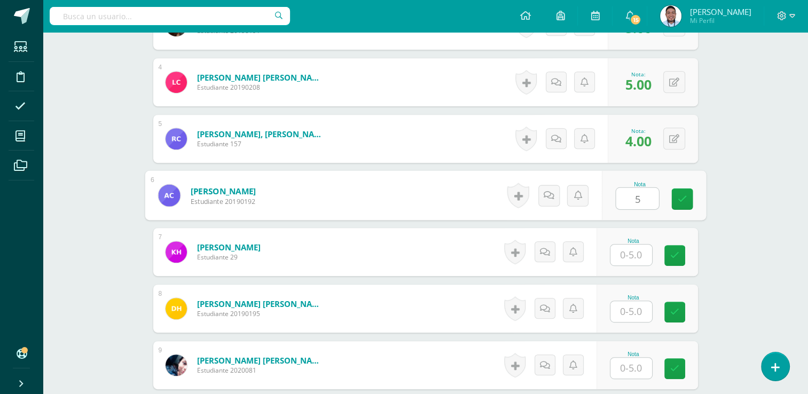
type input "5"
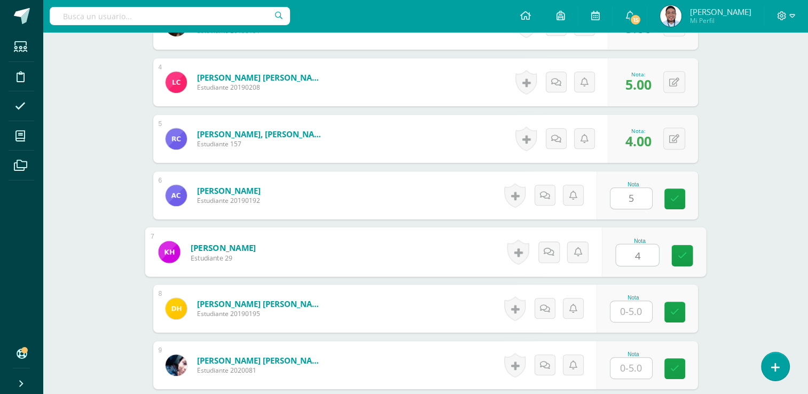
type input "4"
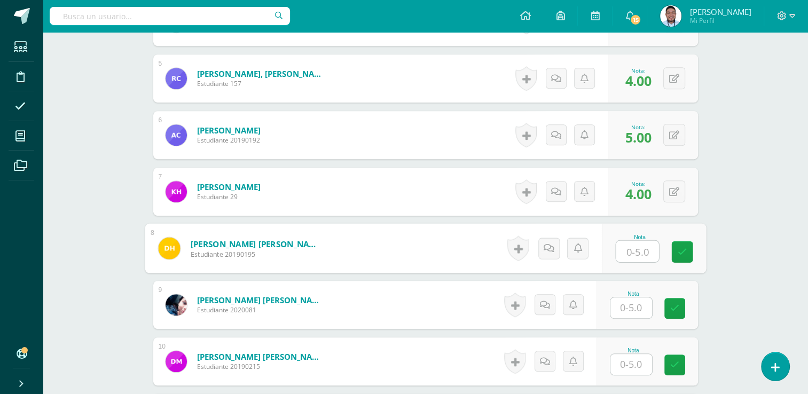
scroll to position [545, 0]
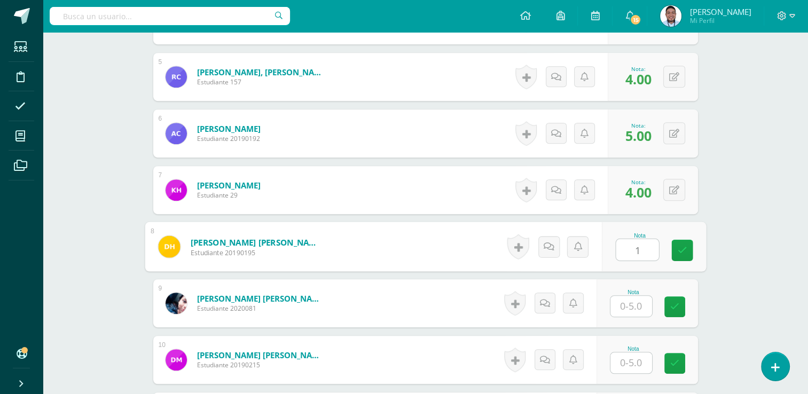
type input "1"
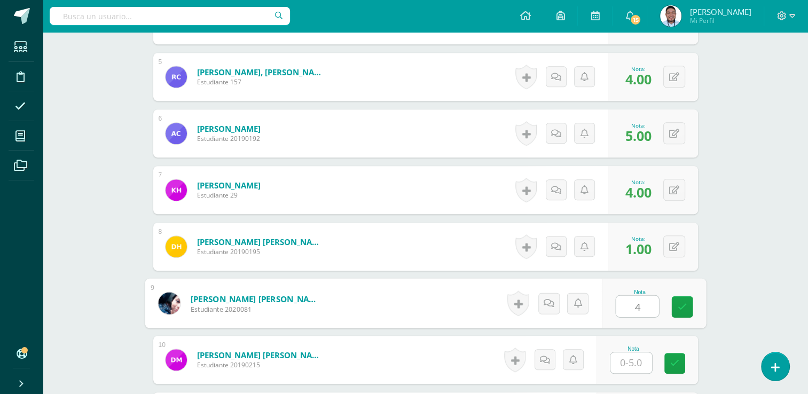
type input "4"
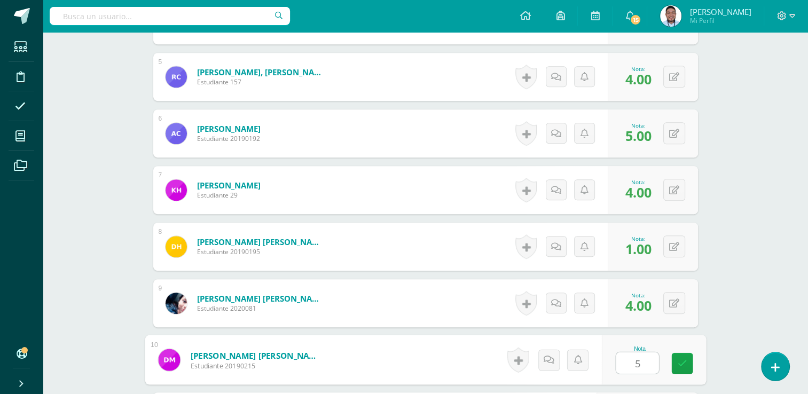
type input "5"
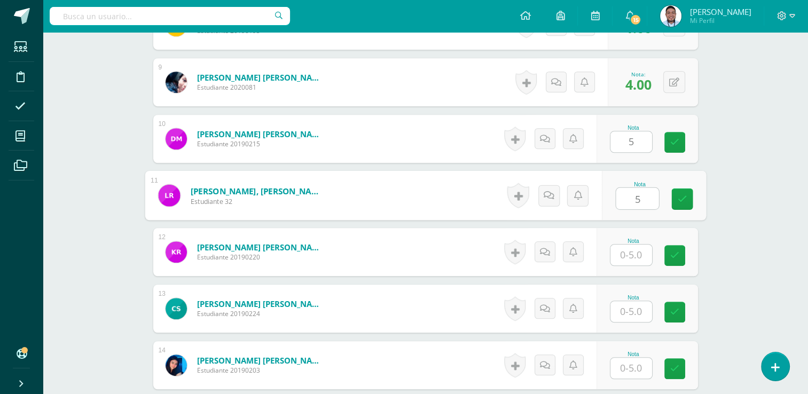
type input "5"
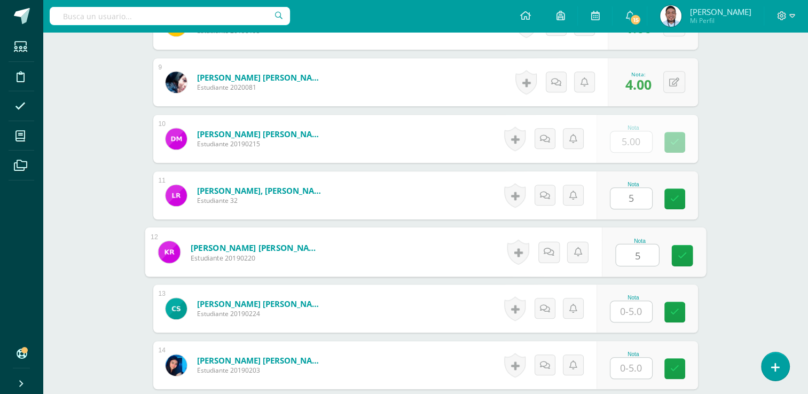
type input "5"
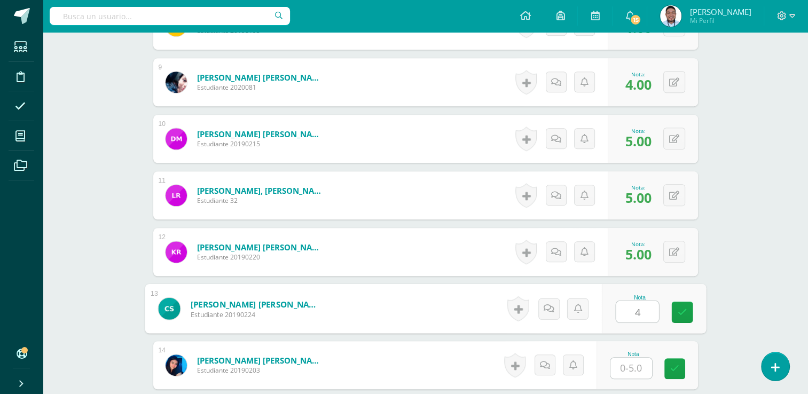
type input "4"
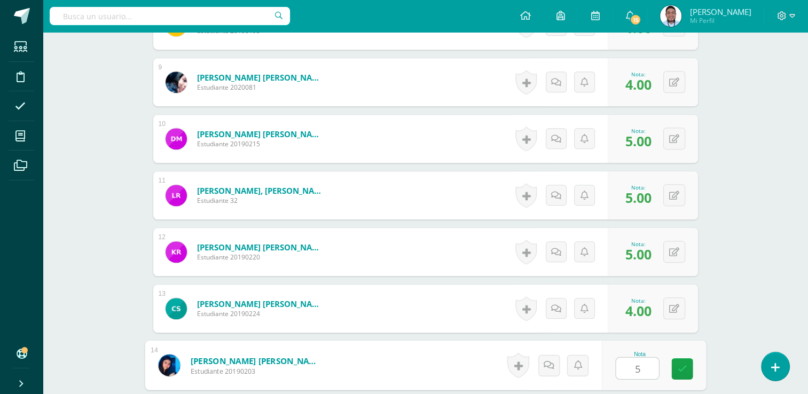
type input "5"
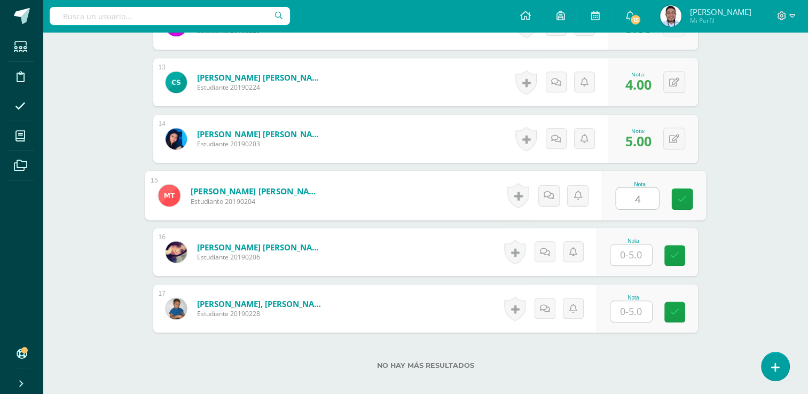
type input "4"
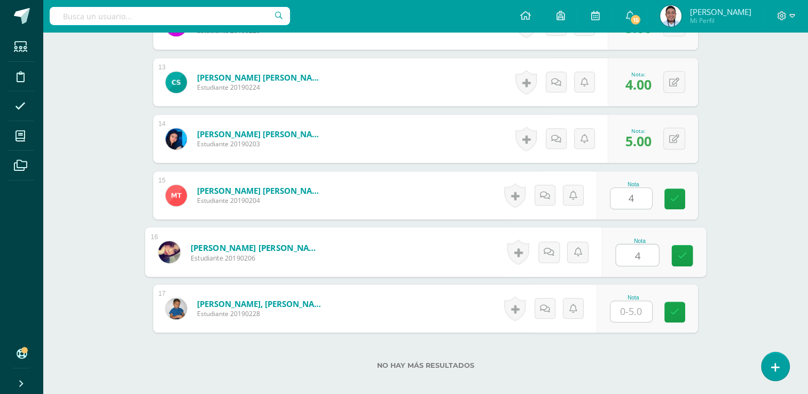
type input "4"
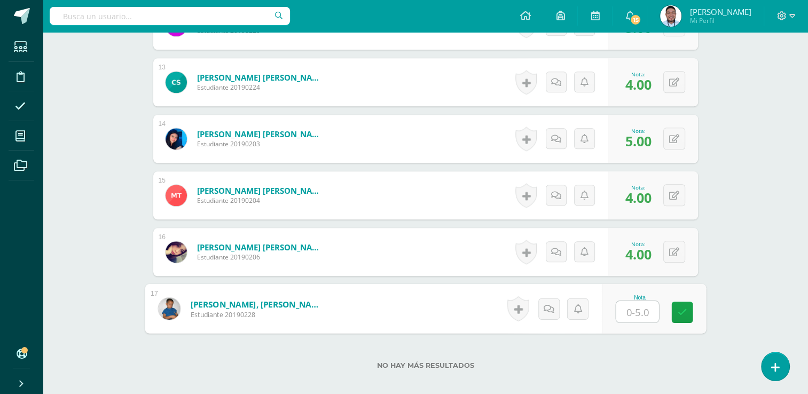
type input "1"
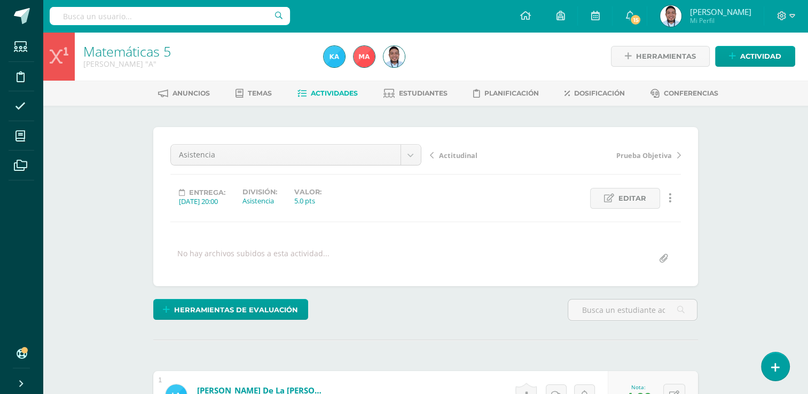
scroll to position [30, 0]
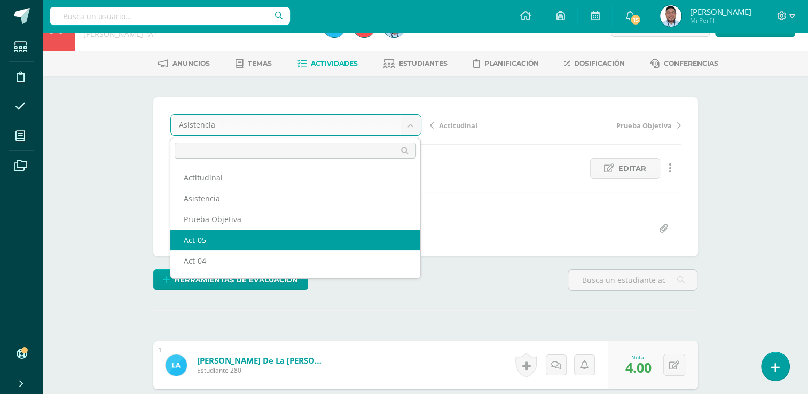
select select "/dashboard/teacher/grade-activity/120839/"
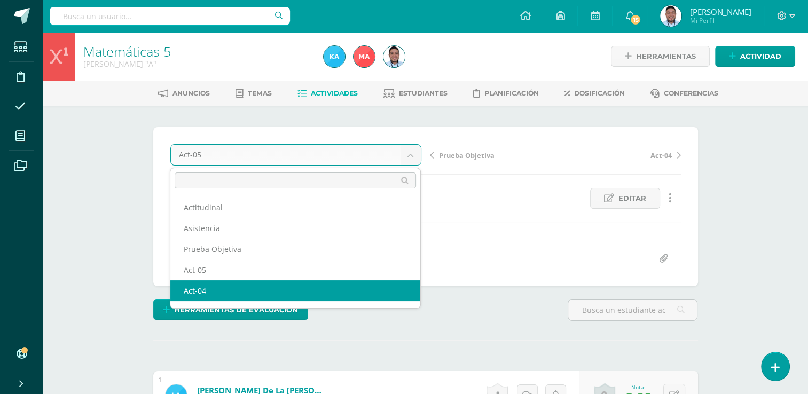
select select "/dashboard/teacher/grade-activity/120837/"
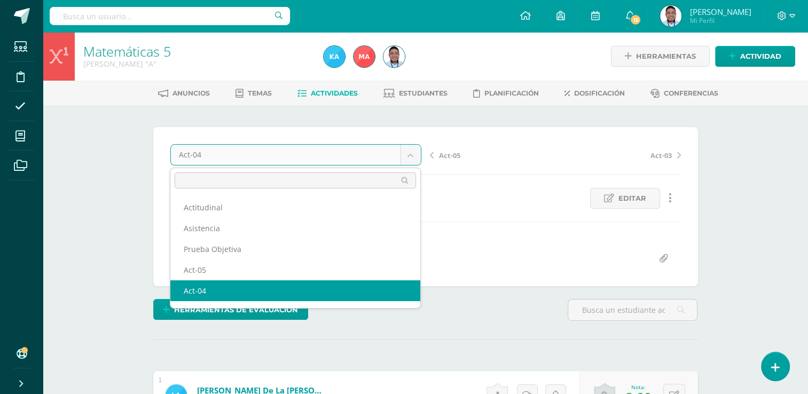
scroll to position [45, 0]
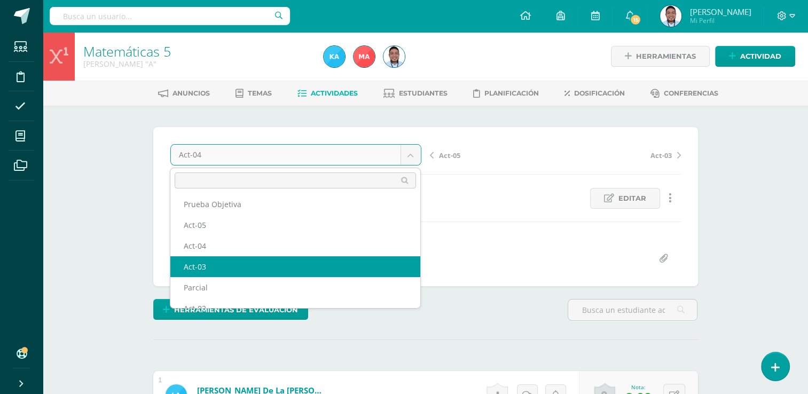
select select "/dashboard/teacher/grade-activity/120835/"
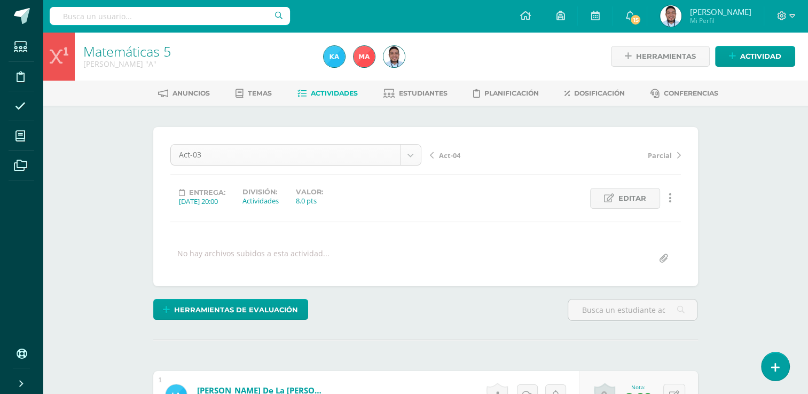
scroll to position [14, 0]
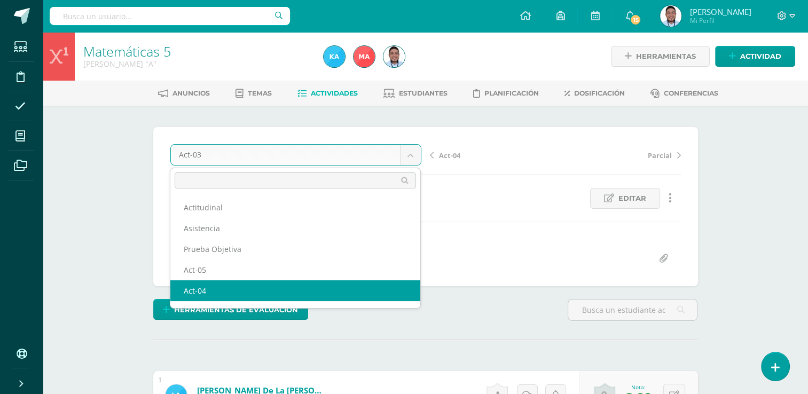
scroll to position [80, 0]
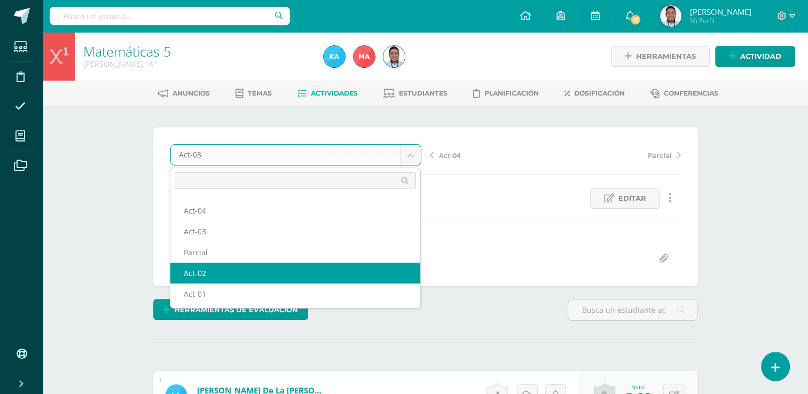
select select "/dashboard/teacher/grade-activity/120833/"
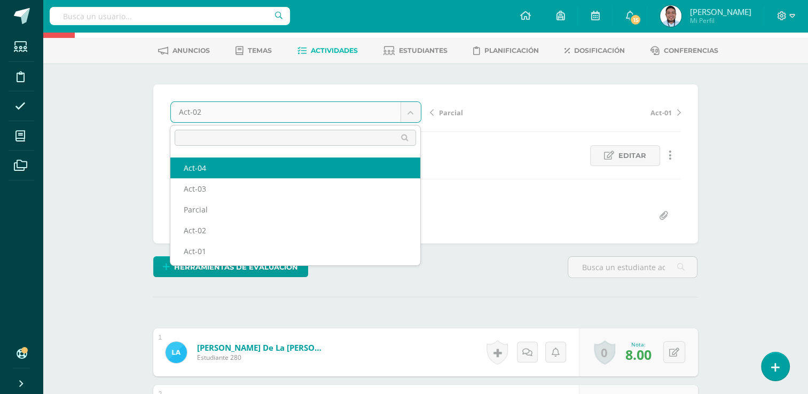
scroll to position [43, 0]
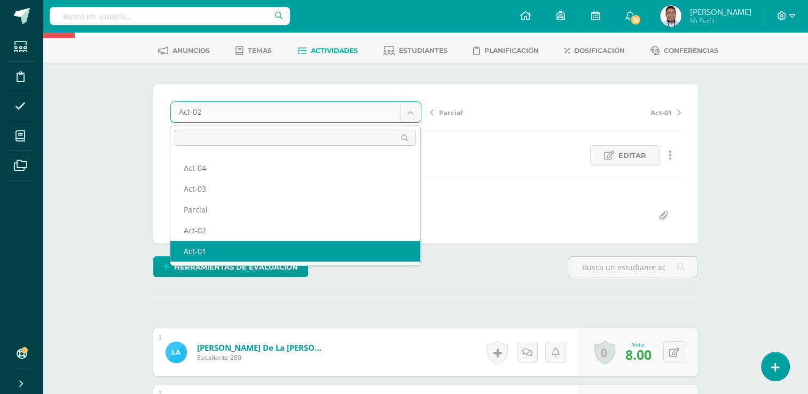
select select "/dashboard/teacher/grade-activity/120831/"
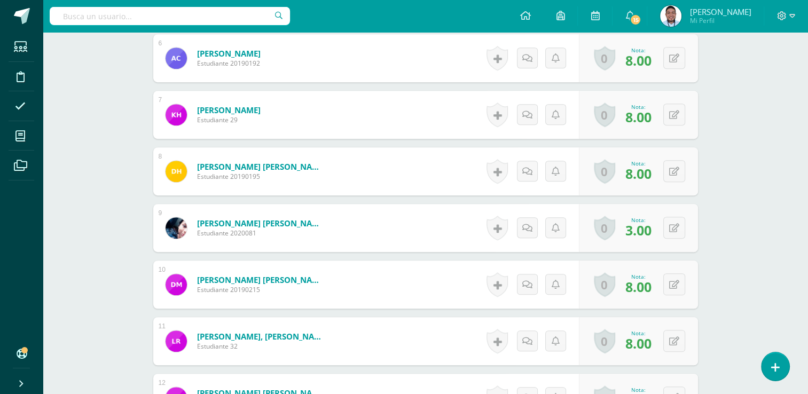
scroll to position [620, 0]
click at [679, 225] on button at bounding box center [681, 227] width 22 height 22
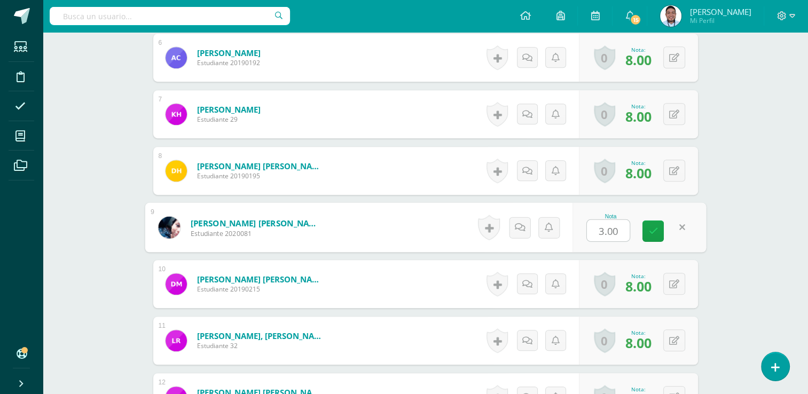
type input "8"
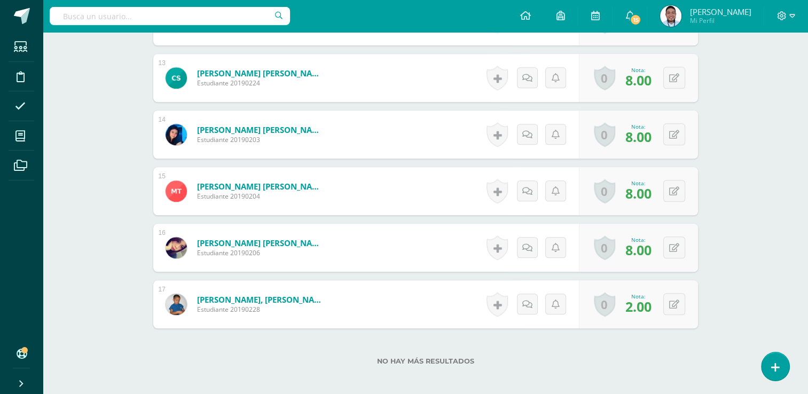
scroll to position [997, 0]
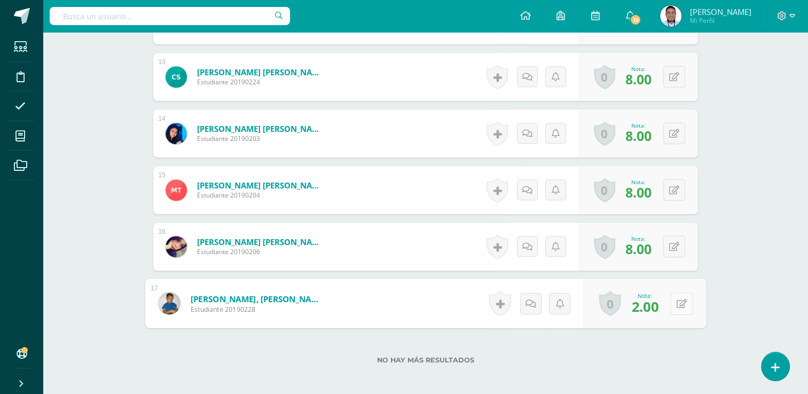
click at [672, 299] on button at bounding box center [681, 303] width 22 height 22
type input "7"
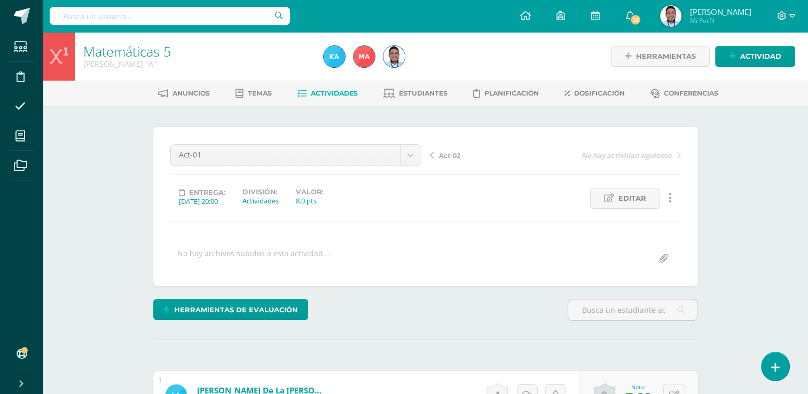
scroll to position [0, 0]
click at [425, 95] on span "Estudiantes" at bounding box center [423, 93] width 49 height 8
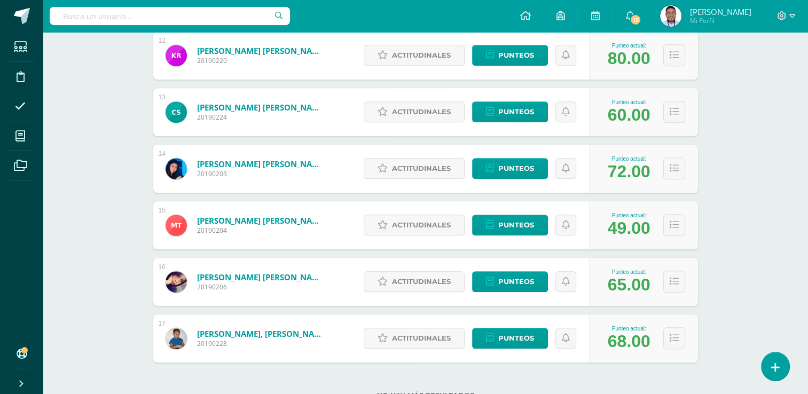
scroll to position [862, 0]
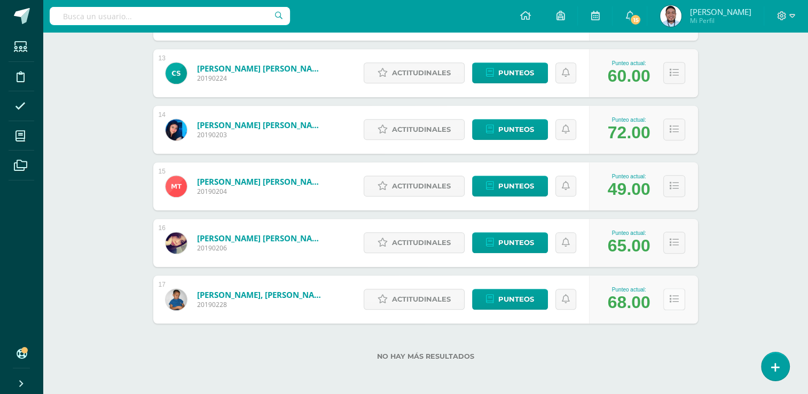
click at [677, 301] on icon at bounding box center [674, 299] width 9 height 9
click at [675, 298] on icon at bounding box center [674, 299] width 9 height 9
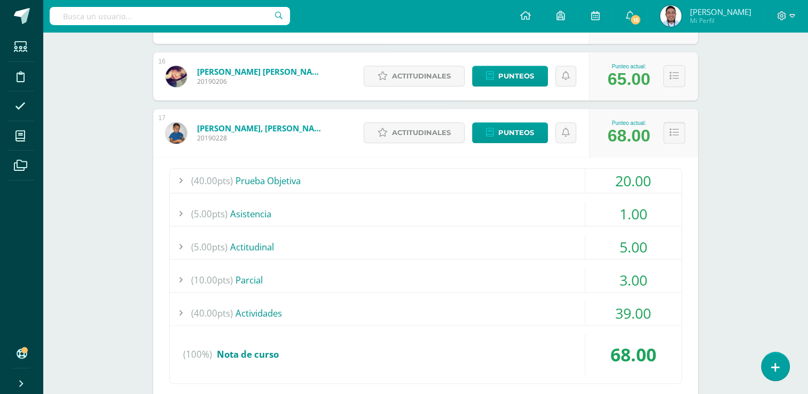
scroll to position [1051, 0]
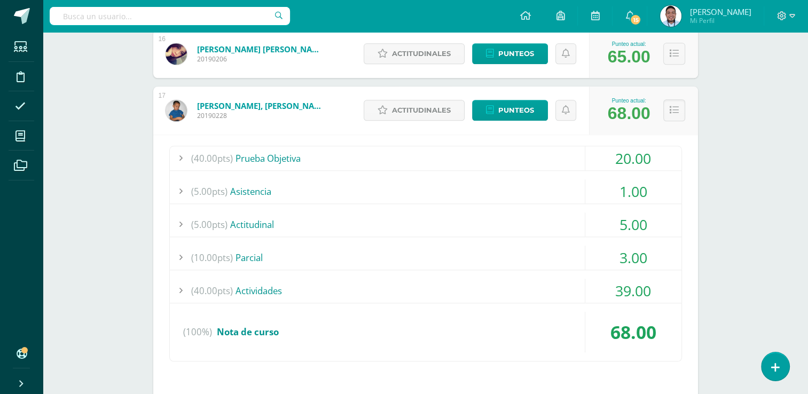
click at [266, 157] on div "(40.00pts) Prueba Objetiva" at bounding box center [425, 158] width 511 height 24
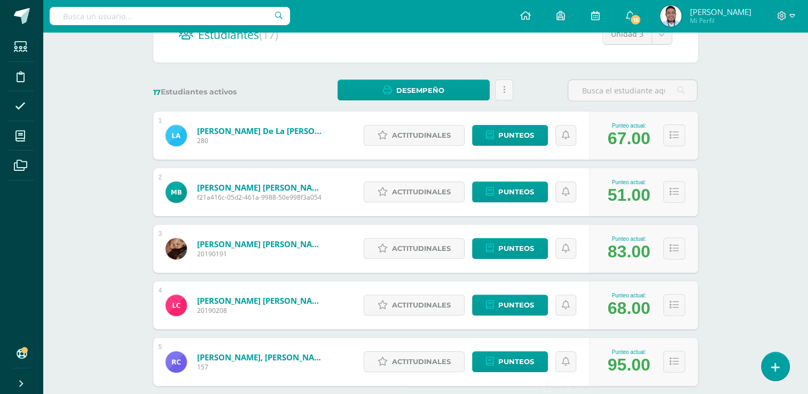
scroll to position [0, 0]
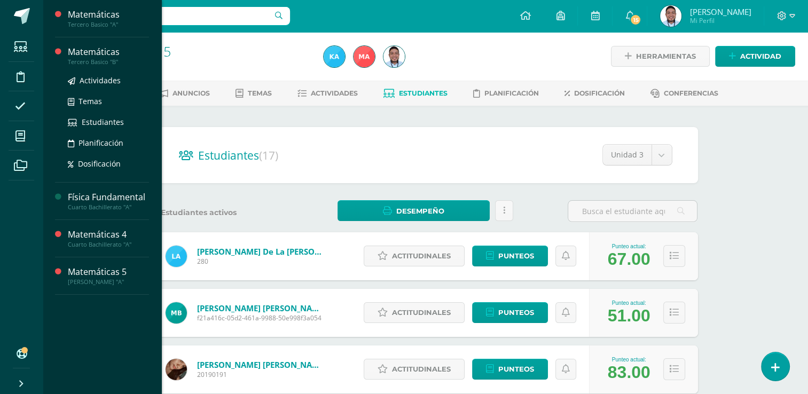
click at [107, 58] on div "Tercero Basico "B"" at bounding box center [108, 61] width 81 height 7
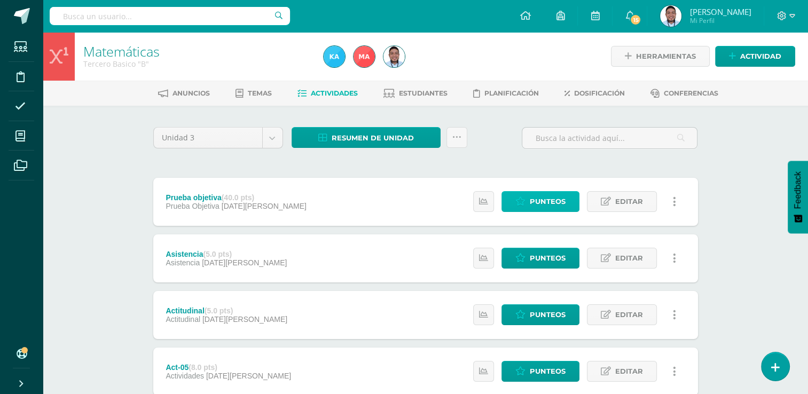
click at [525, 201] on icon at bounding box center [520, 201] width 10 height 9
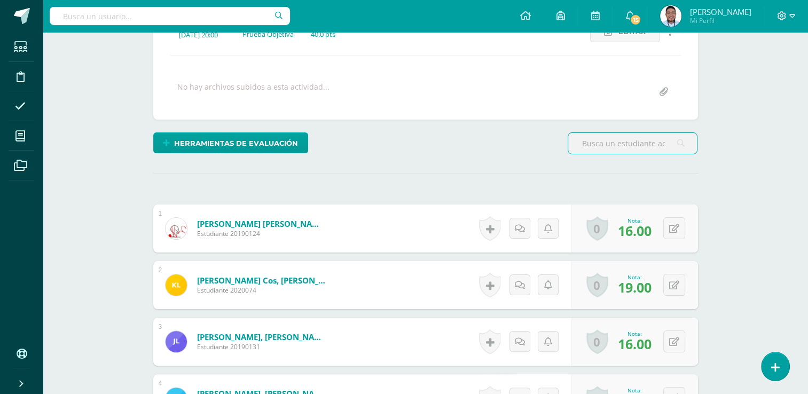
scroll to position [167, 0]
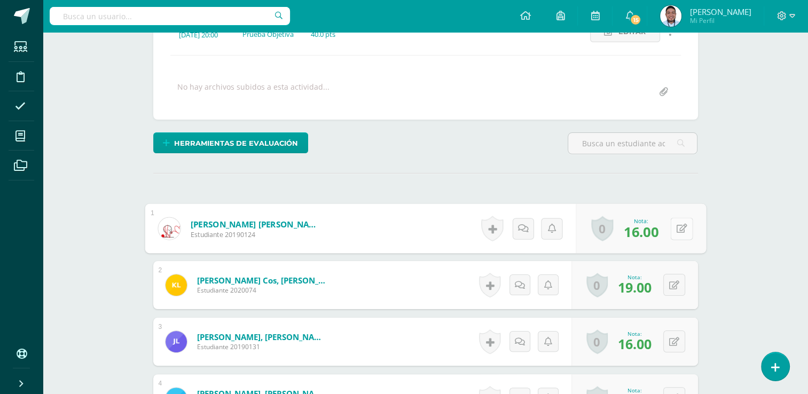
click at [679, 232] on button at bounding box center [681, 228] width 22 height 22
type input "21"
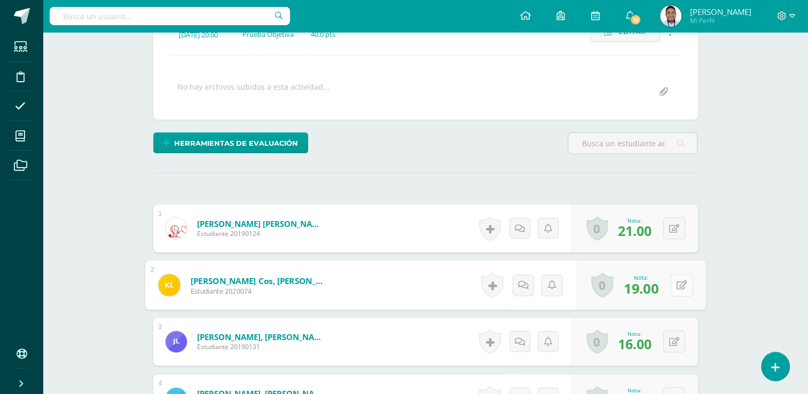
click at [674, 281] on button at bounding box center [681, 285] width 22 height 22
type input "24"
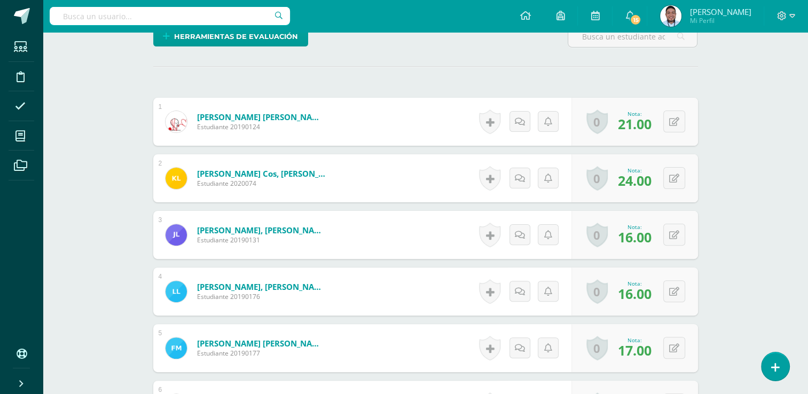
scroll to position [275, 0]
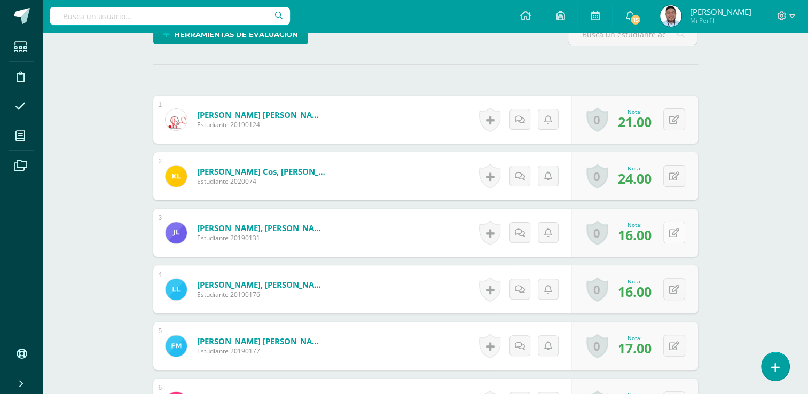
click at [667, 230] on div "0 Logros Logros obtenidos Aún no hay logros agregados Nota: 16.00" at bounding box center [634, 233] width 127 height 48
click at [684, 230] on icon at bounding box center [681, 232] width 11 height 9
type input "21"
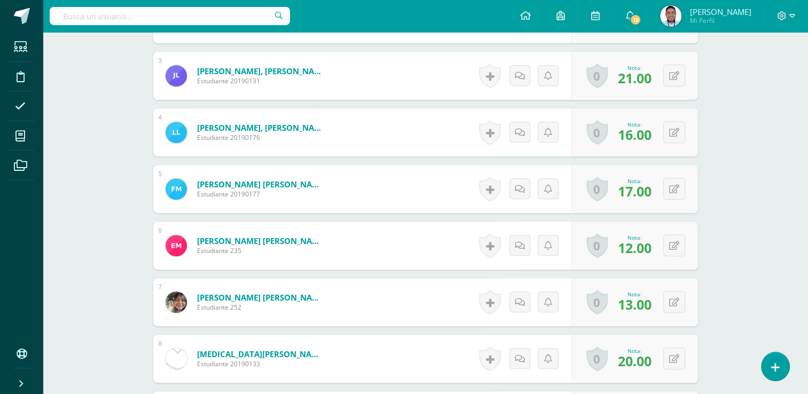
scroll to position [437, 0]
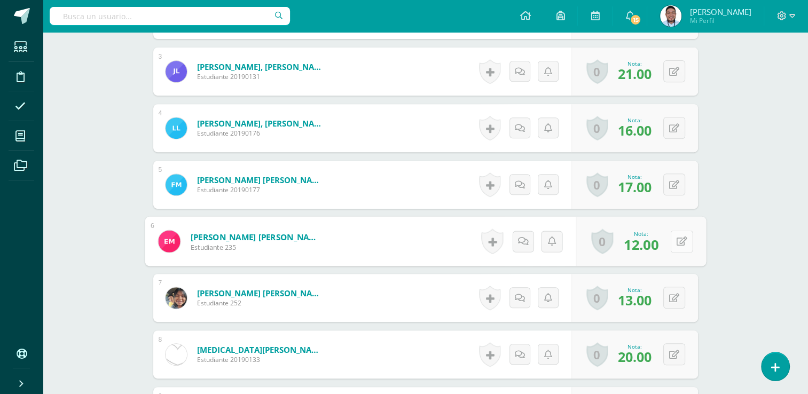
click at [675, 237] on button at bounding box center [681, 241] width 22 height 22
type input "16"
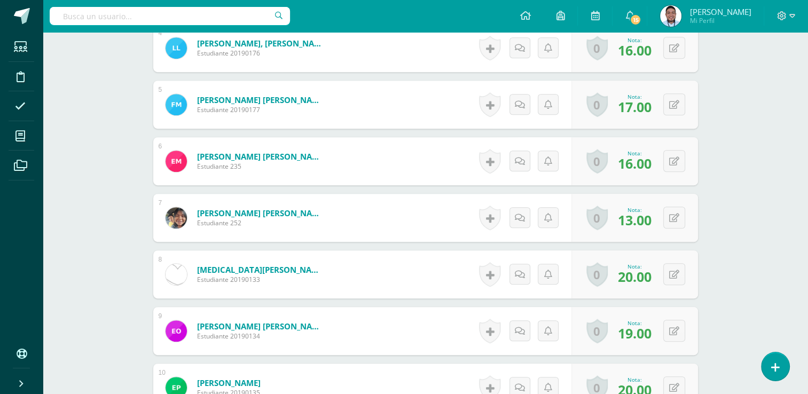
scroll to position [518, 0]
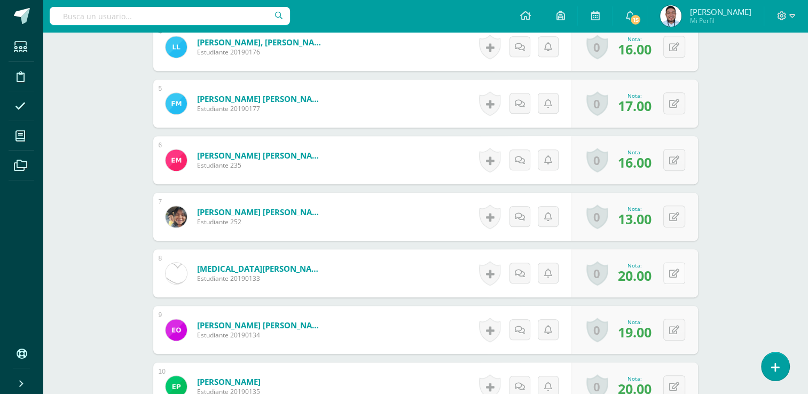
click at [670, 274] on div "0 Logros Logros obtenidos Aún no hay logros agregados Nota: 20.00" at bounding box center [634, 273] width 127 height 48
click at [681, 270] on icon at bounding box center [681, 273] width 11 height 9
type input "25"
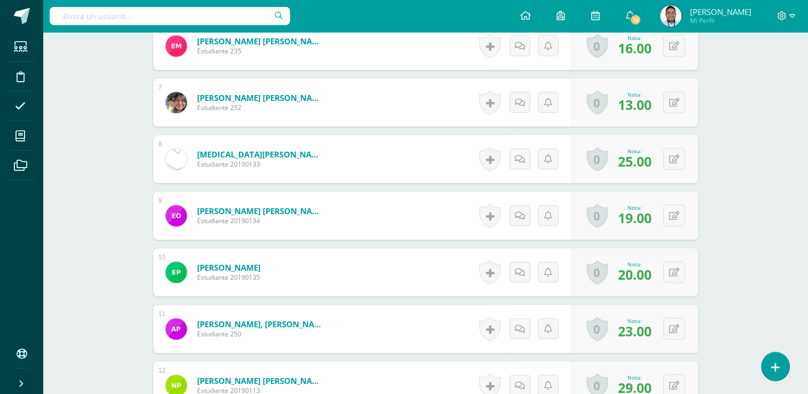
scroll to position [637, 0]
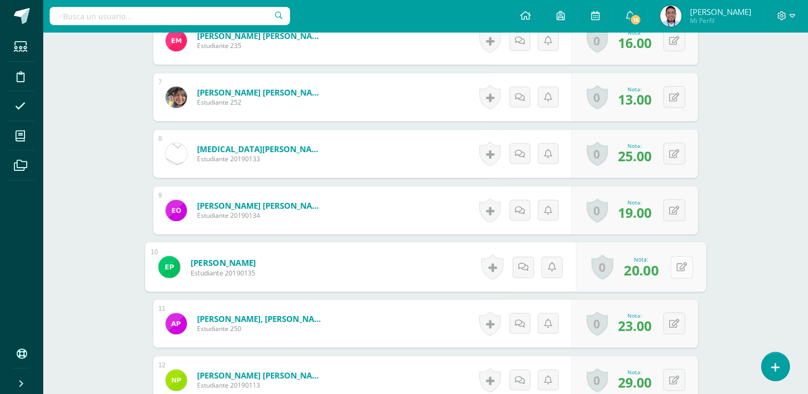
click at [675, 261] on button at bounding box center [681, 267] width 22 height 22
type input "25"
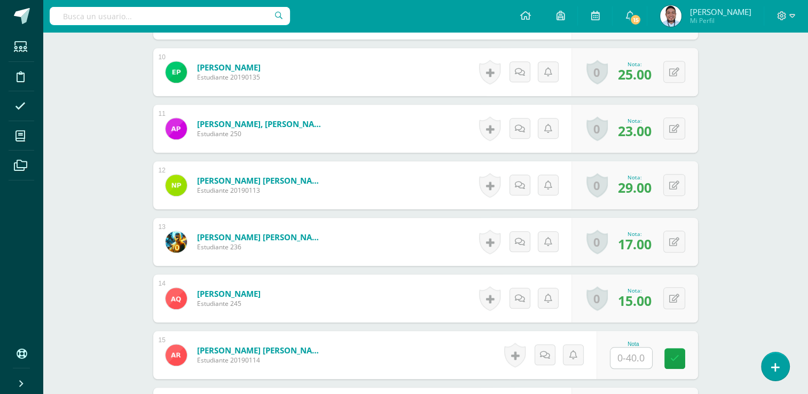
scroll to position [839, 0]
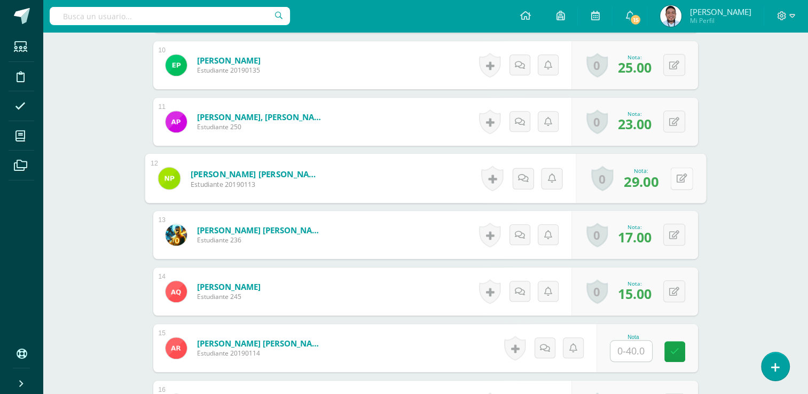
click at [676, 178] on icon at bounding box center [681, 178] width 11 height 9
type input "34"
click at [672, 235] on button at bounding box center [674, 235] width 22 height 22
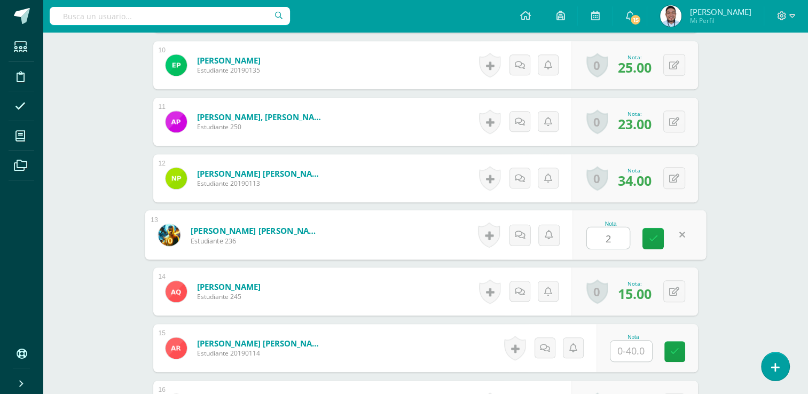
type input "22"
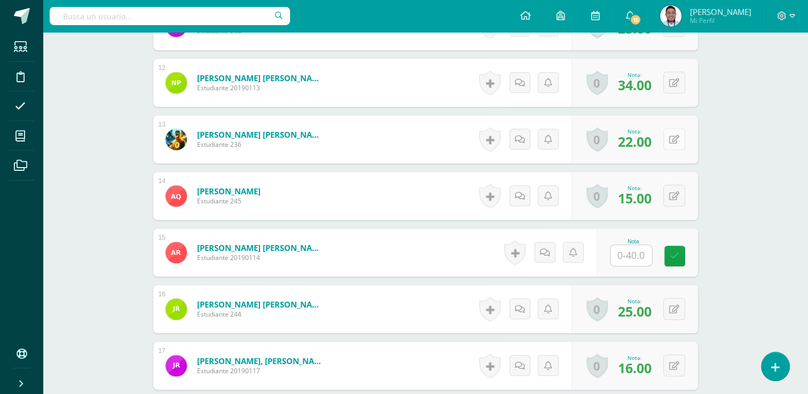
scroll to position [939, 0]
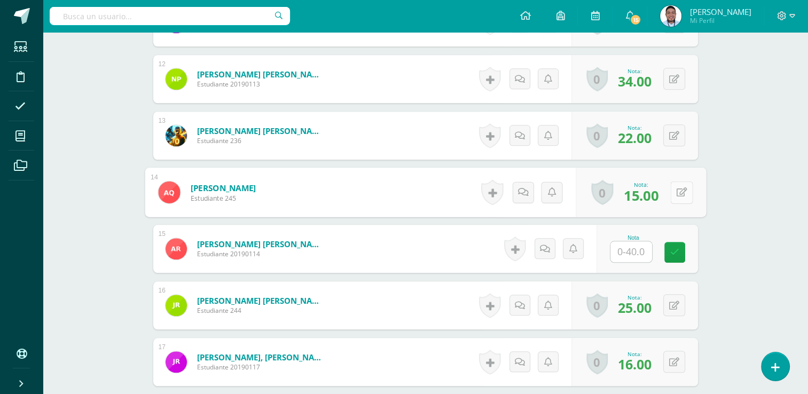
click at [673, 191] on button at bounding box center [681, 192] width 22 height 22
type input "20"
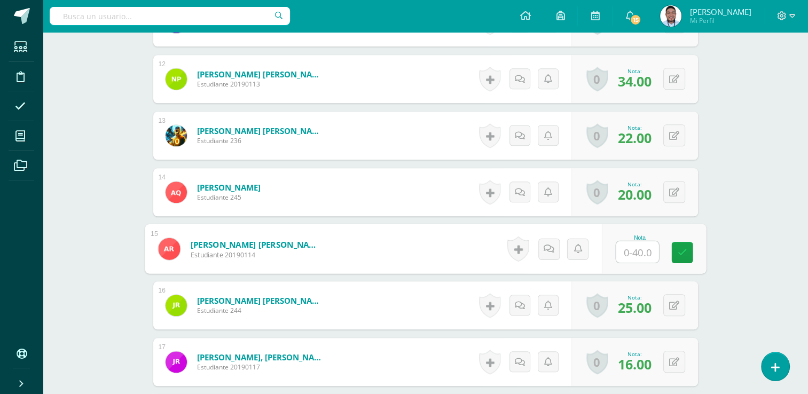
type input "5"
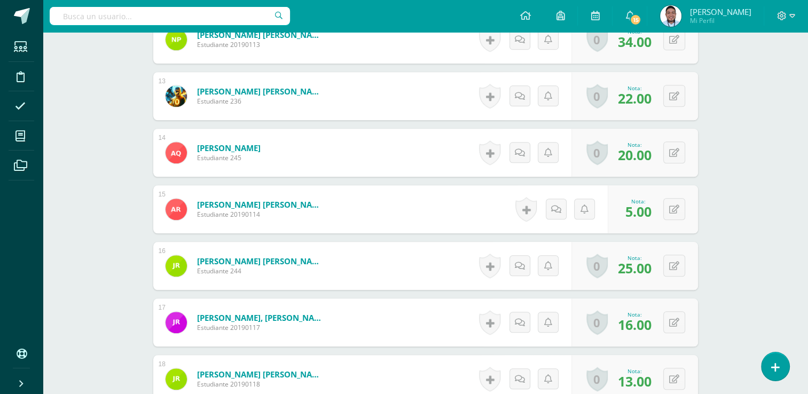
scroll to position [988, 0]
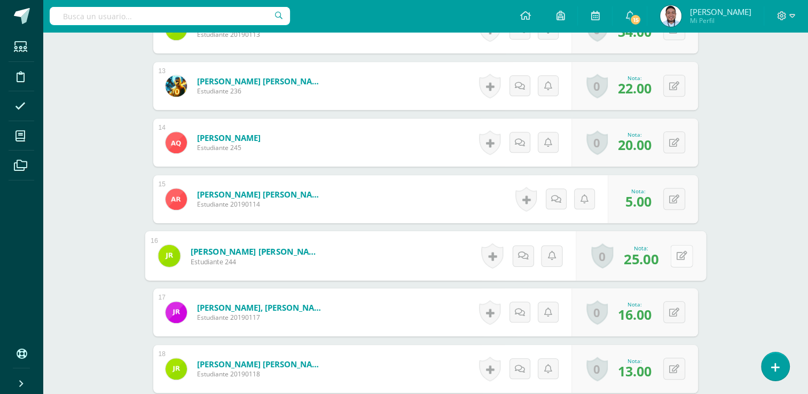
click at [668, 255] on div "0 Logros Logros obtenidos Aún no hay logros agregados Nota: 25.00" at bounding box center [641, 256] width 130 height 50
click at [684, 253] on icon at bounding box center [681, 255] width 11 height 9
type input "30"
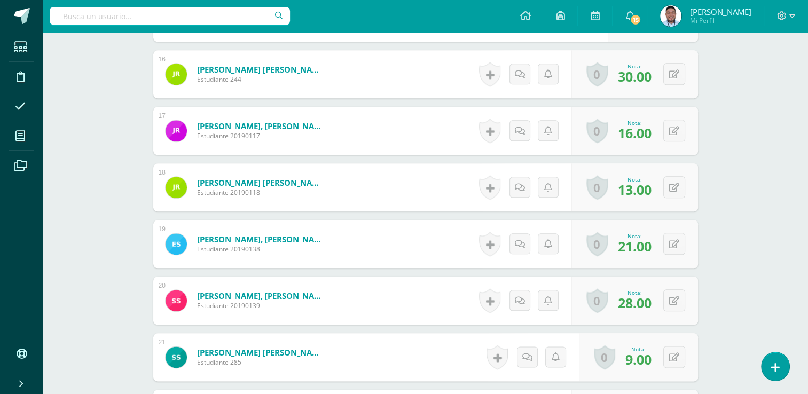
scroll to position [1202, 0]
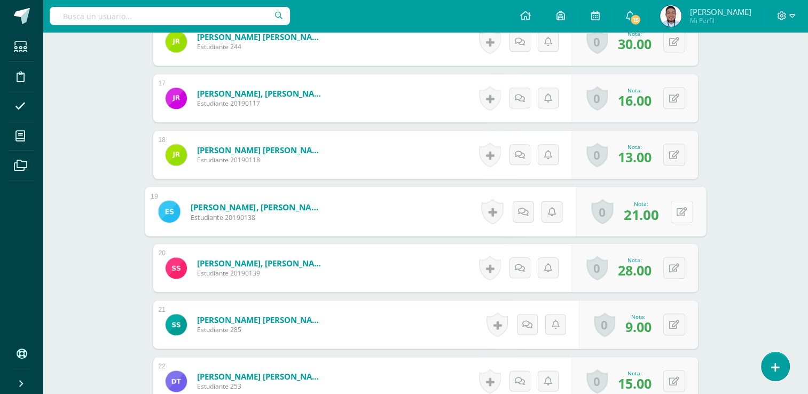
click at [668, 211] on div "0 Logros Logros obtenidos Aún no hay logros agregados Nota: 21.00" at bounding box center [641, 212] width 130 height 50
click at [688, 209] on button at bounding box center [681, 211] width 22 height 22
type input "26"
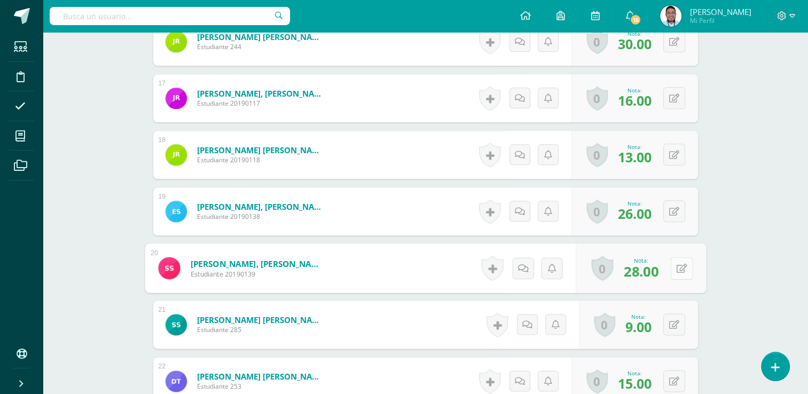
click at [676, 267] on icon at bounding box center [681, 267] width 11 height 9
type input "33"
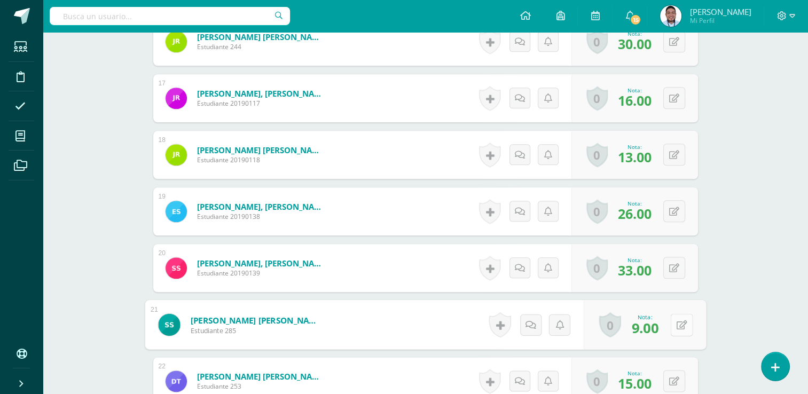
click at [676, 328] on button at bounding box center [681, 324] width 22 height 22
type input "14"
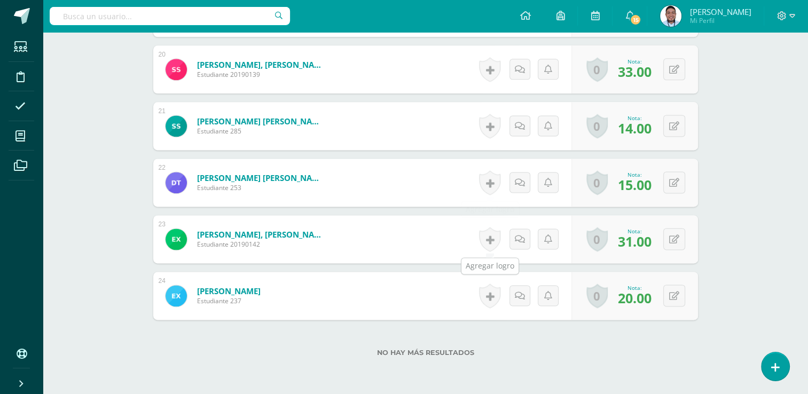
scroll to position [1404, 0]
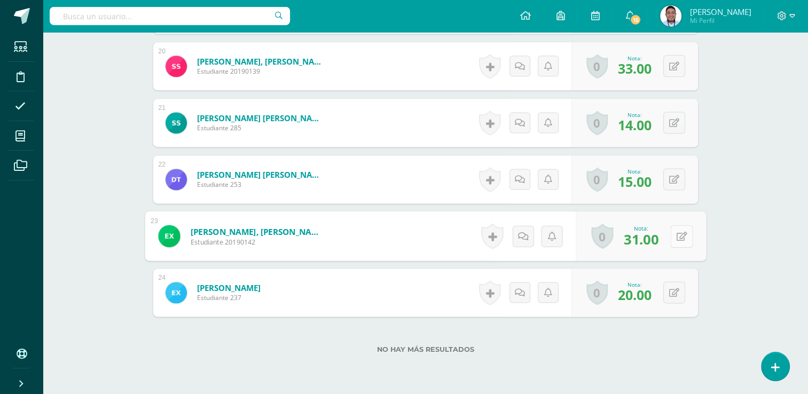
click at [675, 236] on button at bounding box center [681, 236] width 22 height 22
type input "36"
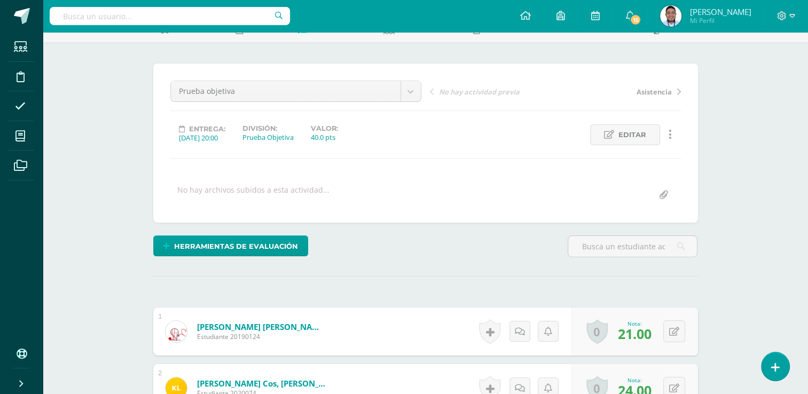
scroll to position [0, 0]
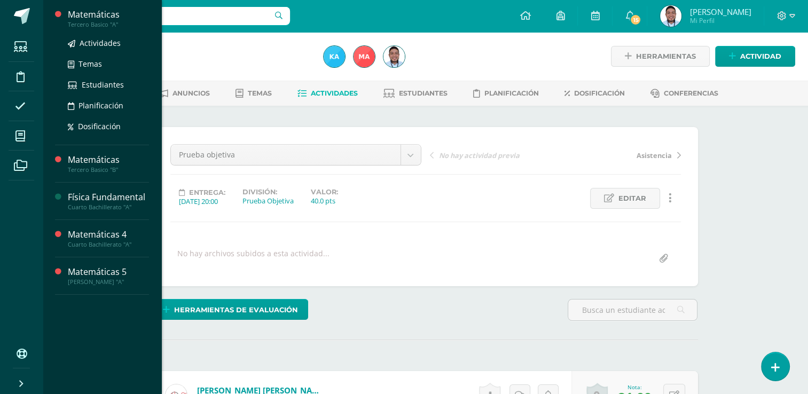
click at [92, 19] on div "Matemáticas" at bounding box center [108, 15] width 81 height 12
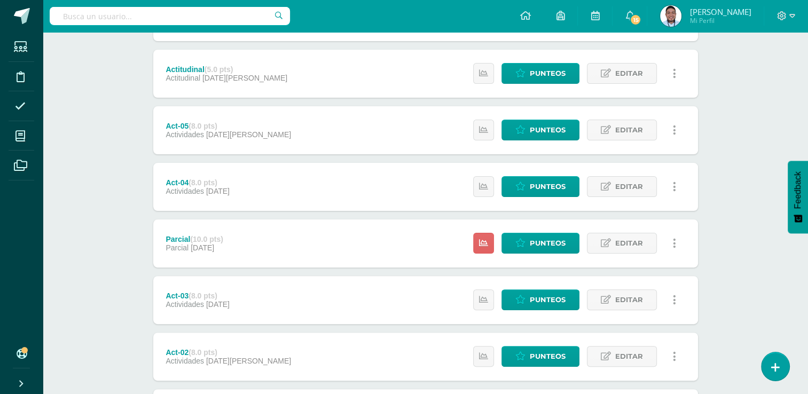
scroll to position [242, 0]
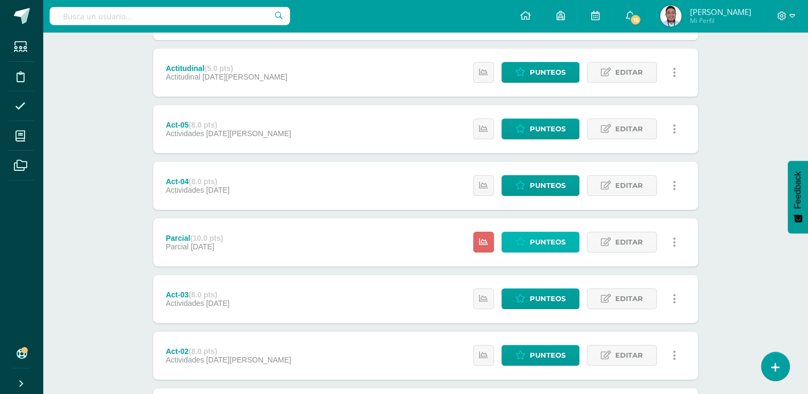
click at [541, 245] on span "Punteos" at bounding box center [548, 242] width 36 height 20
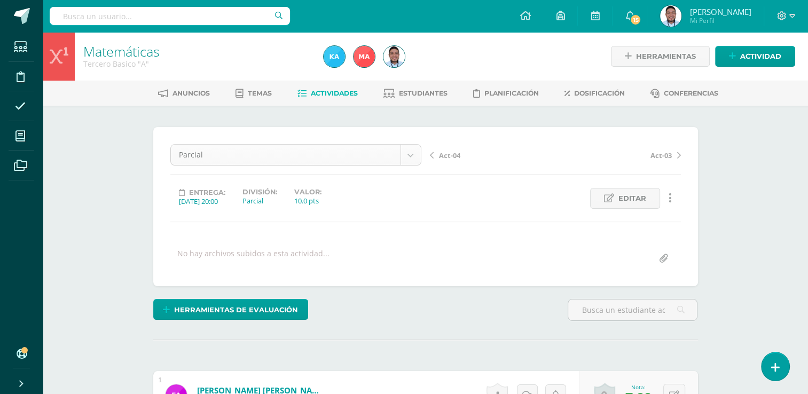
scroll to position [14, 0]
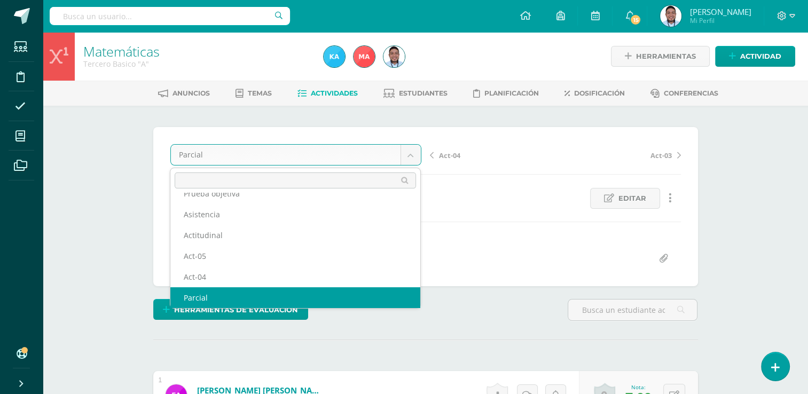
scroll to position [0, 0]
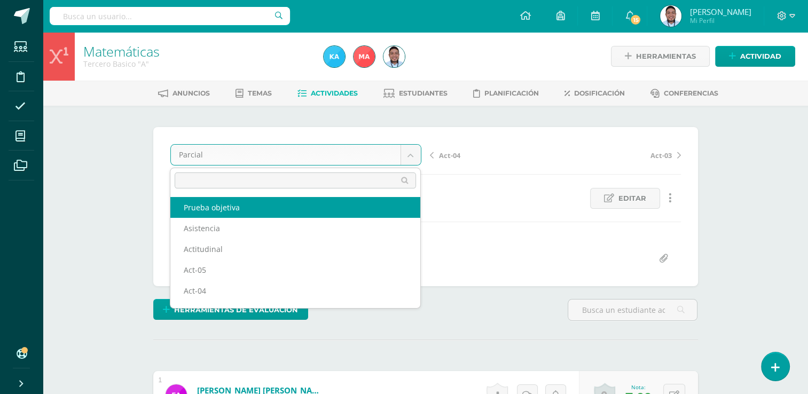
select select "/dashboard/teacher/grade-activity/120810/"
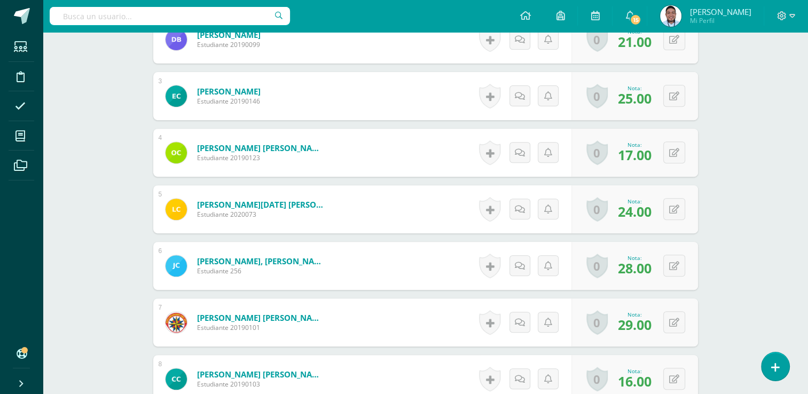
scroll to position [414, 0]
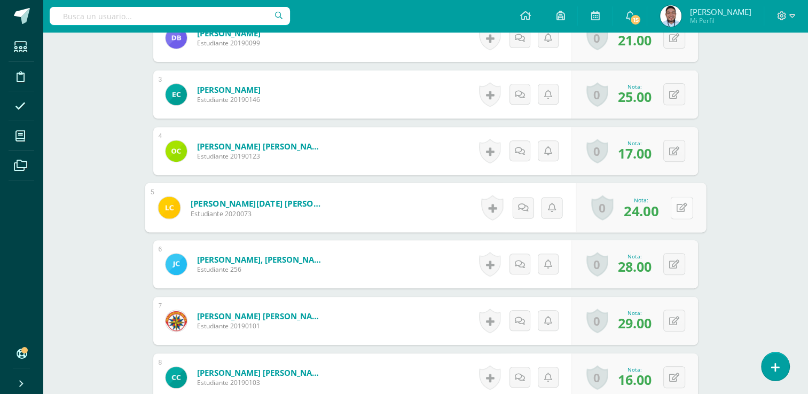
click at [678, 203] on icon at bounding box center [681, 207] width 11 height 9
type input "29"
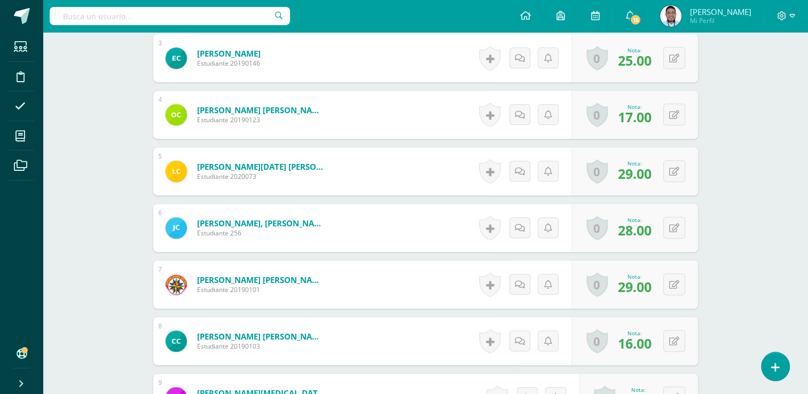
scroll to position [455, 0]
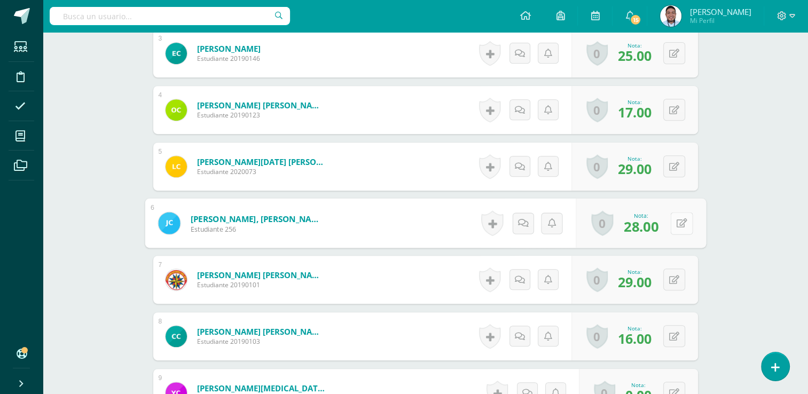
click at [678, 225] on icon at bounding box center [681, 222] width 11 height 9
type input "32"
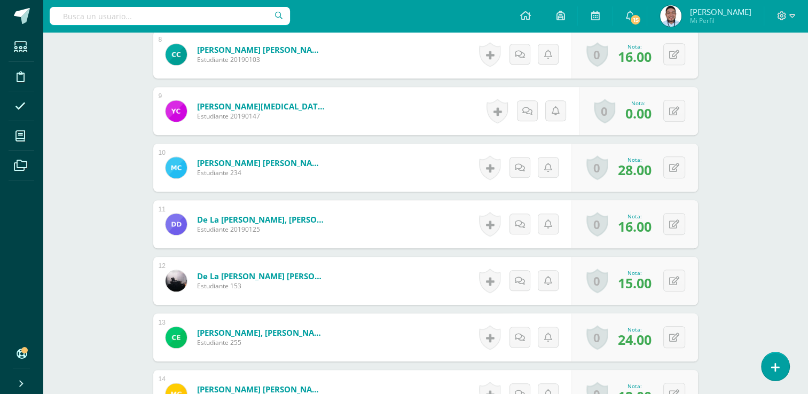
scroll to position [742, 0]
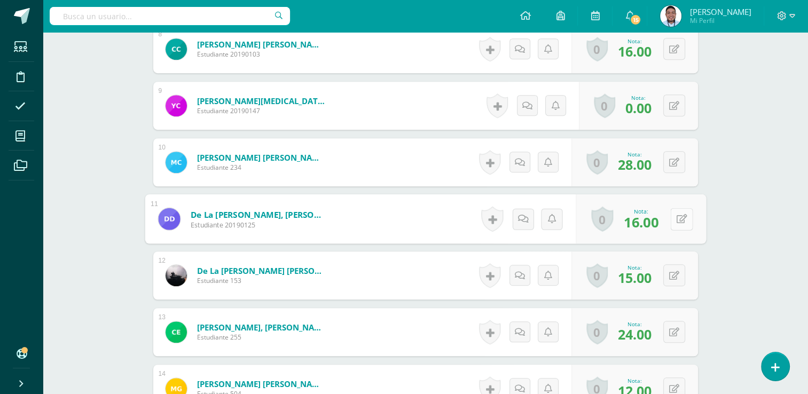
click at [674, 215] on button at bounding box center [681, 219] width 22 height 22
type input "21"
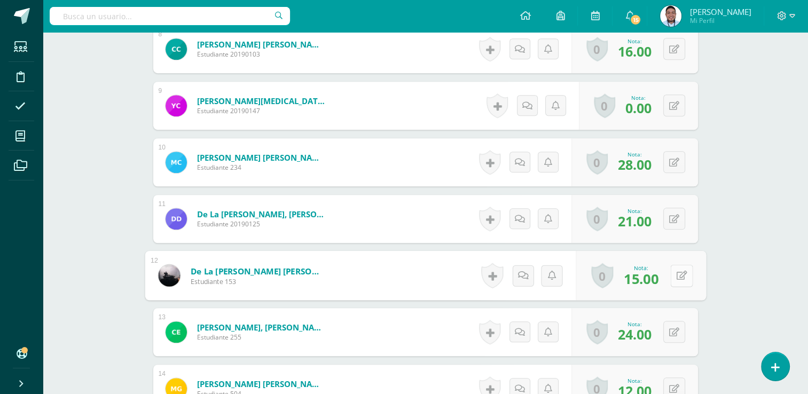
click at [673, 274] on button at bounding box center [681, 275] width 22 height 22
type input "20"
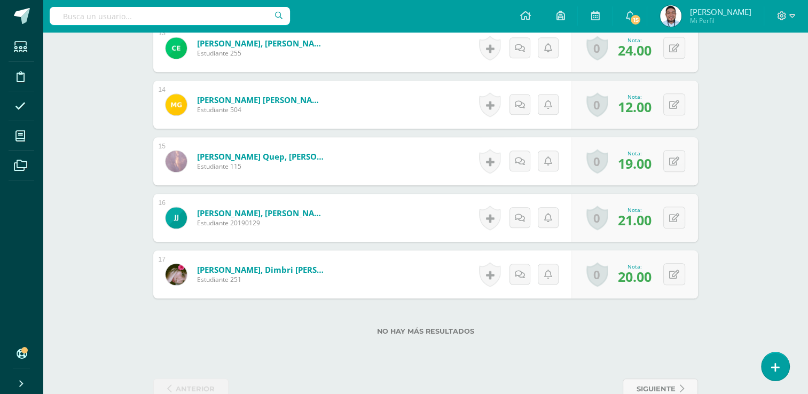
scroll to position [1027, 0]
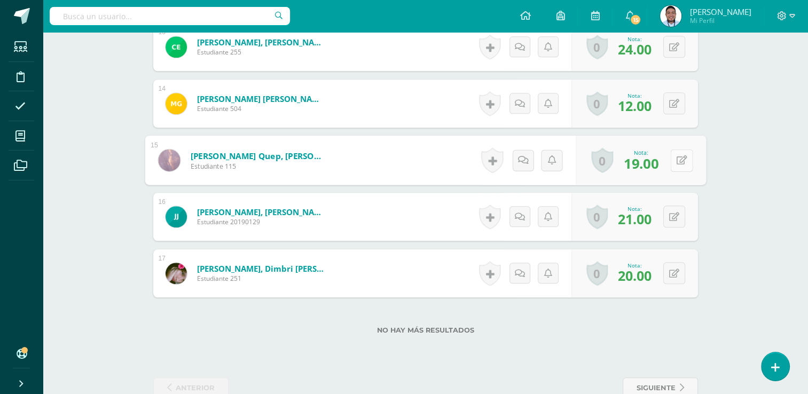
click at [677, 157] on icon at bounding box center [681, 159] width 11 height 9
type input "23"
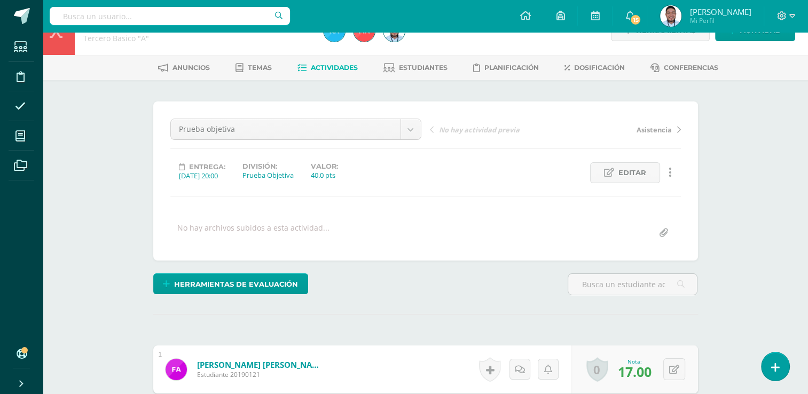
scroll to position [0, 0]
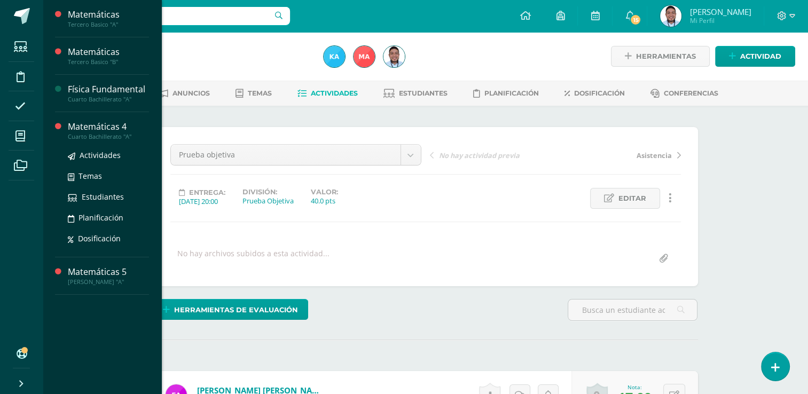
click at [116, 125] on div "Matemáticas 4" at bounding box center [108, 127] width 81 height 12
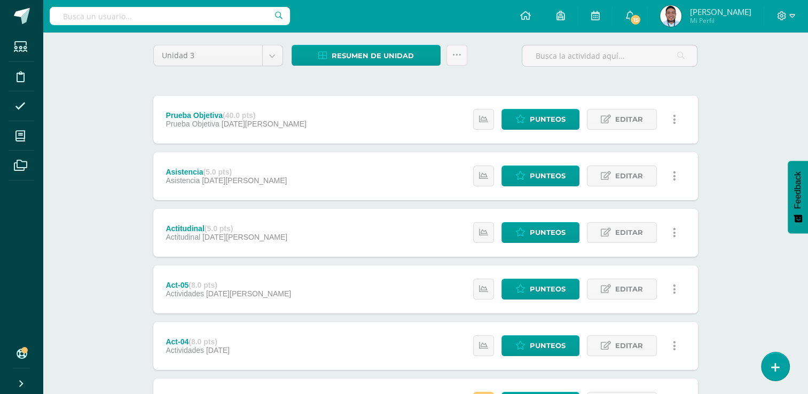
scroll to position [78, 0]
